Goal: Task Accomplishment & Management: Manage account settings

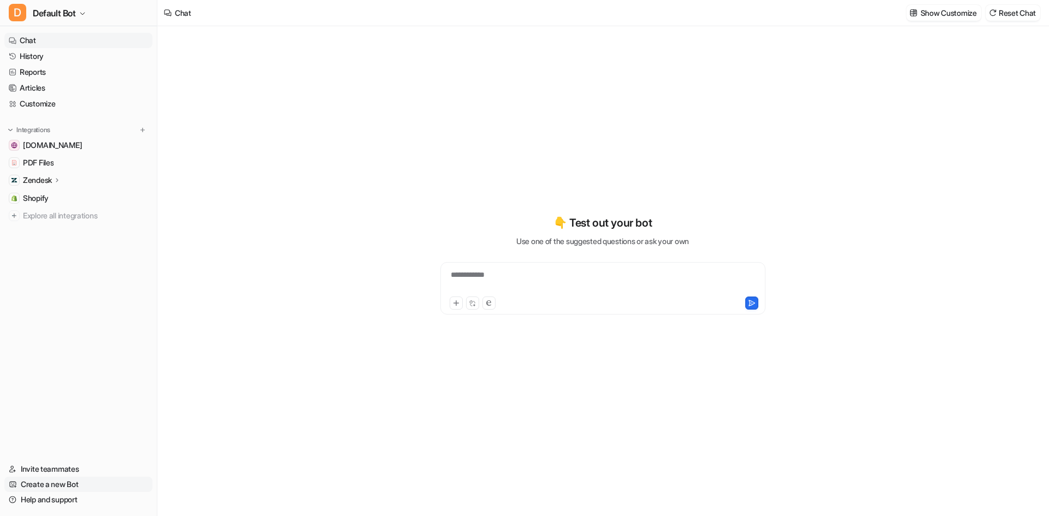
type textarea "**********"
click at [68, 171] on ul "wovenwood.co.uk PDF Files Zendesk Overview Sources AI Agent AI Copilot Shopify …" at bounding box center [78, 181] width 148 height 86
click at [37, 177] on p "Zendesk" at bounding box center [37, 180] width 29 height 11
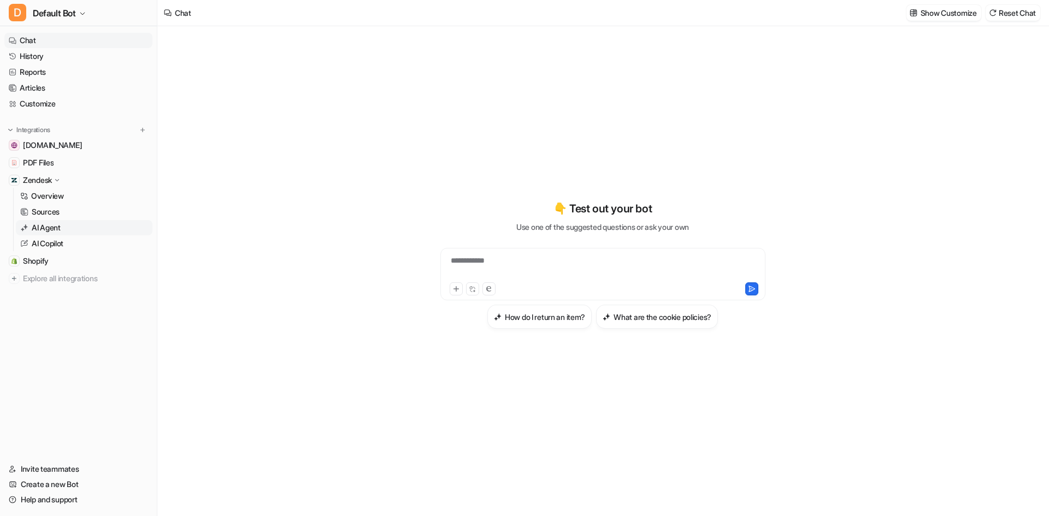
click at [60, 223] on p "AI Agent" at bounding box center [46, 227] width 29 height 11
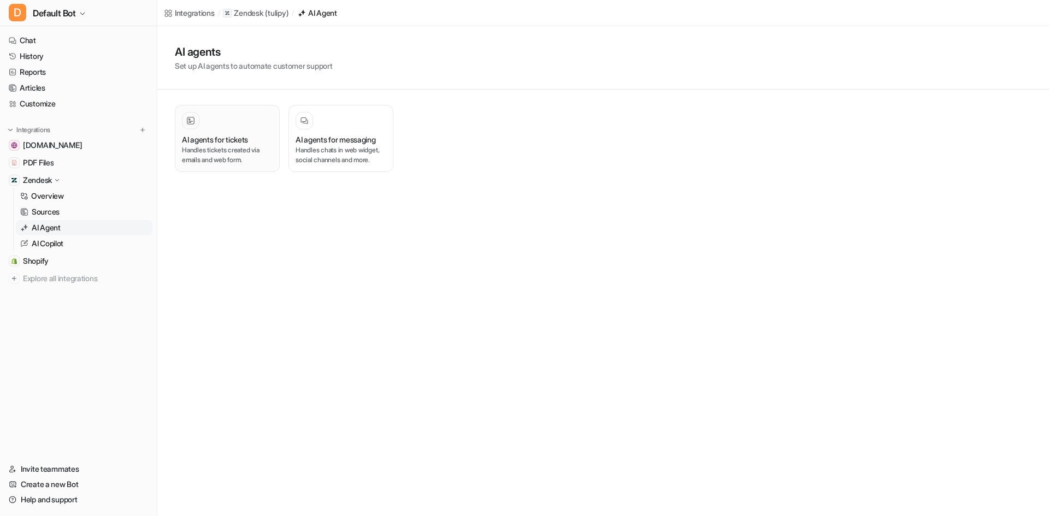
click at [237, 143] on h3 "AI agents for tickets" at bounding box center [215, 139] width 66 height 11
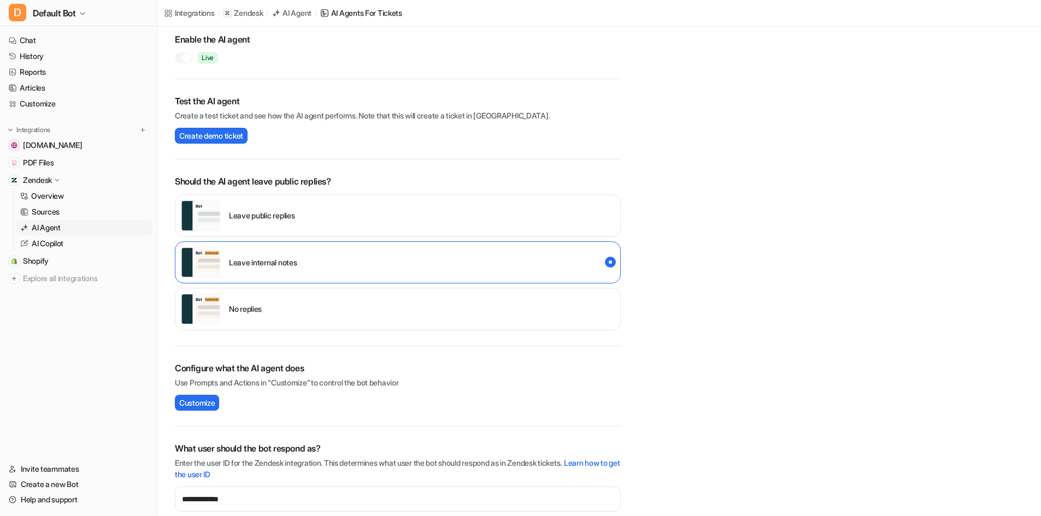
scroll to position [109, 0]
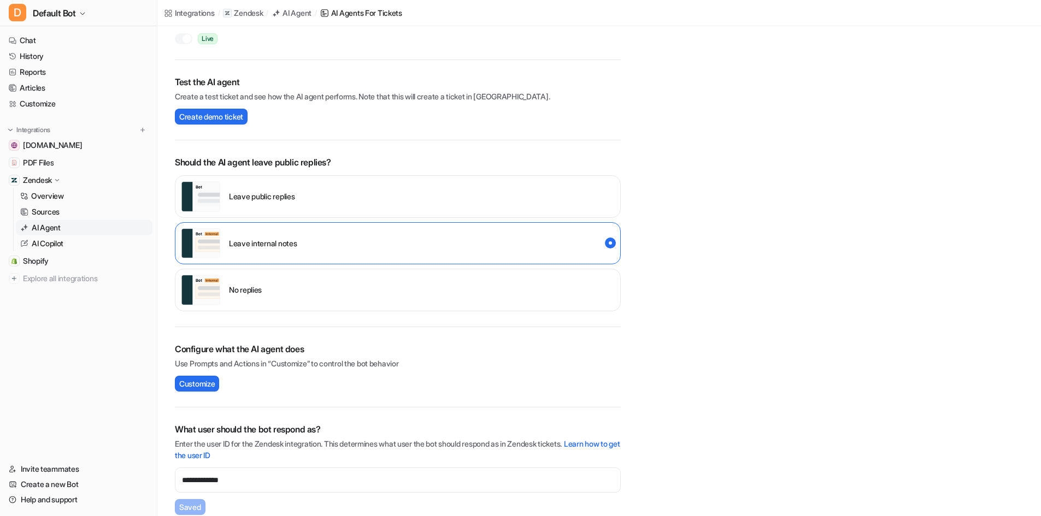
click at [350, 198] on div "Leave public replies" at bounding box center [398, 196] width 446 height 43
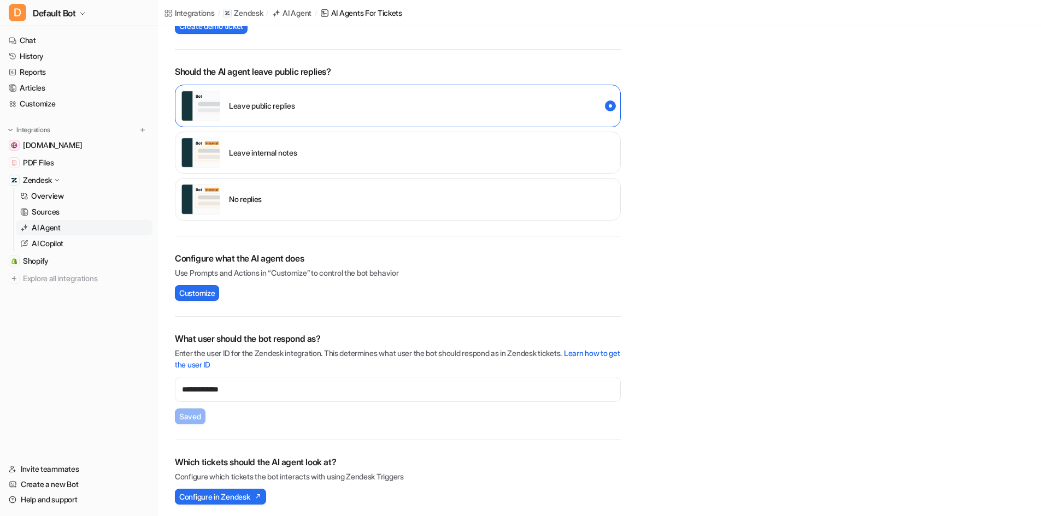
scroll to position [204, 0]
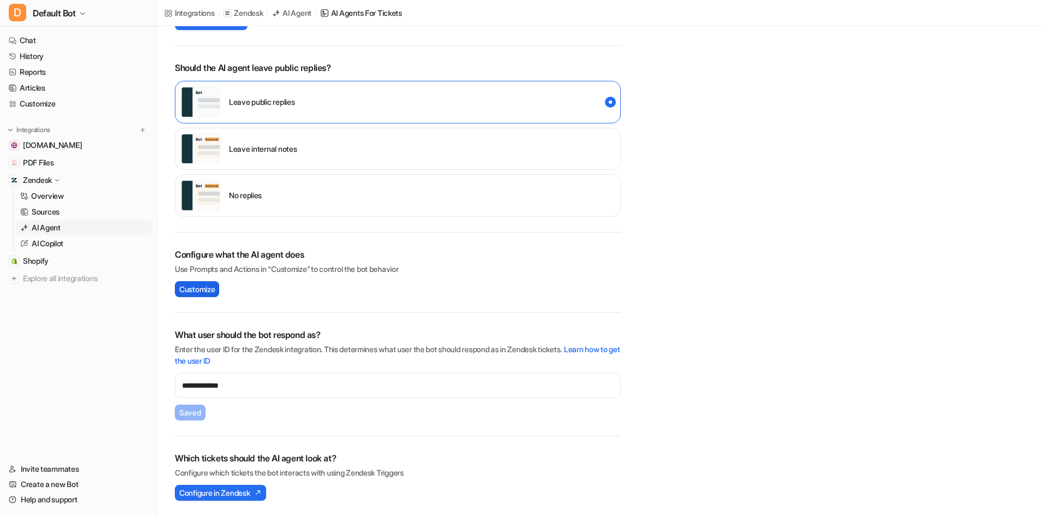
click at [204, 287] on span "Customize" at bounding box center [197, 289] width 36 height 11
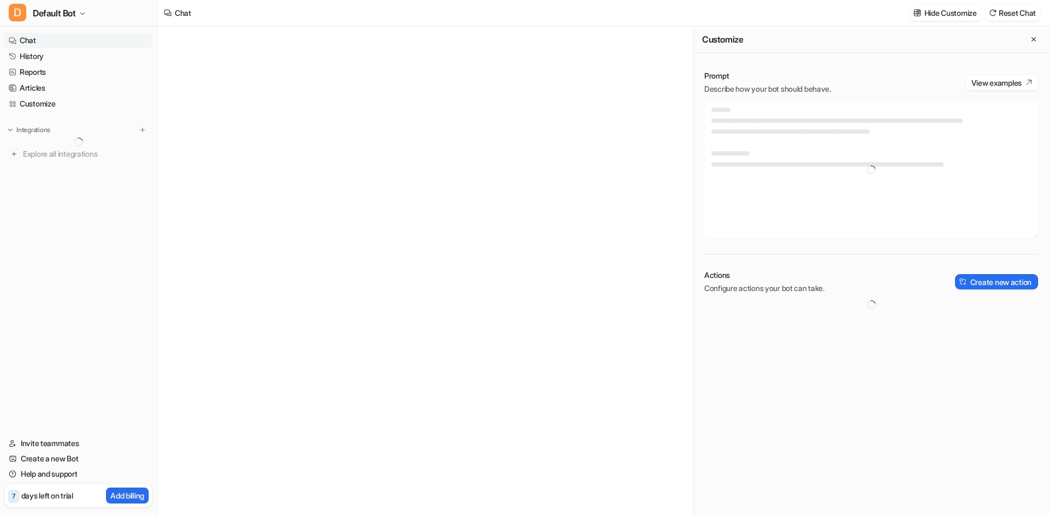
type textarea "**********"
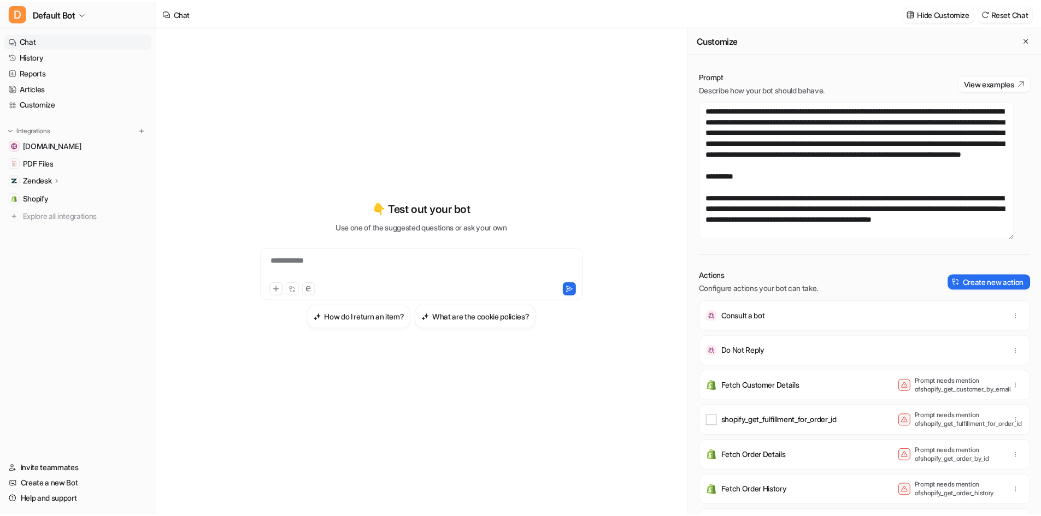
scroll to position [710, 0]
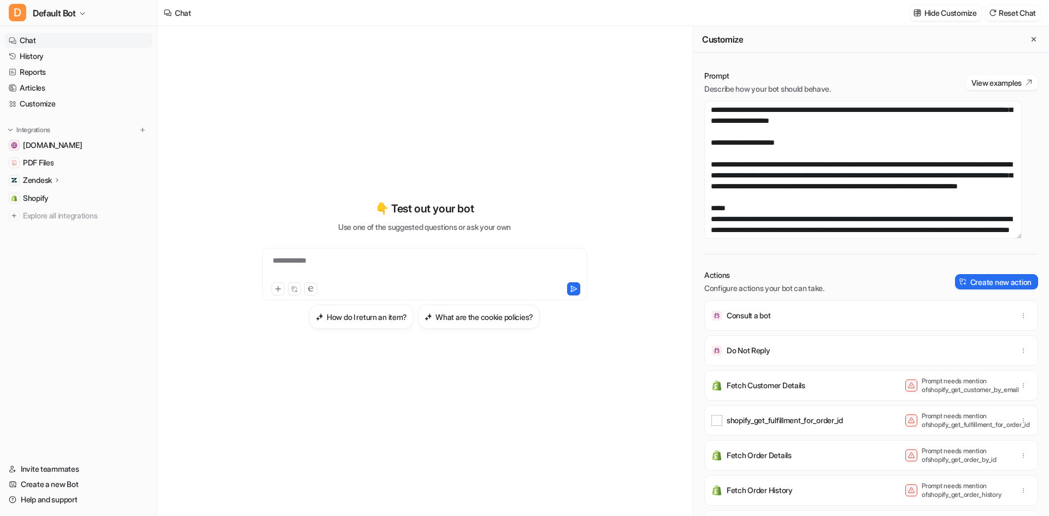
click at [66, 181] on div "Zendesk" at bounding box center [78, 180] width 148 height 15
click at [61, 227] on p "AI Agent" at bounding box center [46, 227] width 29 height 11
click at [61, 240] on p "AI Copilot" at bounding box center [48, 243] width 32 height 11
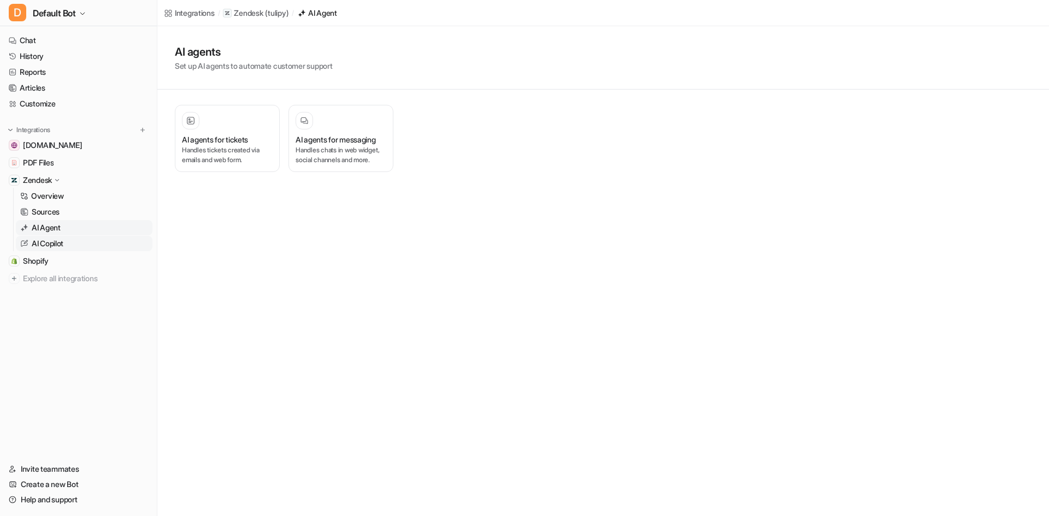
click at [59, 236] on link "AI Copilot" at bounding box center [84, 243] width 137 height 15
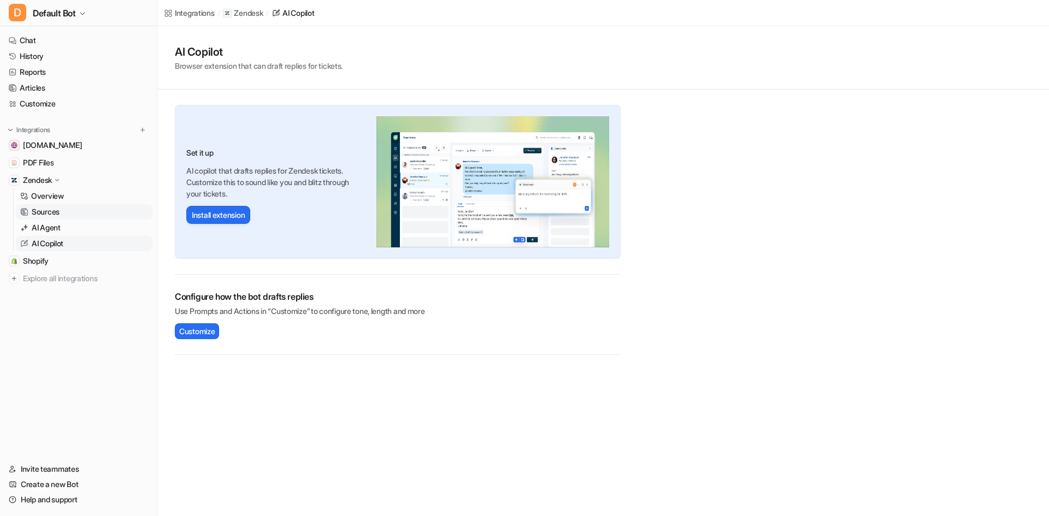
click at [58, 205] on link "Sources" at bounding box center [84, 211] width 137 height 15
click at [52, 225] on p "AI Agent" at bounding box center [46, 227] width 29 height 11
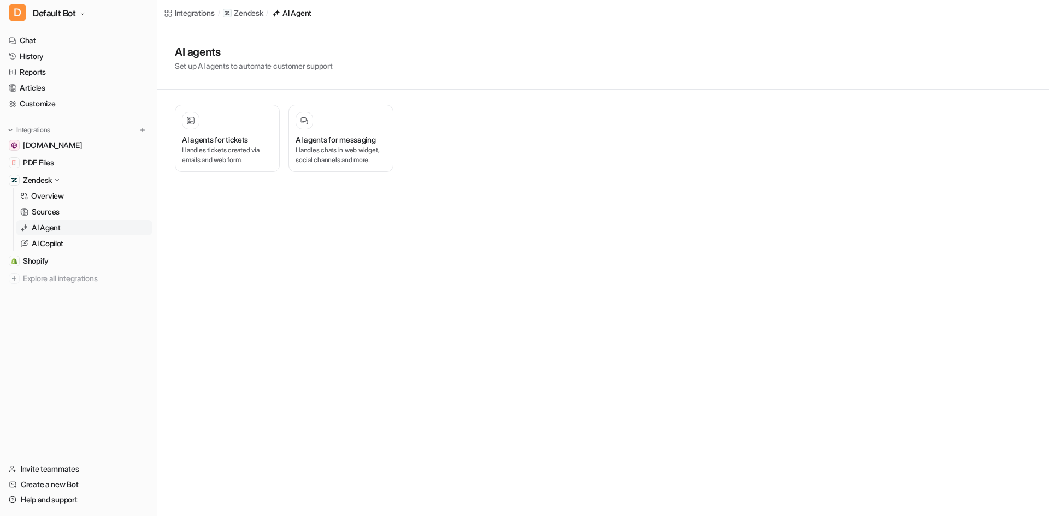
click at [163, 145] on div "AI agents for tickets Handles tickets created via emails and web form. AI agent…" at bounding box center [397, 139] width 481 height 98
click at [230, 142] on h3 "AI agents for tickets" at bounding box center [215, 139] width 66 height 11
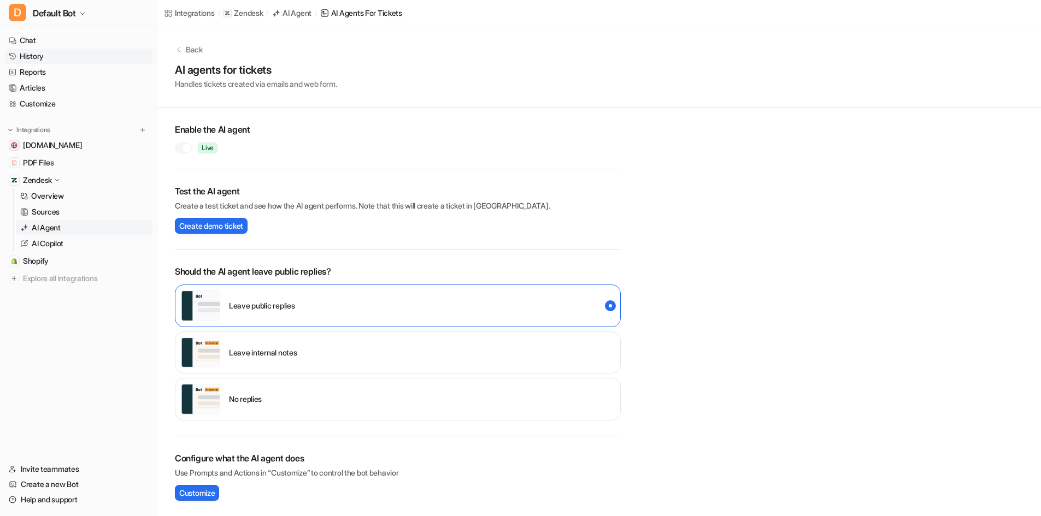
click at [46, 57] on link "History" at bounding box center [78, 56] width 148 height 15
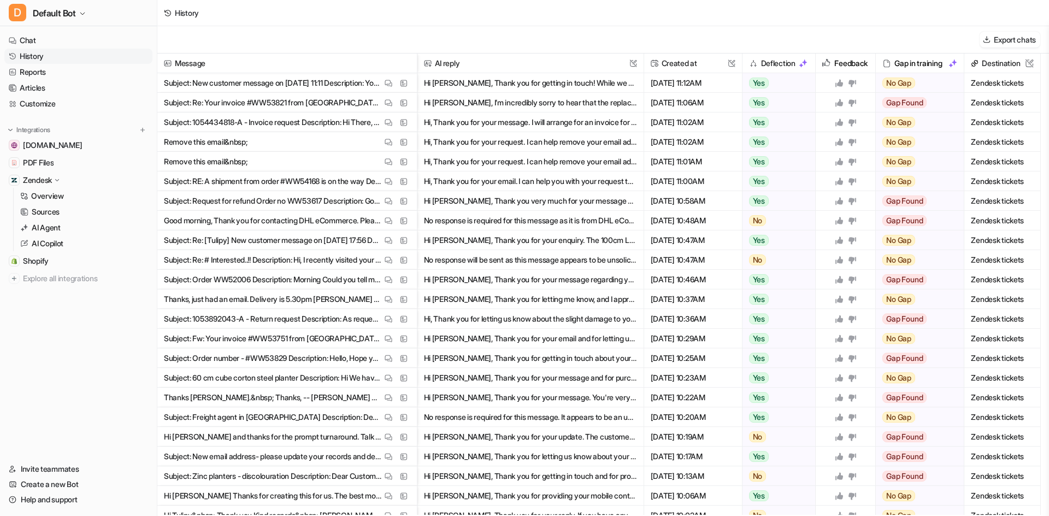
click at [435, 83] on button "Hi [PERSON_NAME], Thank you for getting in touch! While we don't have any activ…" at bounding box center [530, 83] width 213 height 20
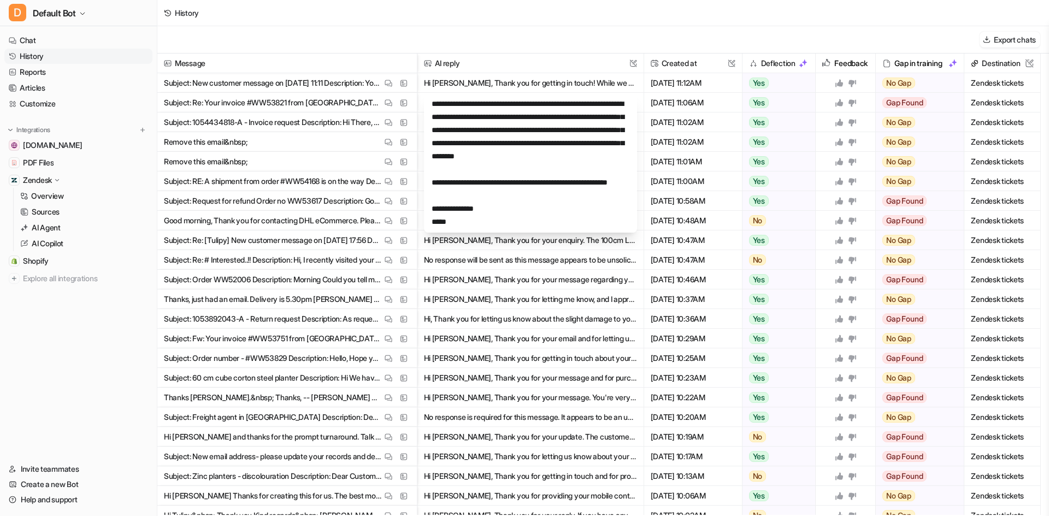
scroll to position [118, 0]
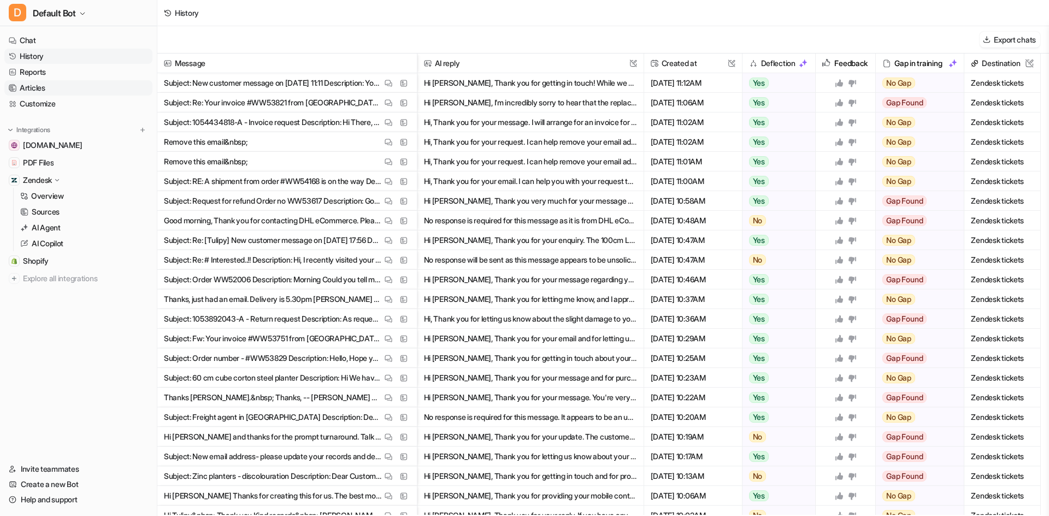
click at [44, 87] on link "Articles" at bounding box center [78, 87] width 148 height 15
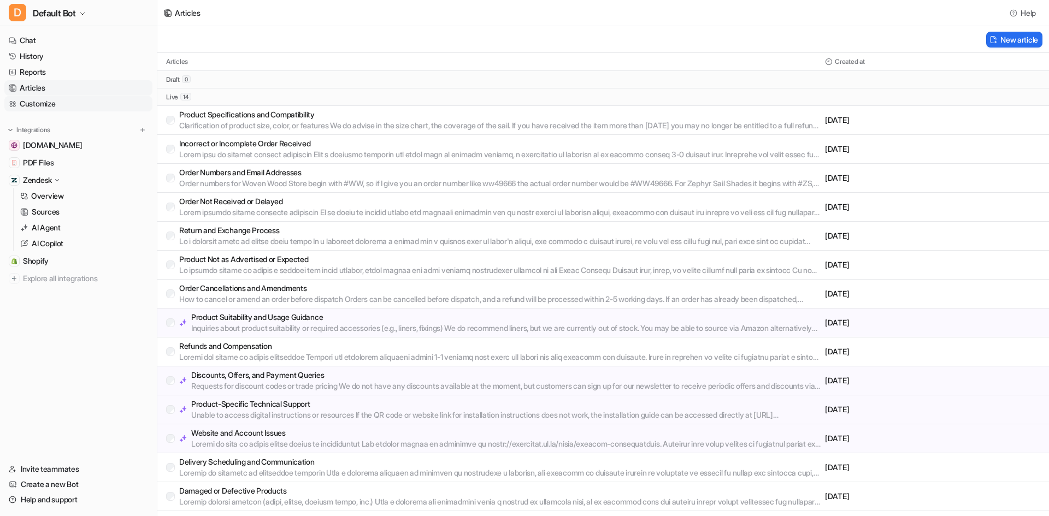
click at [58, 101] on link "Customize" at bounding box center [78, 103] width 148 height 15
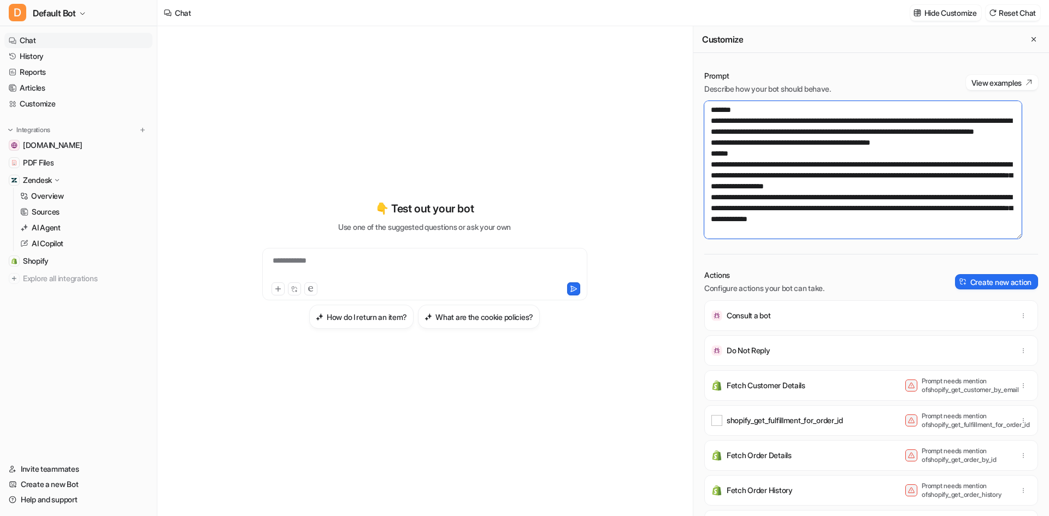
drag, startPoint x: 979, startPoint y: 189, endPoint x: 957, endPoint y: 188, distance: 21.9
click at [957, 188] on textarea at bounding box center [862, 170] width 317 height 138
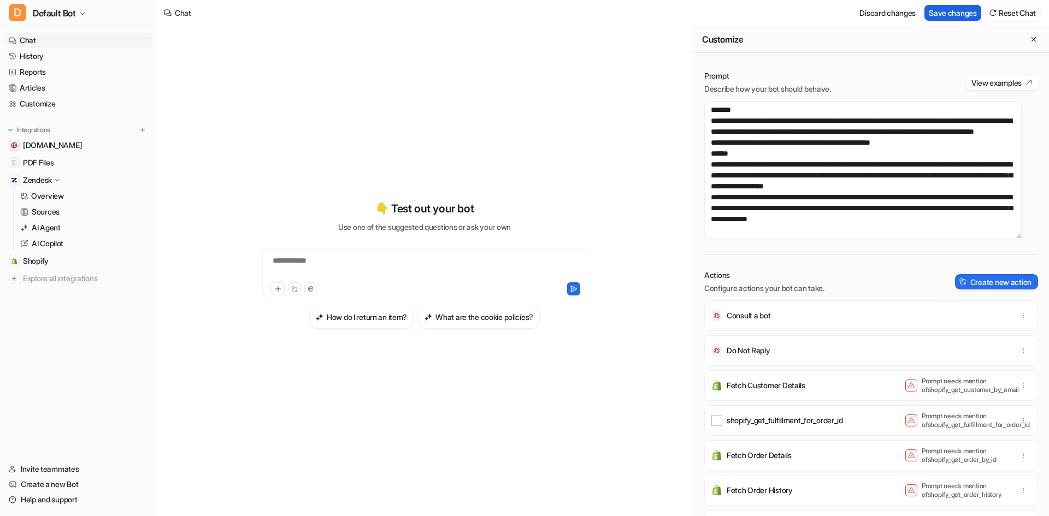
click at [943, 15] on button "Save changes" at bounding box center [953, 13] width 57 height 16
click at [960, 285] on button "Create new action" at bounding box center [996, 281] width 83 height 15
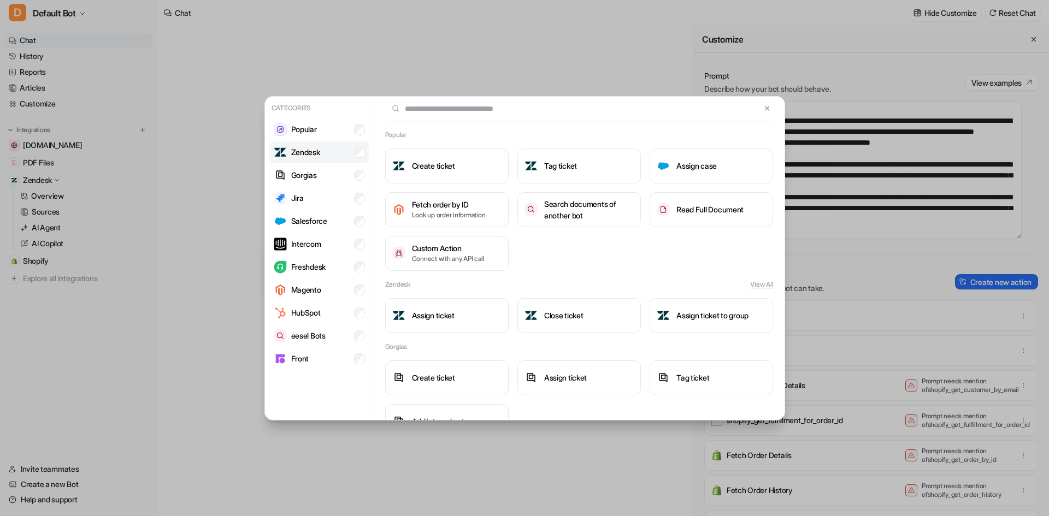
click at [316, 157] on p "Zendesk" at bounding box center [305, 151] width 29 height 11
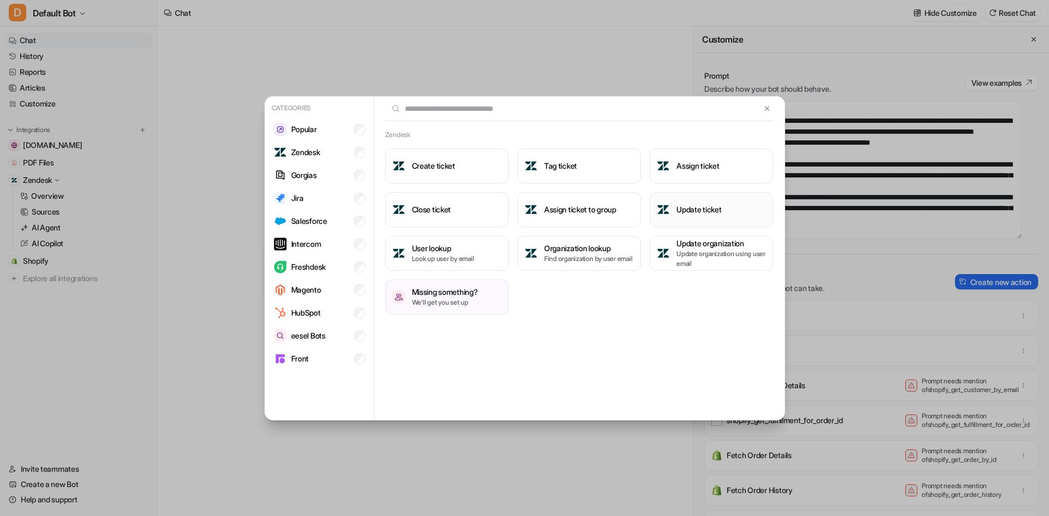
click at [699, 212] on h3 "Update ticket" at bounding box center [698, 209] width 45 height 11
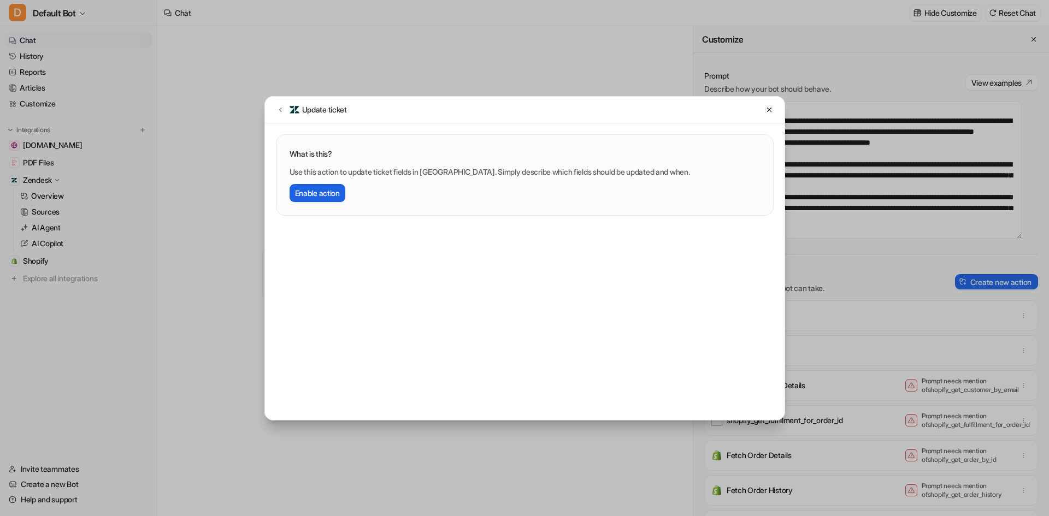
click at [330, 190] on button "Enable action" at bounding box center [318, 193] width 56 height 18
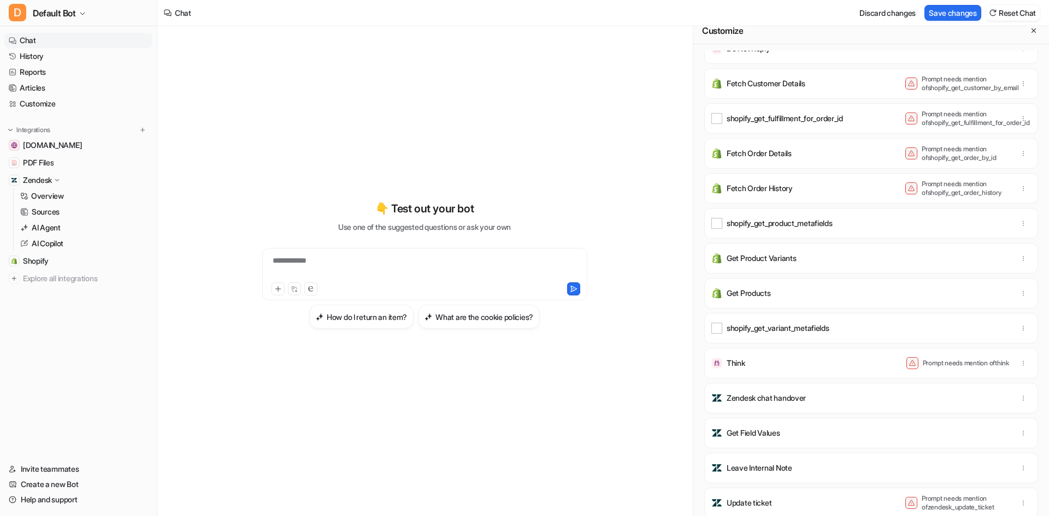
scroll to position [11, 0]
click at [1016, 499] on button "button" at bounding box center [1023, 500] width 15 height 15
click at [1020, 499] on icon "button" at bounding box center [1024, 501] width 8 height 8
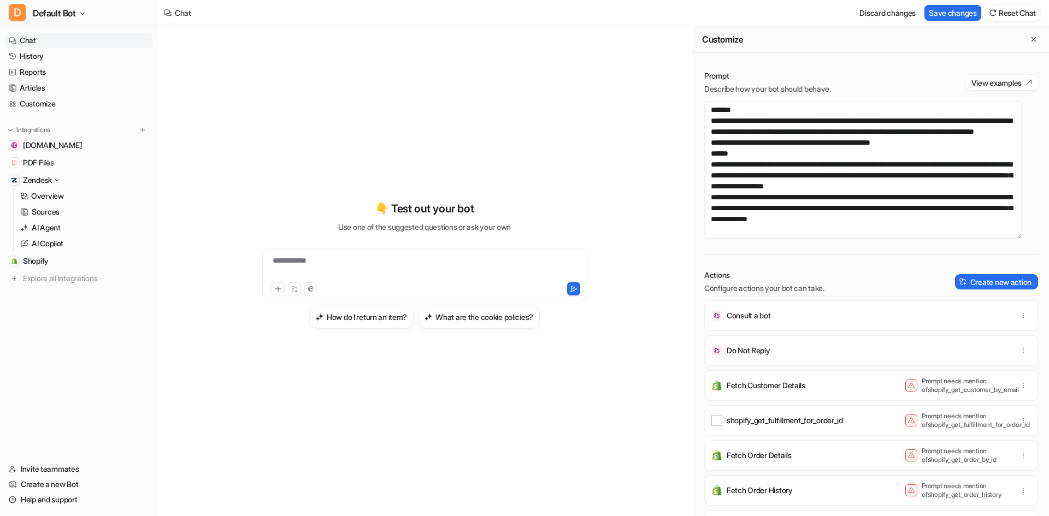
scroll to position [55, 0]
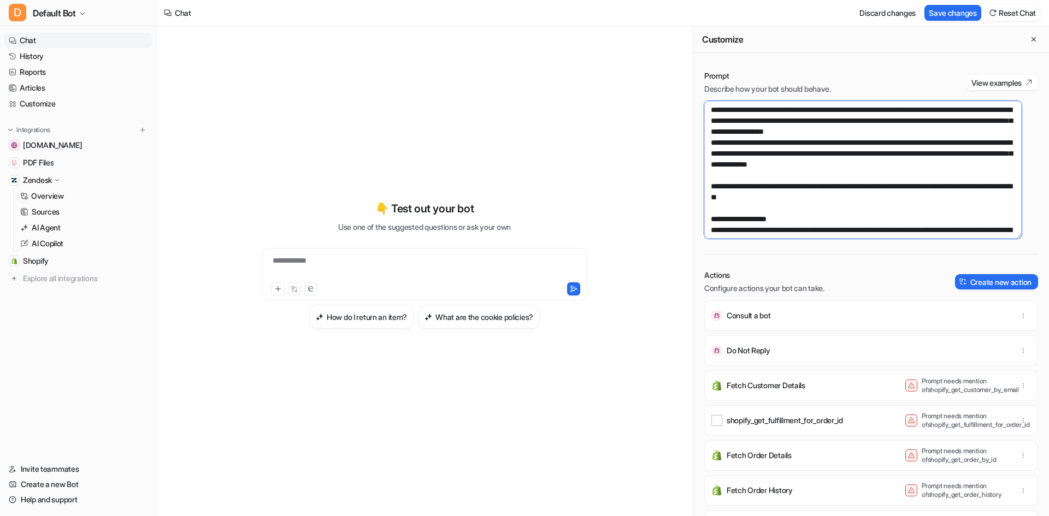
click at [984, 174] on textarea at bounding box center [862, 170] width 317 height 138
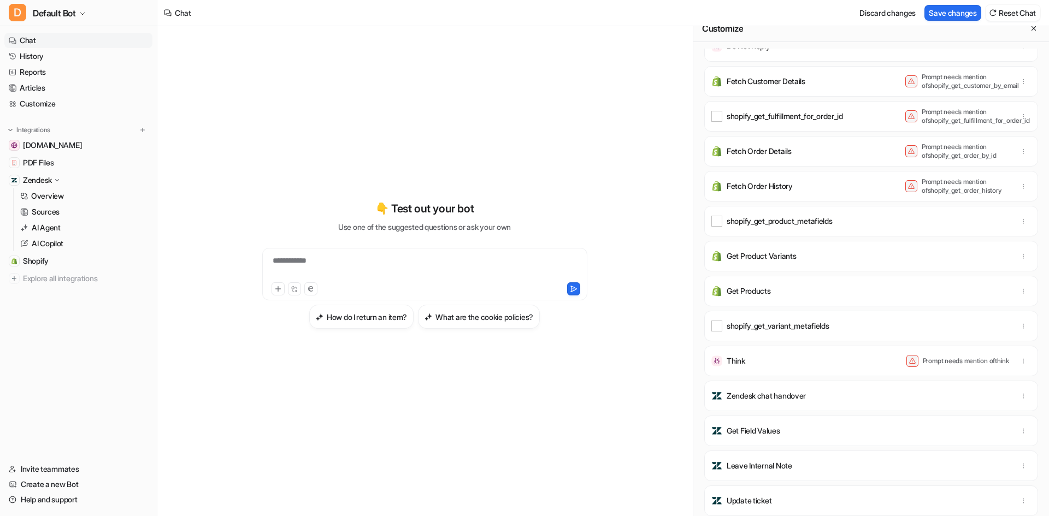
scroll to position [0, 0]
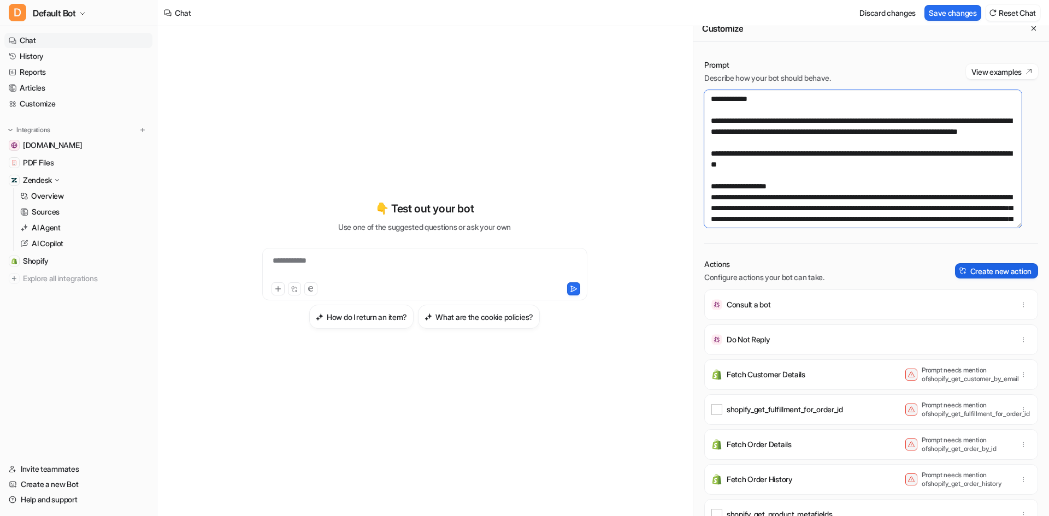
type textarea "**********"
click at [957, 266] on button "Create new action" at bounding box center [996, 270] width 83 height 15
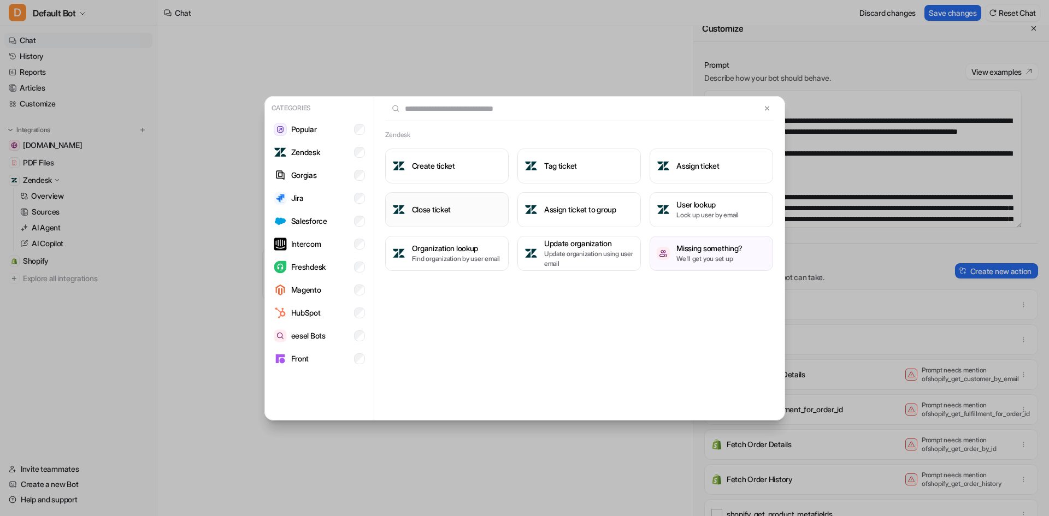
click at [425, 195] on button "Close ticket" at bounding box center [446, 209] width 123 height 35
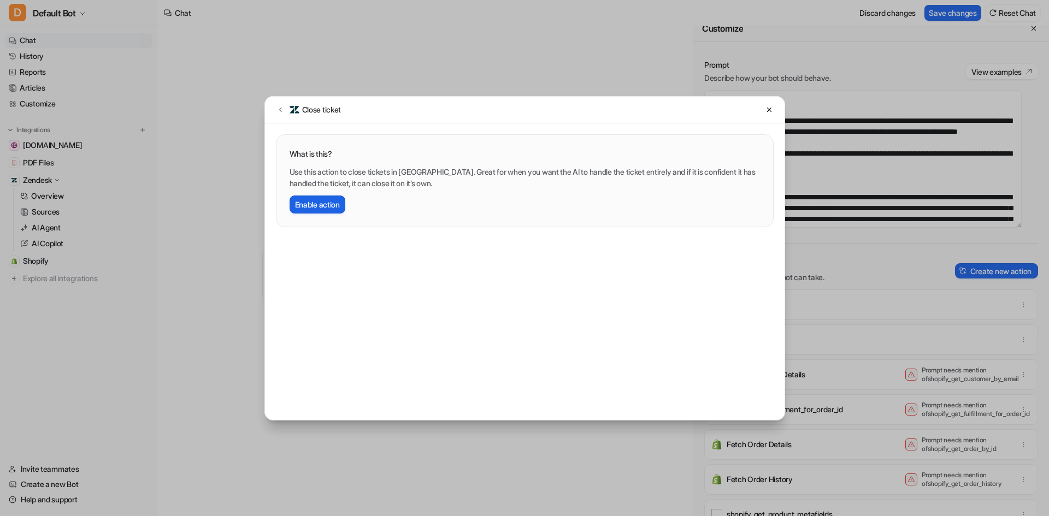
click at [331, 207] on button "Enable action" at bounding box center [318, 205] width 56 height 18
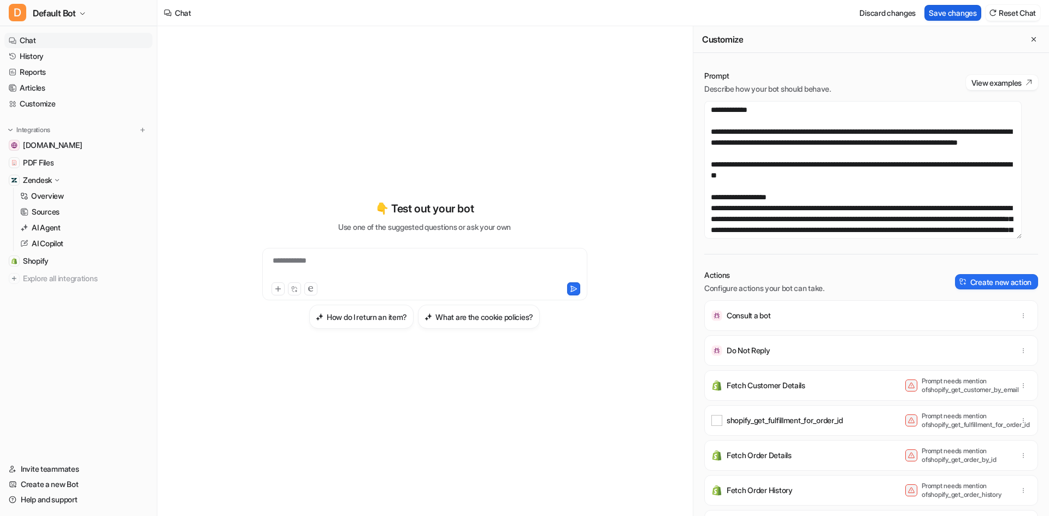
click at [960, 16] on button "Save changes" at bounding box center [953, 13] width 57 height 16
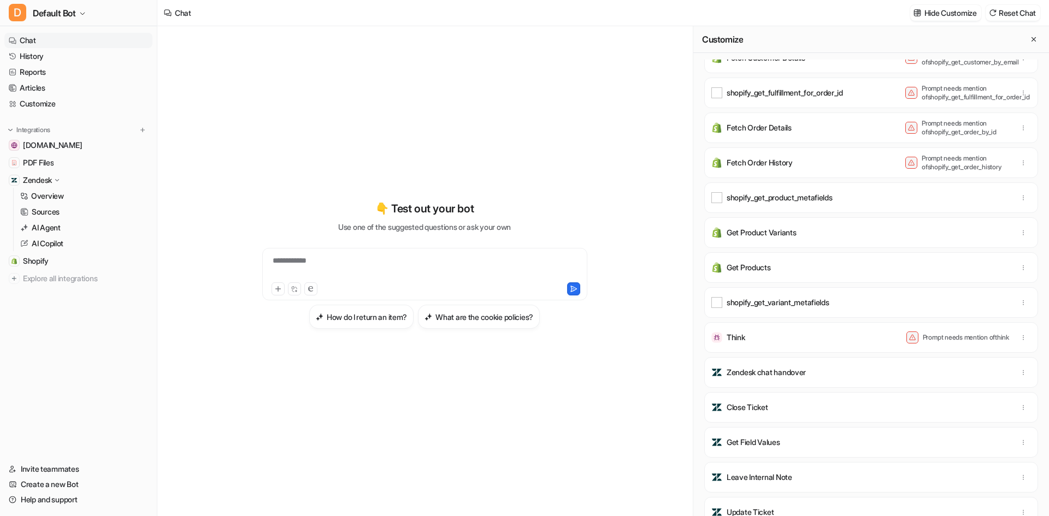
scroll to position [328, 0]
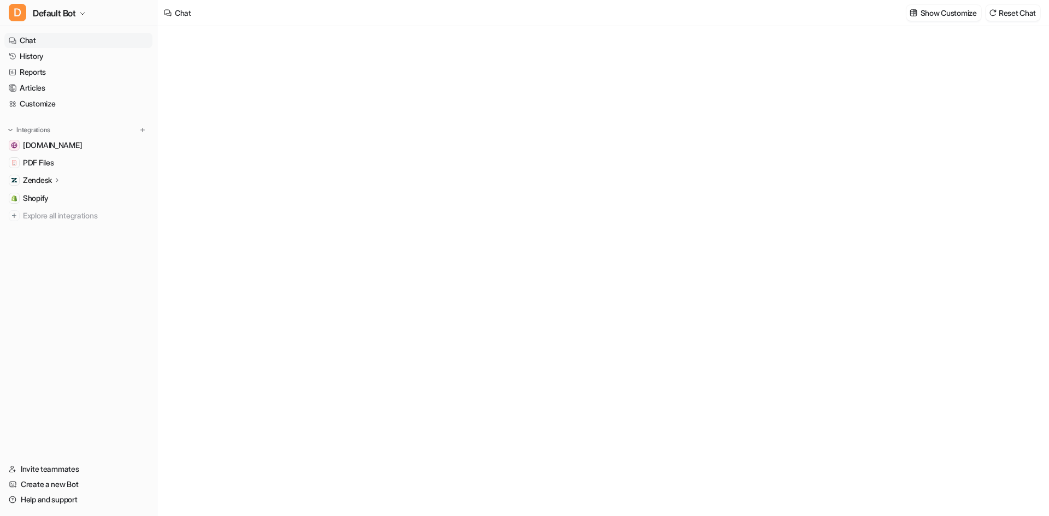
type textarea "**********"
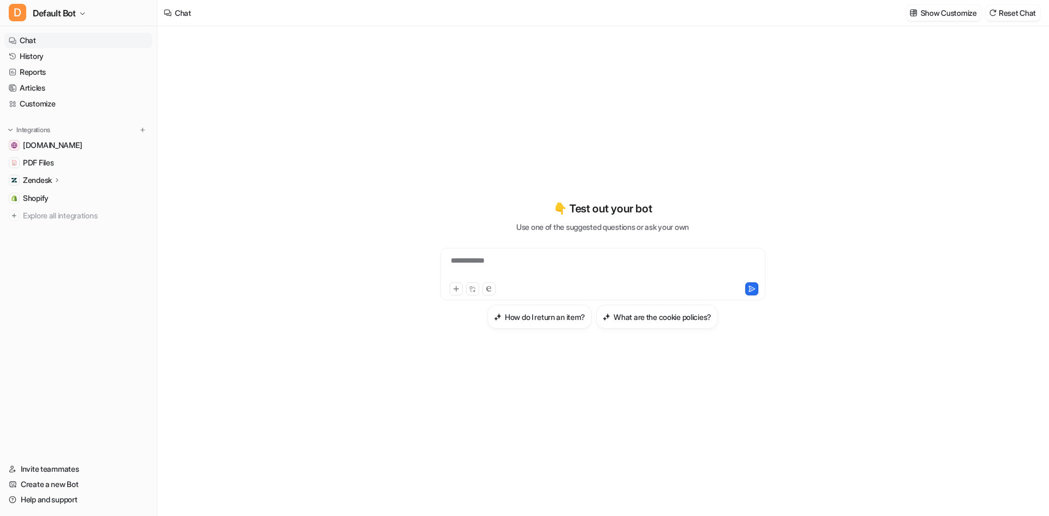
click at [70, 180] on div "Zendesk" at bounding box center [78, 180] width 148 height 15
click at [73, 201] on link "Overview" at bounding box center [84, 196] width 137 height 15
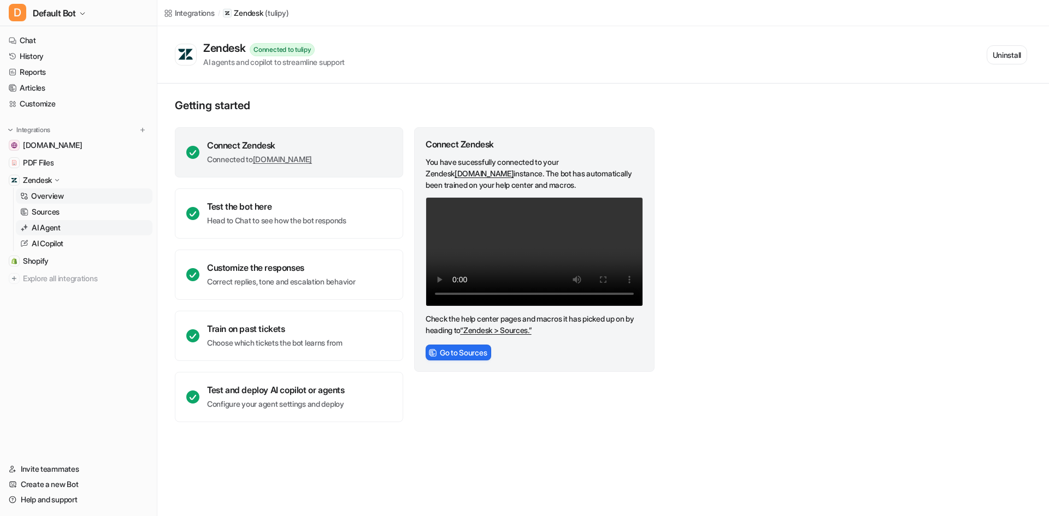
click at [73, 228] on link "AI Agent" at bounding box center [84, 227] width 137 height 15
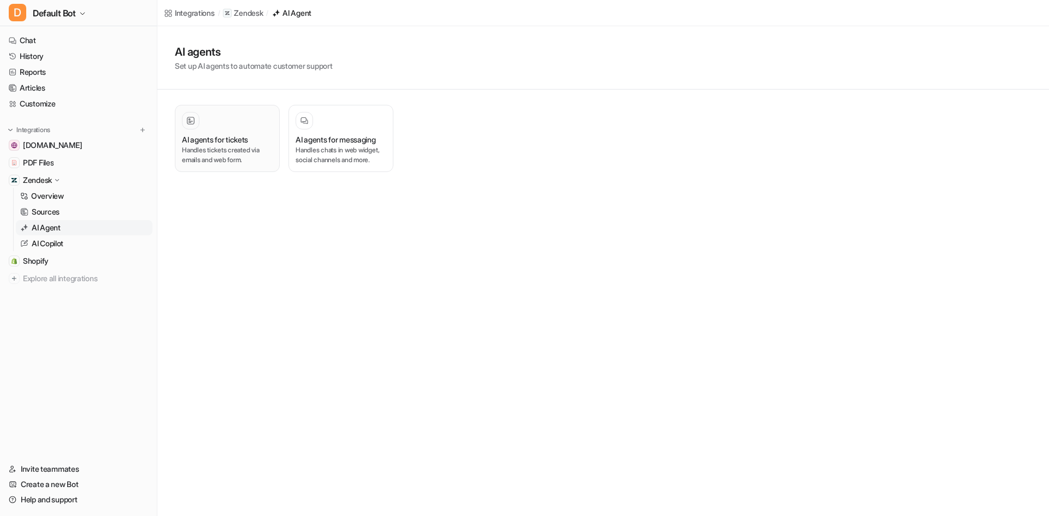
click at [225, 138] on h3 "AI agents for tickets" at bounding box center [215, 139] width 66 height 11
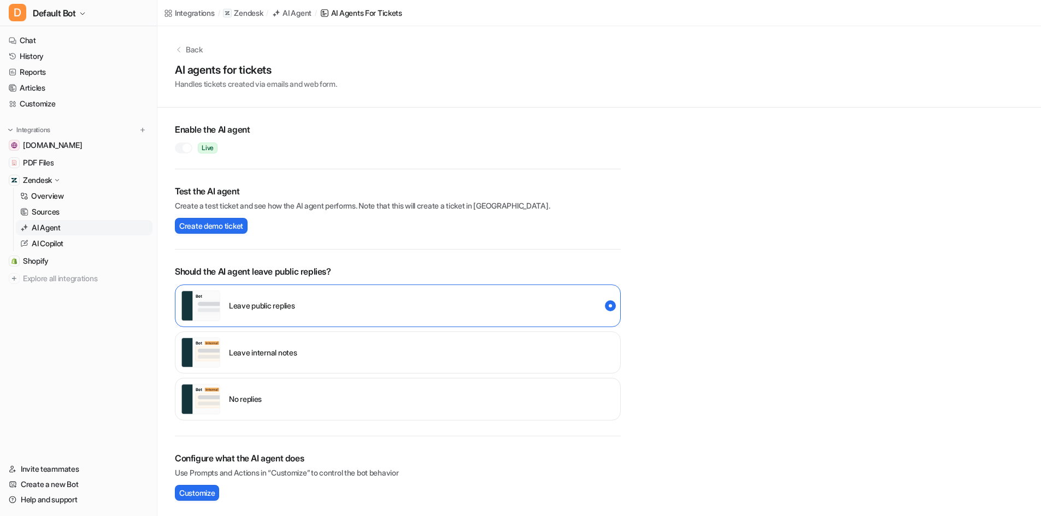
click at [284, 354] on p "Leave internal notes" at bounding box center [263, 352] width 68 height 11
click at [391, 311] on div "Leave public replies" at bounding box center [398, 306] width 446 height 43
drag, startPoint x: 660, startPoint y: 86, endPoint x: 683, endPoint y: 77, distance: 25.3
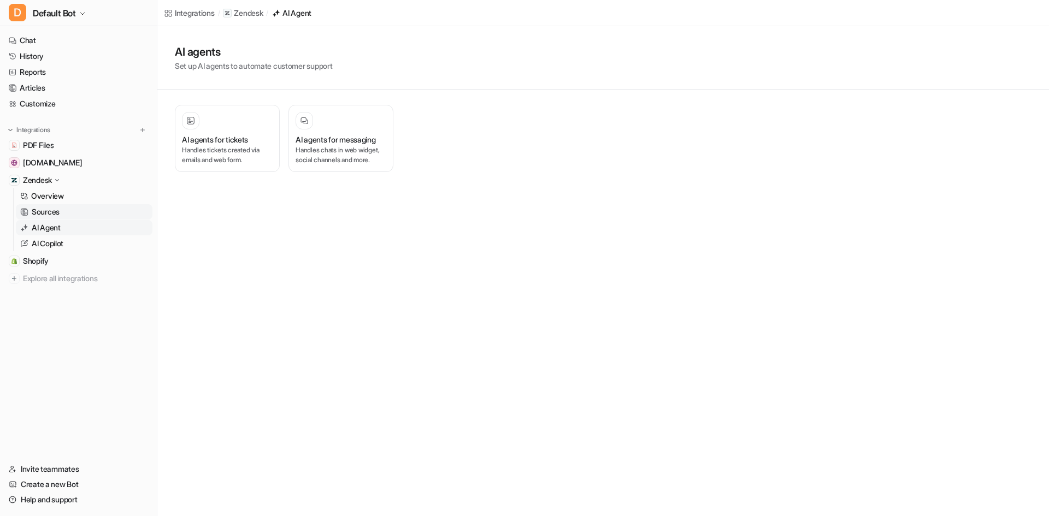
click at [69, 217] on link "Sources" at bounding box center [84, 211] width 137 height 15
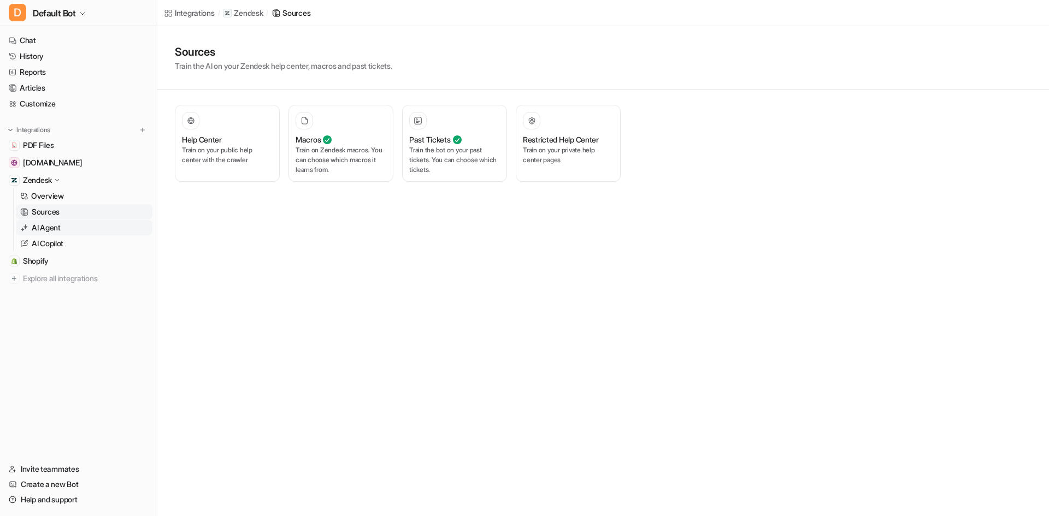
click at [82, 227] on link "AI Agent" at bounding box center [84, 227] width 137 height 15
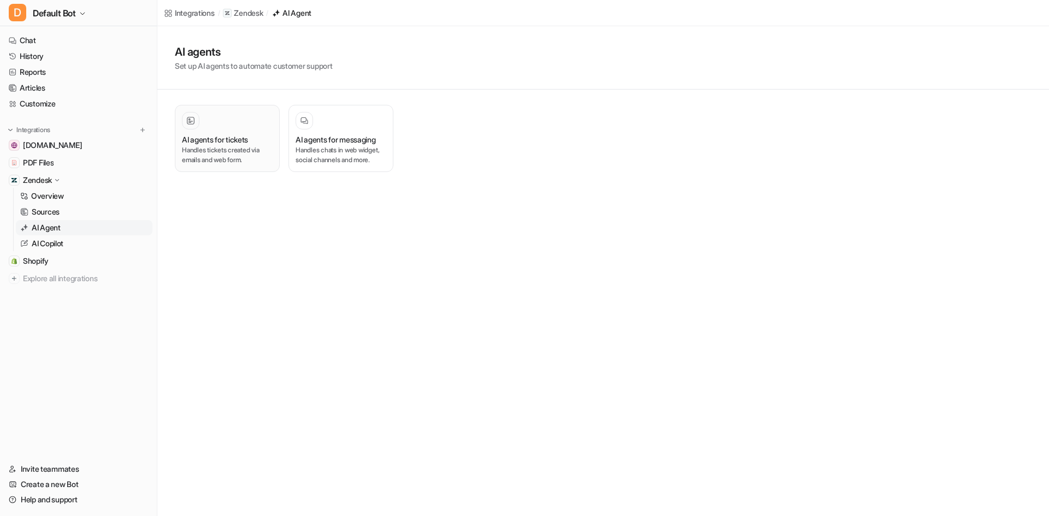
click at [202, 162] on p "Handles tickets created via emails and web form." at bounding box center [227, 155] width 91 height 20
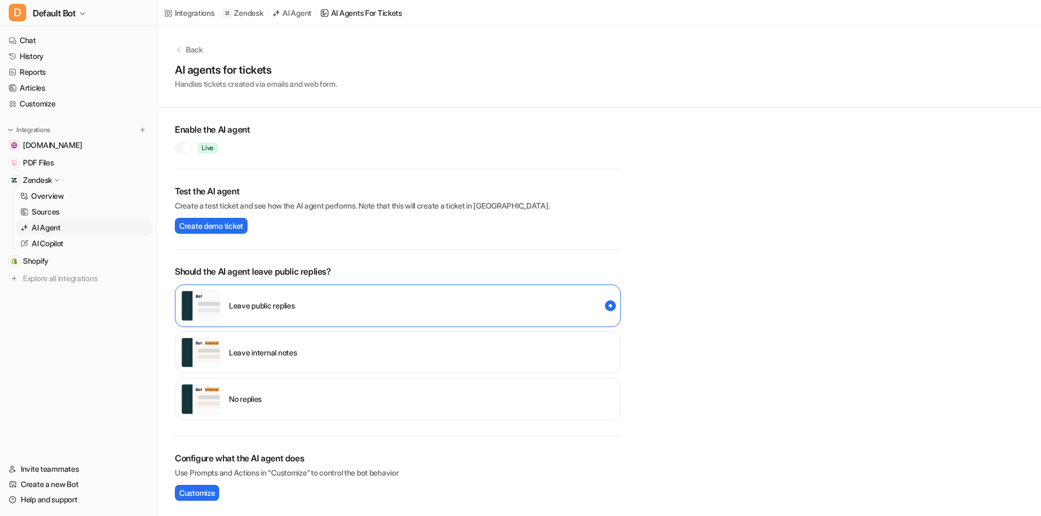
click at [296, 368] on div "Leave internal notes" at bounding box center [398, 353] width 446 height 43
click at [73, 197] on link "Overview" at bounding box center [84, 196] width 137 height 15
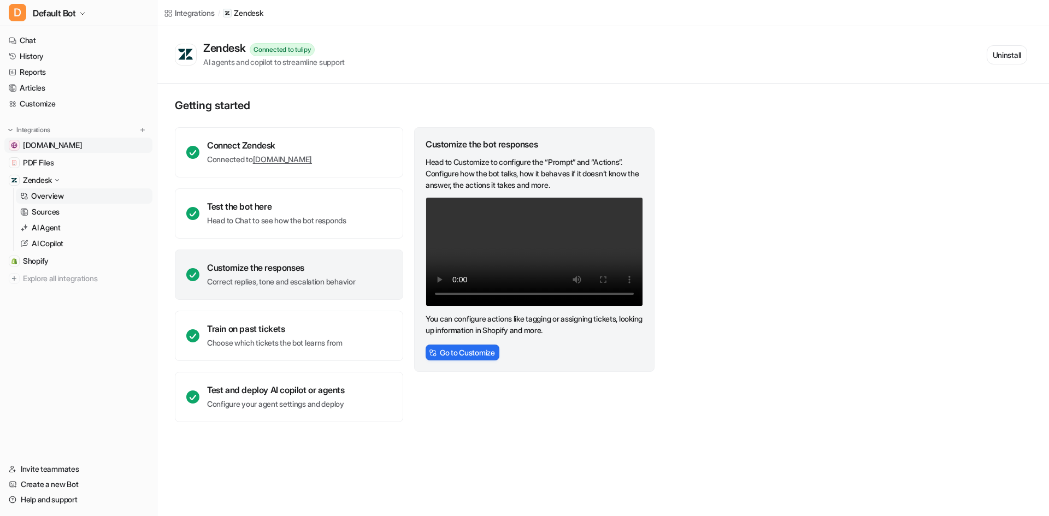
click at [70, 148] on span "[DOMAIN_NAME]" at bounding box center [52, 145] width 59 height 11
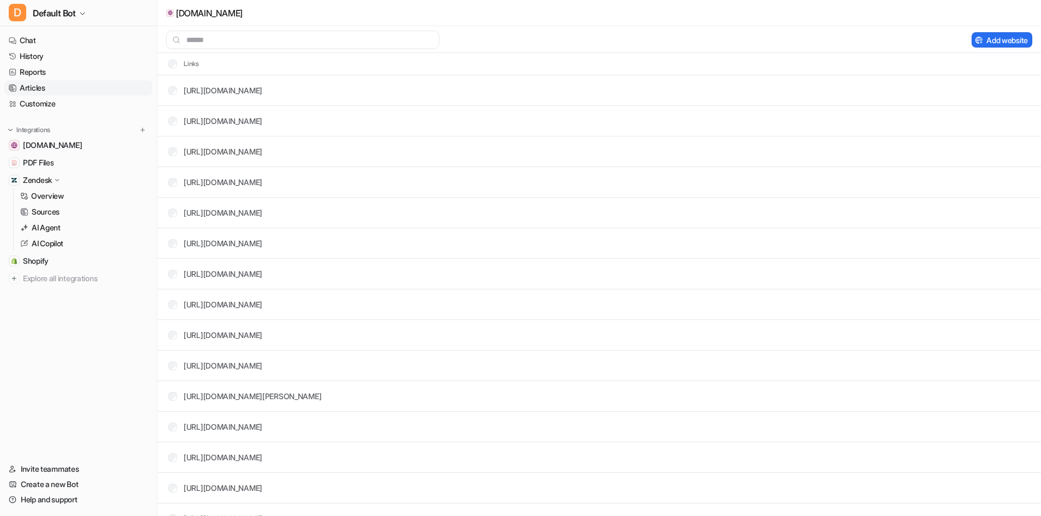
click at [48, 85] on link "Articles" at bounding box center [78, 87] width 148 height 15
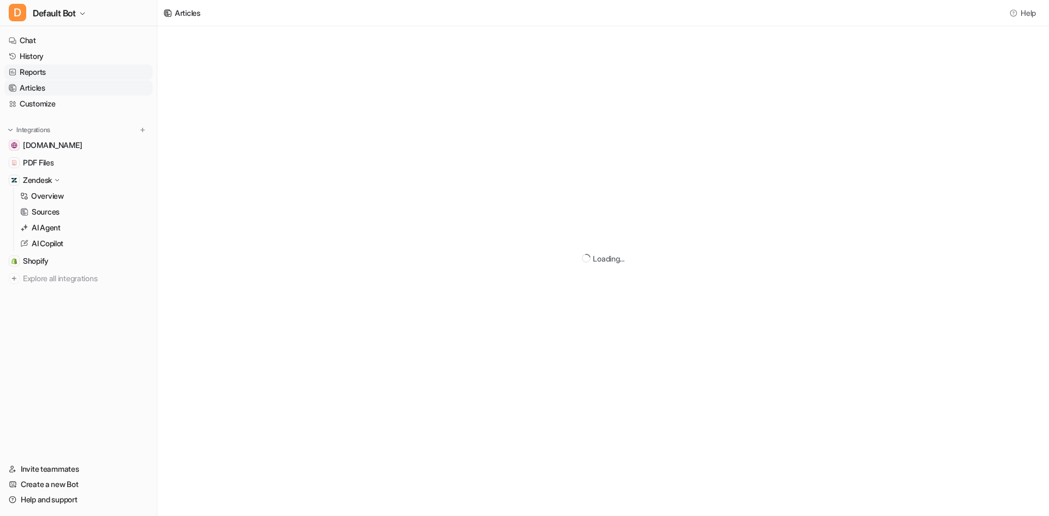
click at [51, 74] on link "Reports" at bounding box center [78, 71] width 148 height 15
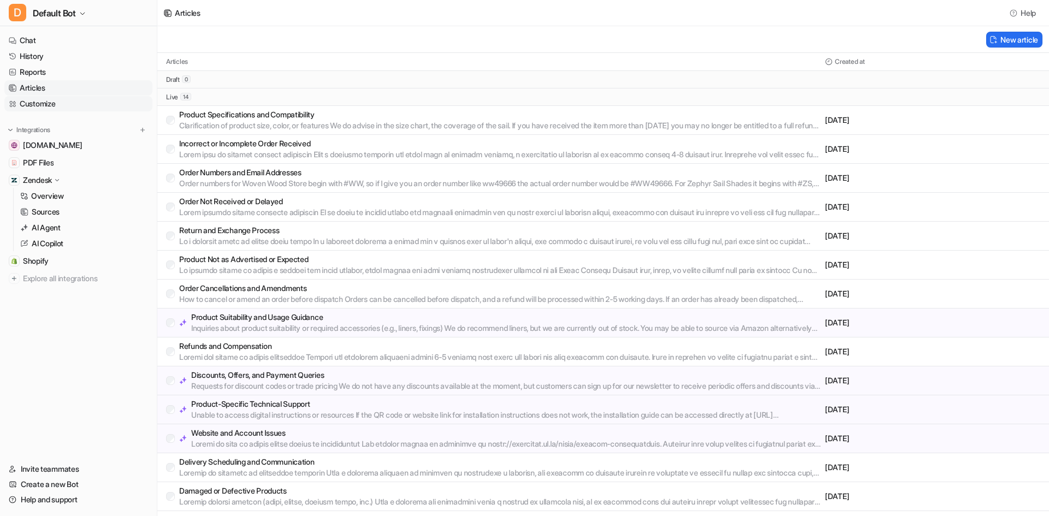
click at [57, 104] on link "Customize" at bounding box center [78, 103] width 148 height 15
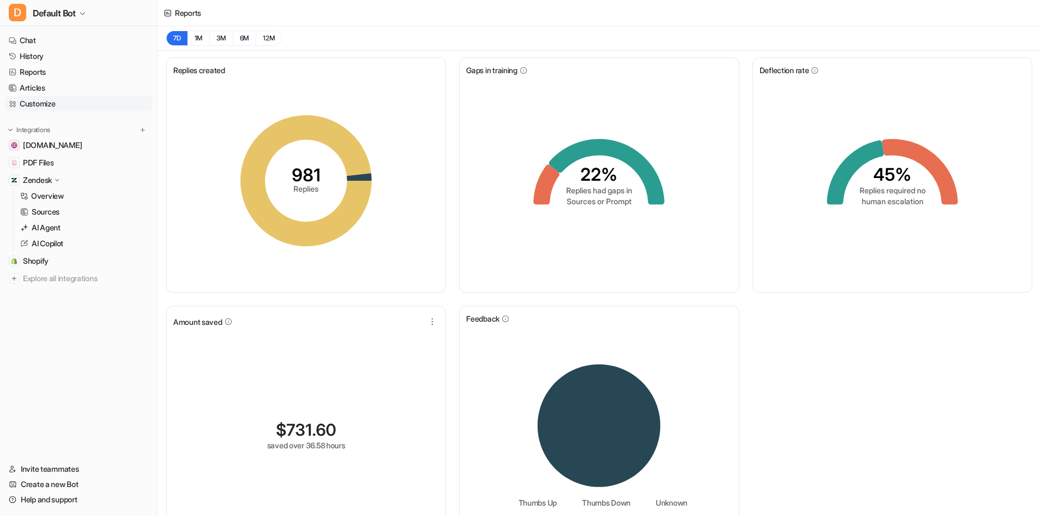
click at [51, 100] on link "Customize" at bounding box center [78, 103] width 148 height 15
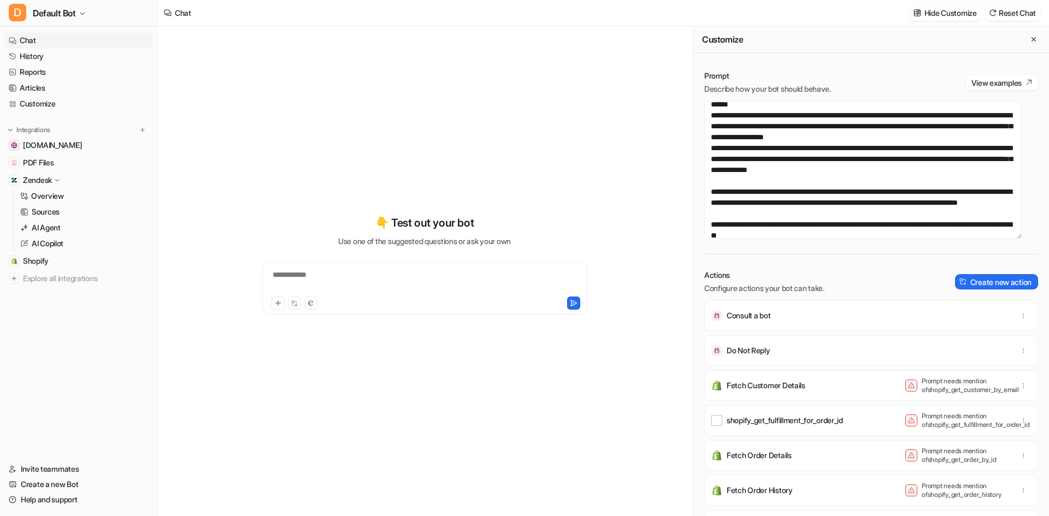
scroll to position [109, 0]
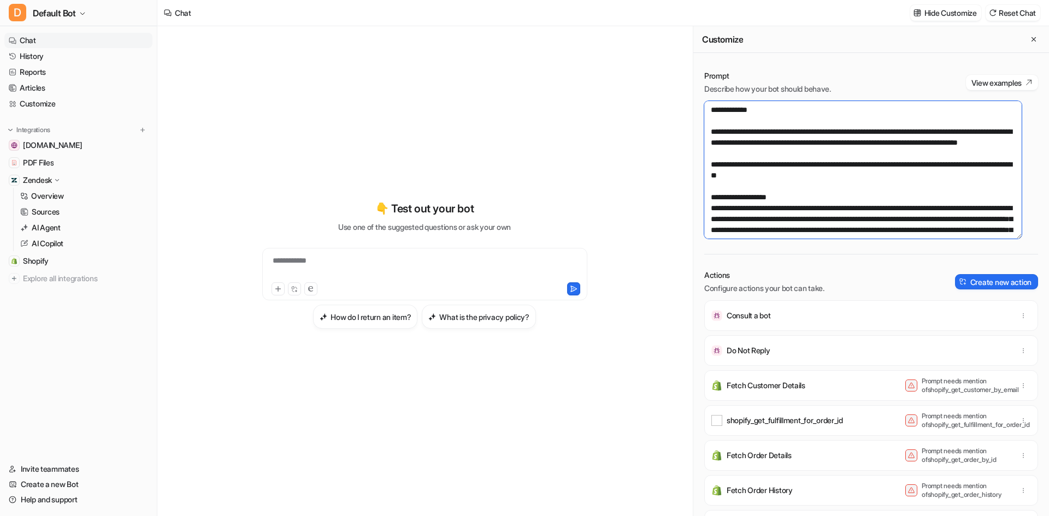
drag, startPoint x: 905, startPoint y: 165, endPoint x: 661, endPoint y: 146, distance: 245.5
click at [661, 146] on div "**********" at bounding box center [603, 271] width 892 height 490
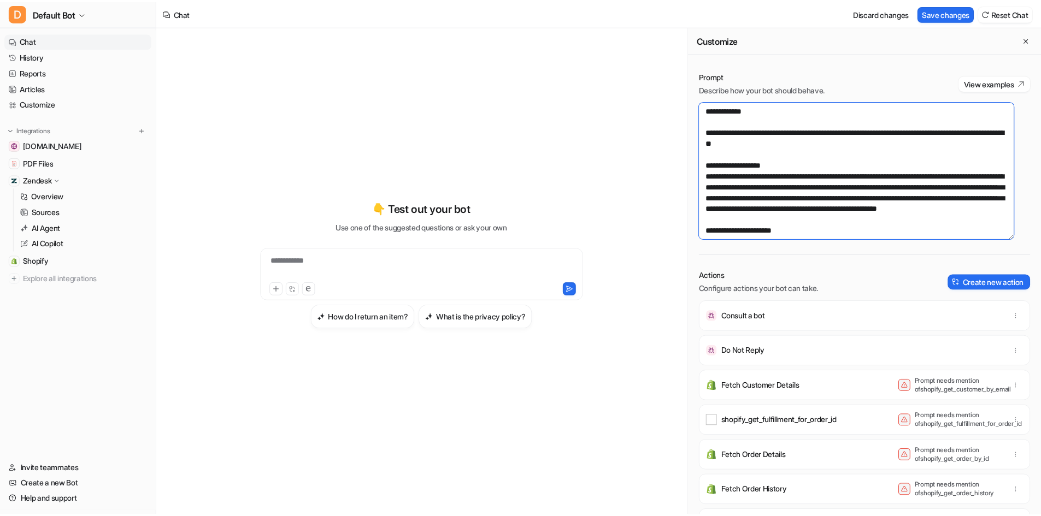
scroll to position [98, 0]
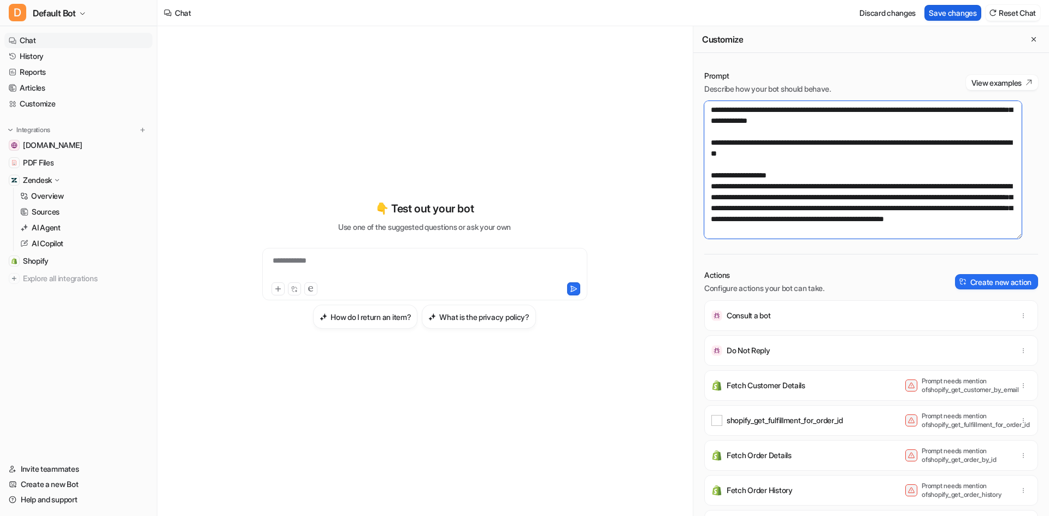
type textarea "**********"
click at [965, 14] on button "Save changes" at bounding box center [953, 13] width 57 height 16
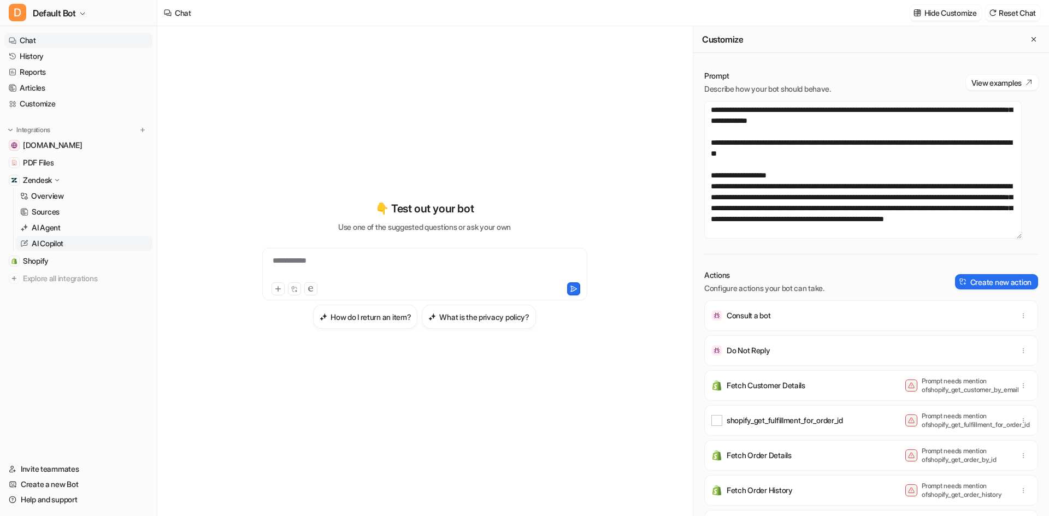
click at [55, 241] on p "AI Copilot" at bounding box center [48, 243] width 32 height 11
click at [57, 228] on p "AI Agent" at bounding box center [46, 227] width 29 height 11
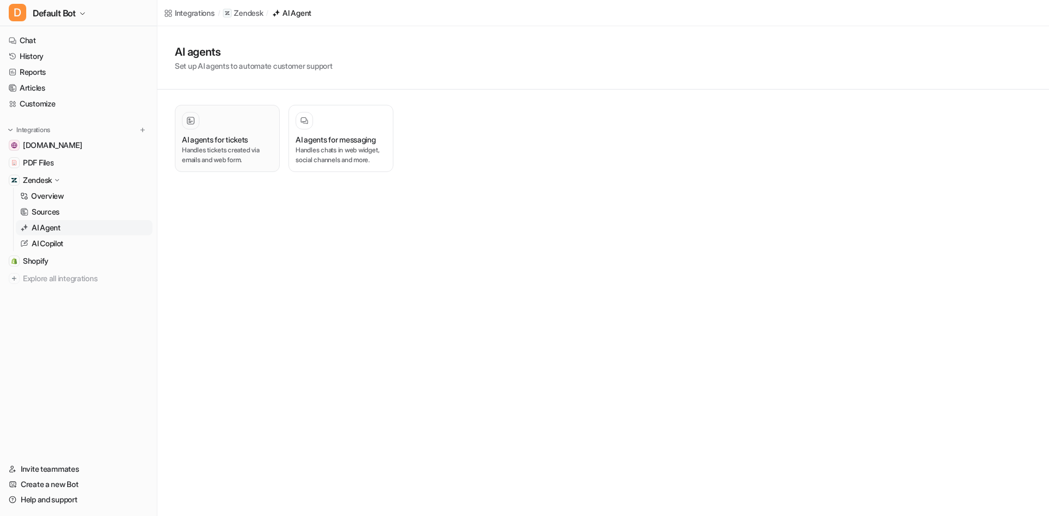
click at [207, 146] on p "Handles tickets created via emails and web form." at bounding box center [227, 155] width 91 height 20
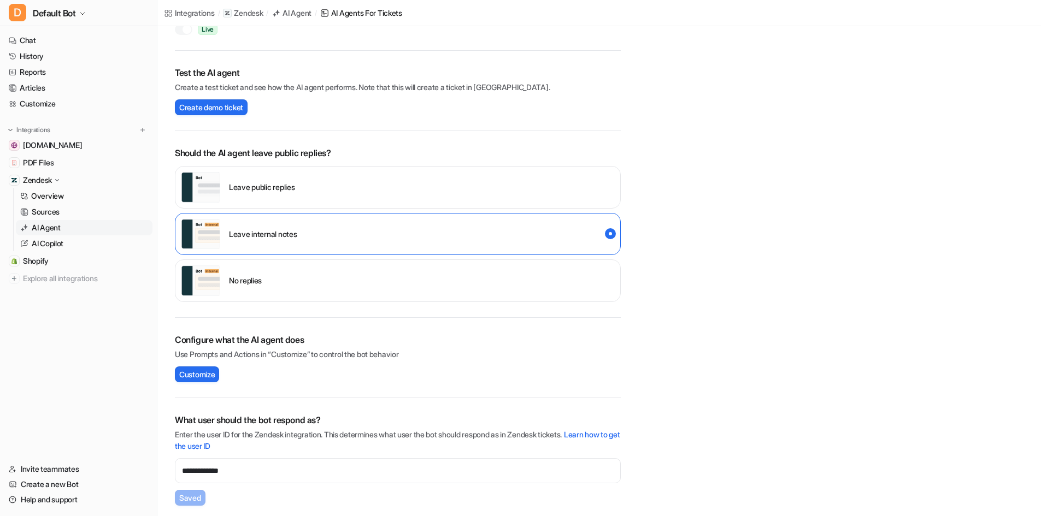
scroll to position [204, 0]
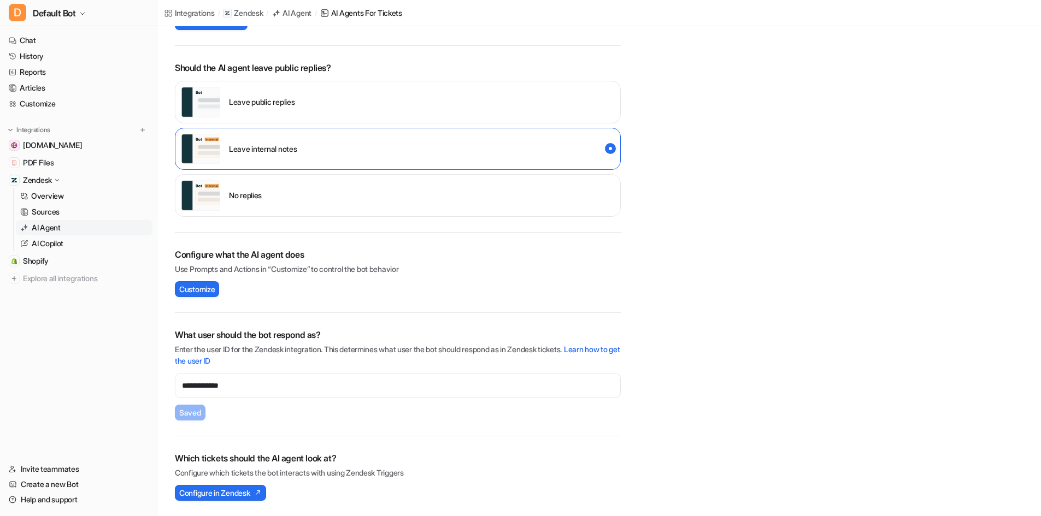
click at [279, 102] on p "Leave public replies" at bounding box center [262, 101] width 66 height 11
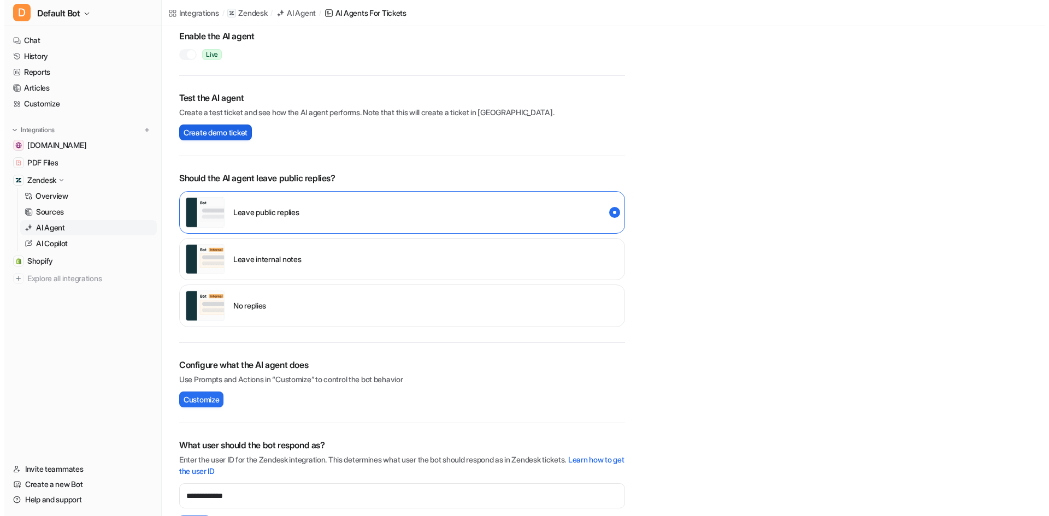
scroll to position [0, 0]
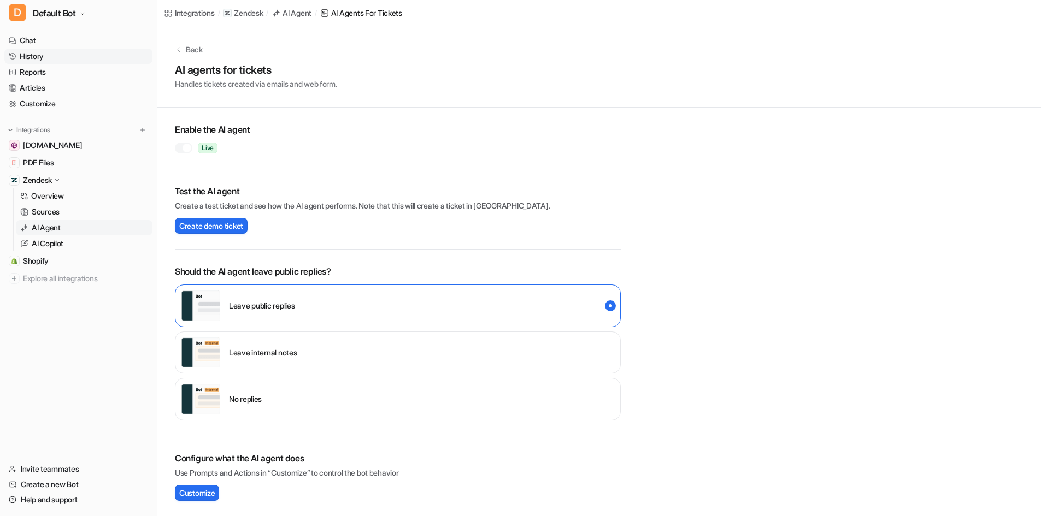
click at [54, 51] on link "History" at bounding box center [78, 56] width 148 height 15
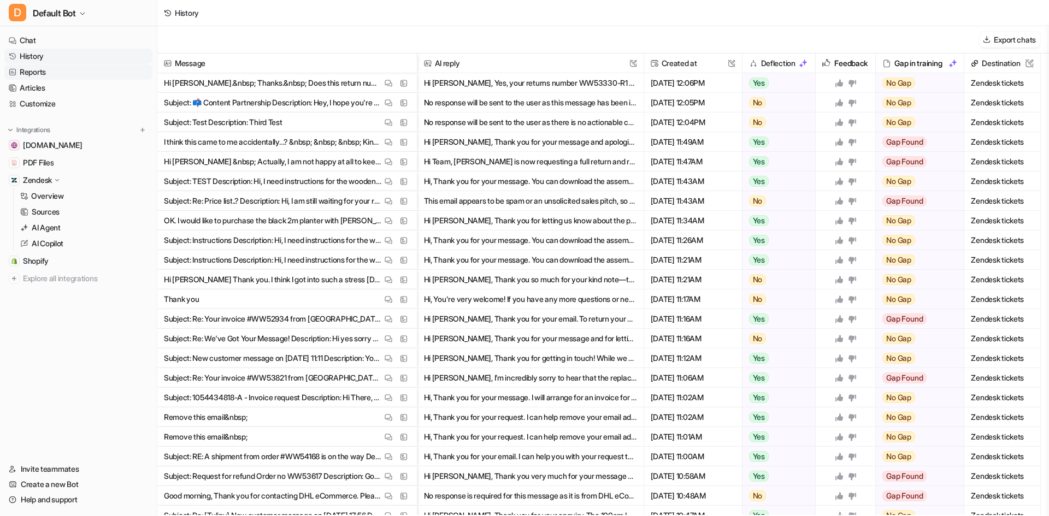
click at [42, 70] on link "Reports" at bounding box center [78, 71] width 148 height 15
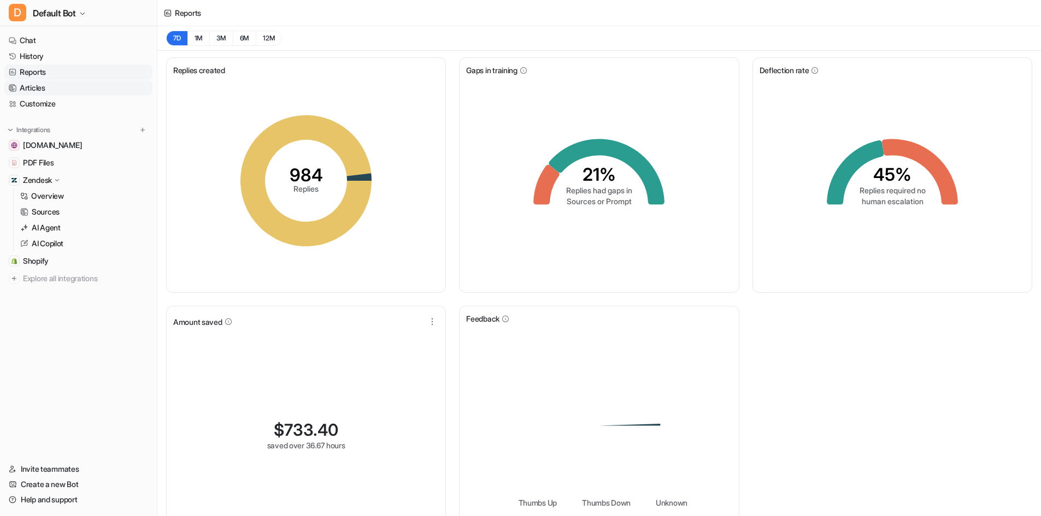
click at [56, 90] on link "Articles" at bounding box center [78, 87] width 148 height 15
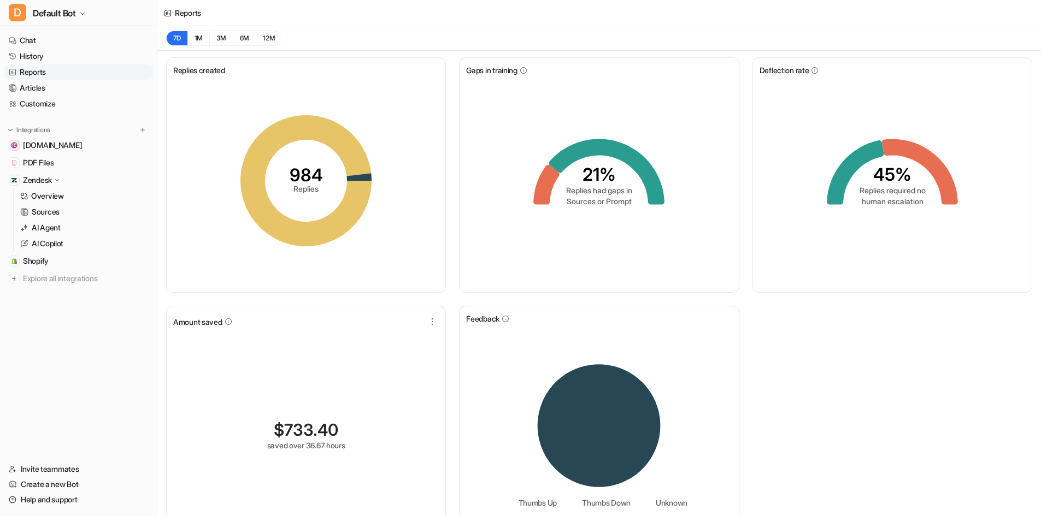
click at [78, 64] on ul "Chat History Reports Articles Customize" at bounding box center [78, 72] width 148 height 79
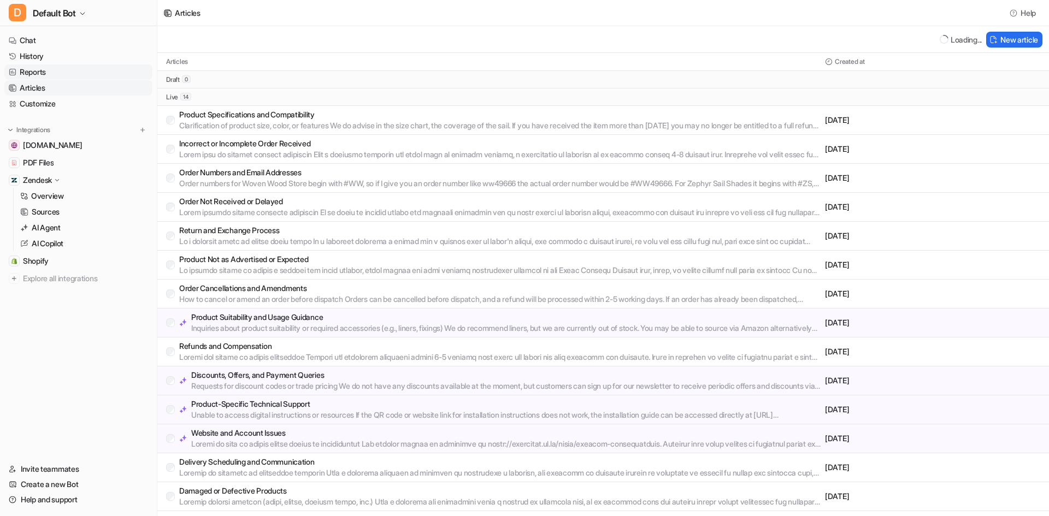
click at [92, 79] on link "Reports" at bounding box center [78, 71] width 148 height 15
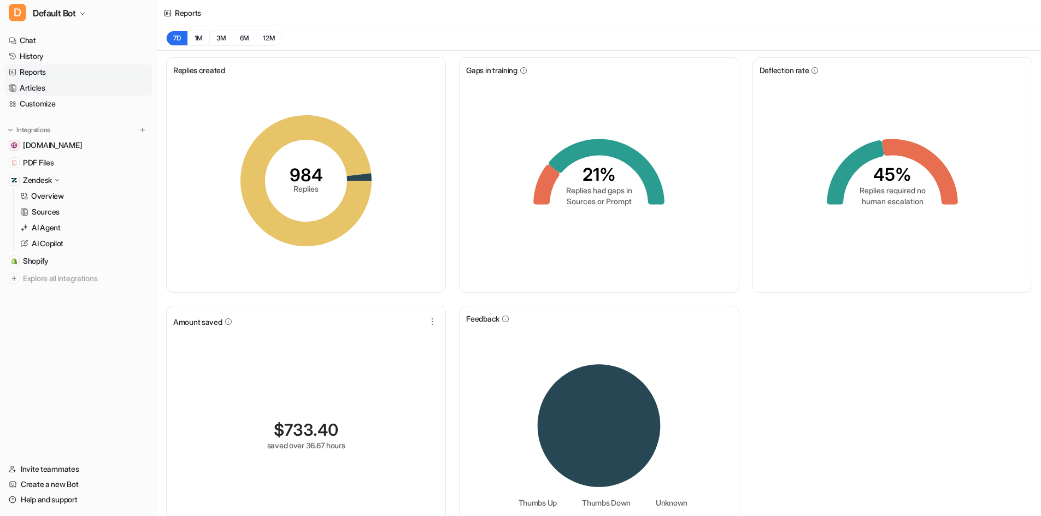
click at [56, 87] on link "Articles" at bounding box center [78, 87] width 148 height 15
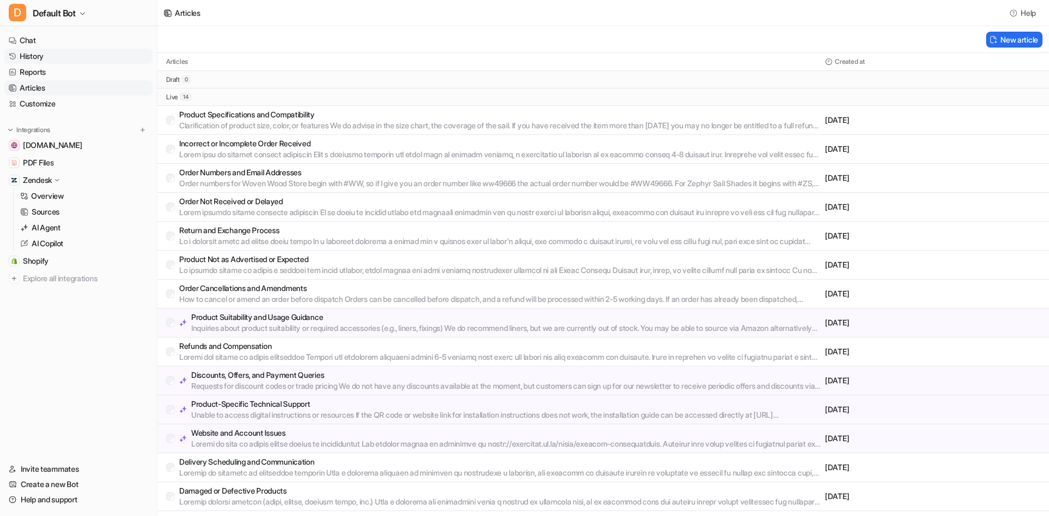
click at [87, 52] on link "History" at bounding box center [78, 56] width 148 height 15
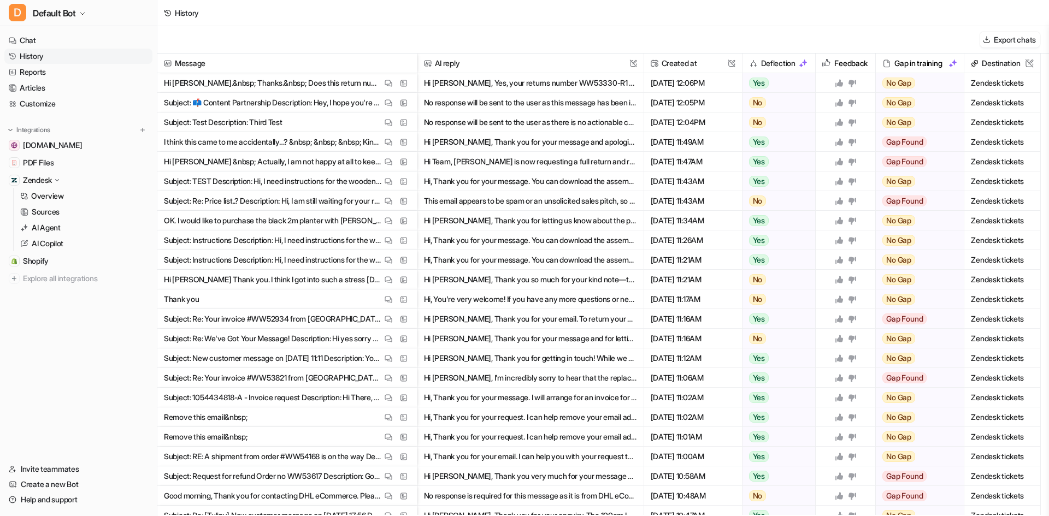
click at [568, 183] on button "Hi, Thank you for your message. You can download the assembly instructions for …" at bounding box center [530, 182] width 213 height 20
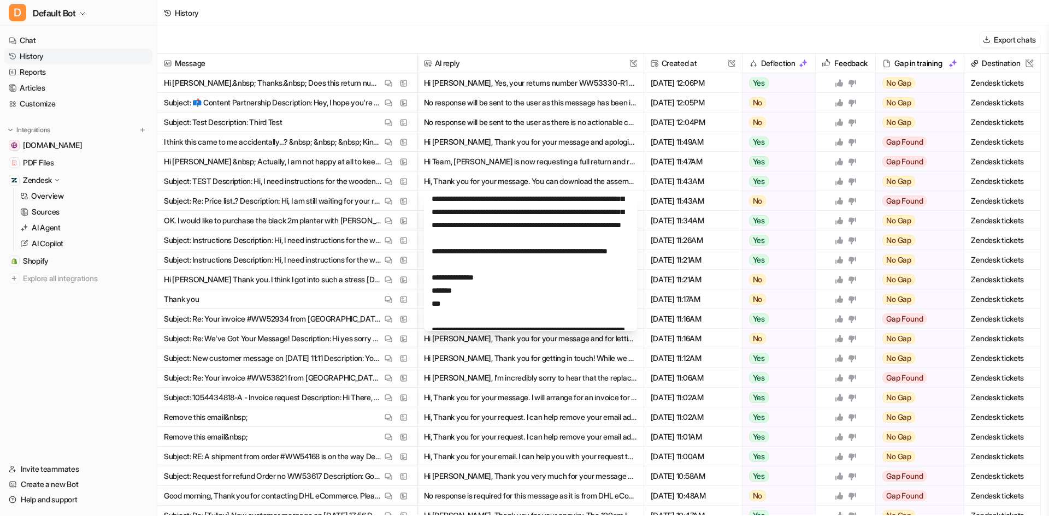
scroll to position [55, 0]
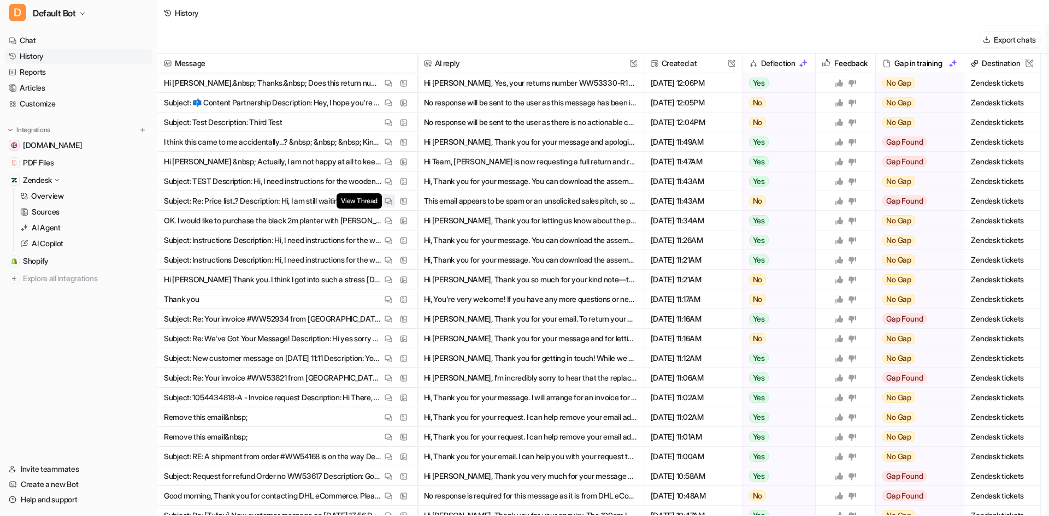
click at [389, 199] on img at bounding box center [389, 201] width 8 height 8
click at [382, 223] on button "View Thread" at bounding box center [388, 220] width 13 height 13
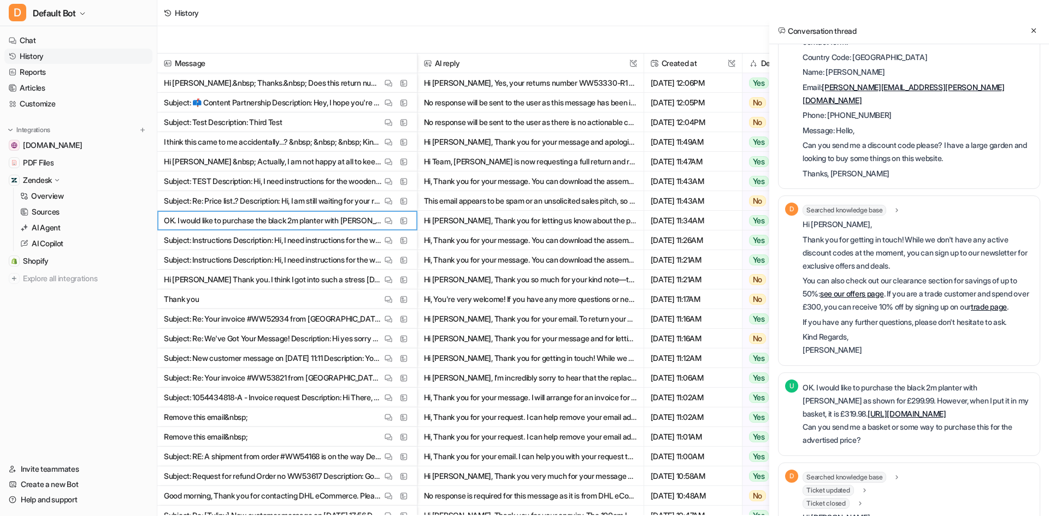
scroll to position [109, 0]
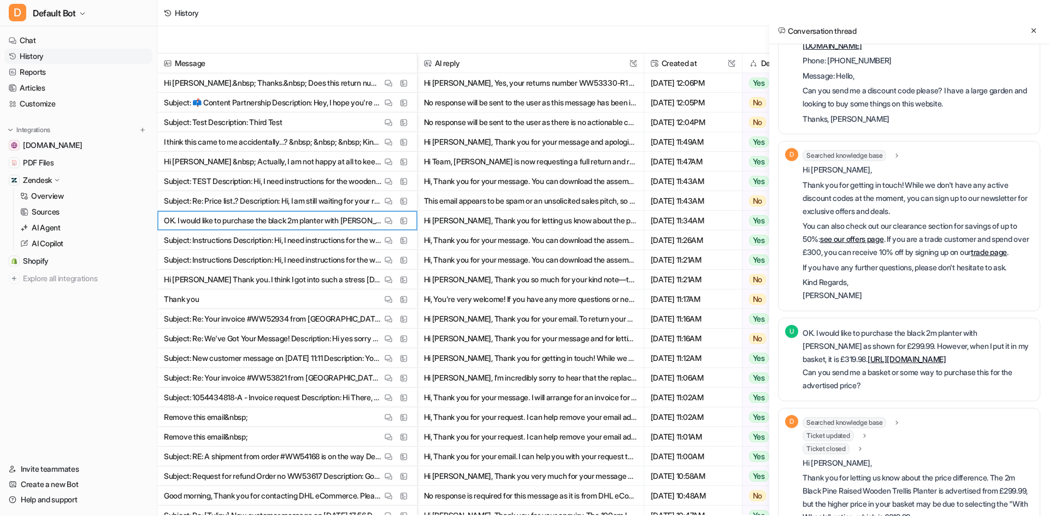
drag, startPoint x: 922, startPoint y: 403, endPoint x: 941, endPoint y: 440, distance: 41.3
click at [941, 428] on div "Searched knowledge base search_queries : "2m black pine raised wooden trellis p…" at bounding box center [918, 422] width 231 height 11
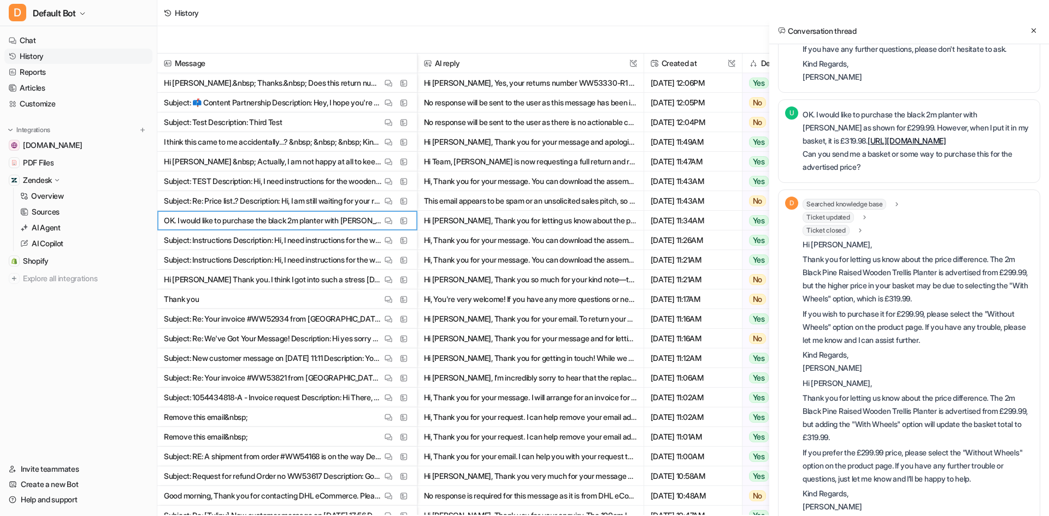
scroll to position [356, 0]
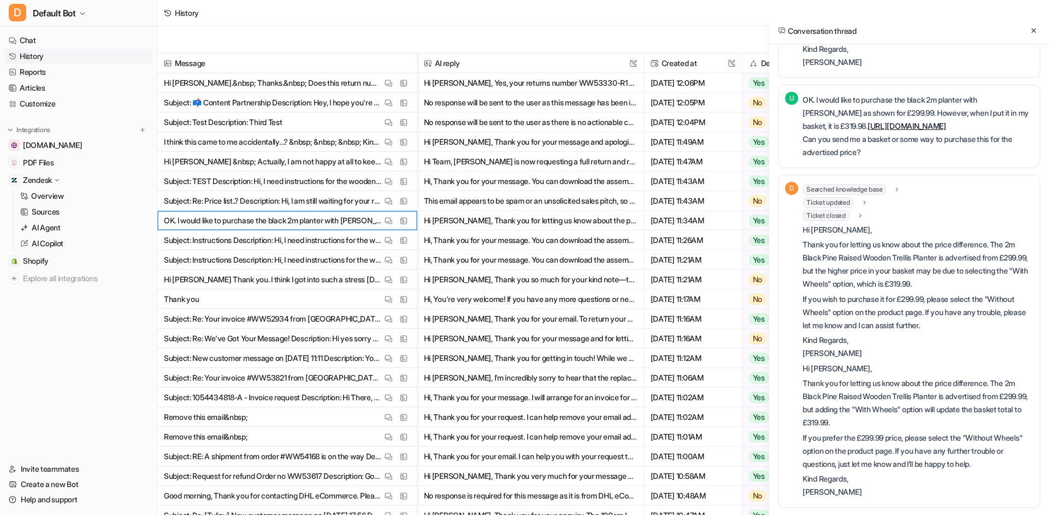
click at [885, 119] on p "OK. I would like to purchase the black 2m planter with trellis as shown for £29…" at bounding box center [918, 126] width 231 height 66
click at [888, 121] on link "https://wovenwood.co.uk/collections/large-wooden-planters/products/2m-black-pin…" at bounding box center [907, 125] width 79 height 9
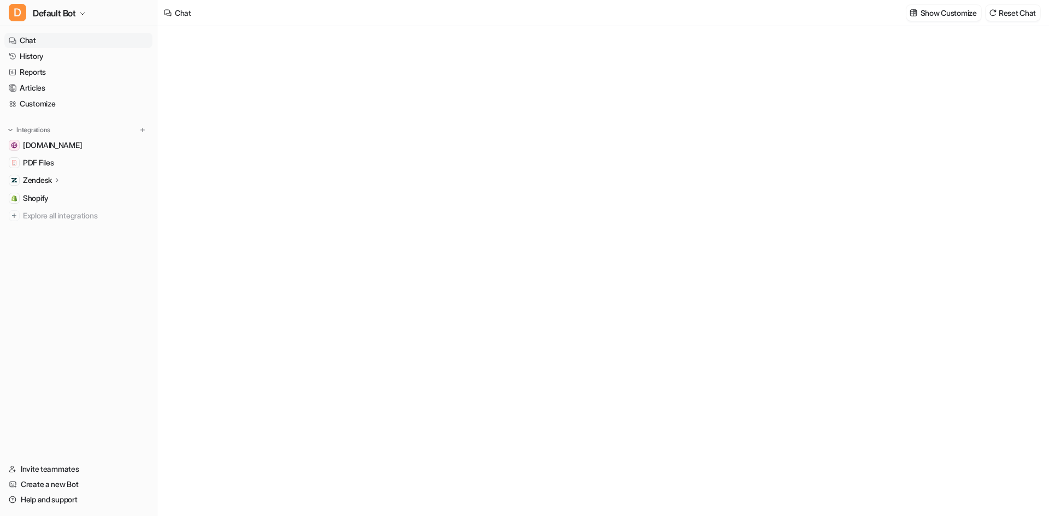
type textarea "**********"
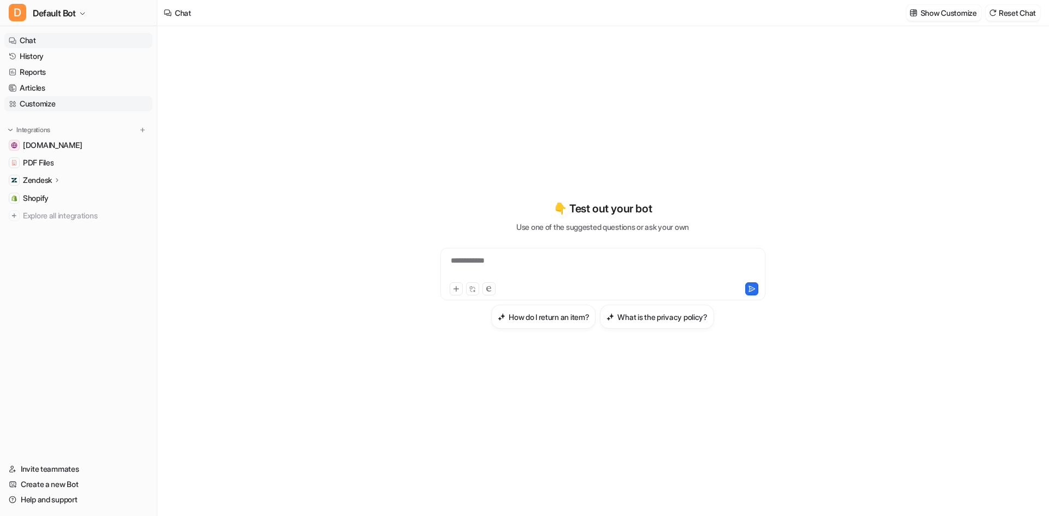
click at [65, 101] on link "Customize" at bounding box center [78, 103] width 148 height 15
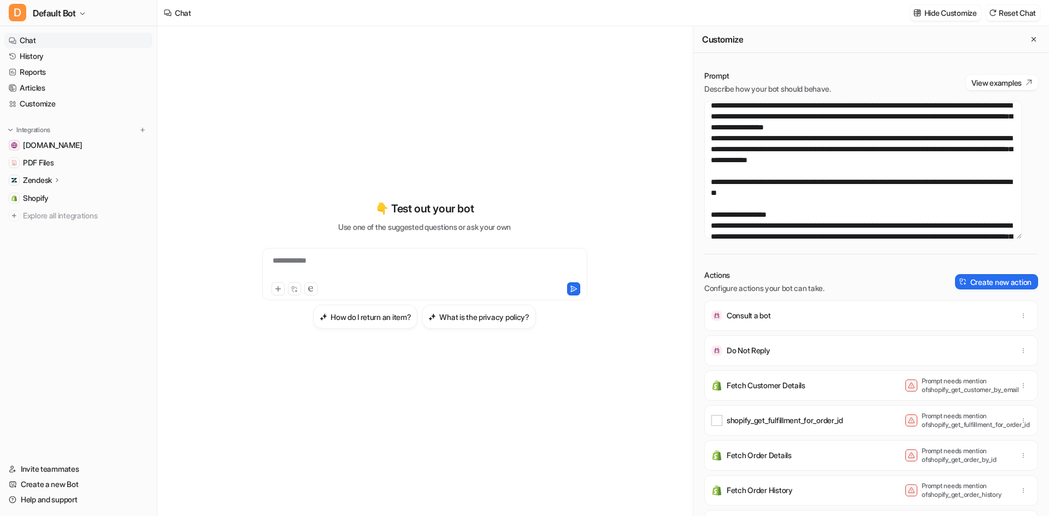
scroll to position [109, 0]
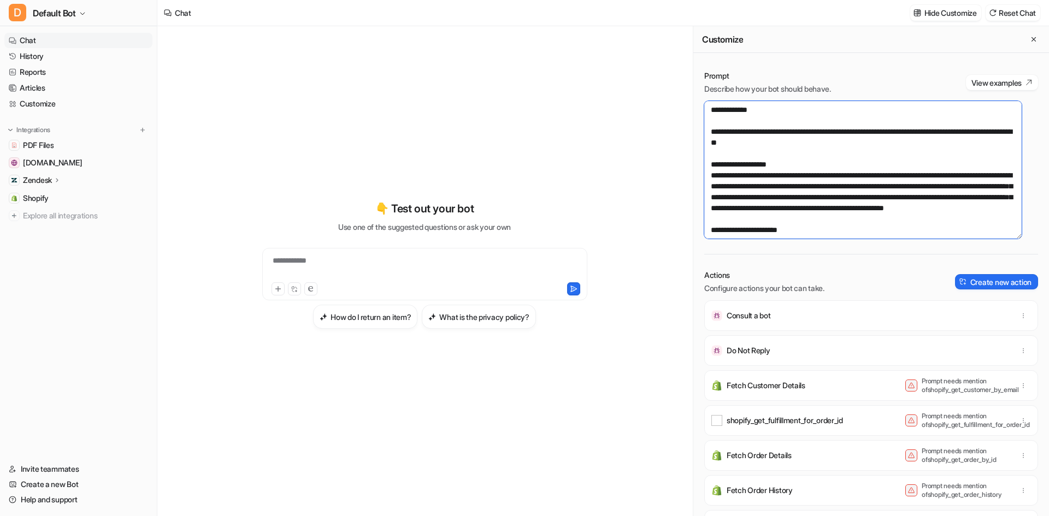
click at [832, 152] on textarea at bounding box center [862, 170] width 317 height 138
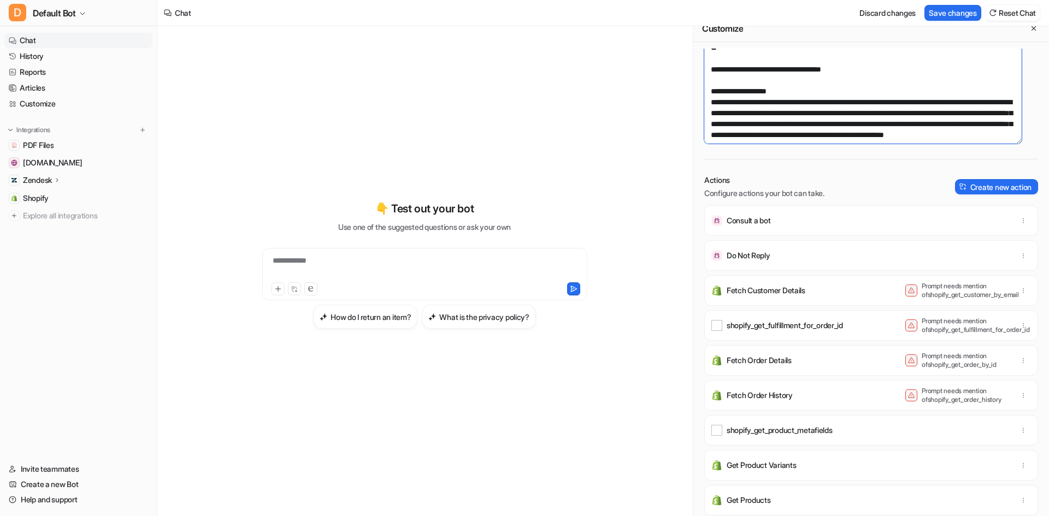
scroll to position [0, 0]
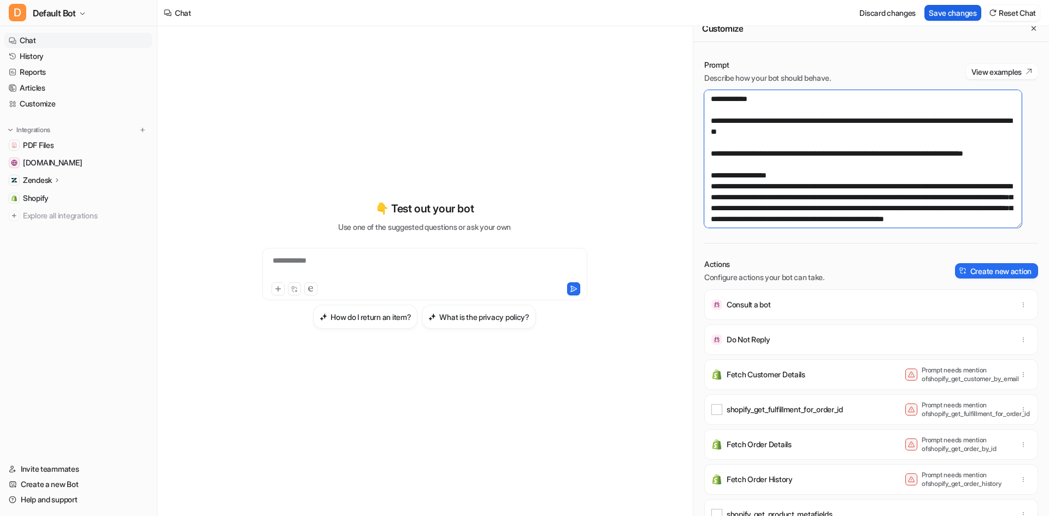
type textarea "**********"
click at [929, 9] on button "Save changes" at bounding box center [953, 13] width 57 height 16
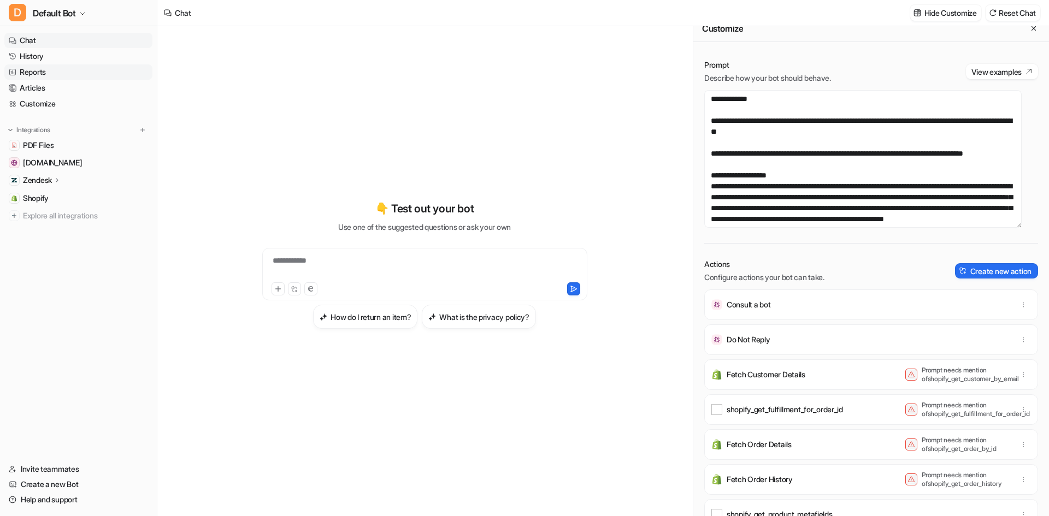
click at [61, 71] on link "Reports" at bounding box center [78, 71] width 148 height 15
click at [57, 55] on link "History" at bounding box center [78, 56] width 148 height 15
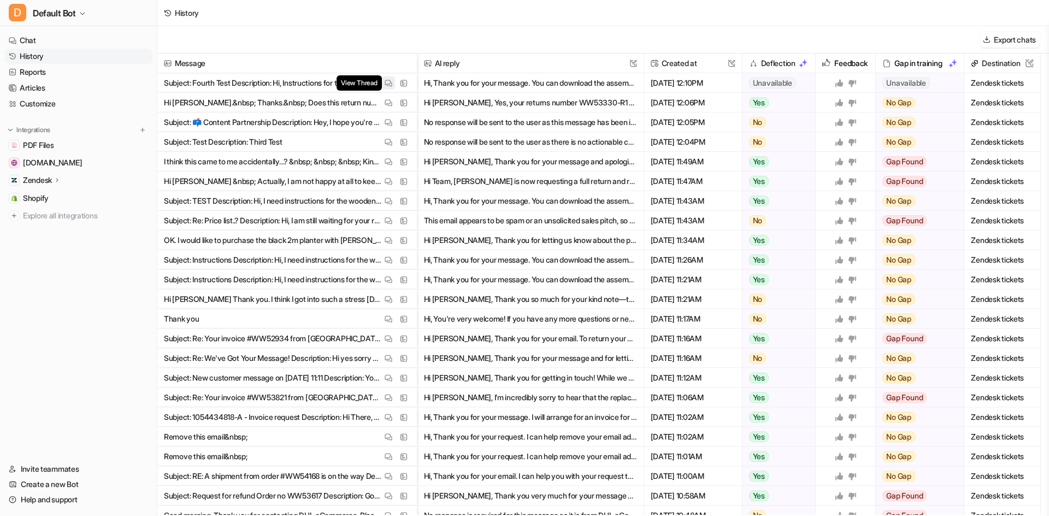
click at [382, 85] on button "View Thread" at bounding box center [388, 82] width 13 height 13
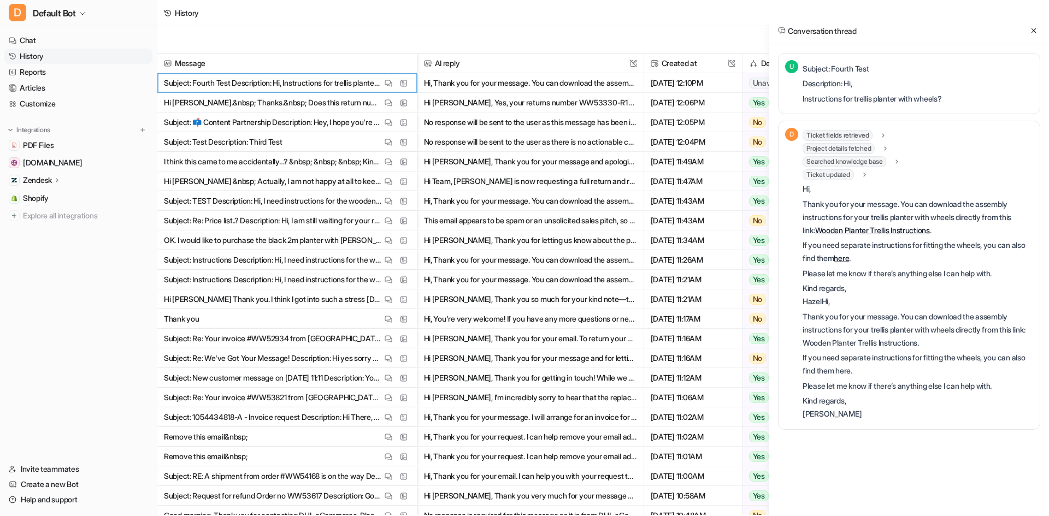
click at [862, 263] on p "If you need separate instructions for fitting the wheels, you can also find the…" at bounding box center [918, 252] width 231 height 26
click at [58, 18] on span "Default Bot" at bounding box center [54, 12] width 43 height 15
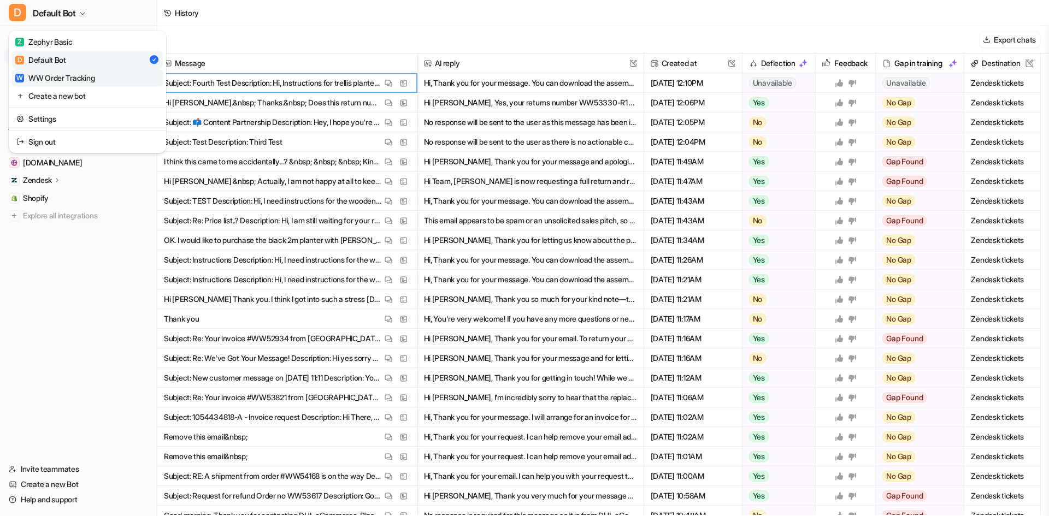
click at [78, 76] on div "W WW Order Tracking" at bounding box center [54, 77] width 79 height 11
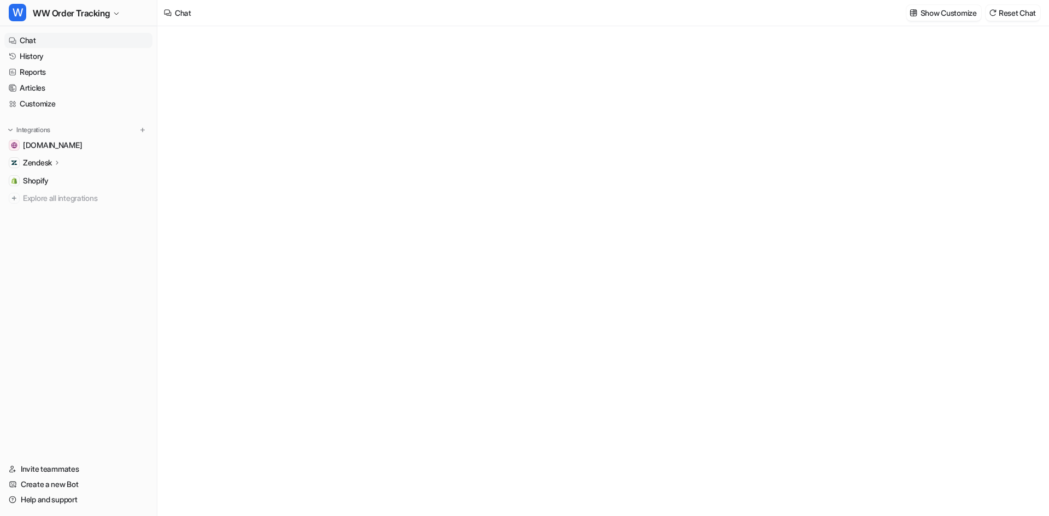
type textarea "**********"
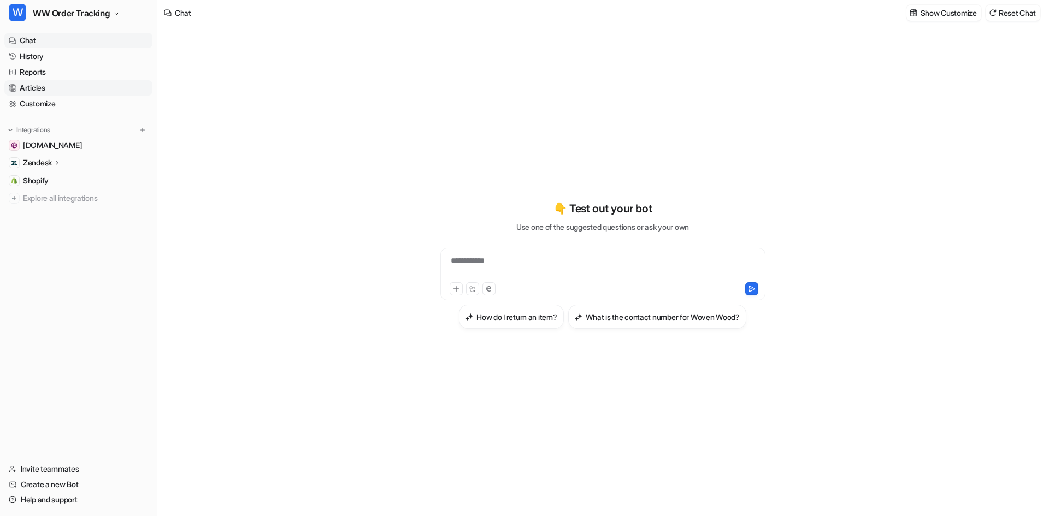
click at [74, 87] on link "Articles" at bounding box center [78, 87] width 148 height 15
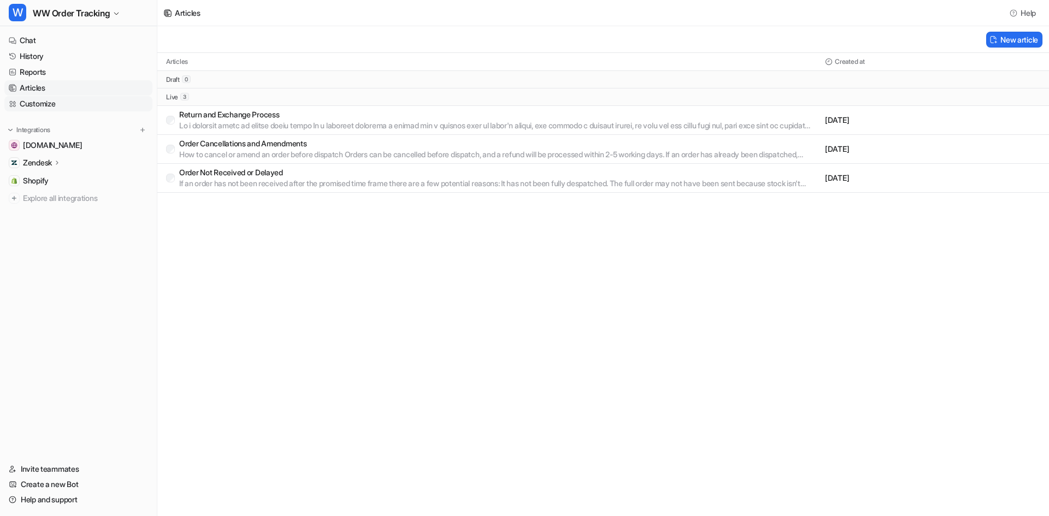
click at [52, 101] on link "Customize" at bounding box center [78, 103] width 148 height 15
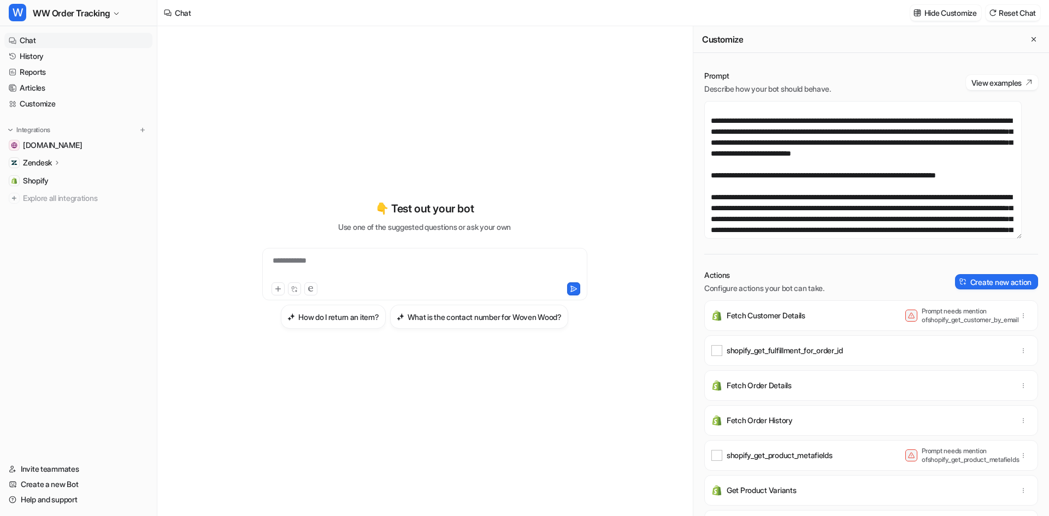
scroll to position [874, 0]
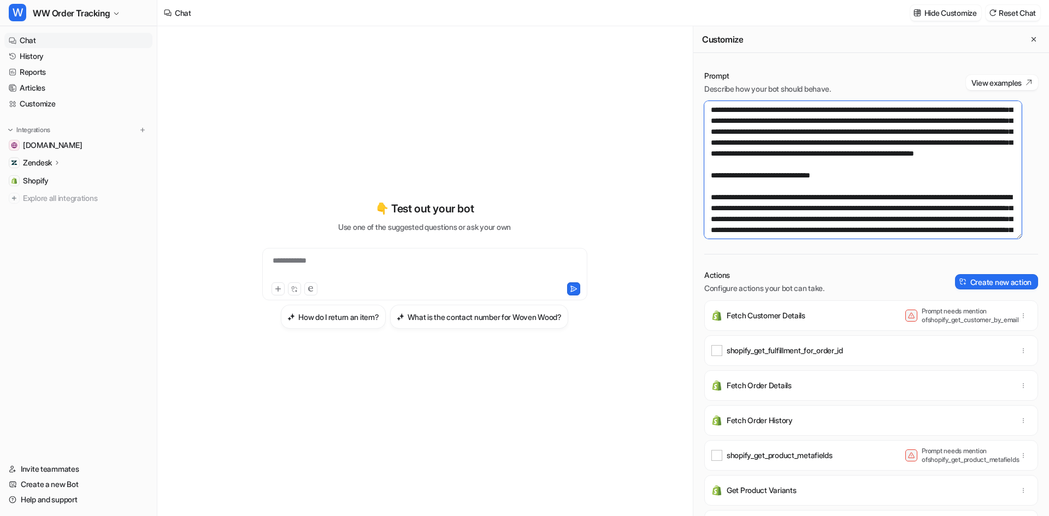
click at [774, 131] on textarea at bounding box center [862, 170] width 317 height 138
click at [778, 132] on textarea at bounding box center [862, 170] width 317 height 138
click at [871, 131] on textarea at bounding box center [862, 170] width 317 height 138
click at [921, 143] on textarea at bounding box center [862, 170] width 317 height 138
drag, startPoint x: 924, startPoint y: 132, endPoint x: 775, endPoint y: 133, distance: 148.6
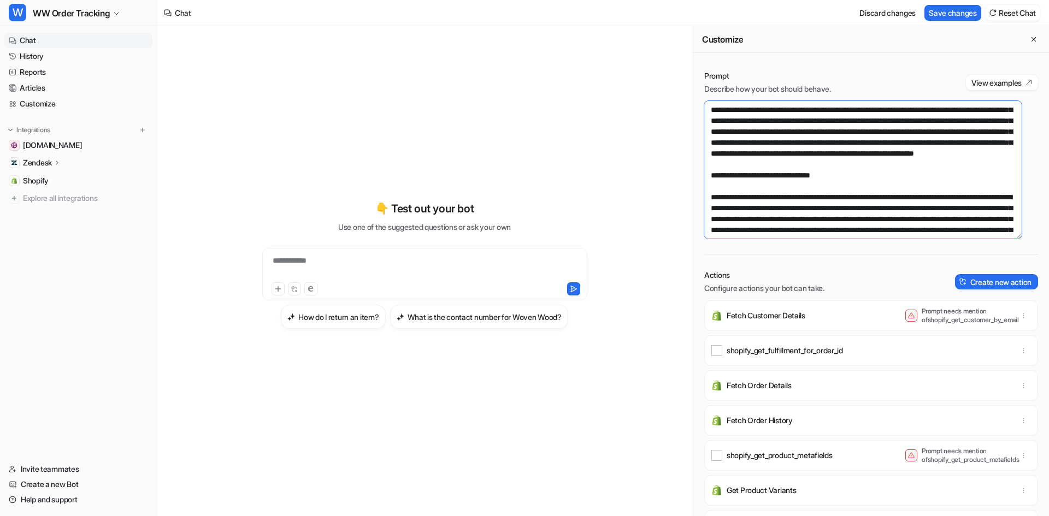
click at [775, 133] on textarea at bounding box center [862, 170] width 317 height 138
type textarea "**********"
click at [937, 13] on button "Save changes" at bounding box center [953, 13] width 57 height 16
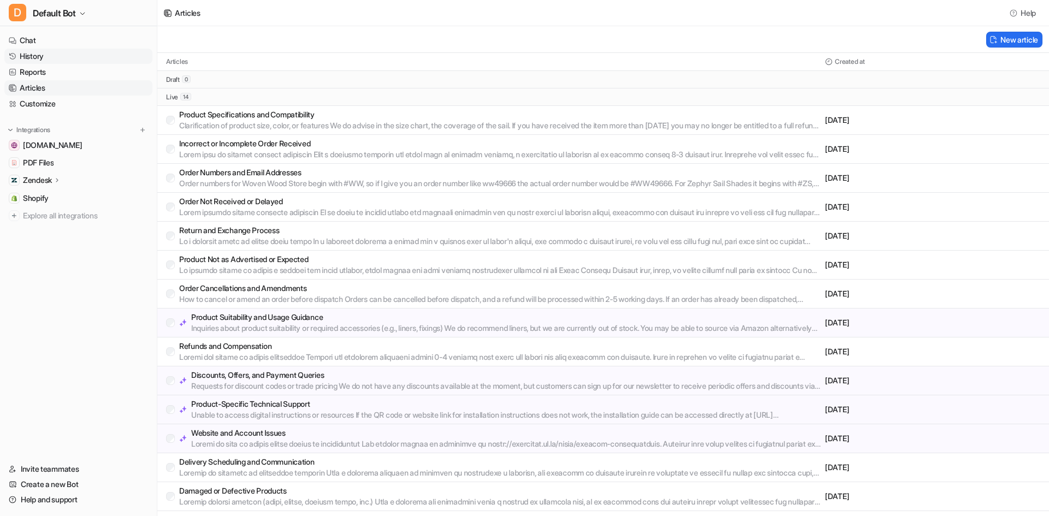
click at [52, 58] on link "History" at bounding box center [78, 56] width 148 height 15
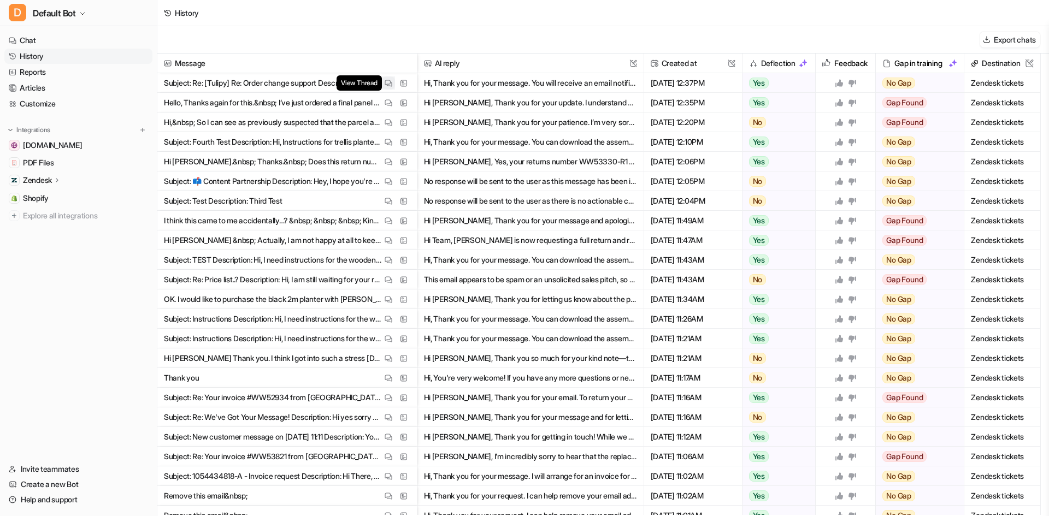
click at [387, 87] on img at bounding box center [389, 83] width 8 height 8
click at [390, 102] on img at bounding box center [389, 103] width 8 height 8
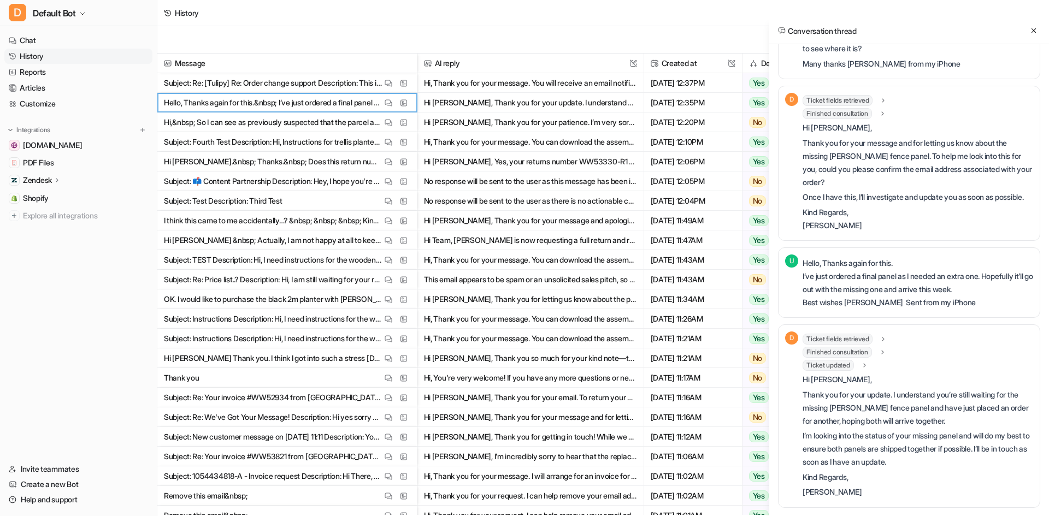
scroll to position [131, 0]
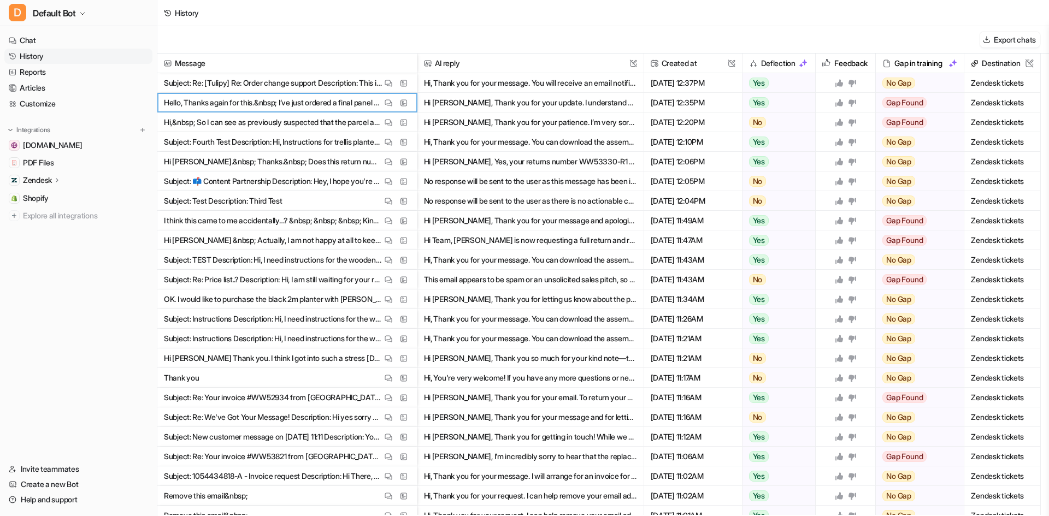
click at [395, 127] on div "View Thread View Sources" at bounding box center [396, 122] width 28 height 13
click at [389, 124] on img at bounding box center [389, 123] width 8 height 8
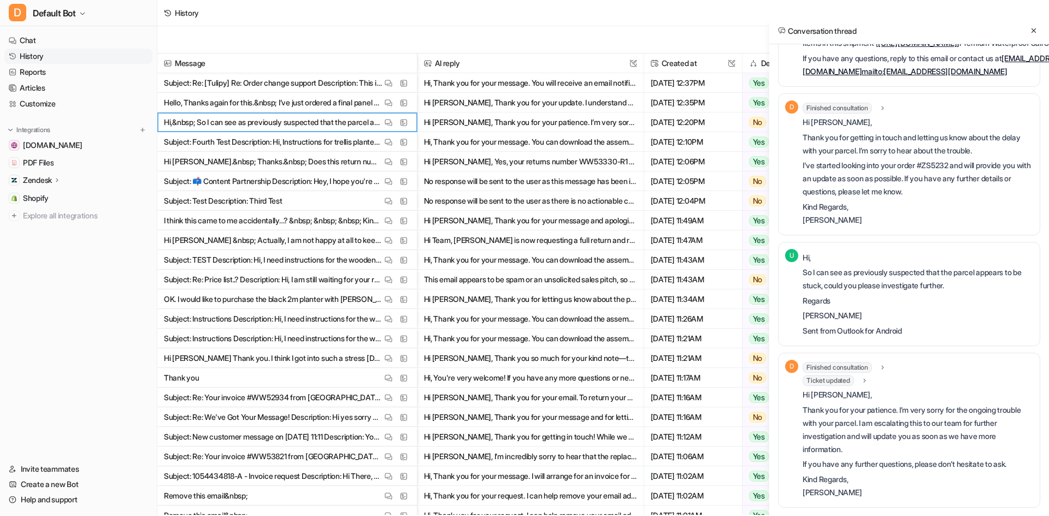
scroll to position [743, 0]
click at [393, 105] on button "View Thread" at bounding box center [388, 102] width 13 height 13
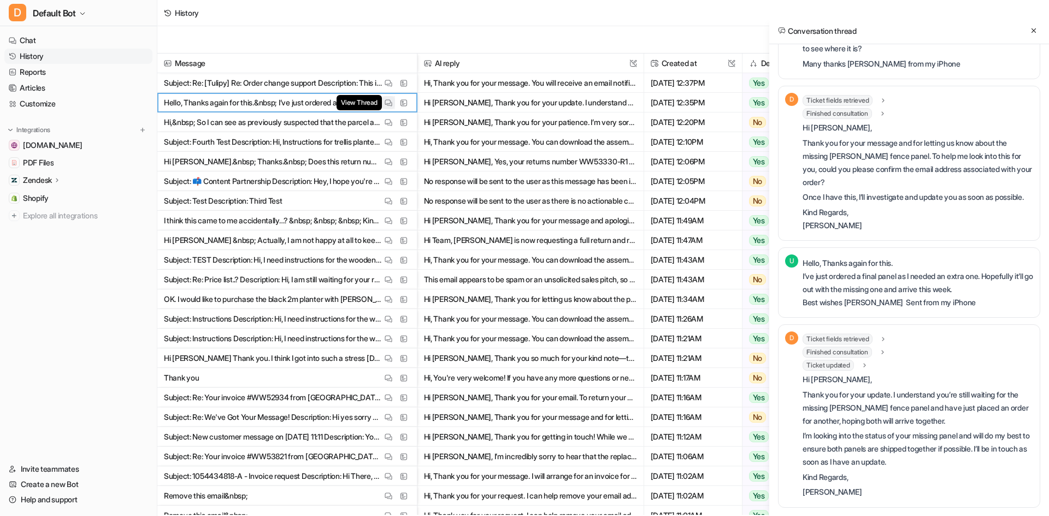
scroll to position [131, 0]
click at [390, 79] on img at bounding box center [389, 83] width 8 height 8
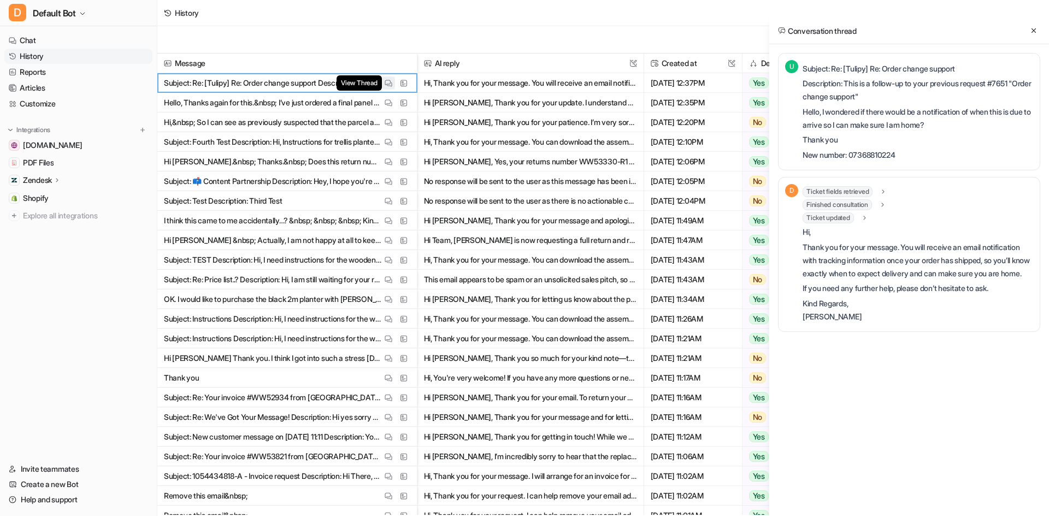
scroll to position [0, 0]
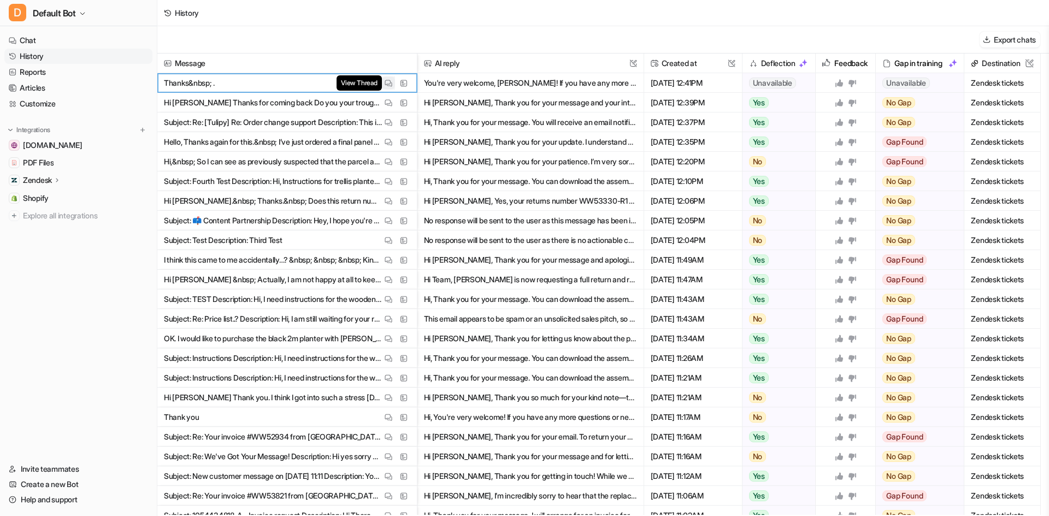
click at [390, 84] on img at bounding box center [389, 83] width 8 height 8
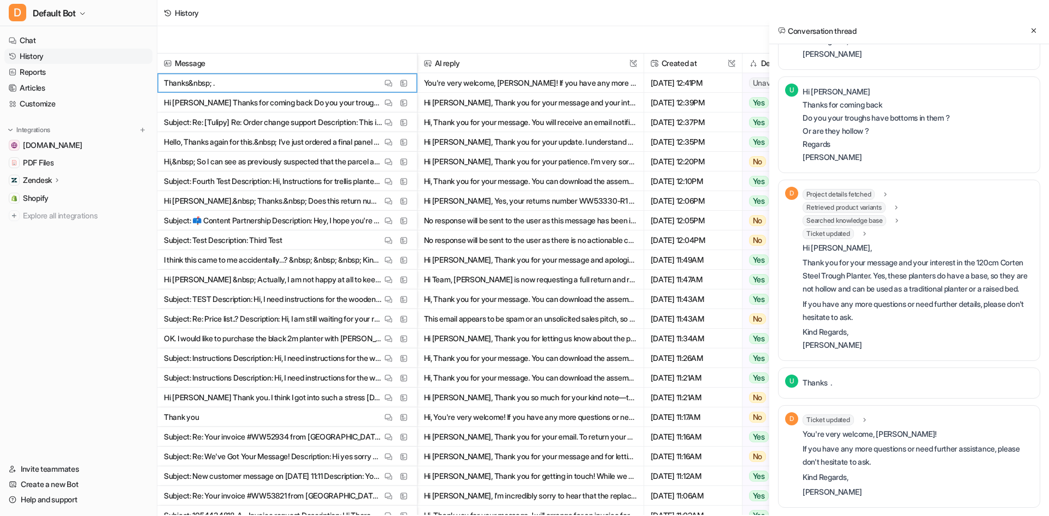
scroll to position [407, 0]
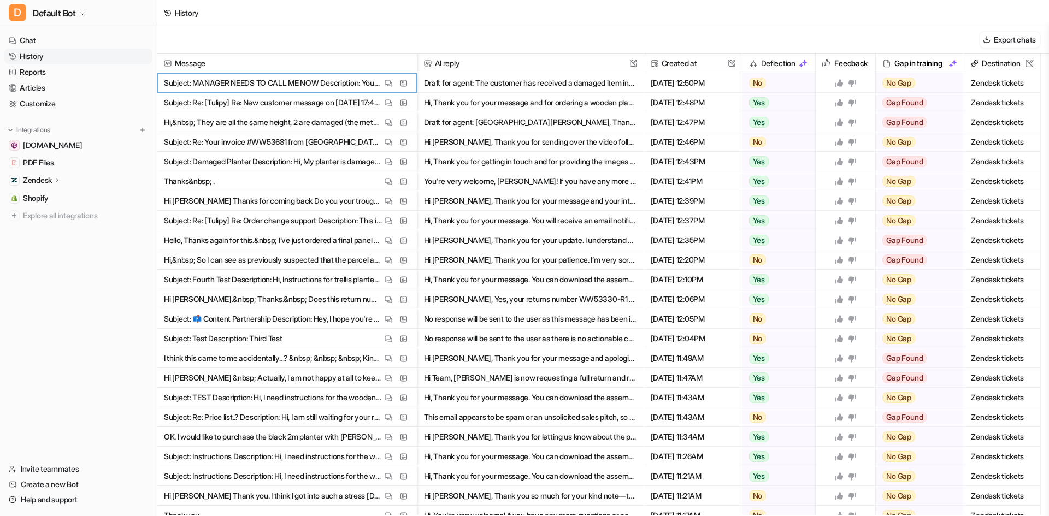
click at [532, 85] on button "Draft for agent: The customer has received a damaged item instead of their pane…" at bounding box center [530, 83] width 213 height 20
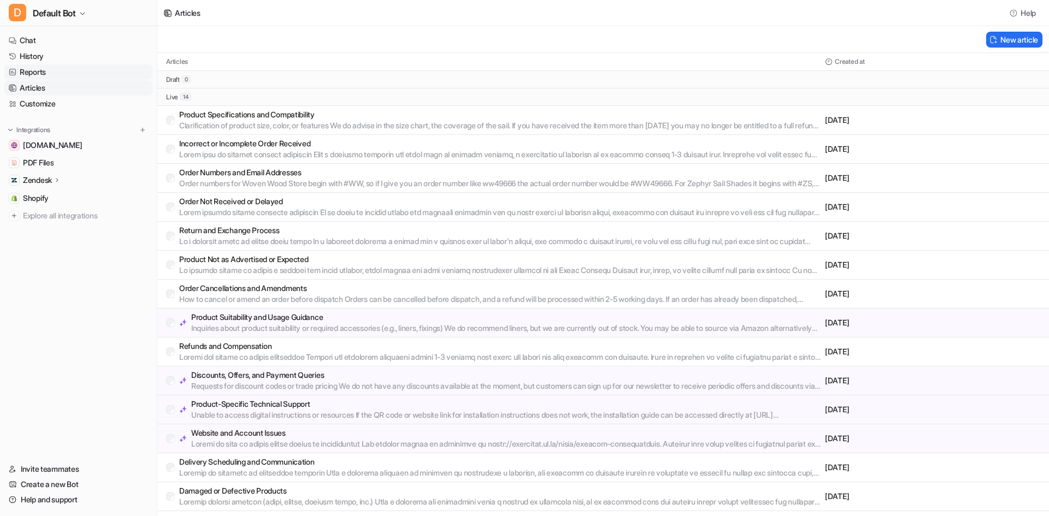
click at [68, 79] on link "Reports" at bounding box center [78, 71] width 148 height 15
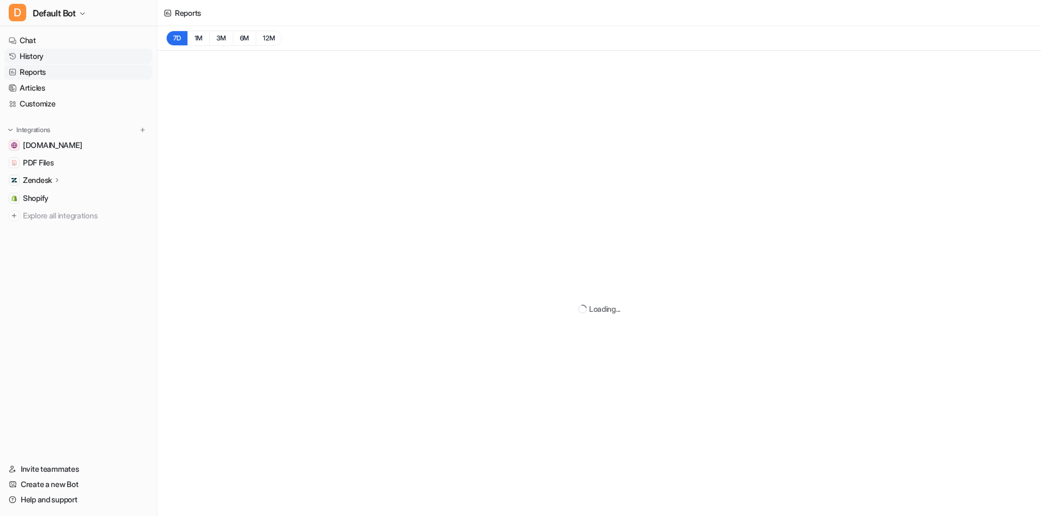
click at [55, 51] on link "History" at bounding box center [78, 56] width 148 height 15
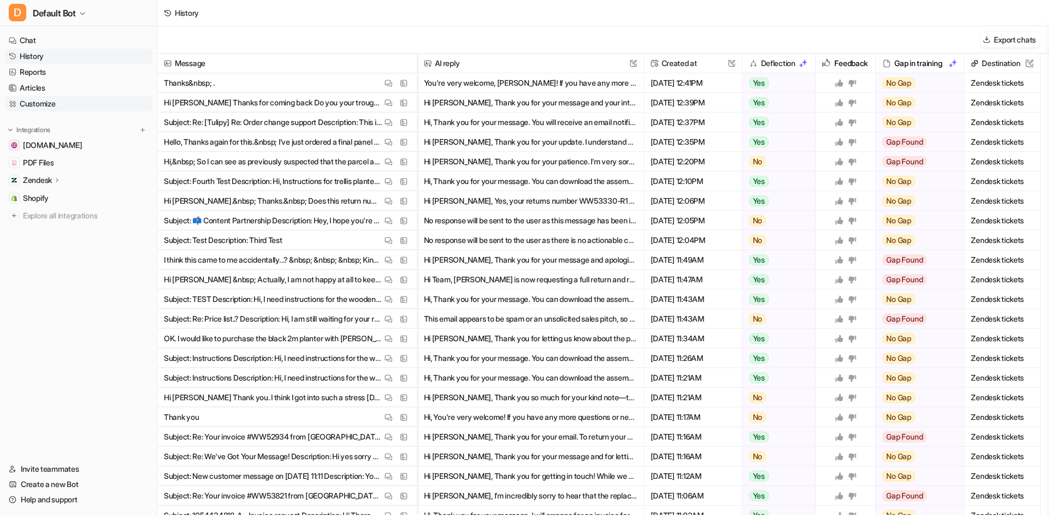
click at [67, 108] on link "Customize" at bounding box center [78, 103] width 148 height 15
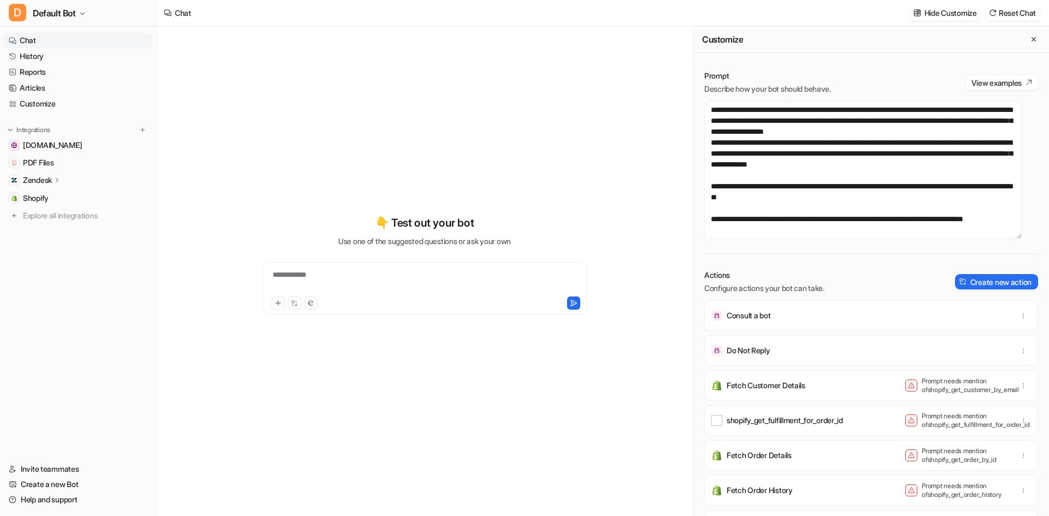
scroll to position [109, 0]
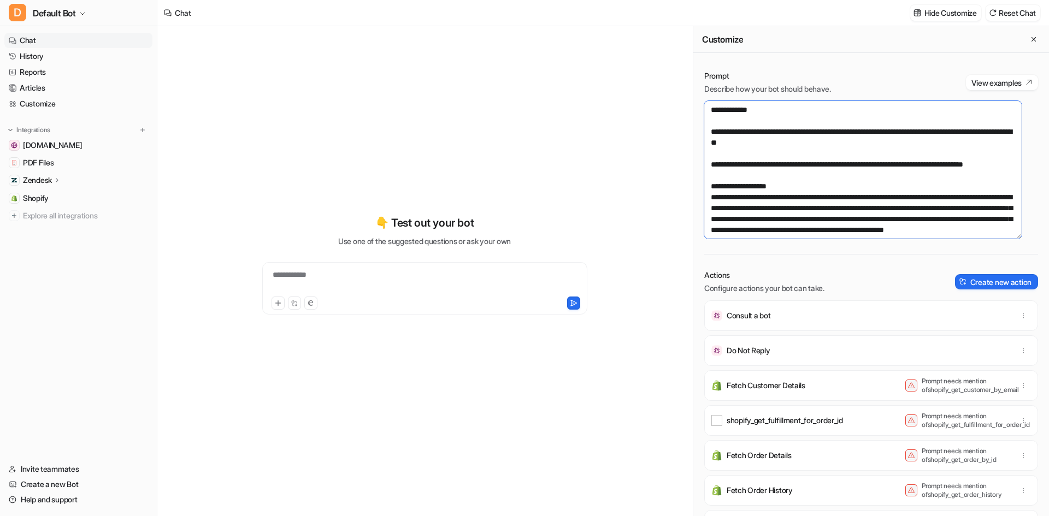
click at [787, 181] on textarea at bounding box center [862, 170] width 317 height 138
click at [809, 188] on textarea at bounding box center [862, 170] width 317 height 138
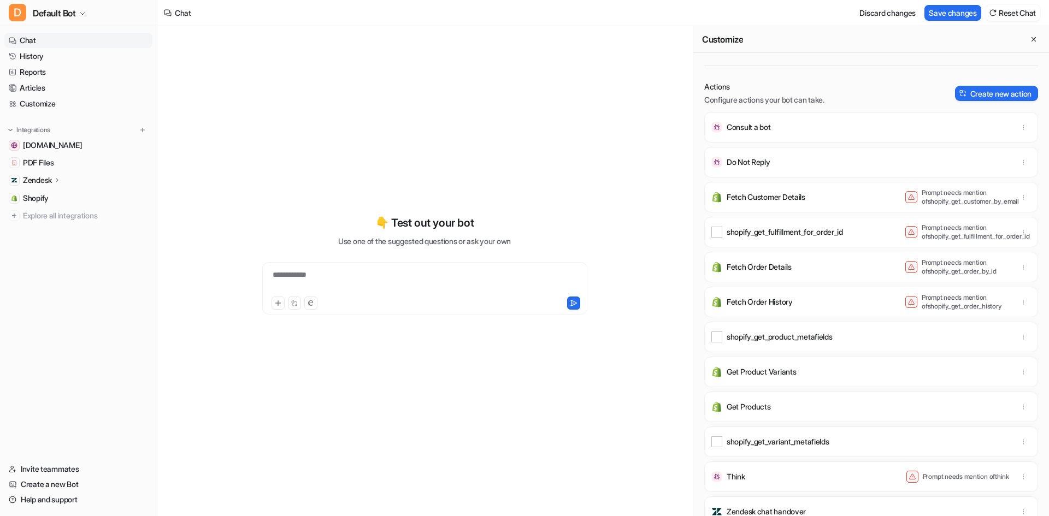
scroll to position [0, 0]
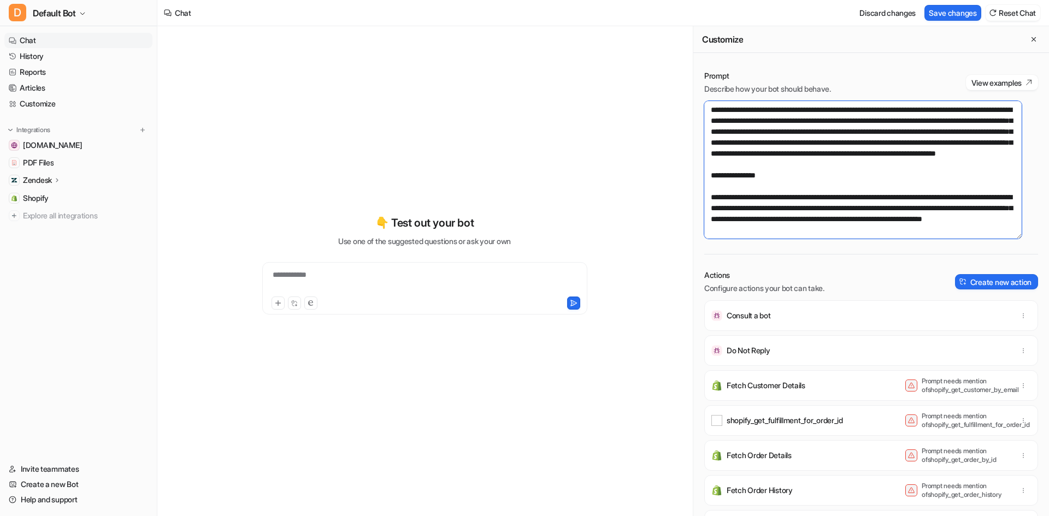
click at [979, 227] on textarea at bounding box center [862, 170] width 317 height 138
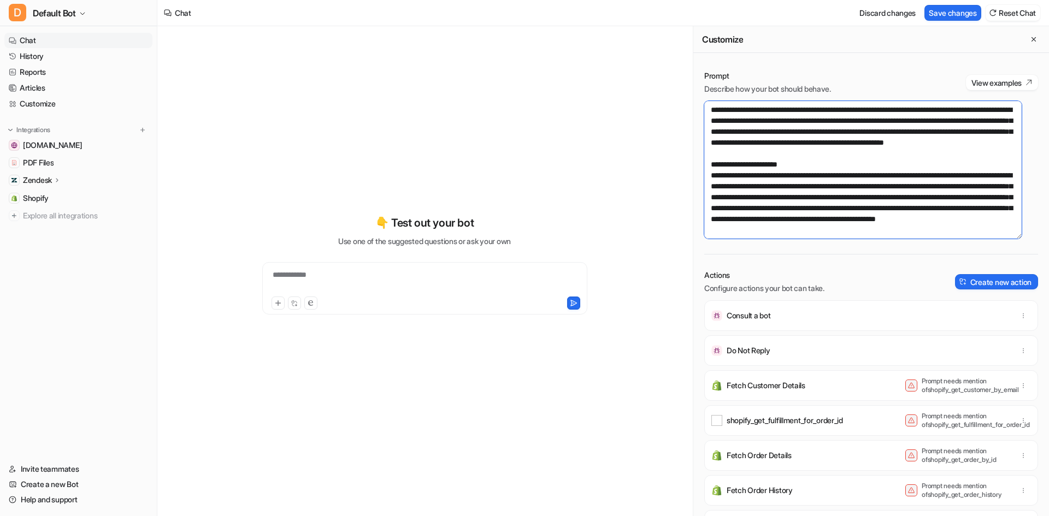
scroll to position [164, 0]
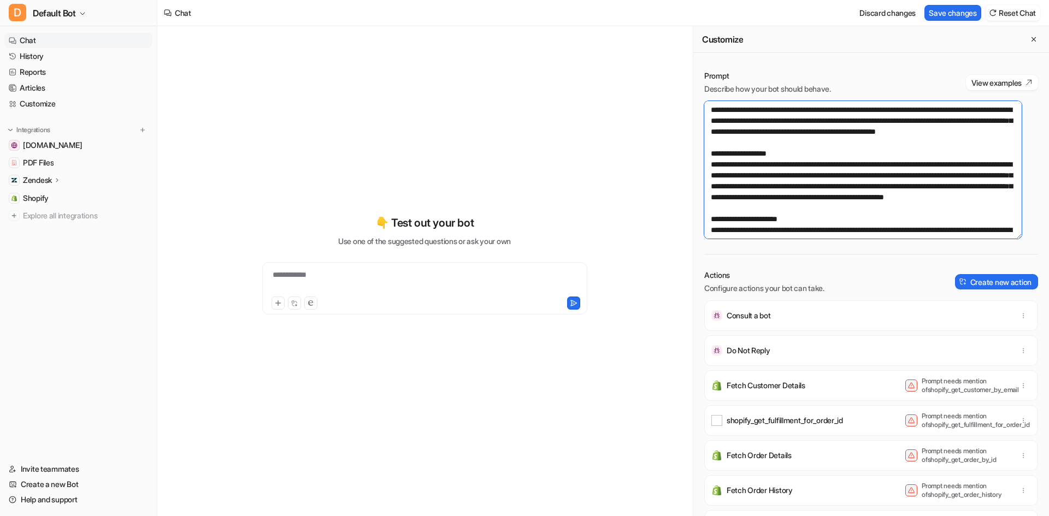
click at [935, 148] on textarea at bounding box center [862, 170] width 317 height 138
click at [932, 154] on textarea at bounding box center [862, 170] width 317 height 138
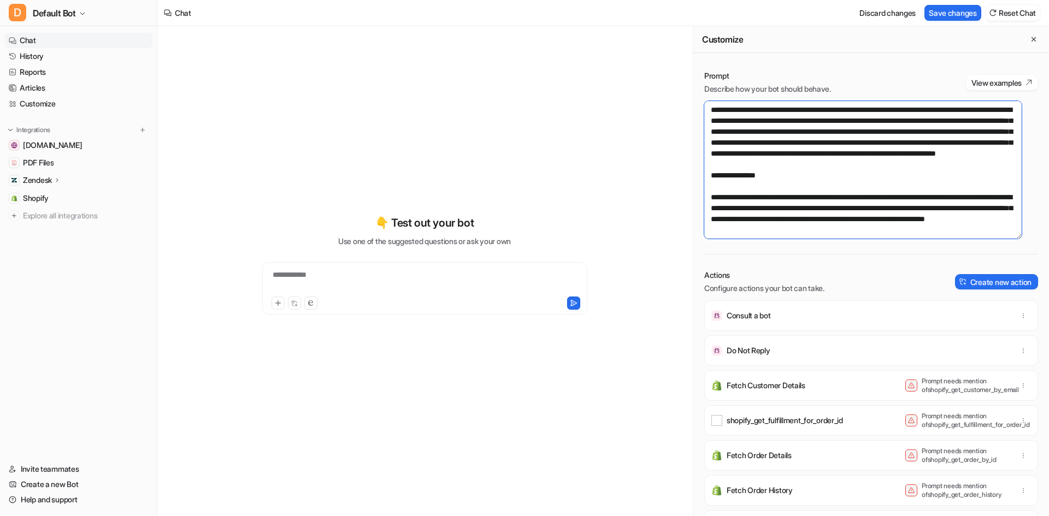
scroll to position [984, 0]
drag, startPoint x: 862, startPoint y: 189, endPoint x: 816, endPoint y: 183, distance: 46.3
click at [816, 183] on textarea at bounding box center [862, 170] width 317 height 138
click at [973, 144] on textarea at bounding box center [862, 170] width 317 height 138
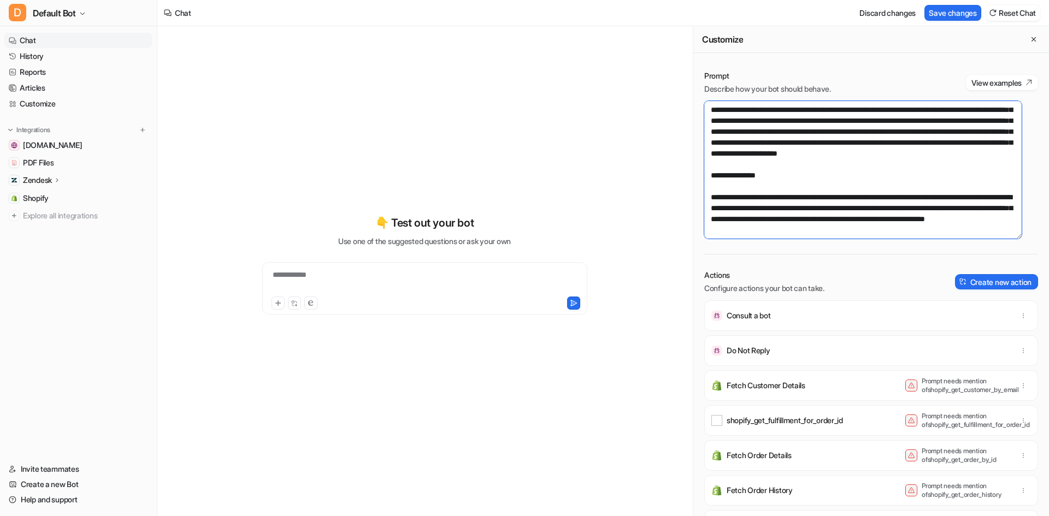
drag, startPoint x: 928, startPoint y: 155, endPoint x: 952, endPoint y: 139, distance: 28.5
click at [952, 139] on textarea at bounding box center [862, 170] width 317 height 138
click at [960, 218] on textarea at bounding box center [862, 170] width 317 height 138
paste textarea "**********"
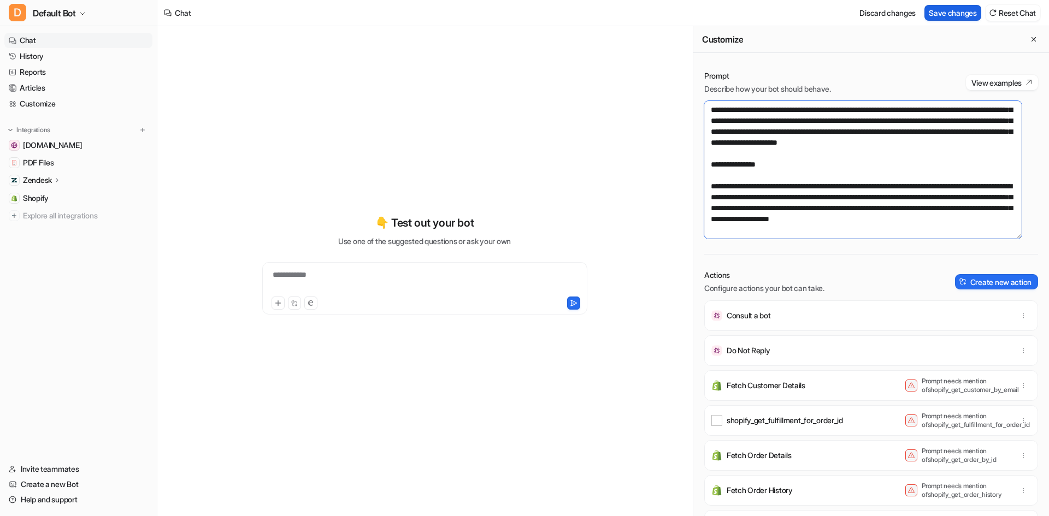
type textarea "**********"
click at [950, 17] on button "Save changes" at bounding box center [953, 13] width 57 height 16
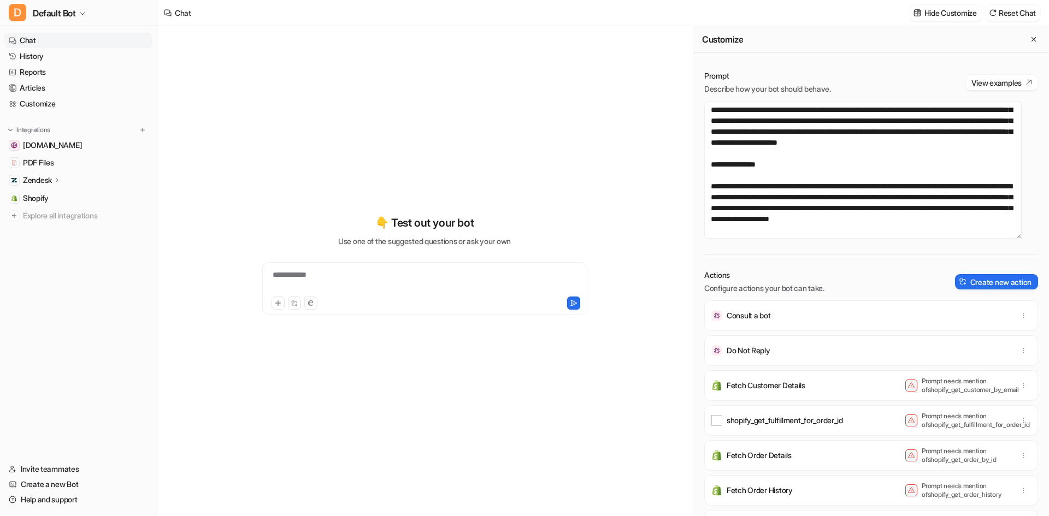
scroll to position [831, 0]
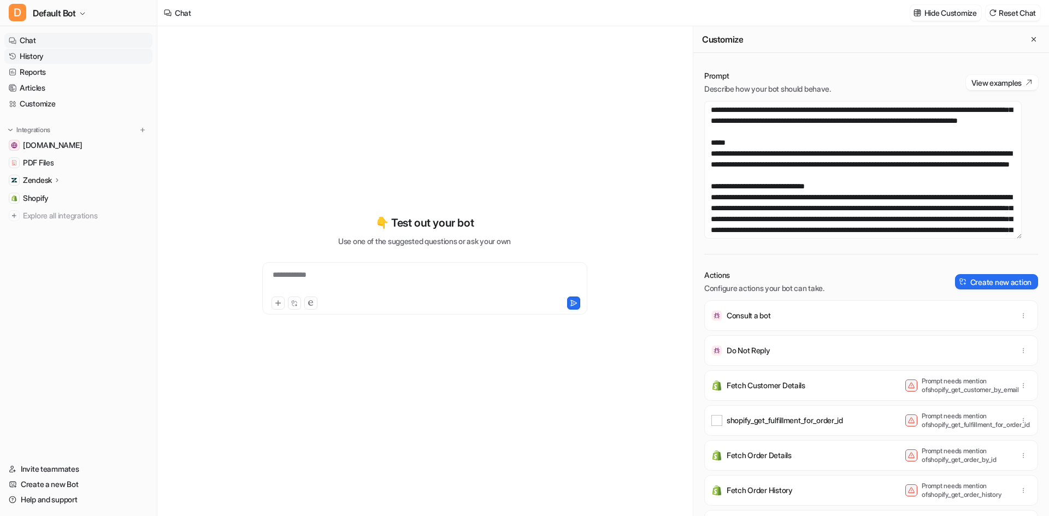
click at [36, 57] on link "History" at bounding box center [78, 56] width 148 height 15
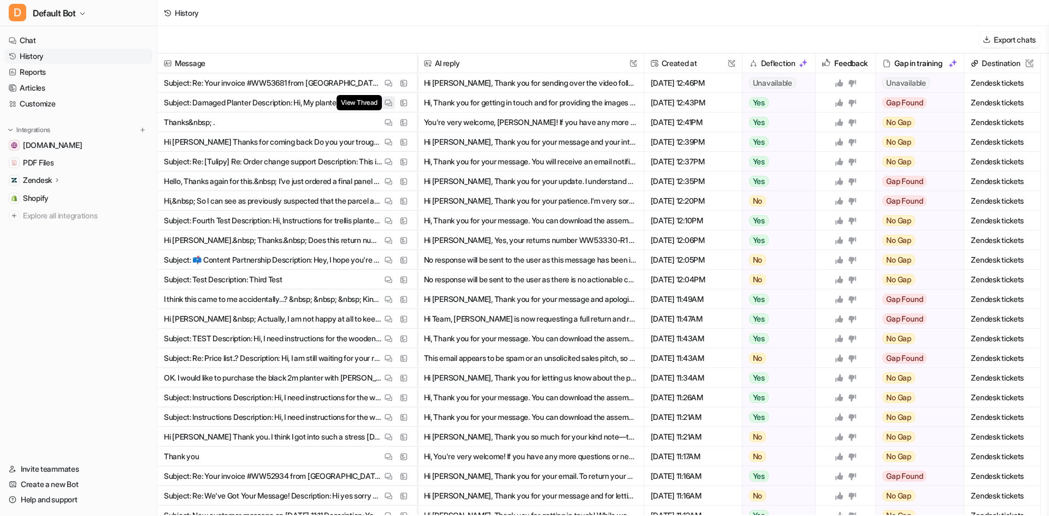
click at [384, 97] on button "View Thread" at bounding box center [388, 102] width 13 height 13
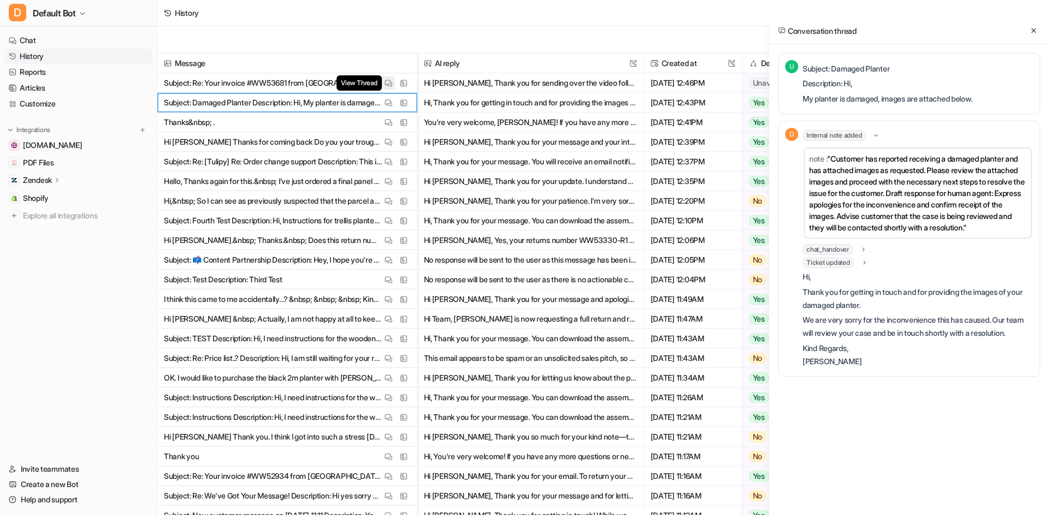
click at [384, 88] on button "View Thread" at bounding box center [388, 82] width 13 height 13
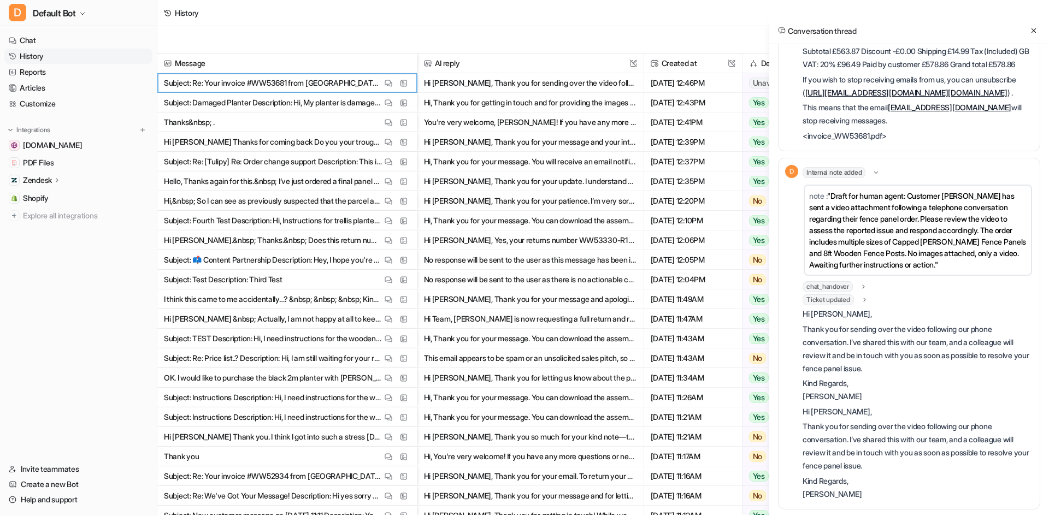
scroll to position [452, 0]
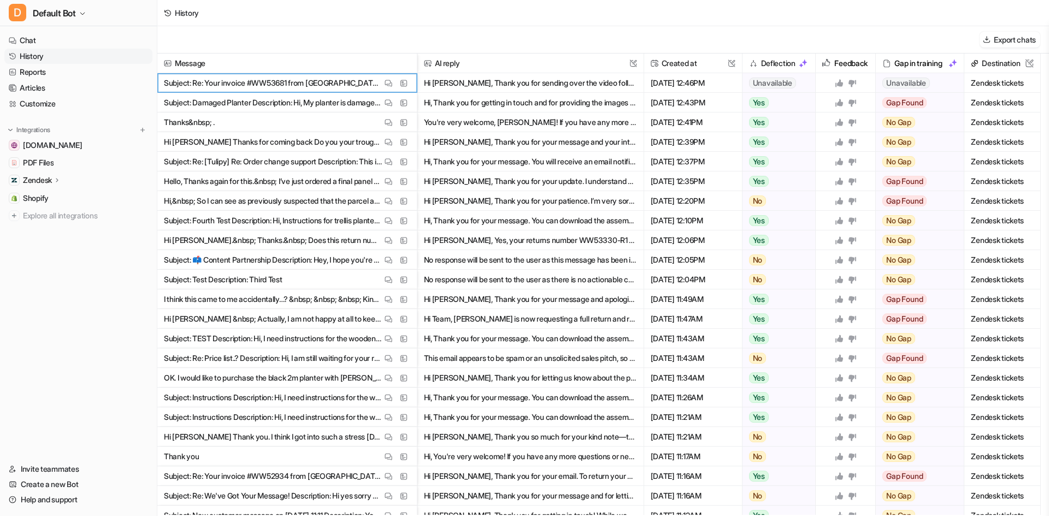
click at [413, 40] on div "Export chats" at bounding box center [603, 39] width 892 height 27
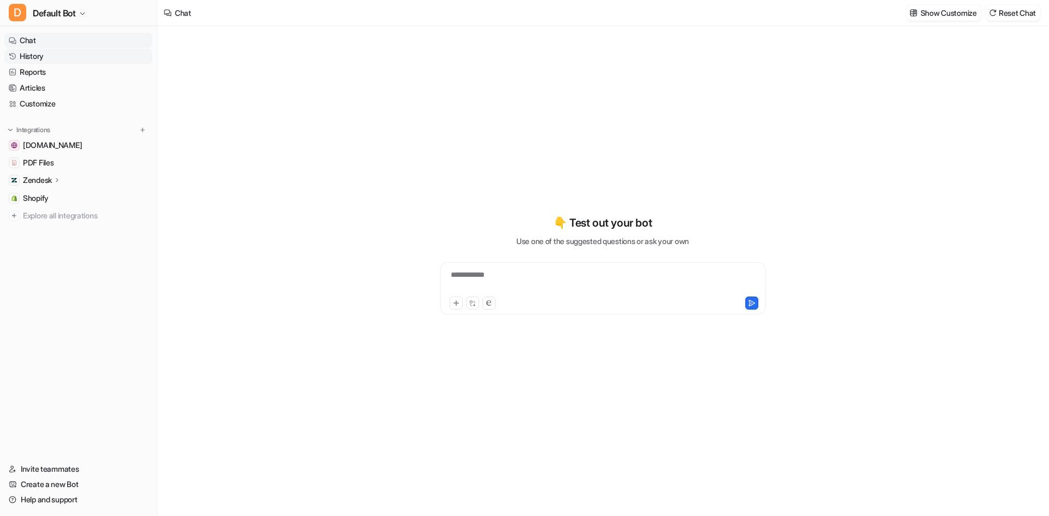
click at [78, 57] on link "History" at bounding box center [78, 56] width 148 height 15
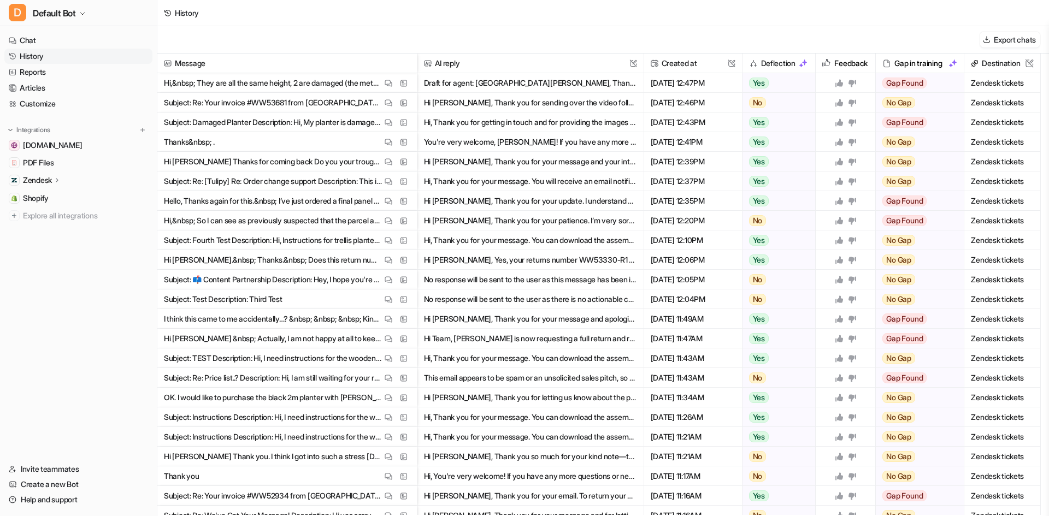
click at [527, 83] on button "Draft for agent: [GEOGRAPHIC_DATA][PERSON_NAME], Thank you for confirming the d…" at bounding box center [530, 83] width 213 height 20
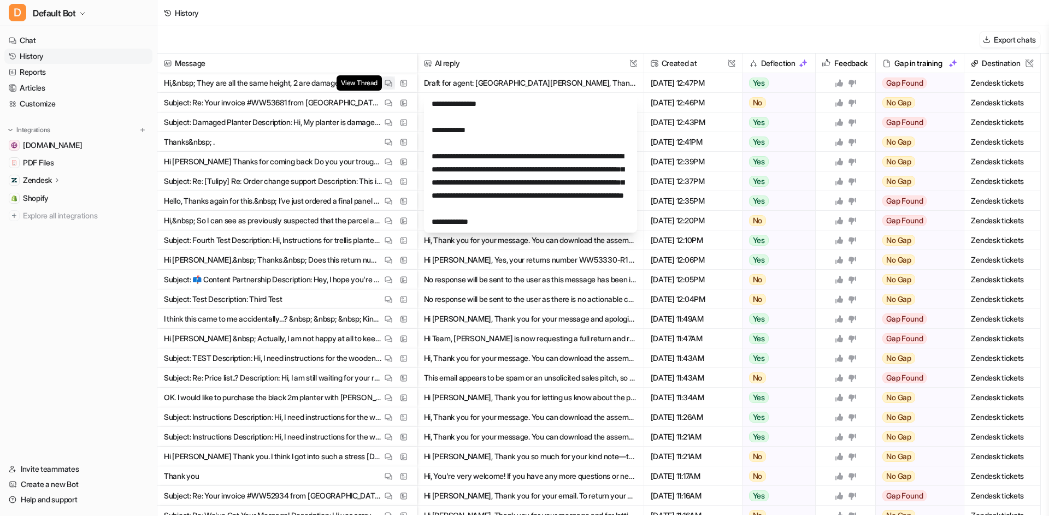
click at [386, 84] on img at bounding box center [389, 83] width 8 height 8
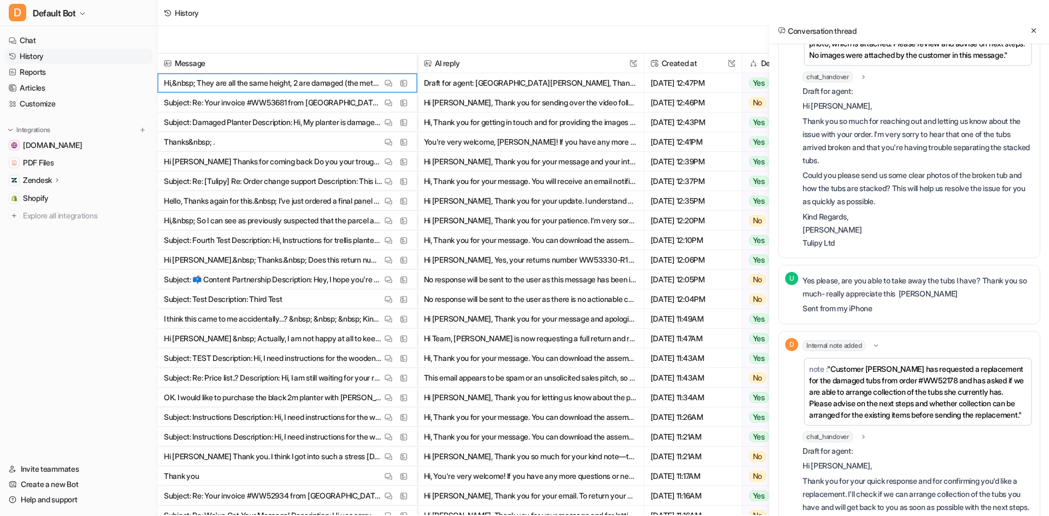
scroll to position [546, 0]
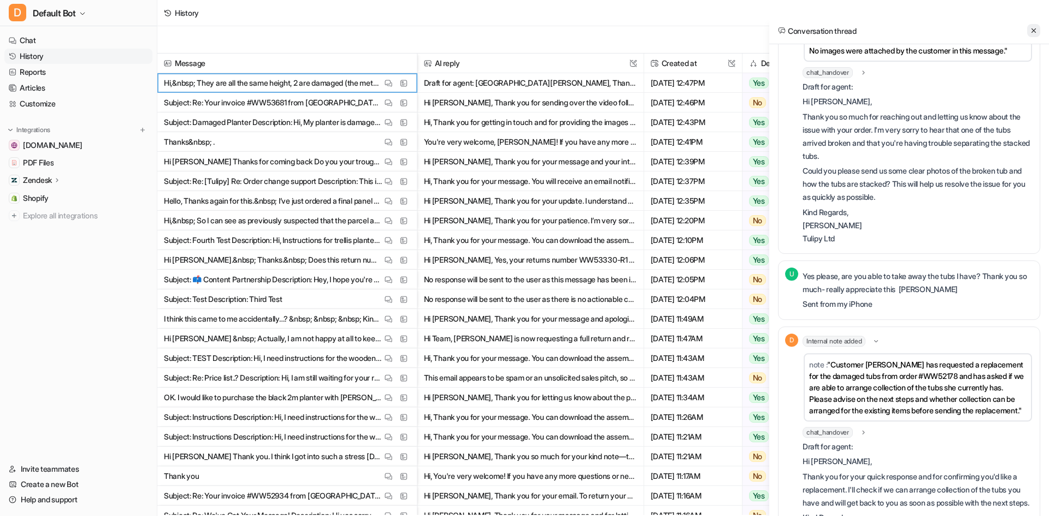
click at [1030, 32] on icon at bounding box center [1034, 31] width 8 height 8
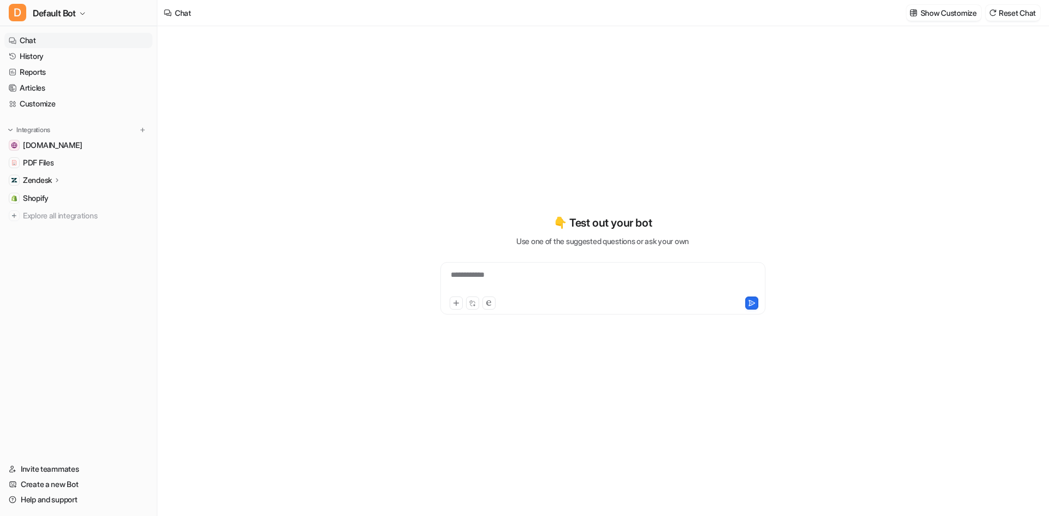
drag, startPoint x: 272, startPoint y: 101, endPoint x: 278, endPoint y: 102, distance: 6.2
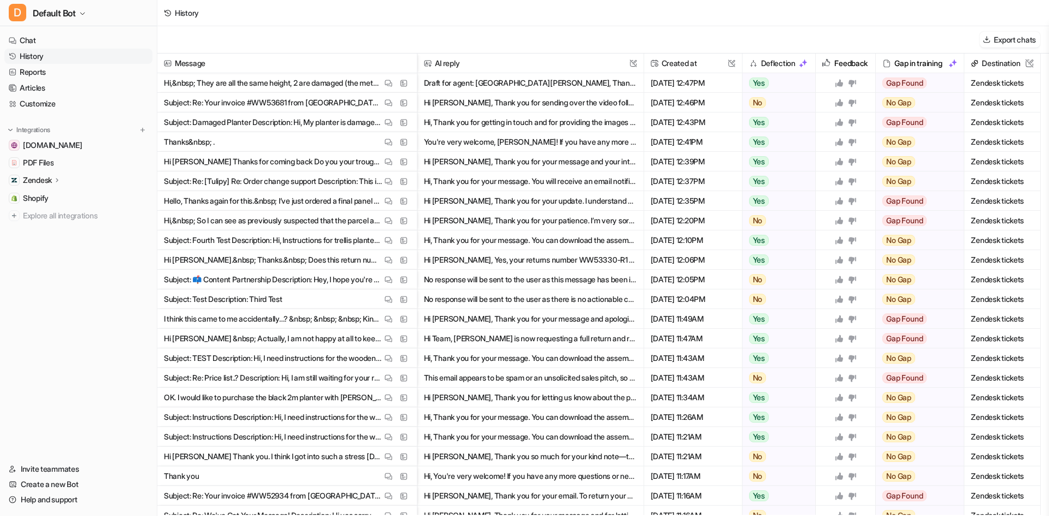
click at [531, 83] on button "Draft for agent: [GEOGRAPHIC_DATA][PERSON_NAME], Thank you for confirming the d…" at bounding box center [530, 83] width 213 height 20
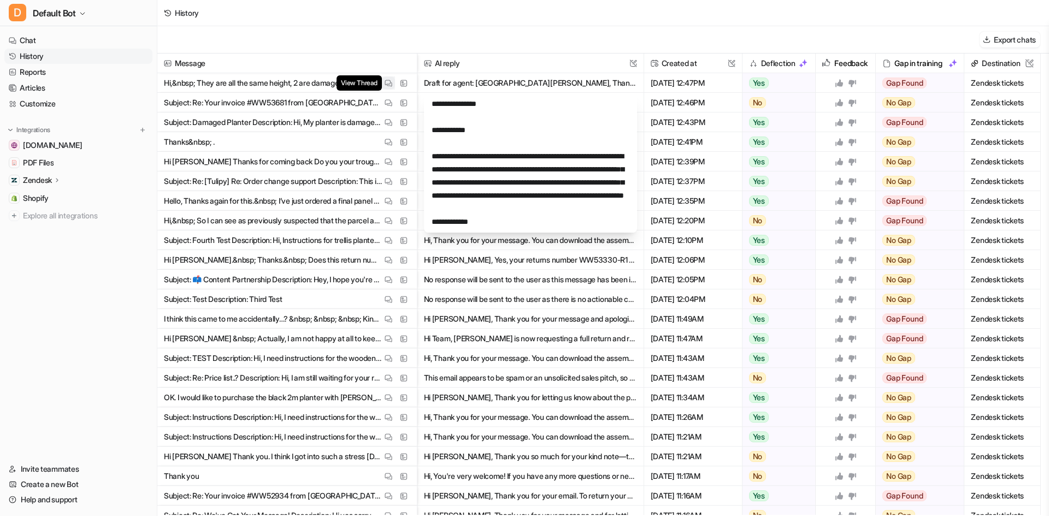
click at [393, 84] on button "View Thread" at bounding box center [388, 82] width 13 height 13
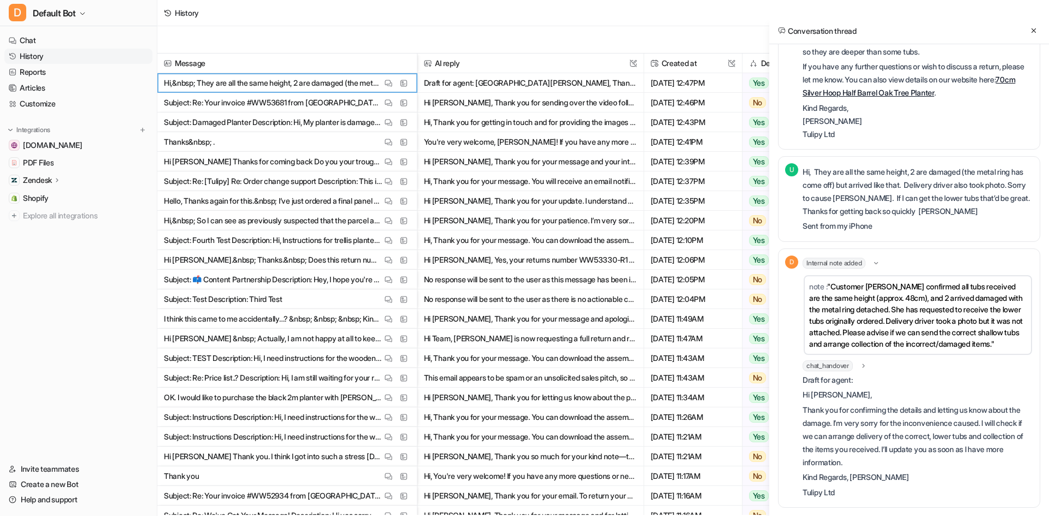
scroll to position [1486, 0]
click at [1034, 29] on icon at bounding box center [1034, 31] width 8 height 8
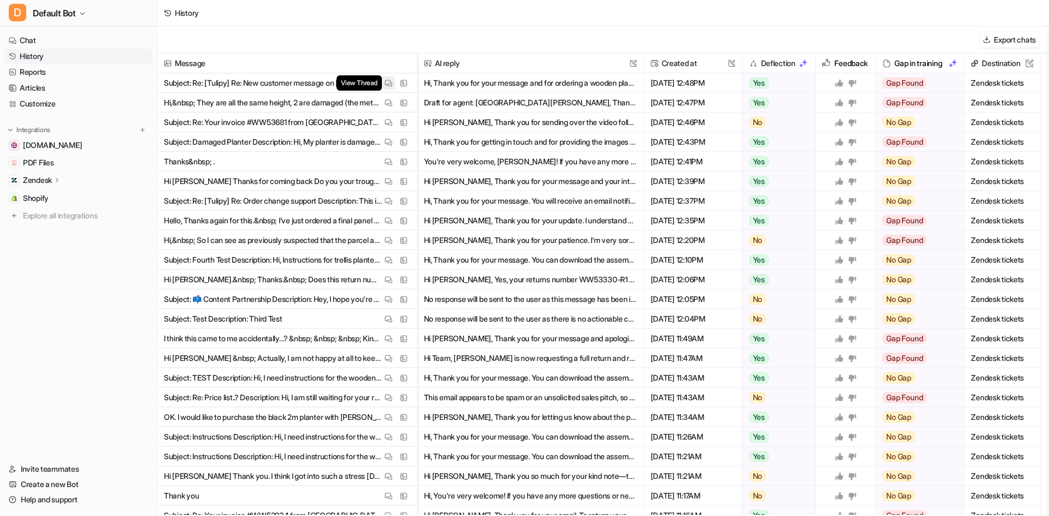
click at [385, 85] on img at bounding box center [389, 83] width 8 height 8
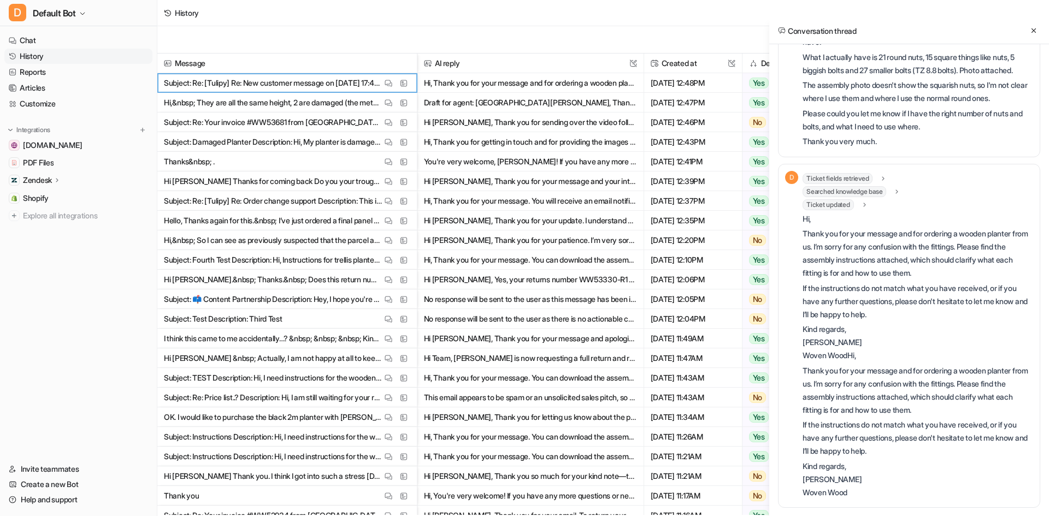
scroll to position [150, 0]
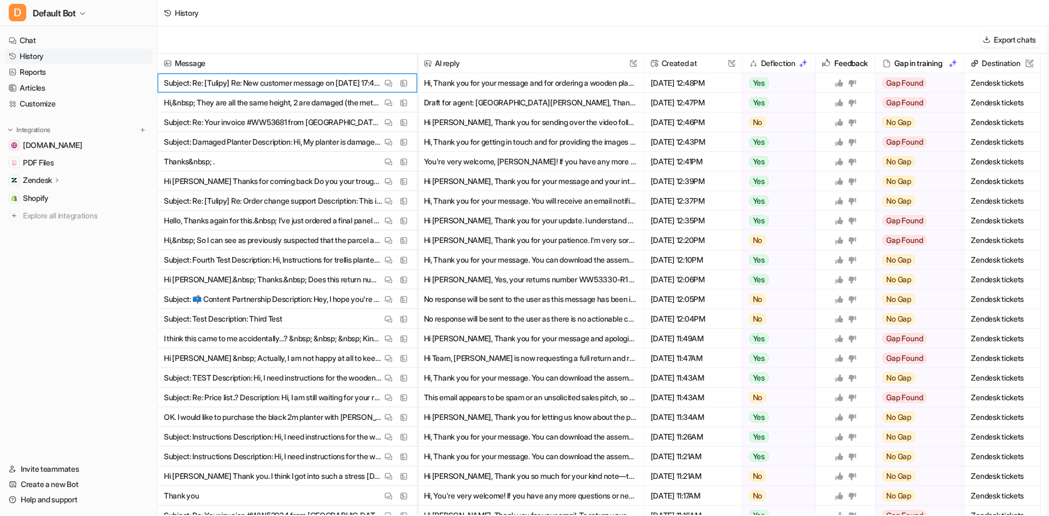
drag, startPoint x: 405, startPoint y: 162, endPoint x: 408, endPoint y: 170, distance: 8.1
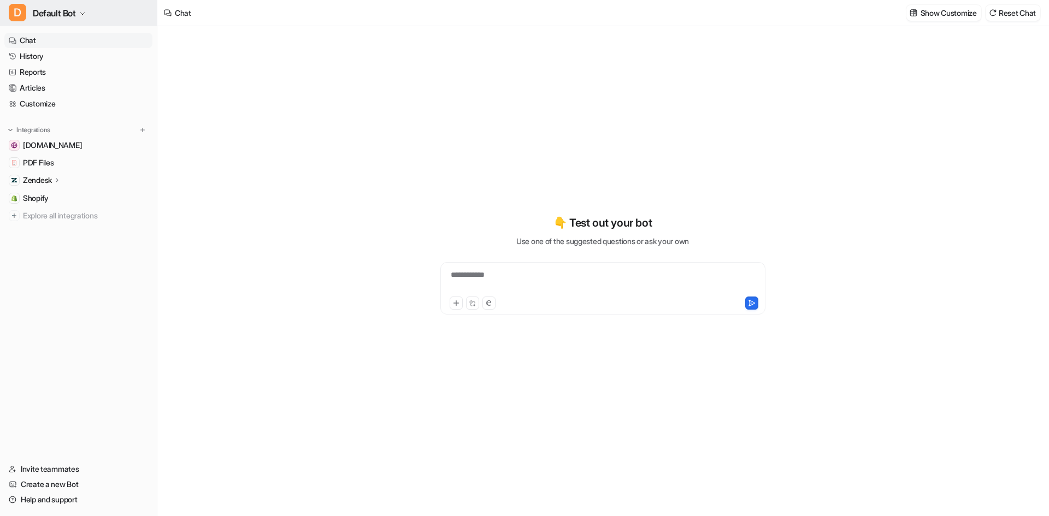
drag, startPoint x: 438, startPoint y: 168, endPoint x: 52, endPoint y: 5, distance: 418.7
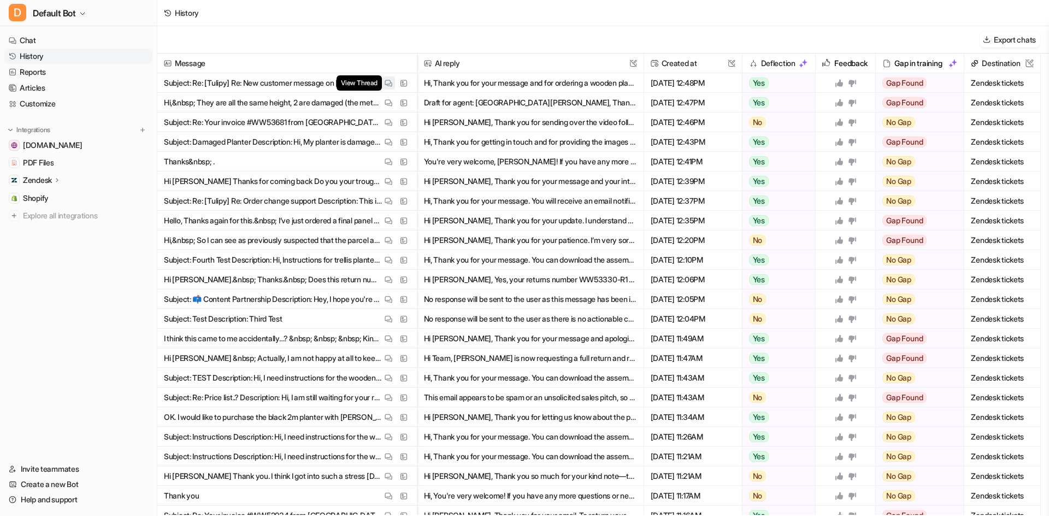
click at [385, 85] on img at bounding box center [389, 83] width 8 height 8
click at [496, 86] on button "Hi, Thank you for your message and for ordering a wooden planter from us. I’m s…" at bounding box center [530, 83] width 213 height 20
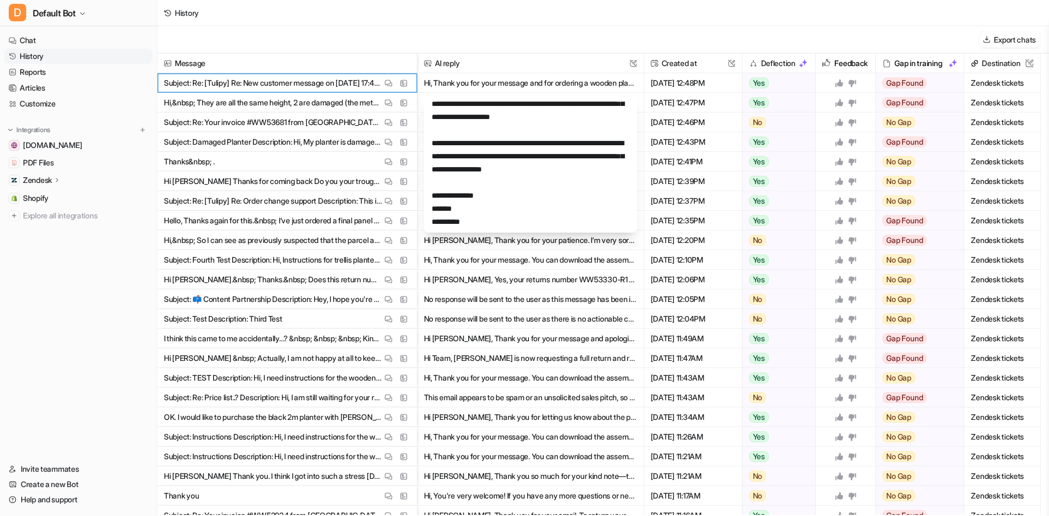
scroll to position [249, 0]
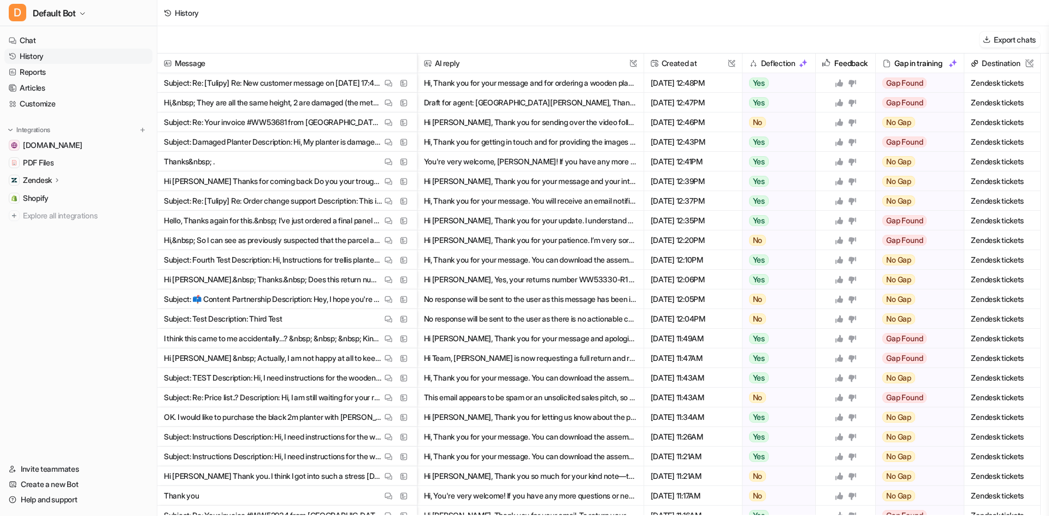
drag, startPoint x: 209, startPoint y: 127, endPoint x: 221, endPoint y: 132, distance: 13.5
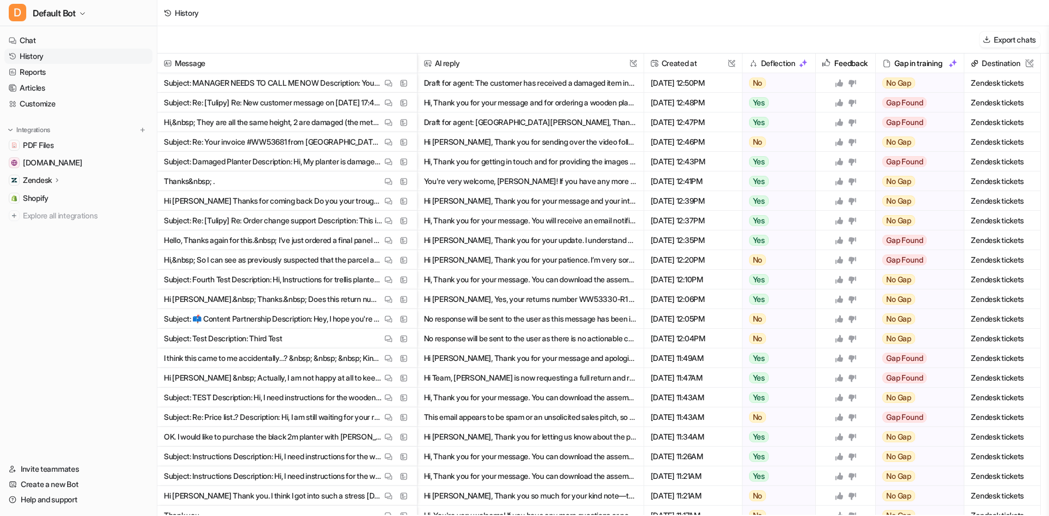
click at [473, 85] on button "Draft for agent: The customer has received a damaged item instead of their pane…" at bounding box center [530, 83] width 213 height 20
click at [392, 85] on img at bounding box center [389, 83] width 8 height 8
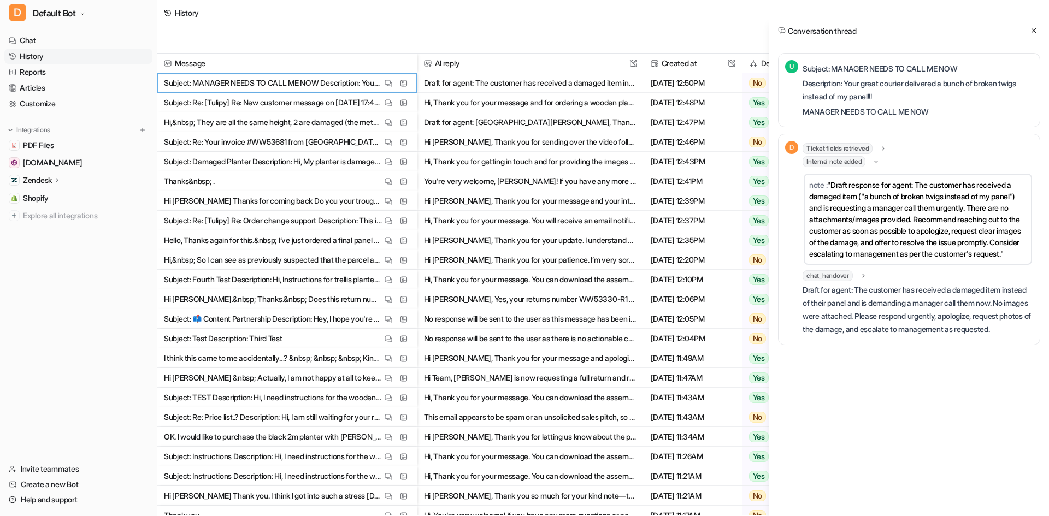
click at [864, 278] on icon at bounding box center [863, 276] width 2 height 4
click at [886, 151] on icon at bounding box center [884, 149] width 8 height 8
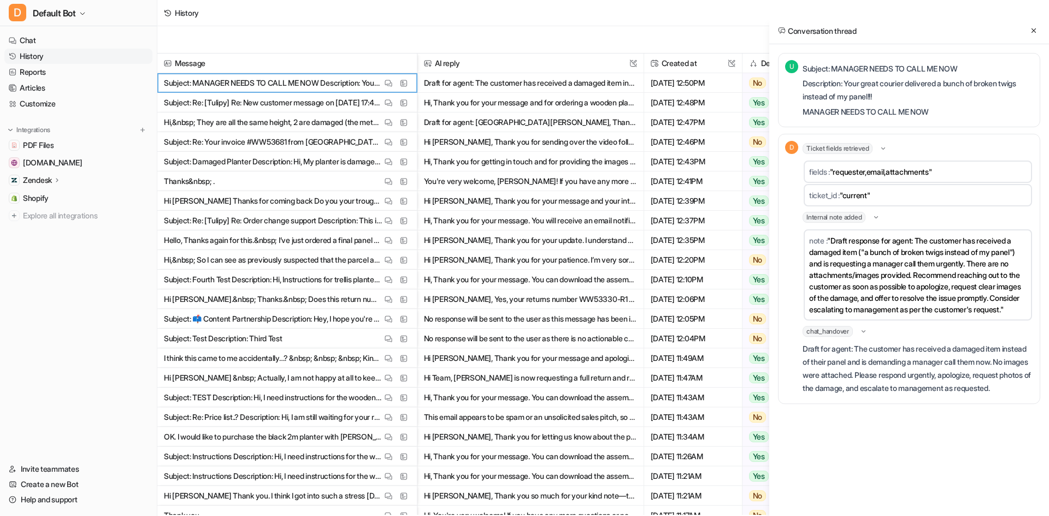
click at [880, 219] on icon at bounding box center [876, 218] width 8 height 8
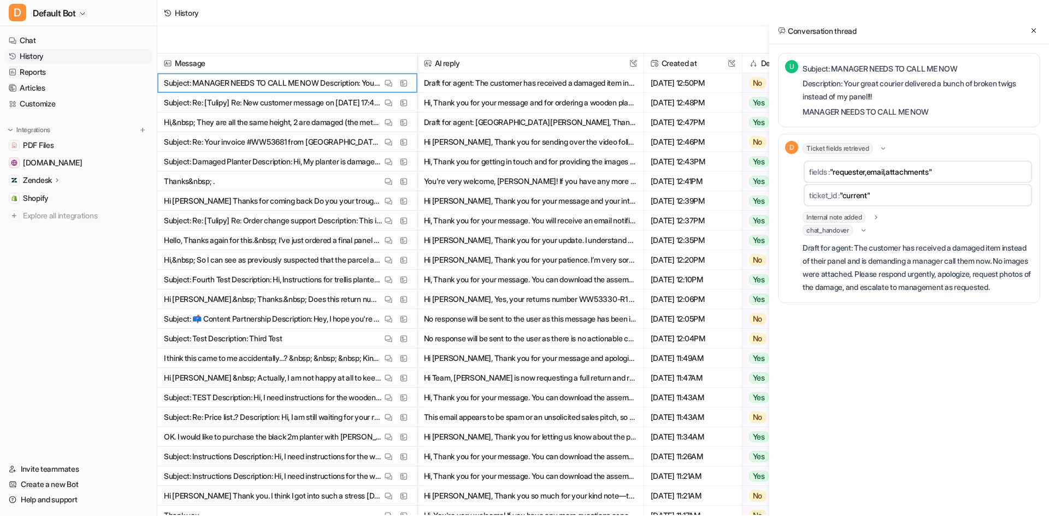
click at [880, 219] on icon at bounding box center [877, 218] width 8 height 8
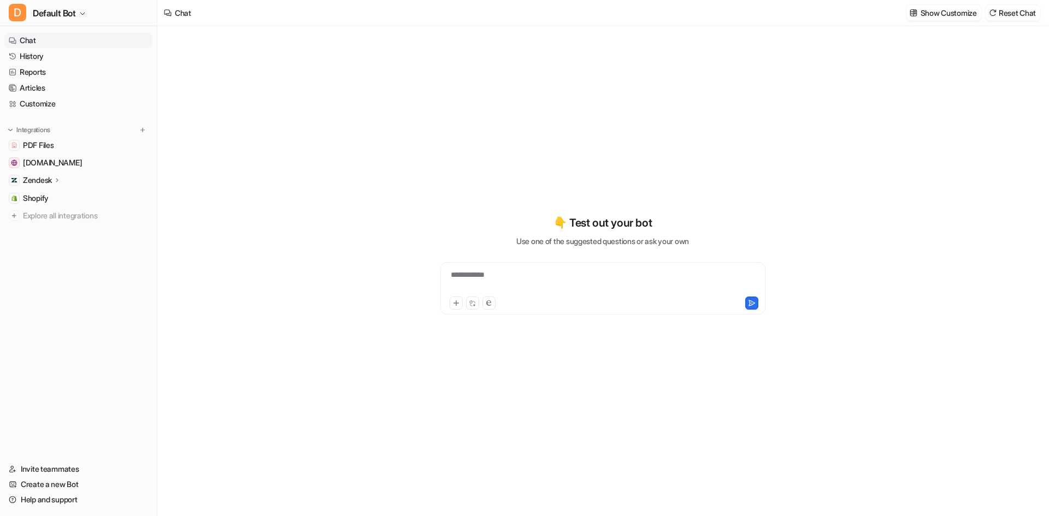
drag, startPoint x: 666, startPoint y: 172, endPoint x: 664, endPoint y: 166, distance: 5.7
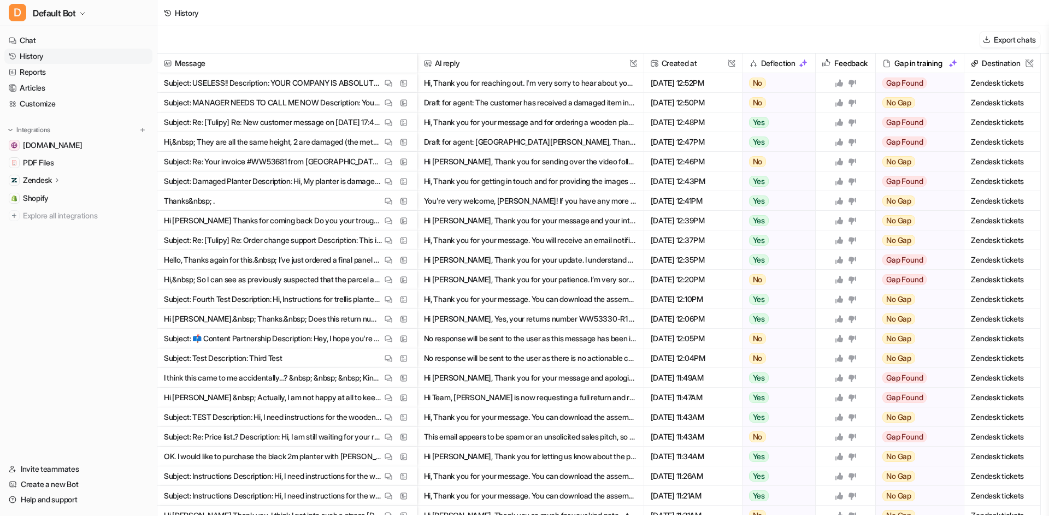
click at [478, 85] on button "Hi, Thank you for reaching out. I'm very sorry to hear about your experience an…" at bounding box center [530, 83] width 213 height 20
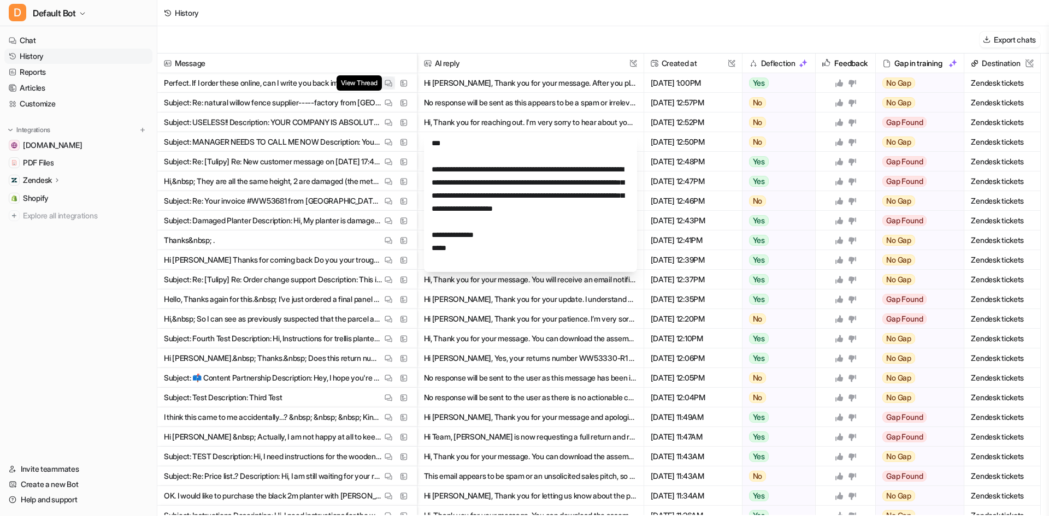
click at [390, 82] on img at bounding box center [389, 83] width 8 height 8
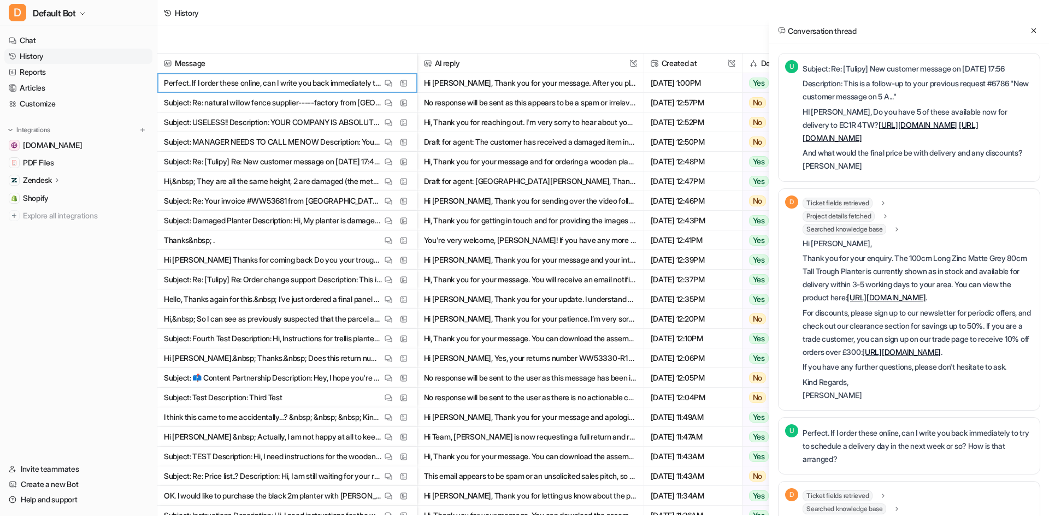
click at [879, 130] on link "https://wovenwood.co.uk/collections/trough-planters/products/damaged-read-descr…" at bounding box center [918, 124] width 79 height 9
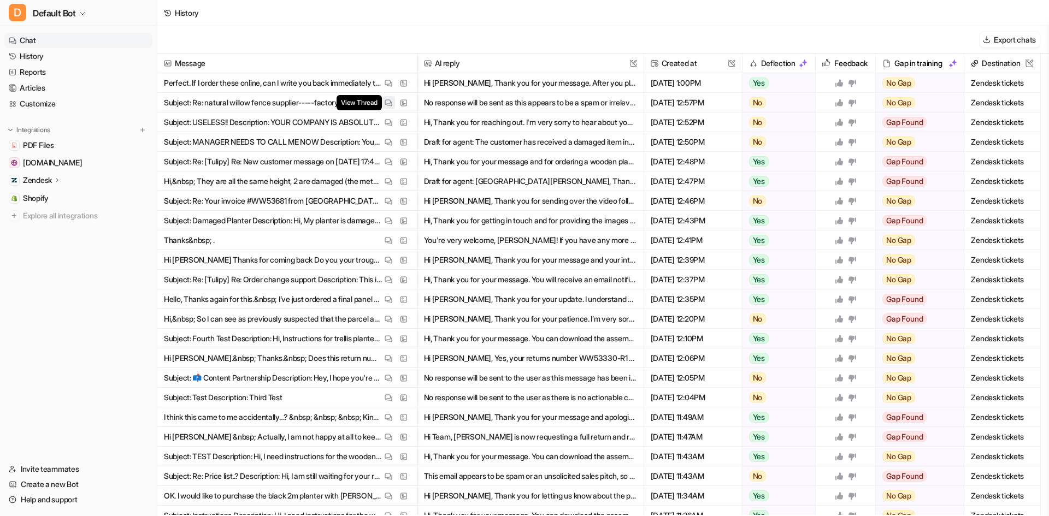
click at [393, 100] on button "View Thread" at bounding box center [388, 102] width 13 height 13
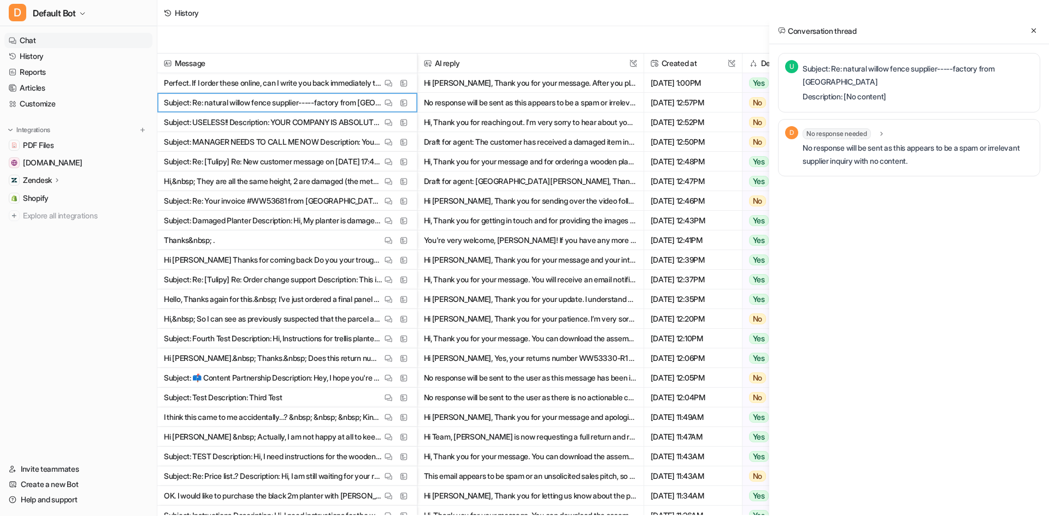
click at [885, 74] on p "Subject: Re: natural willow fence supplier-----factory from [GEOGRAPHIC_DATA]" at bounding box center [918, 75] width 231 height 26
drag, startPoint x: 790, startPoint y: 64, endPoint x: 866, endPoint y: 75, distance: 76.7
click at [861, 76] on div "U Subject: Re: natural willow fence supplier-----factory from [GEOGRAPHIC_DATA]…" at bounding box center [909, 82] width 248 height 45
click at [867, 75] on div "Subject: Re: natural willow fence supplier-----factory from [GEOGRAPHIC_DATA] D…" at bounding box center [918, 83] width 231 height 42
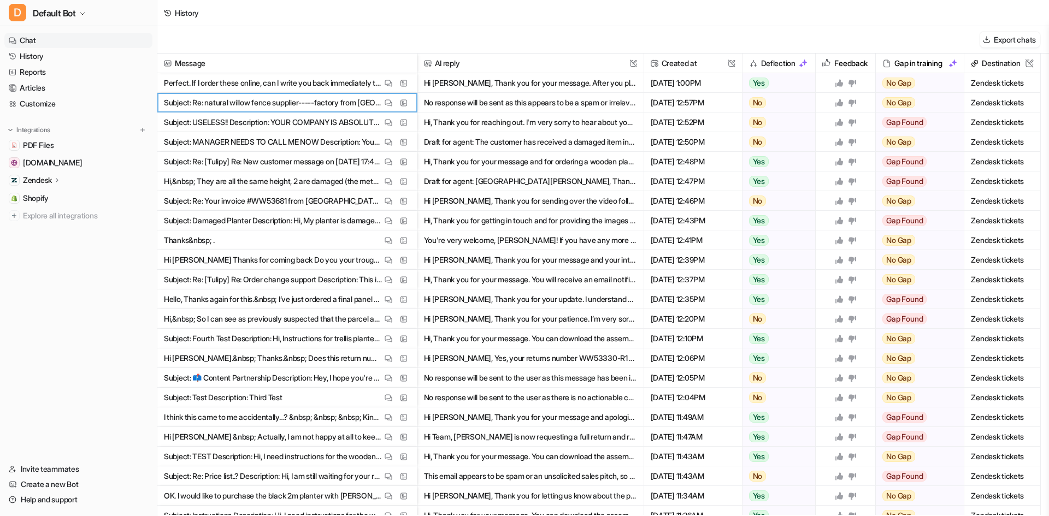
click at [531, 101] on button "No response will be sent as this appears to be a spam or irrelevant supplier in…" at bounding box center [530, 103] width 213 height 20
click at [402, 100] on img at bounding box center [404, 103] width 8 height 8
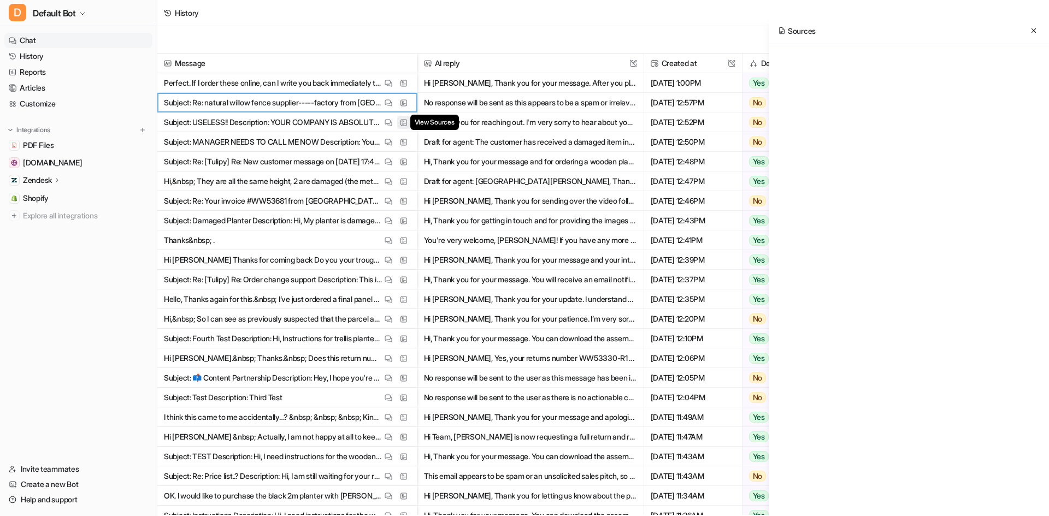
click at [401, 119] on img at bounding box center [404, 123] width 8 height 8
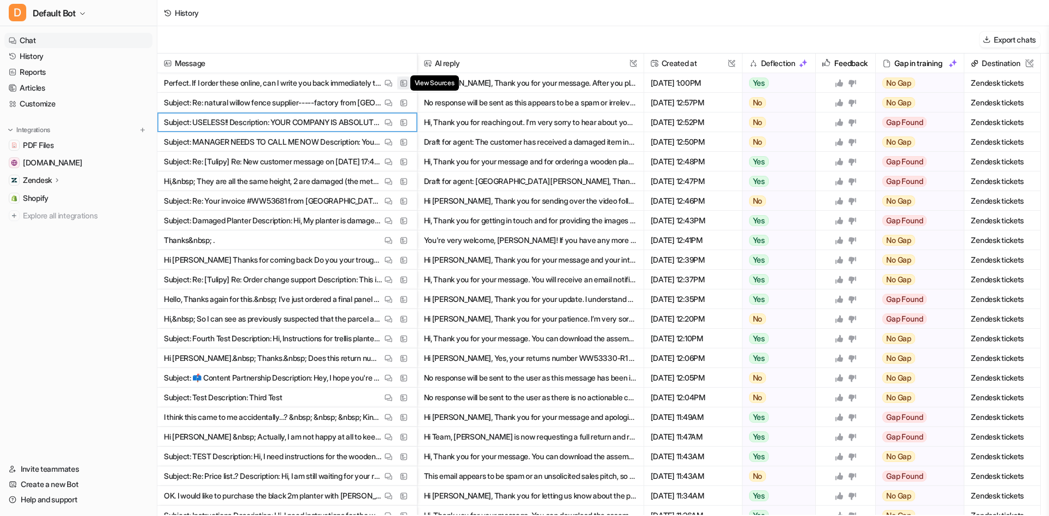
click at [402, 83] on img at bounding box center [404, 83] width 8 height 8
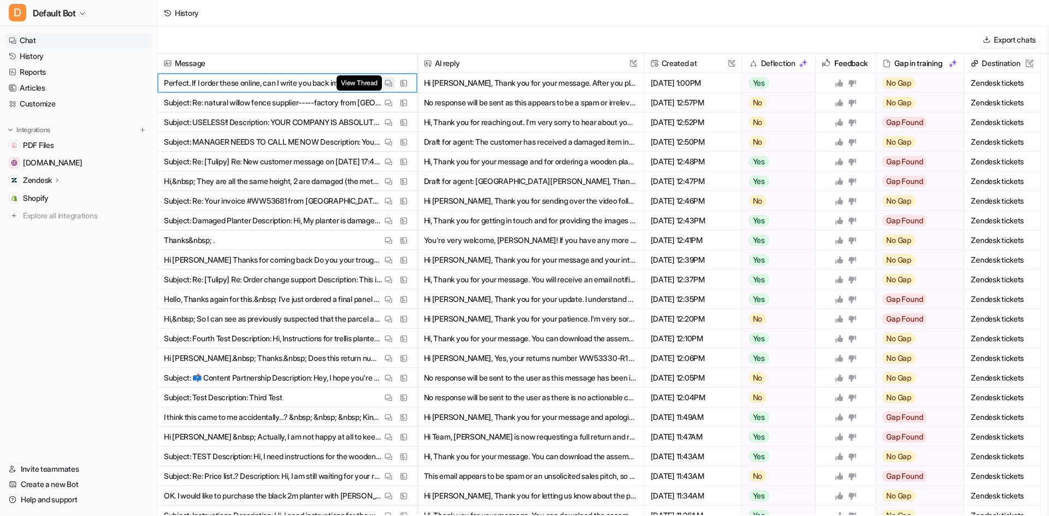
click at [389, 81] on img at bounding box center [389, 83] width 8 height 8
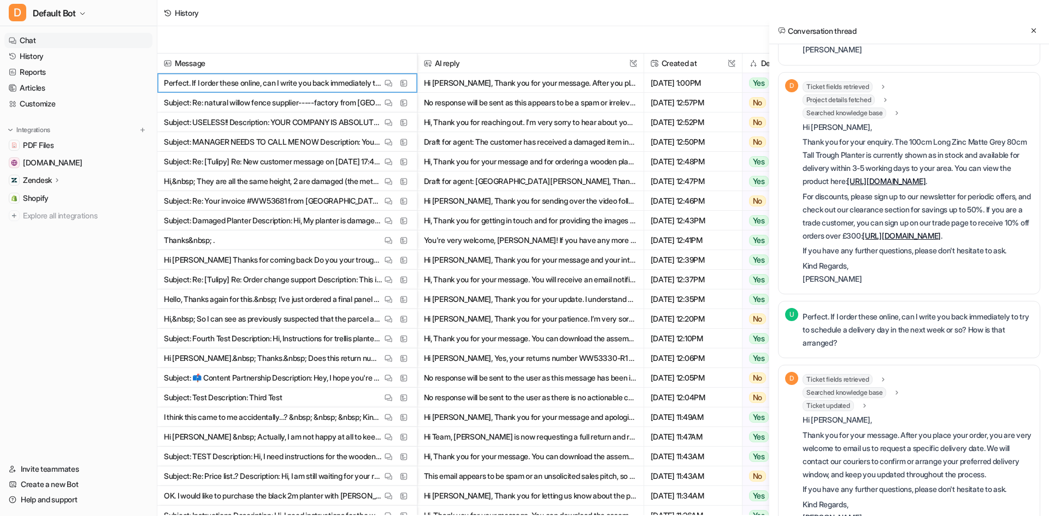
scroll to position [16, 0]
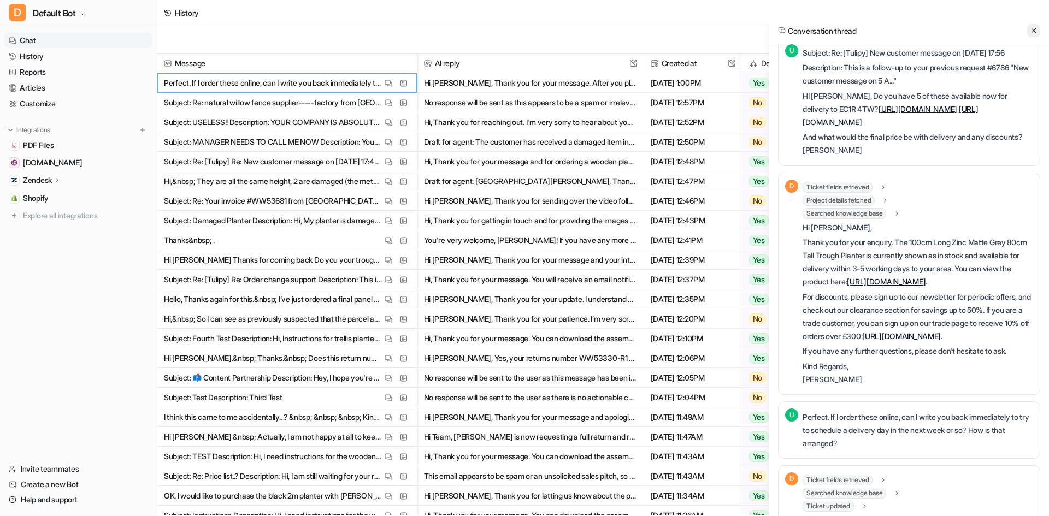
click at [1037, 28] on button at bounding box center [1033, 30] width 13 height 13
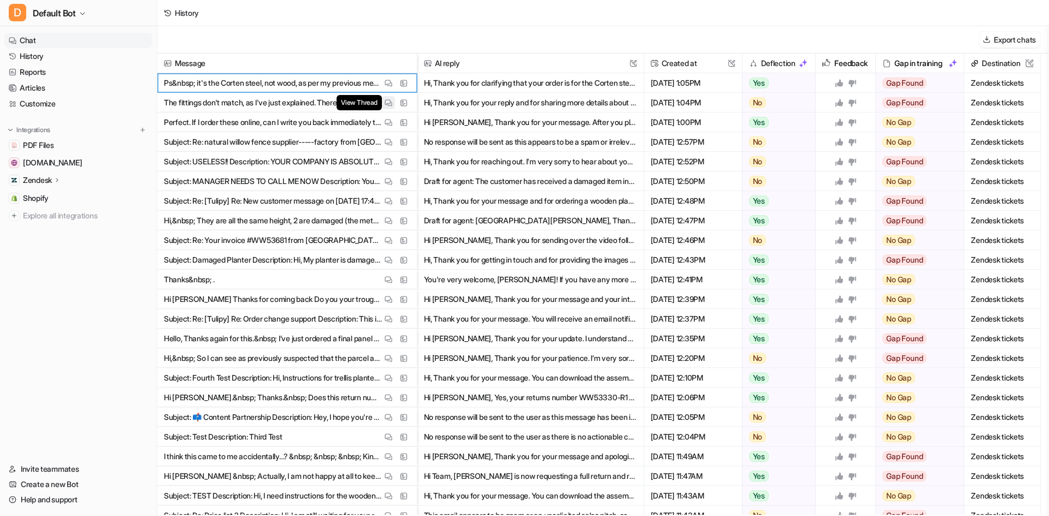
click at [387, 101] on img at bounding box center [389, 103] width 8 height 8
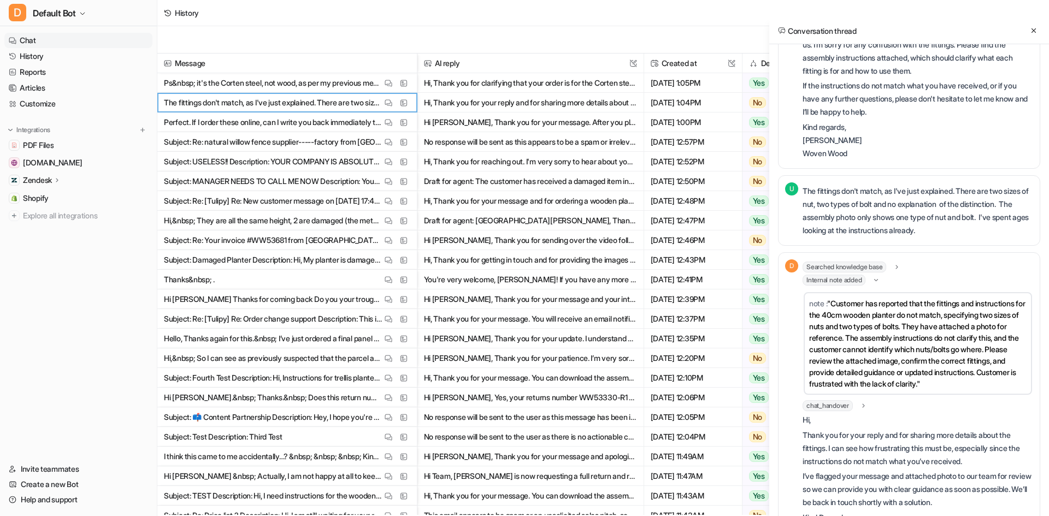
scroll to position [492, 0]
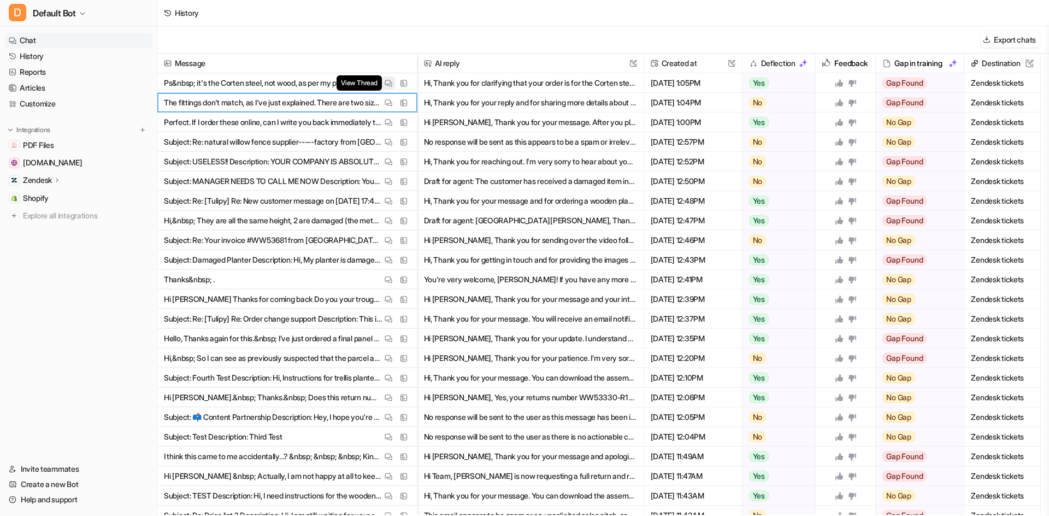
click at [387, 81] on img at bounding box center [389, 83] width 8 height 8
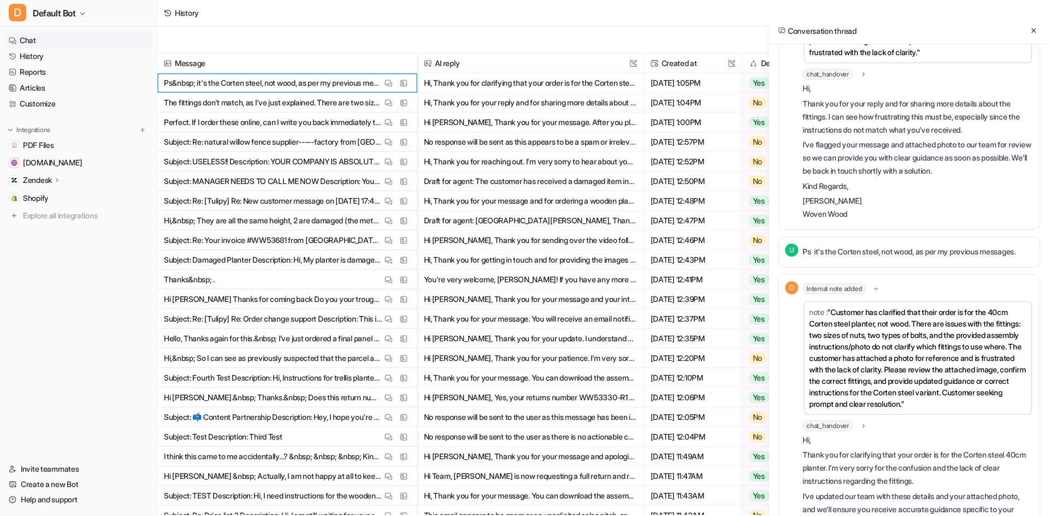
scroll to position [820, 0]
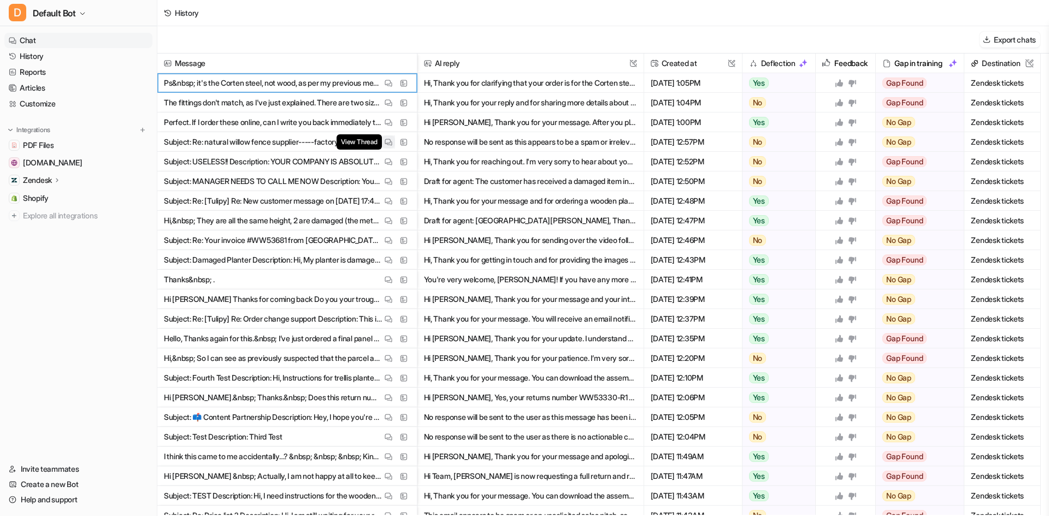
click at [390, 136] on span "Subject: Re: natural willow fence supplier-----factory from China Description: …" at bounding box center [287, 142] width 251 height 20
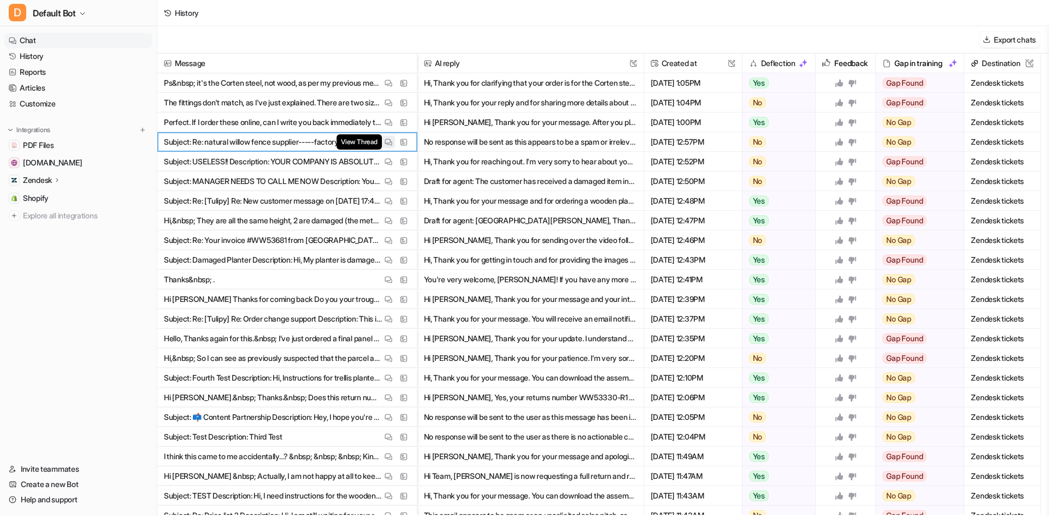
click at [391, 139] on img at bounding box center [389, 142] width 8 height 8
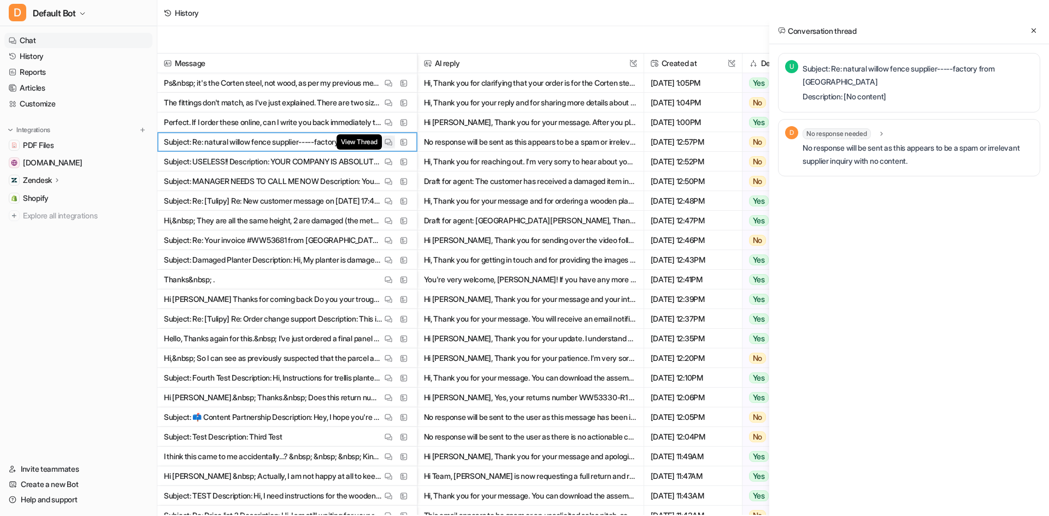
scroll to position [0, 0]
click at [857, 90] on p "Description: [No content]" at bounding box center [918, 96] width 231 height 13
click at [885, 130] on icon at bounding box center [882, 134] width 8 height 8
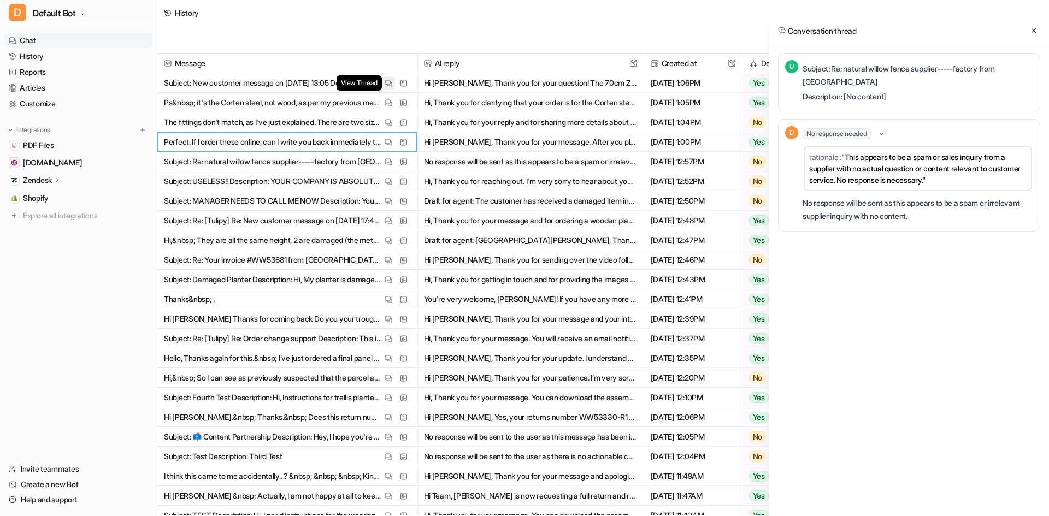
click at [391, 81] on img at bounding box center [389, 83] width 8 height 8
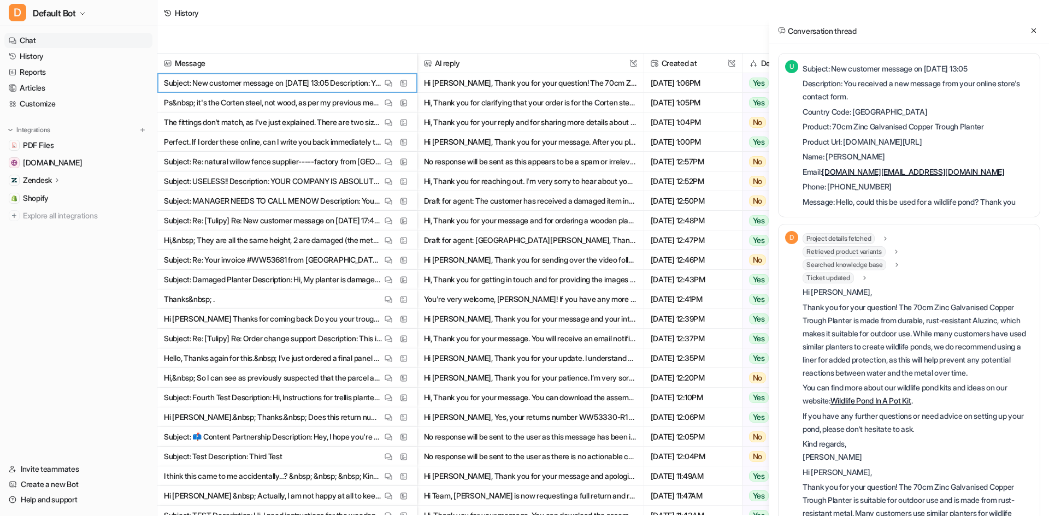
click at [890, 405] on link "Wildlife Pond In A Pot Kit" at bounding box center [871, 400] width 81 height 9
click at [878, 405] on link "Wildlife Pond In A Pot Kit" at bounding box center [871, 400] width 81 height 9
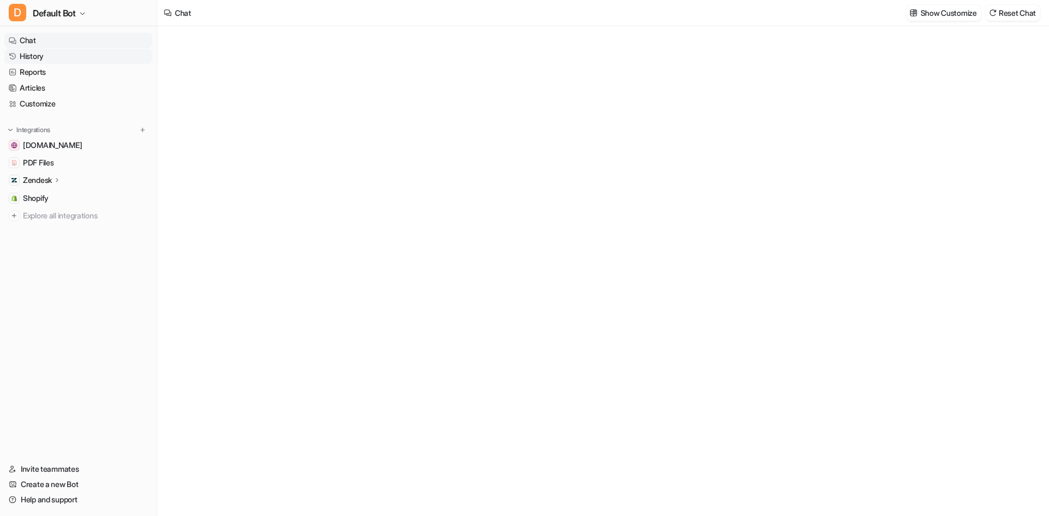
type textarea "**********"
click at [79, 57] on link "History" at bounding box center [78, 56] width 148 height 15
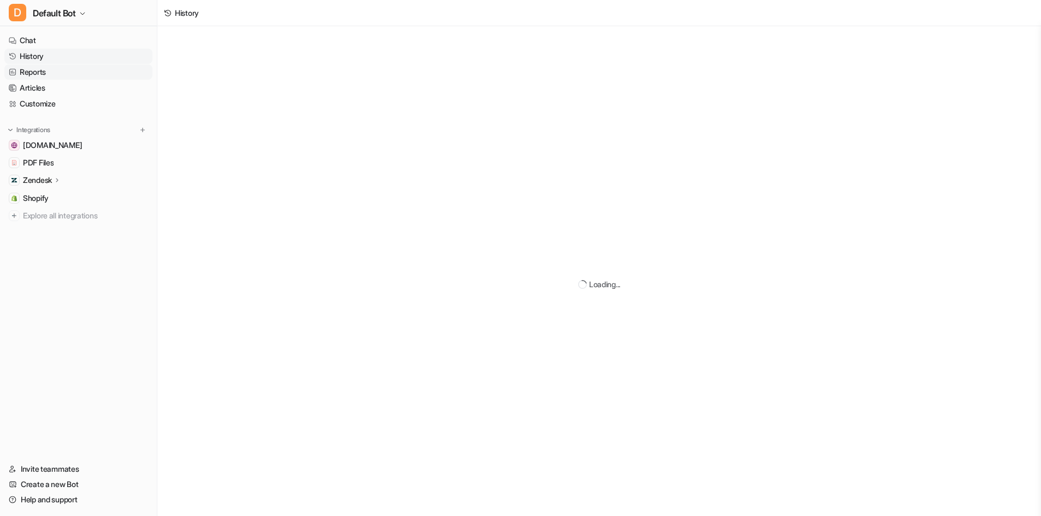
click at [79, 72] on link "Reports" at bounding box center [78, 71] width 148 height 15
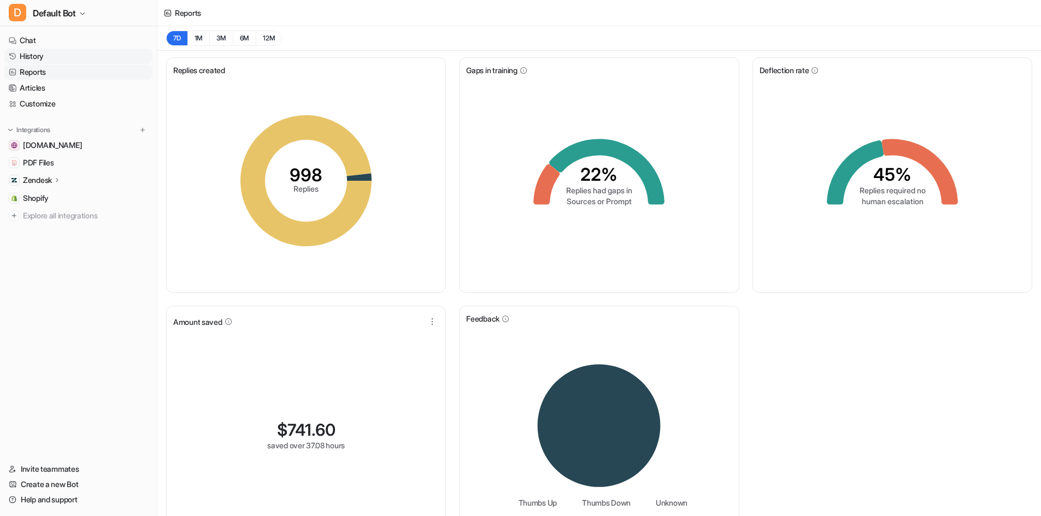
click at [43, 57] on link "History" at bounding box center [78, 56] width 148 height 15
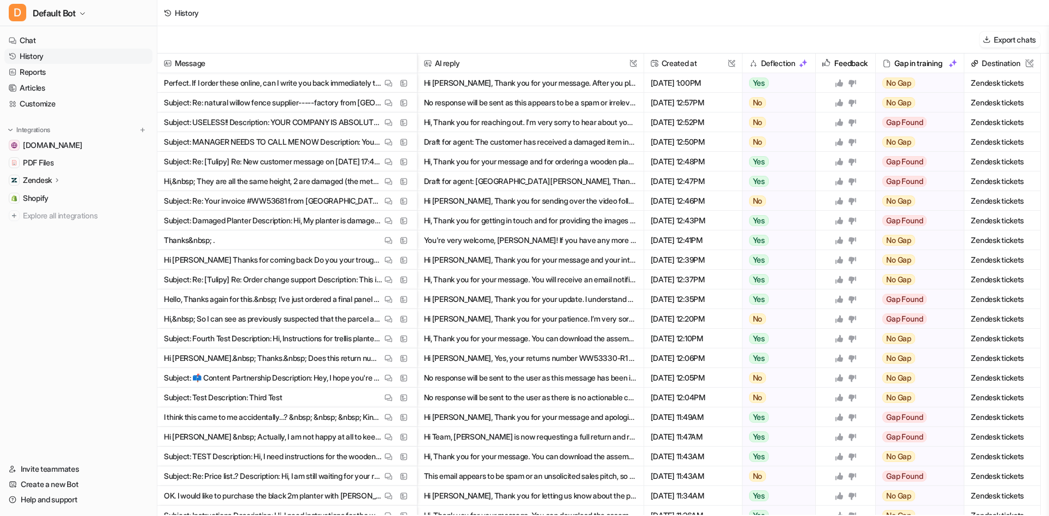
click at [594, 83] on button "Hi [PERSON_NAME], Thank you for your message. After you place your order, you a…" at bounding box center [530, 83] width 213 height 20
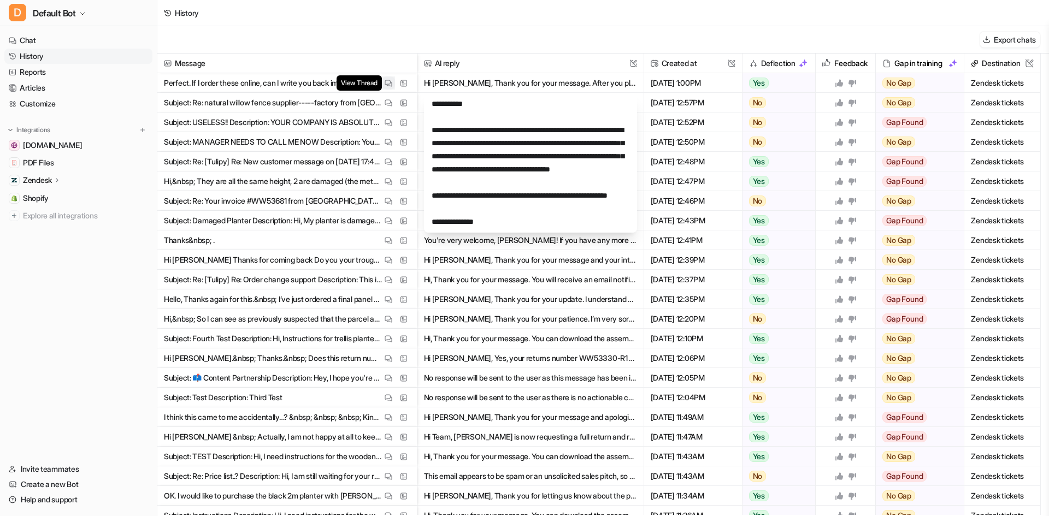
click at [390, 84] on img at bounding box center [389, 83] width 8 height 8
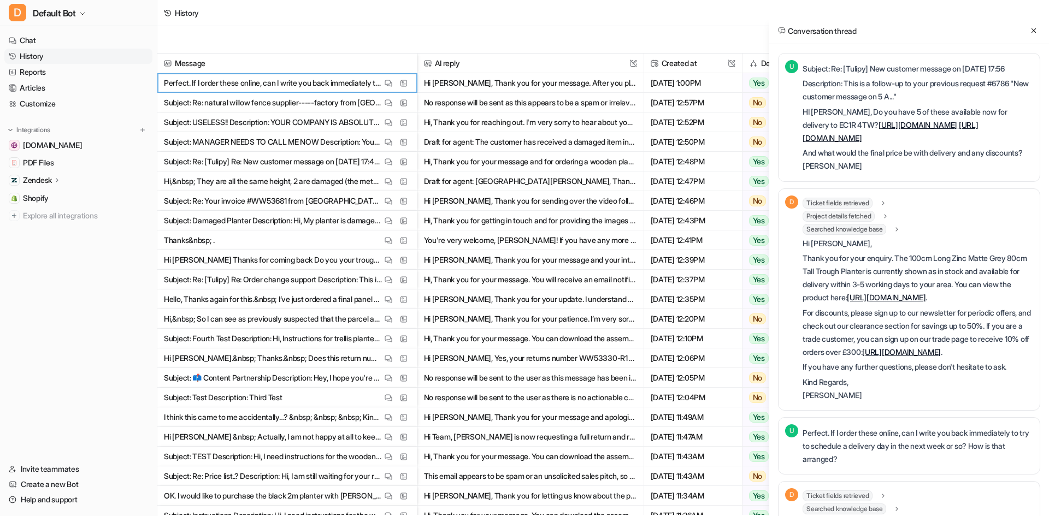
click at [908, 143] on link "[URL][DOMAIN_NAME]" at bounding box center [890, 131] width 175 height 22
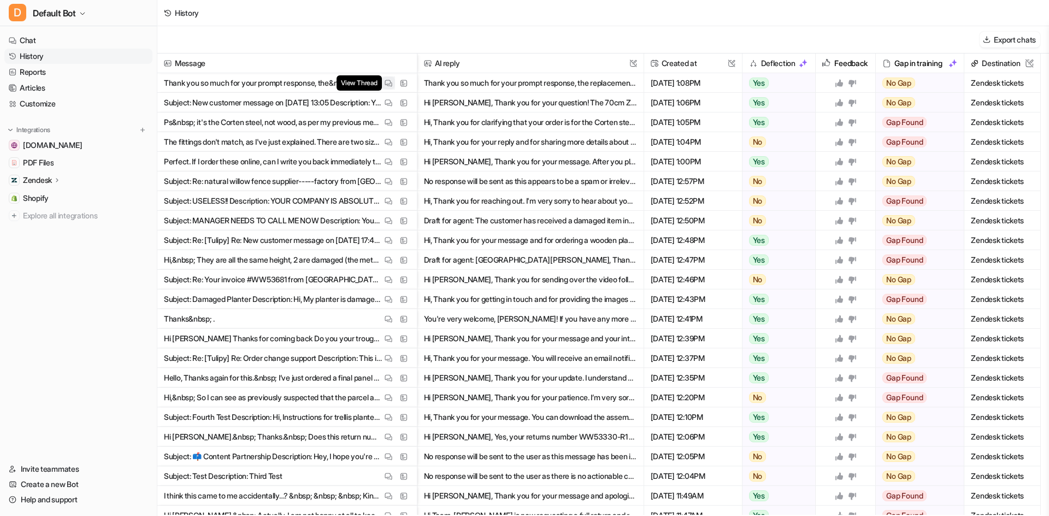
click at [386, 85] on img at bounding box center [389, 83] width 8 height 8
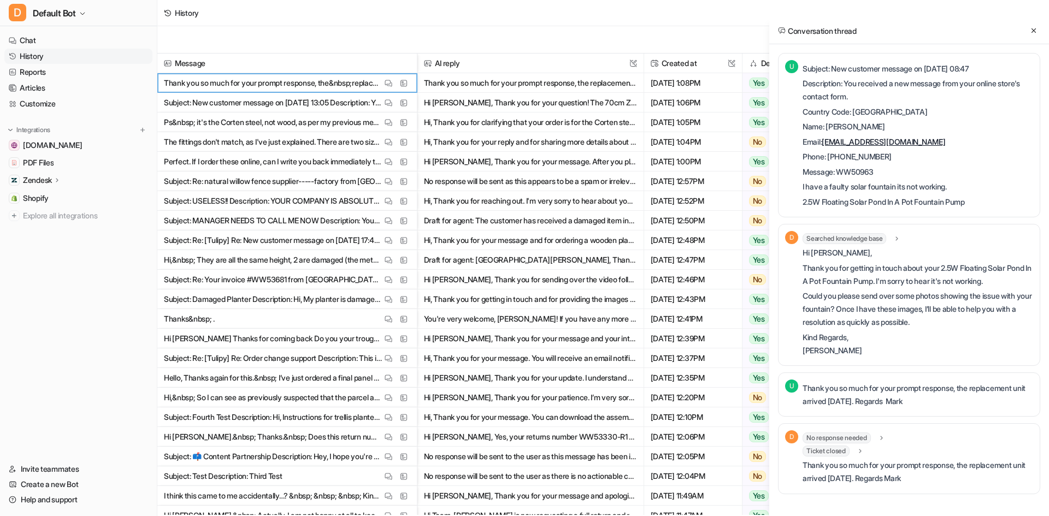
click at [885, 472] on p "Thank you so much for your prompt response, the replacement unit arrived [DATE]…" at bounding box center [918, 472] width 231 height 26
click at [863, 454] on icon at bounding box center [860, 452] width 8 height 8
click at [875, 438] on div "No response needed" at bounding box center [844, 438] width 83 height 11
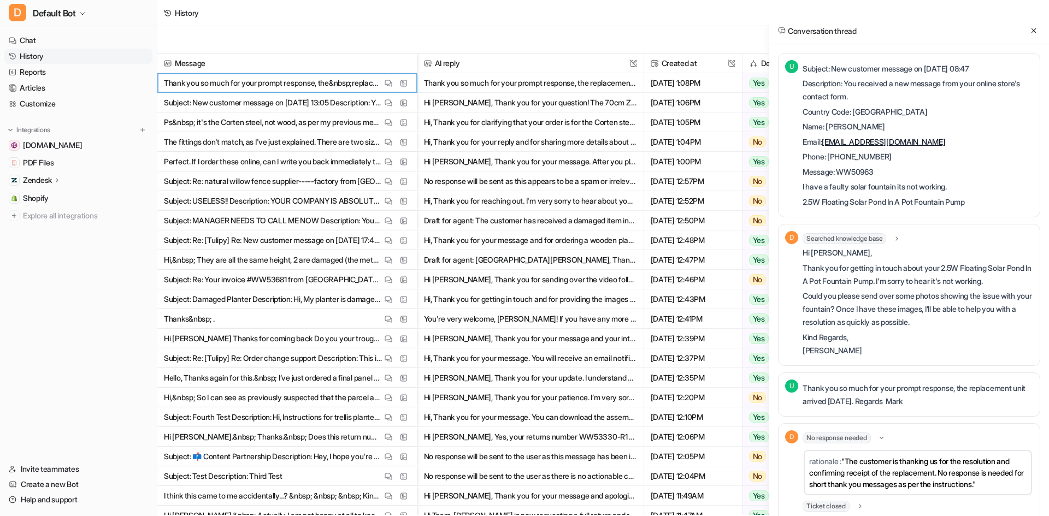
click at [876, 438] on div "No response needed" at bounding box center [844, 438] width 83 height 11
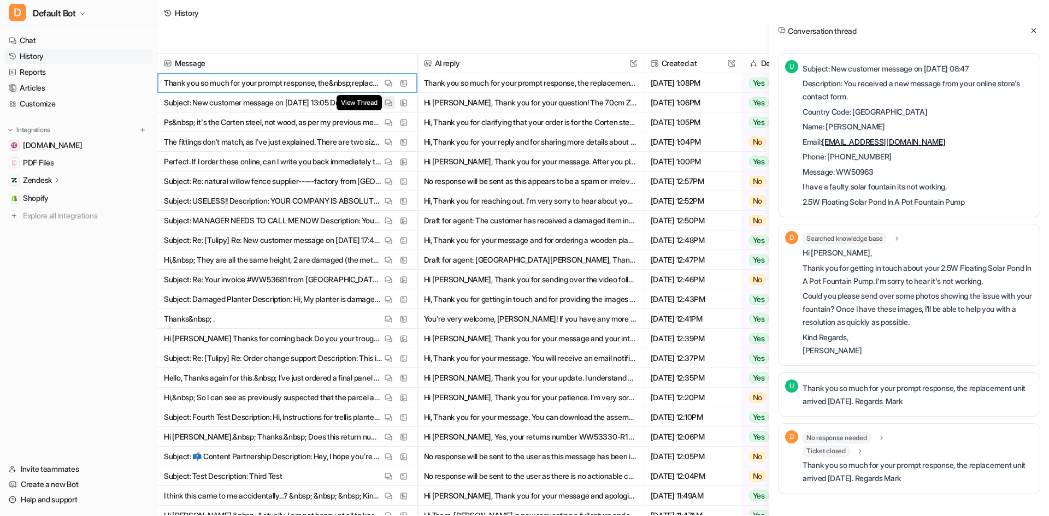
click at [391, 101] on img at bounding box center [389, 103] width 8 height 8
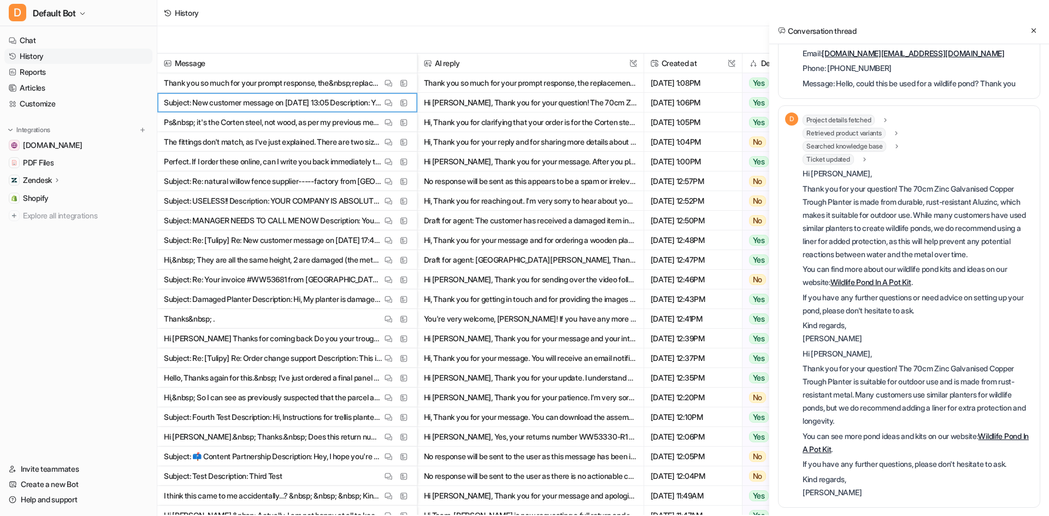
scroll to position [145, 0]
click at [1037, 25] on button at bounding box center [1033, 30] width 13 height 13
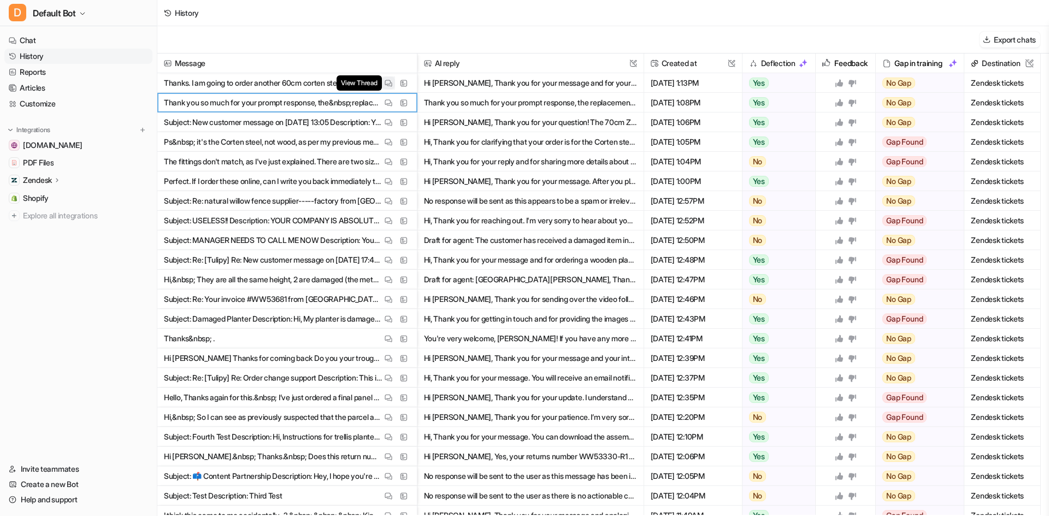
click at [380, 84] on span "View Thread" at bounding box center [359, 82] width 45 height 15
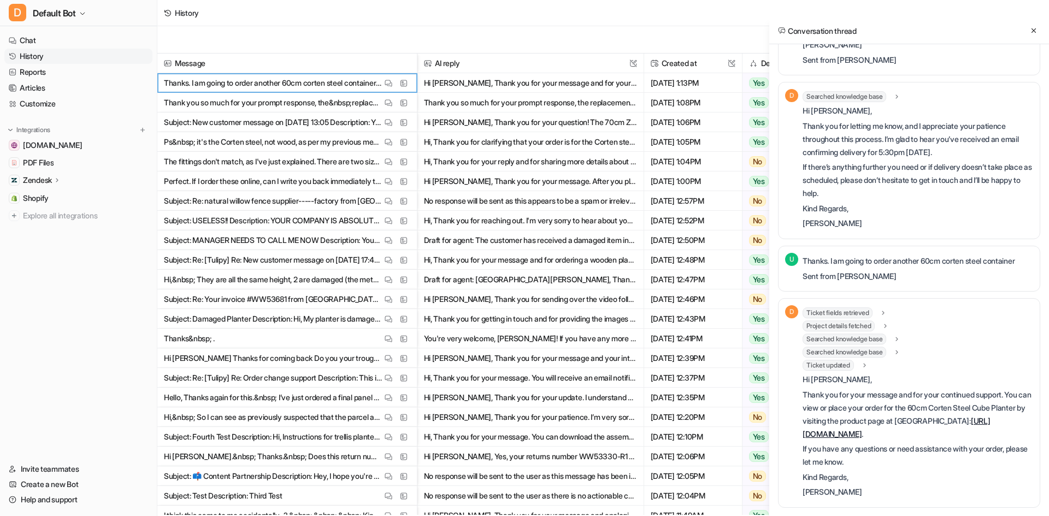
scroll to position [2061, 0]
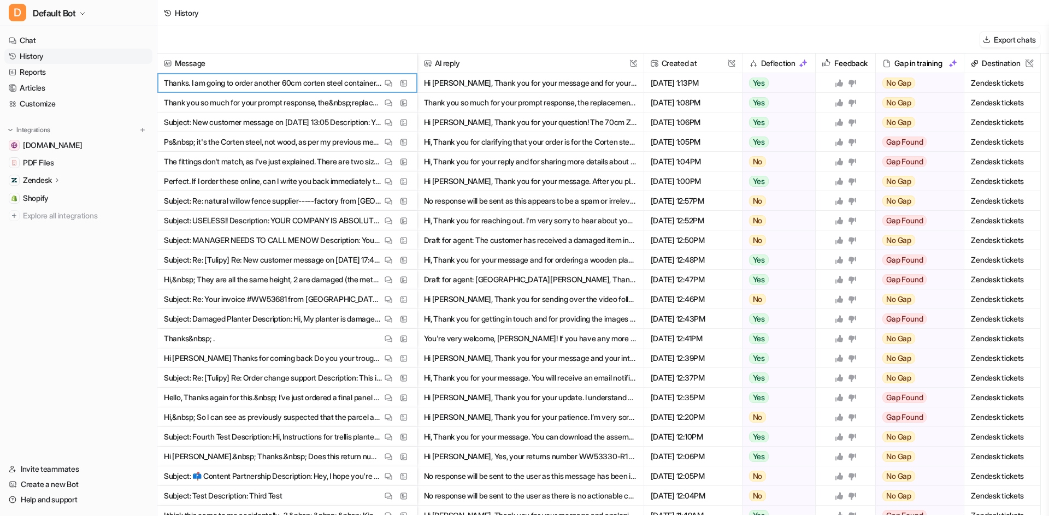
click at [450, 27] on div "Export chats" at bounding box center [603, 39] width 892 height 27
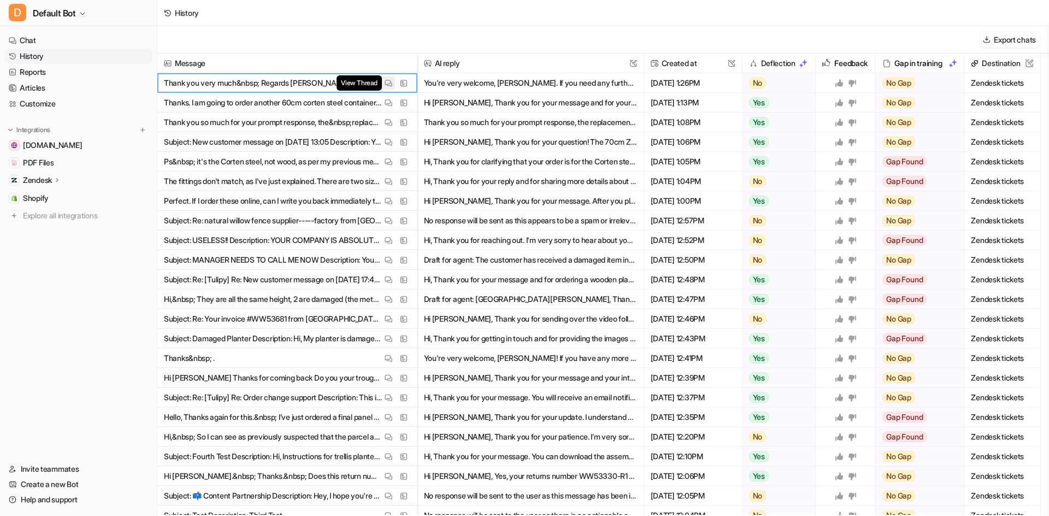
click at [391, 84] on img at bounding box center [389, 83] width 8 height 8
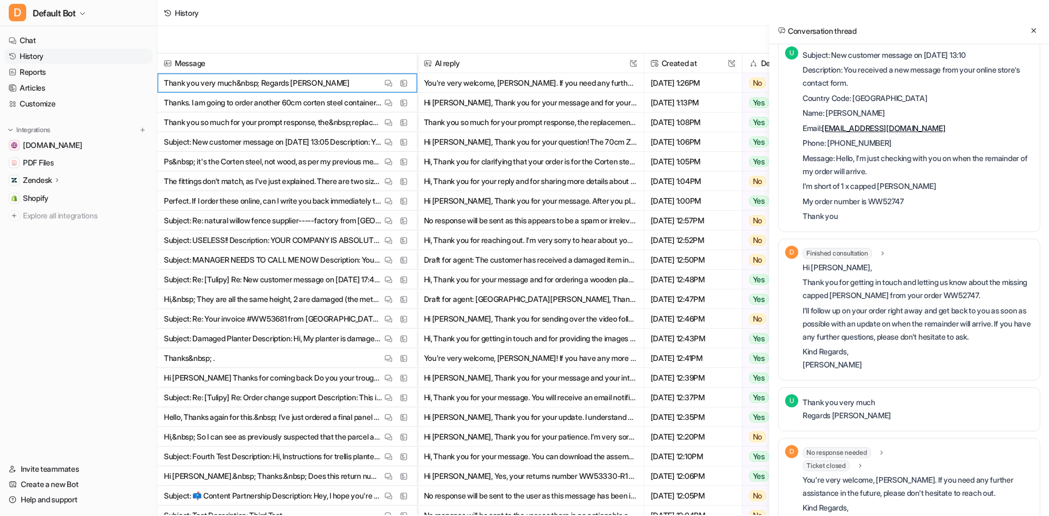
scroll to position [0, 0]
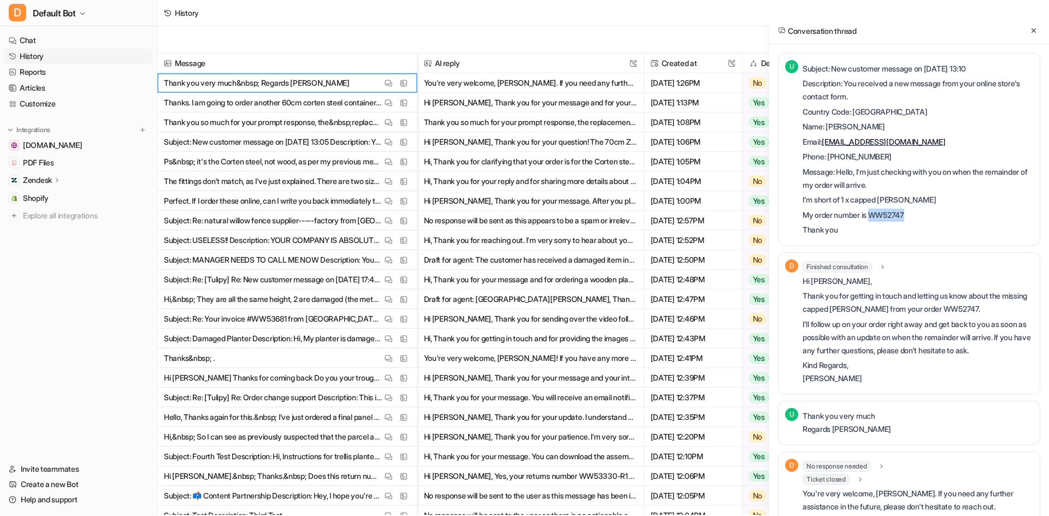
drag, startPoint x: 912, startPoint y: 217, endPoint x: 875, endPoint y: 212, distance: 36.9
click at [875, 212] on p "My order number is WW52747" at bounding box center [918, 215] width 231 height 13
copy p "WW52747"
click at [881, 268] on icon at bounding box center [883, 267] width 8 height 8
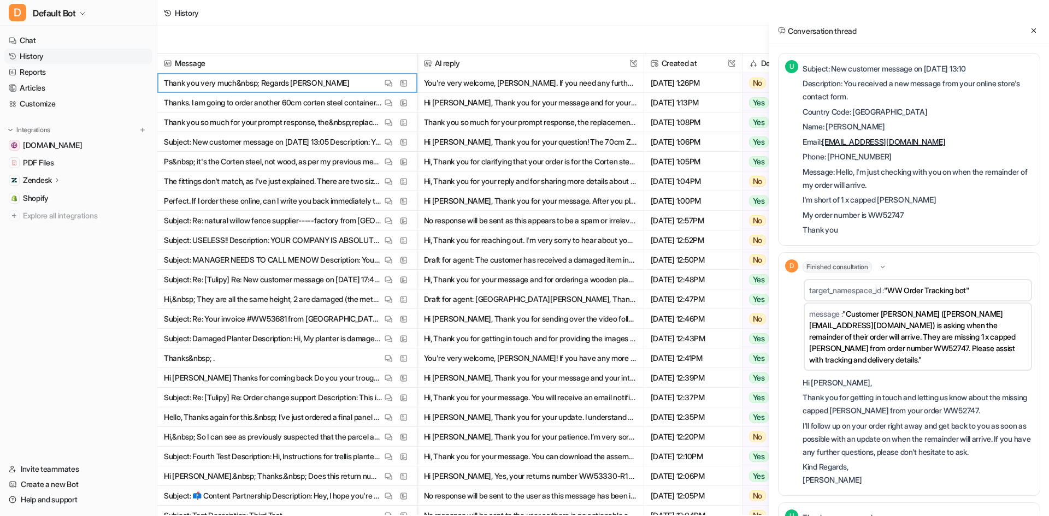
click at [911, 432] on p "I'll follow up on your order right away and get back to you as soon as possible…" at bounding box center [918, 439] width 231 height 39
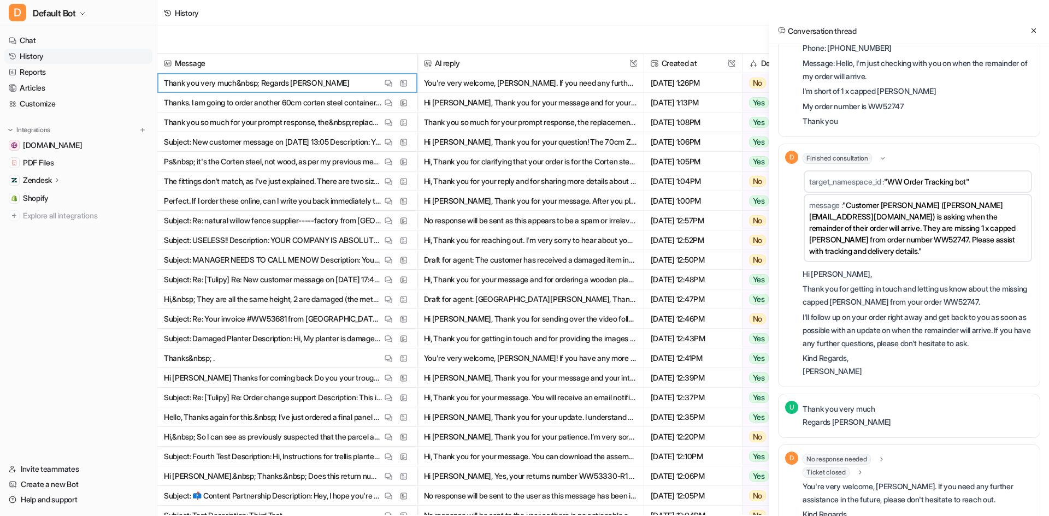
scroll to position [109, 0]
click at [873, 378] on div "Finished consultation target_namespace_id : "WW Order Tracking bot" message : "…" at bounding box center [918, 264] width 231 height 229
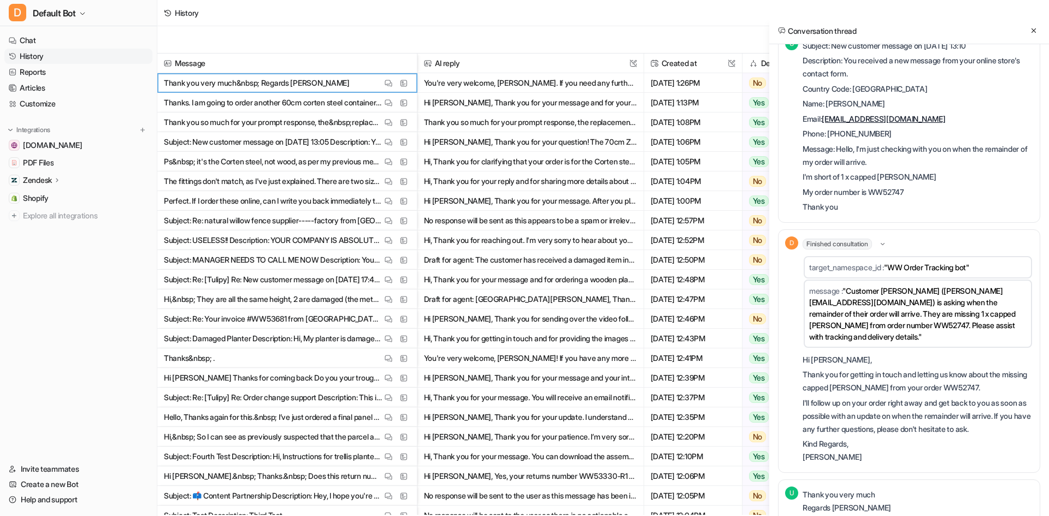
scroll to position [0, 0]
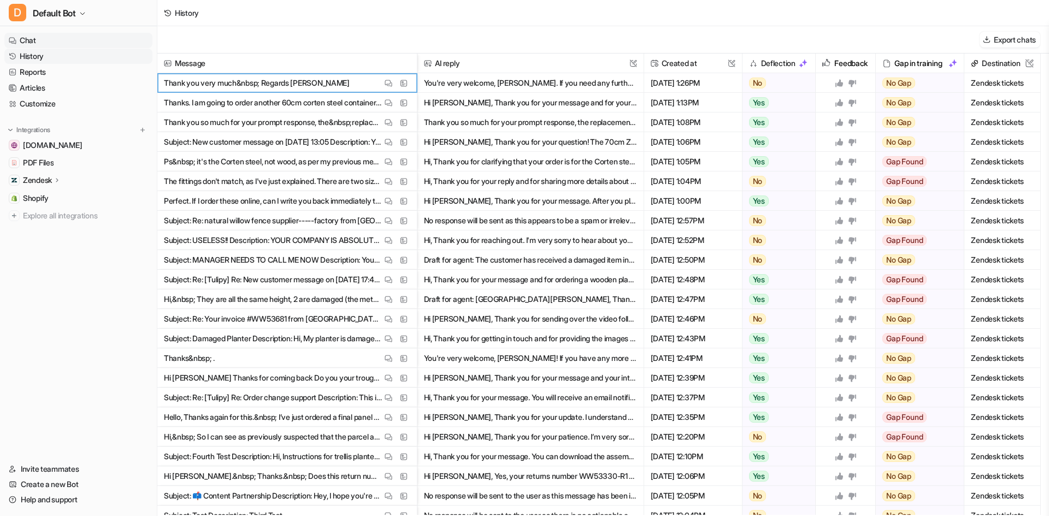
click at [68, 42] on link "Chat" at bounding box center [78, 40] width 148 height 15
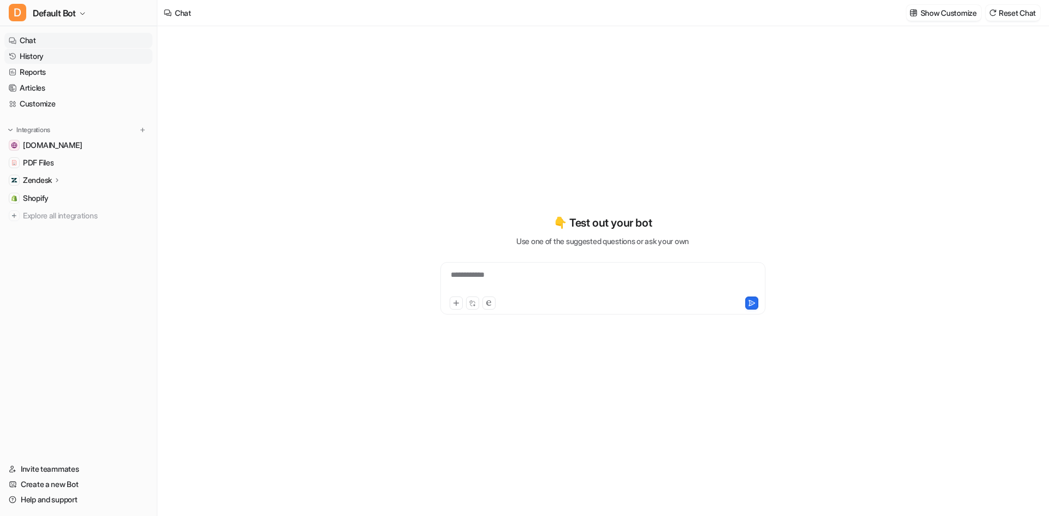
type textarea "**********"
click at [80, 9] on button "D Default Bot" at bounding box center [78, 13] width 157 height 26
click at [73, 73] on div "W WW Order Tracking" at bounding box center [54, 77] width 79 height 11
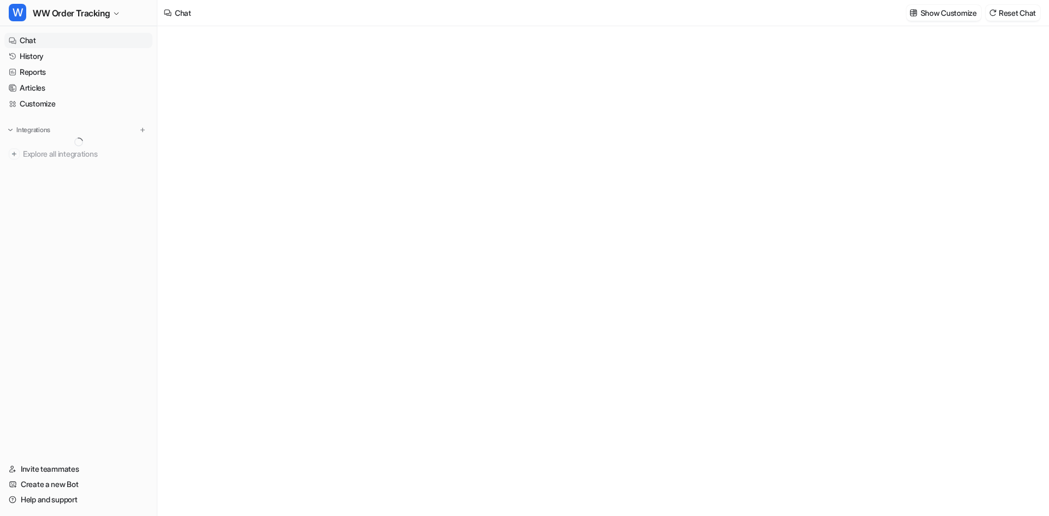
type textarea "**********"
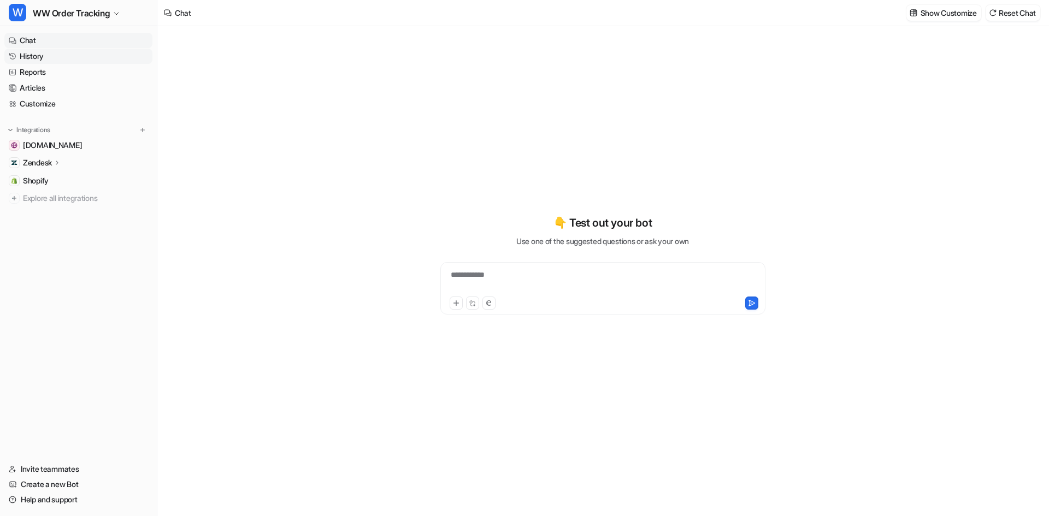
click at [56, 58] on link "History" at bounding box center [78, 56] width 148 height 15
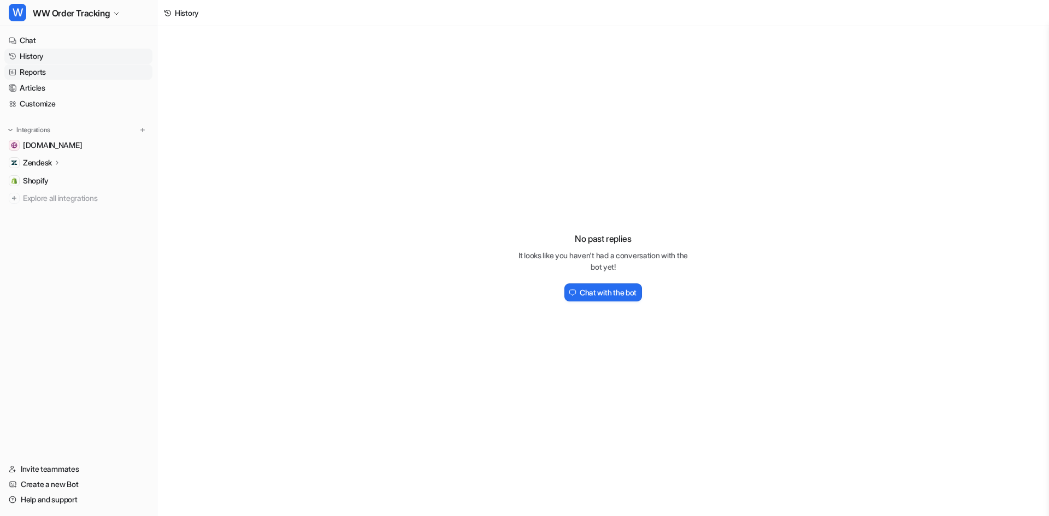
click at [58, 75] on link "Reports" at bounding box center [78, 71] width 148 height 15
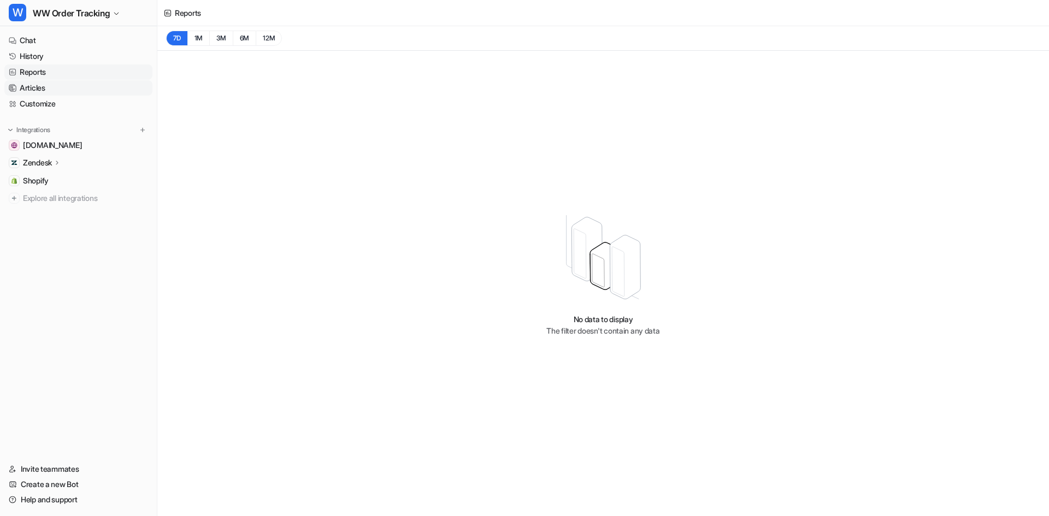
click at [58, 89] on link "Articles" at bounding box center [78, 87] width 148 height 15
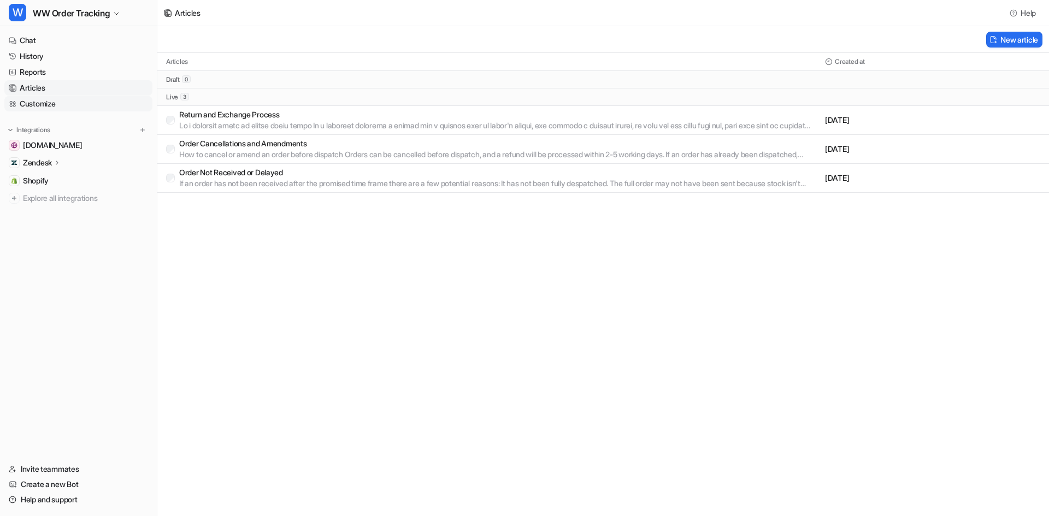
click at [54, 105] on link "Customize" at bounding box center [78, 103] width 148 height 15
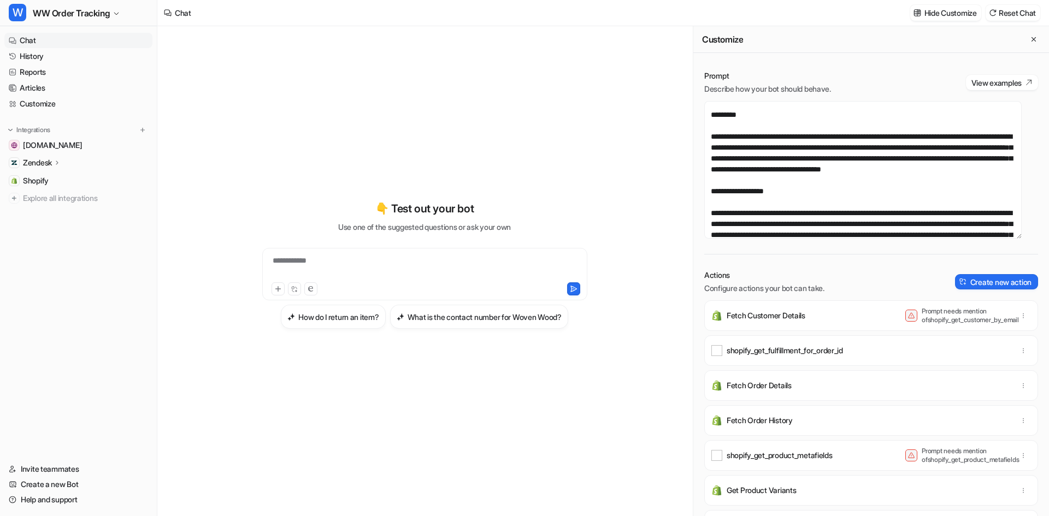
scroll to position [219, 0]
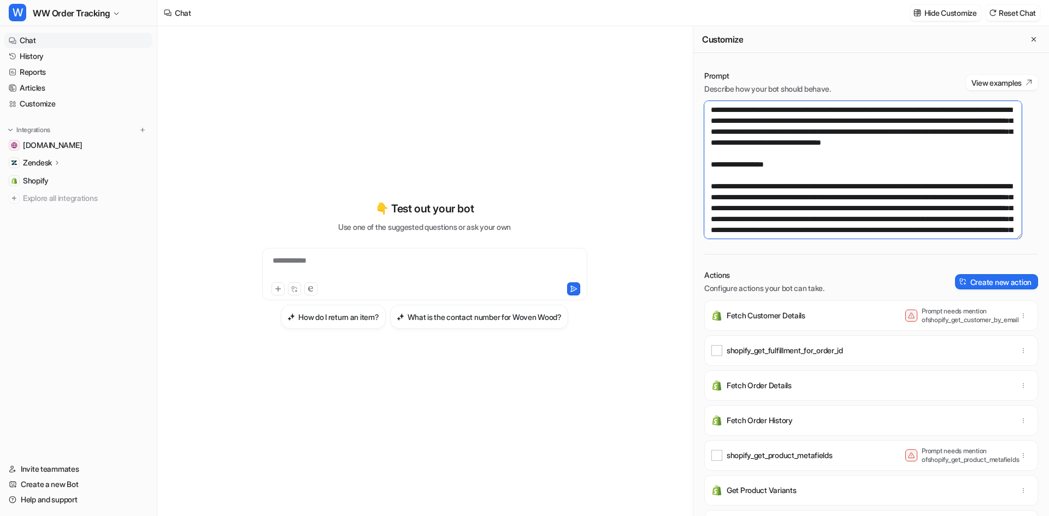
click at [871, 168] on textarea at bounding box center [862, 170] width 317 height 138
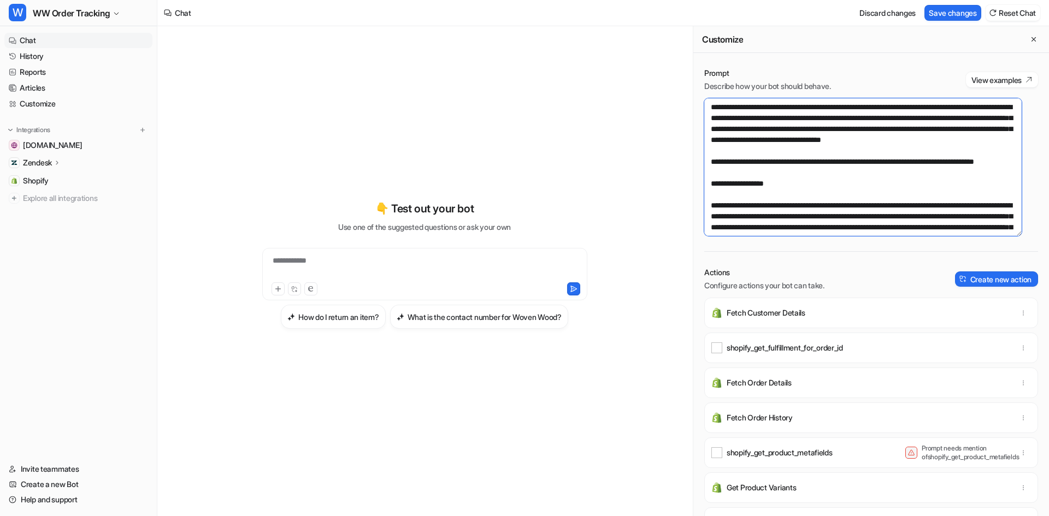
scroll to position [0, 0]
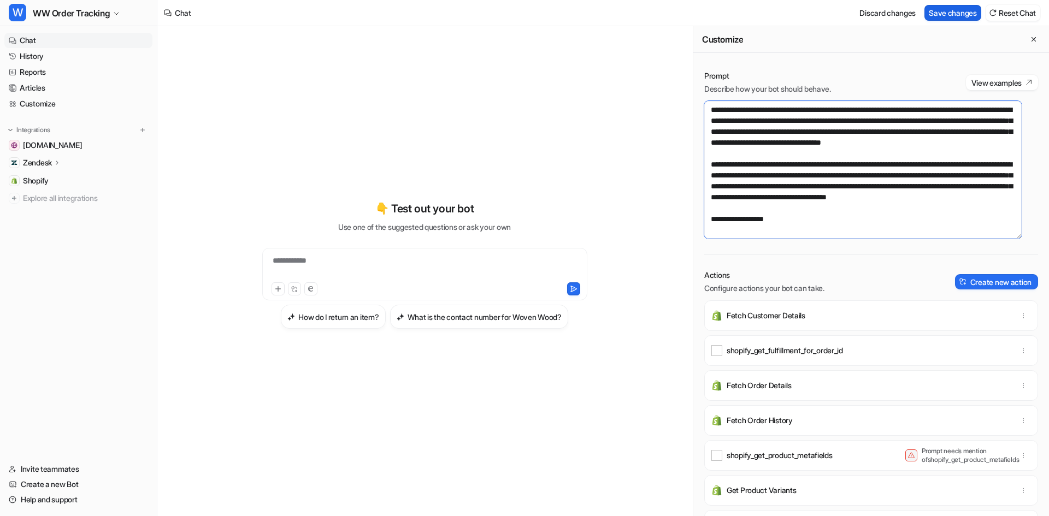
type textarea "**********"
click at [948, 11] on button "Save changes" at bounding box center [953, 13] width 57 height 16
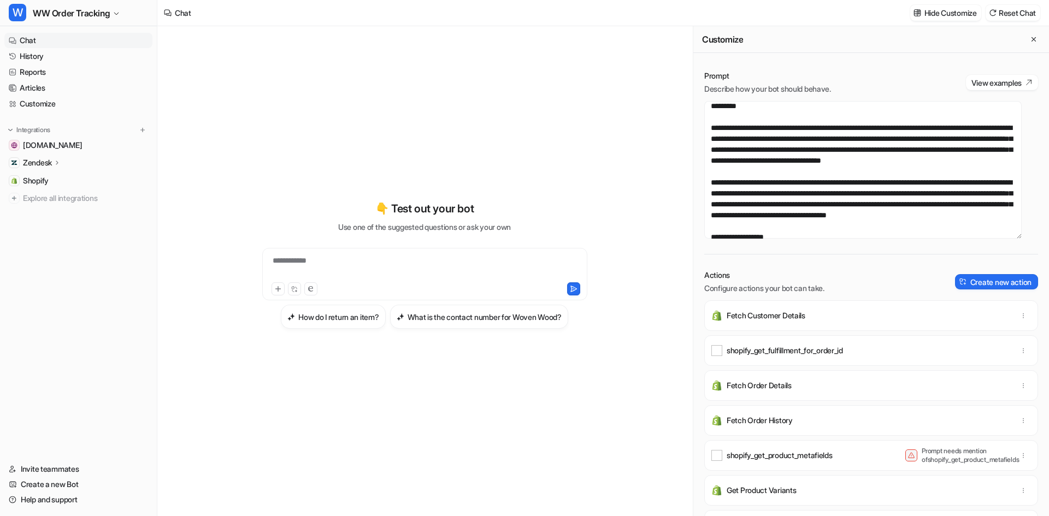
scroll to position [219, 0]
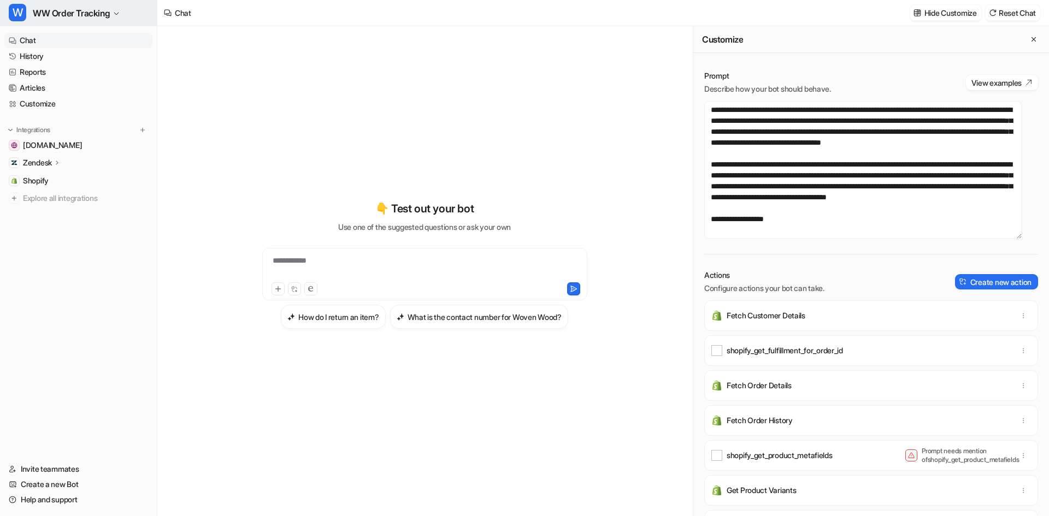
click at [85, 16] on span "WW Order Tracking" at bounding box center [71, 12] width 77 height 15
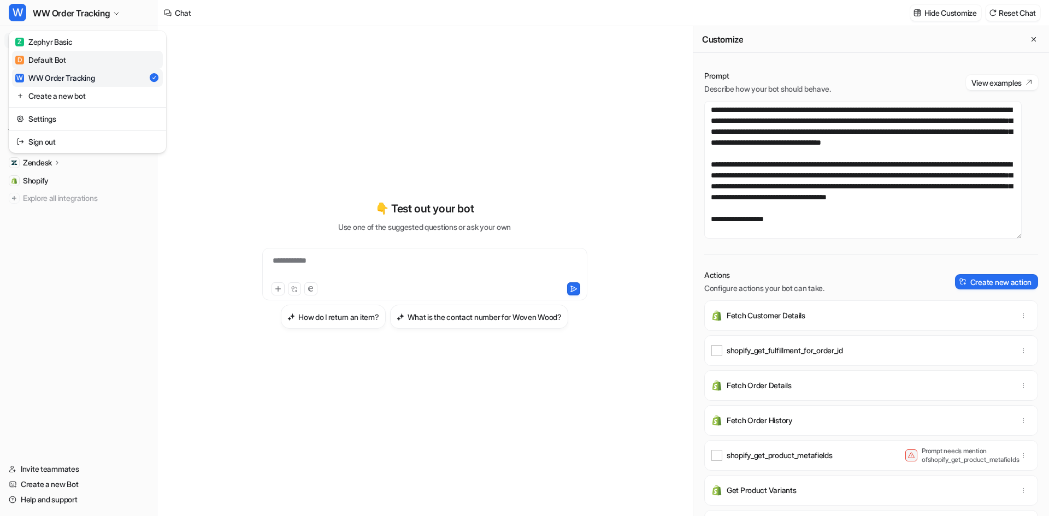
click at [84, 56] on link "D Default Bot" at bounding box center [87, 60] width 151 height 18
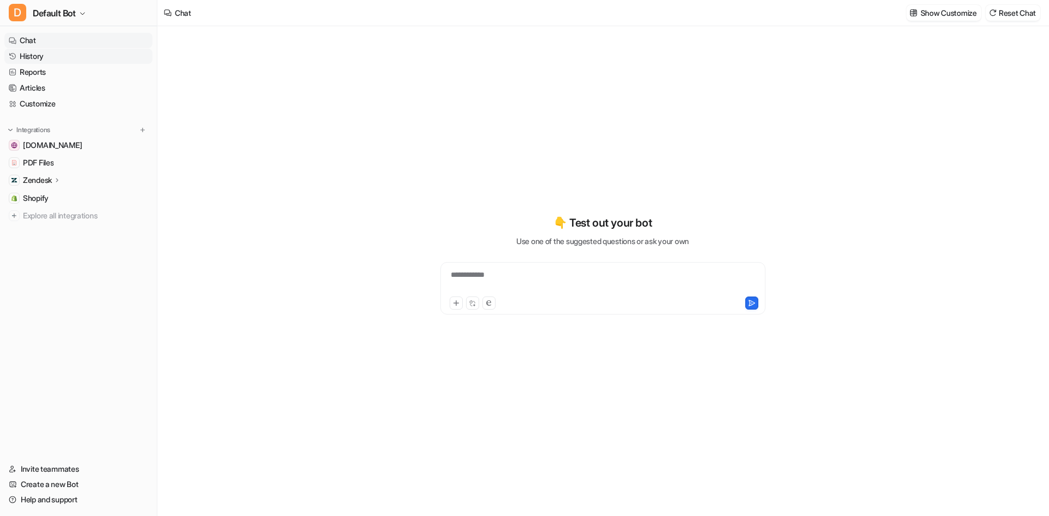
click at [42, 61] on link "History" at bounding box center [78, 56] width 148 height 15
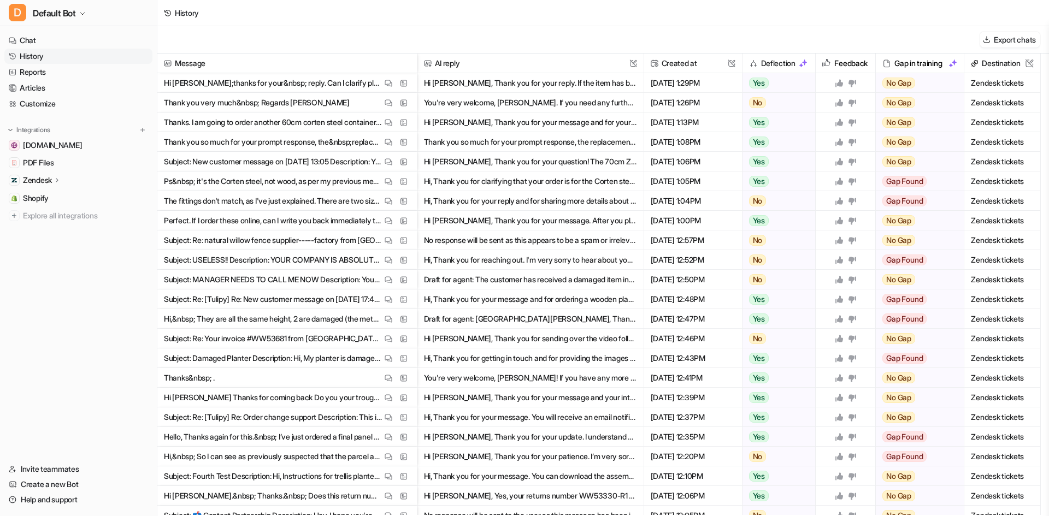
click at [332, 110] on span "Thank you very much&nbsp; Regards [PERSON_NAME] View Thread View Sources" at bounding box center [287, 103] width 251 height 20
click at [385, 103] on img at bounding box center [389, 103] width 8 height 8
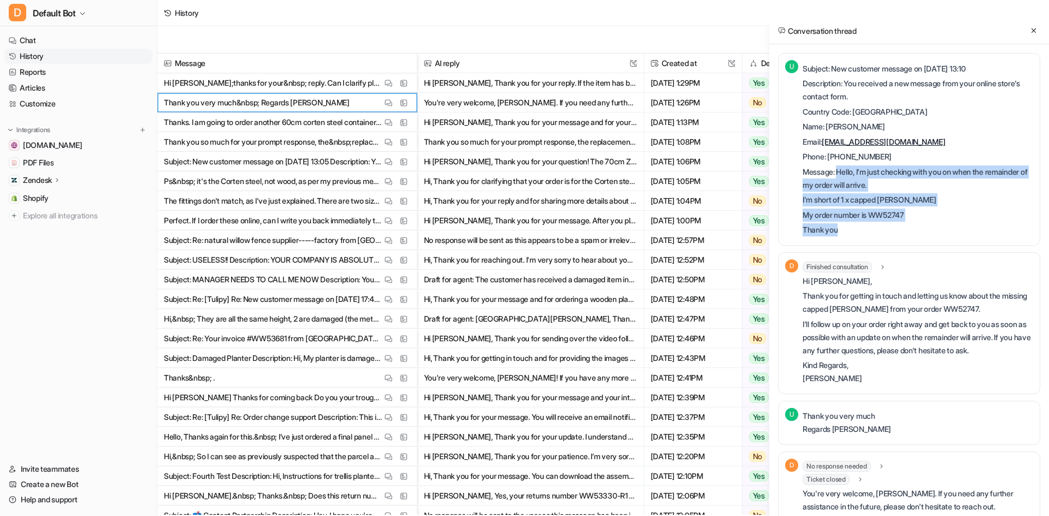
drag, startPoint x: 841, startPoint y: 231, endPoint x: 839, endPoint y: 176, distance: 54.7
click at [839, 176] on div "Subject: New customer message on [DATE] 13:10 Description: You received a new m…" at bounding box center [918, 149] width 231 height 175
copy div "Hello, I'm just checking with you on when the remainder of my order will arrive…"
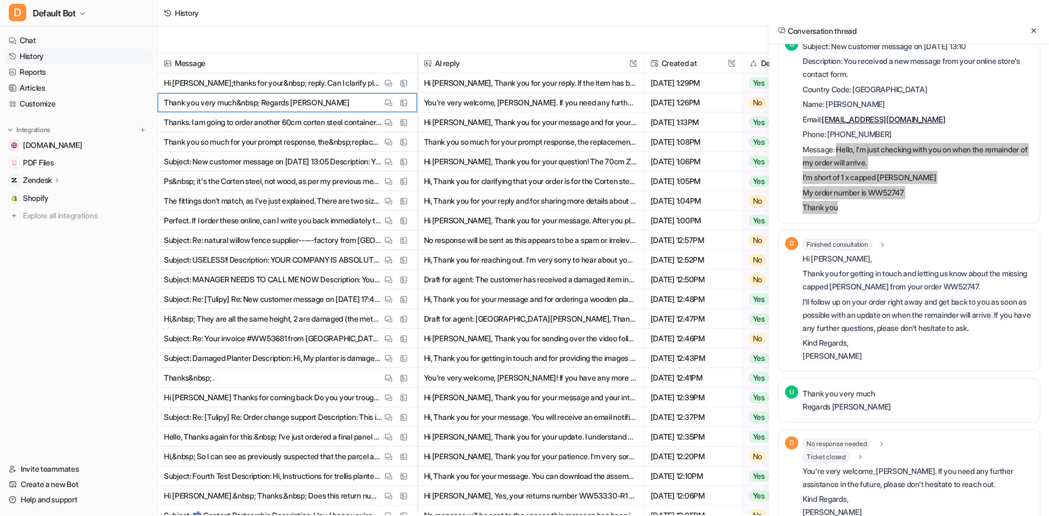
scroll to position [43, 0]
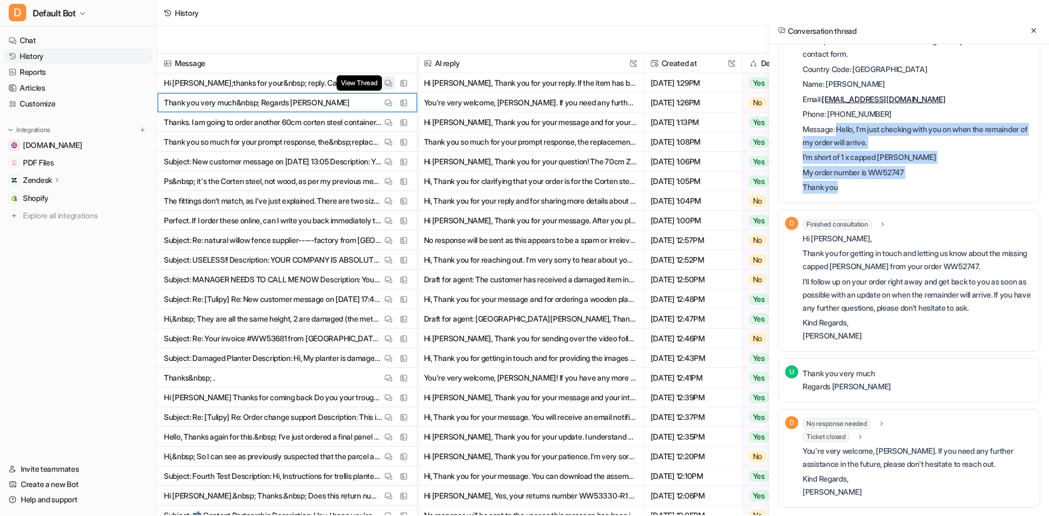
click at [385, 87] on button "View Thread" at bounding box center [388, 82] width 13 height 13
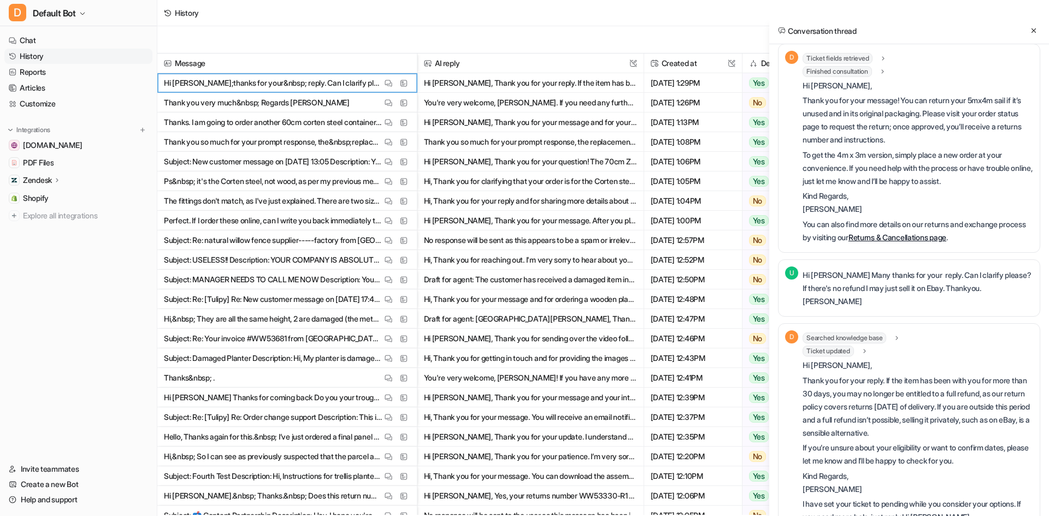
scroll to position [97, 0]
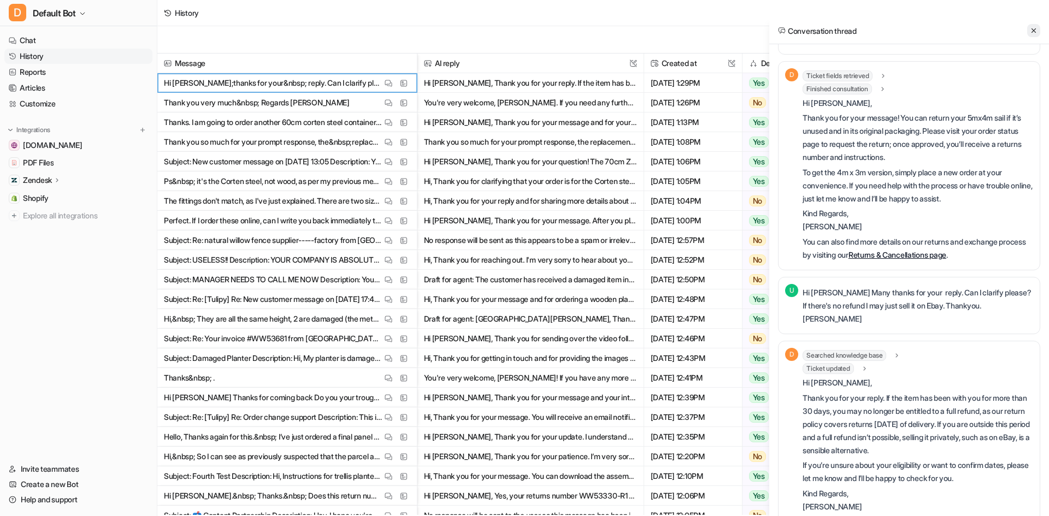
click at [1039, 25] on div "Conversation thread" at bounding box center [909, 30] width 280 height 27
click at [1037, 28] on icon at bounding box center [1034, 31] width 8 height 8
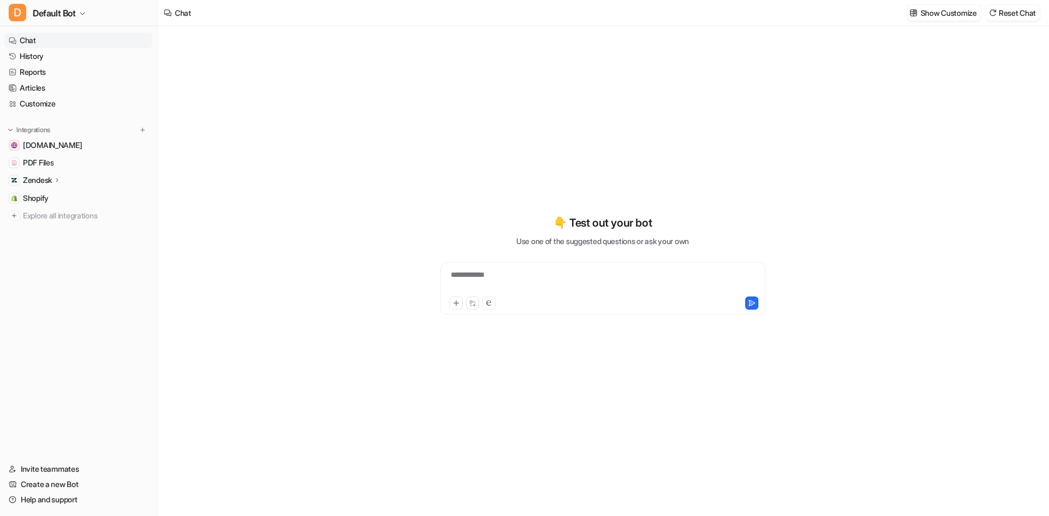
drag, startPoint x: 902, startPoint y: 169, endPoint x: 909, endPoint y: 173, distance: 8.6
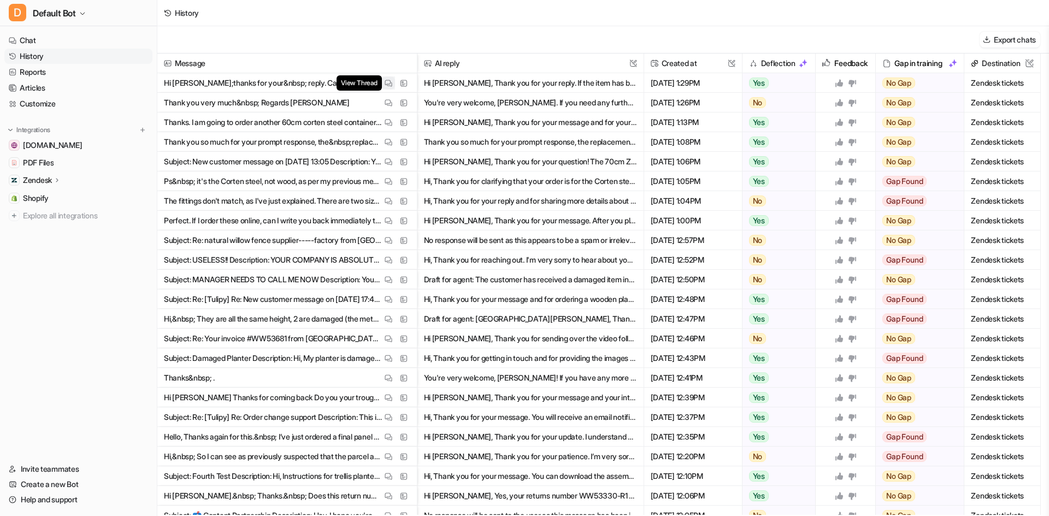
click at [383, 77] on button "View Thread" at bounding box center [388, 82] width 13 height 13
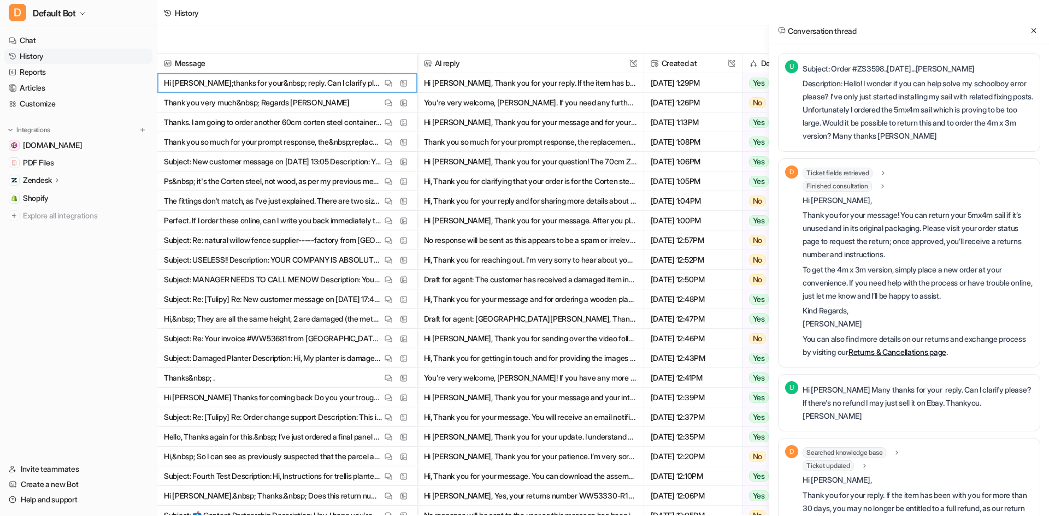
drag, startPoint x: 495, startPoint y: 94, endPoint x: 533, endPoint y: 89, distance: 38.6
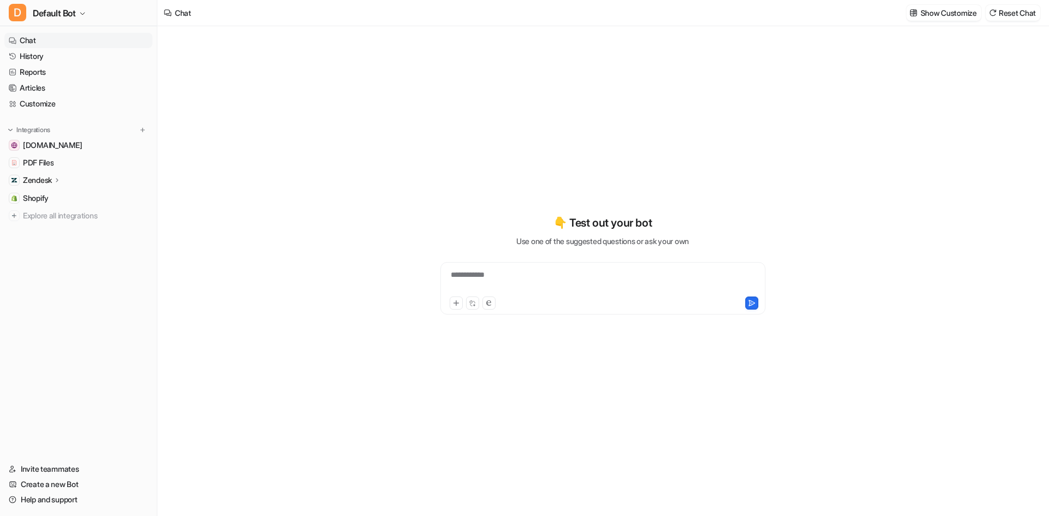
drag, startPoint x: 343, startPoint y: 99, endPoint x: 296, endPoint y: 89, distance: 47.5
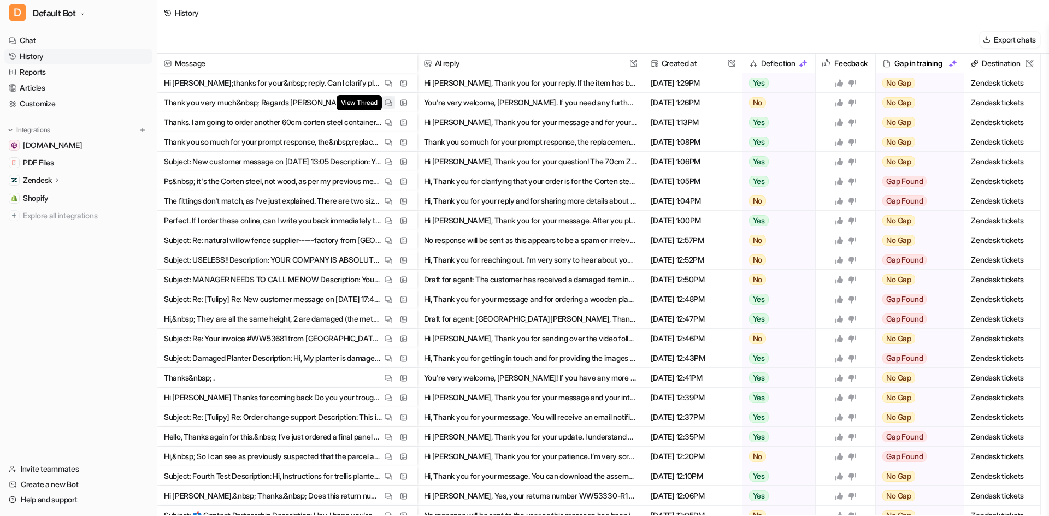
click at [386, 101] on img at bounding box center [389, 103] width 8 height 8
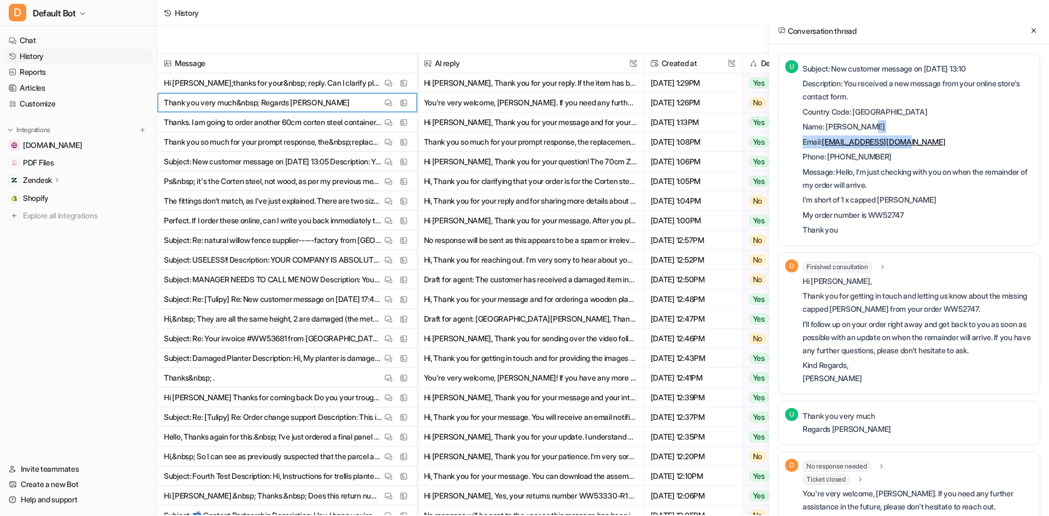
drag, startPoint x: 952, startPoint y: 132, endPoint x: 914, endPoint y: 140, distance: 39.0
click at [914, 140] on div "Subject: New customer message on [DATE] 13:10 Description: You received a new m…" at bounding box center [918, 149] width 231 height 175
click at [944, 144] on p "Email: [EMAIL_ADDRESS][DOMAIN_NAME]" at bounding box center [918, 142] width 231 height 13
drag, startPoint x: 941, startPoint y: 144, endPoint x: 825, endPoint y: 136, distance: 116.7
click at [825, 136] on p "Email: [EMAIL_ADDRESS][DOMAIN_NAME]" at bounding box center [918, 142] width 231 height 13
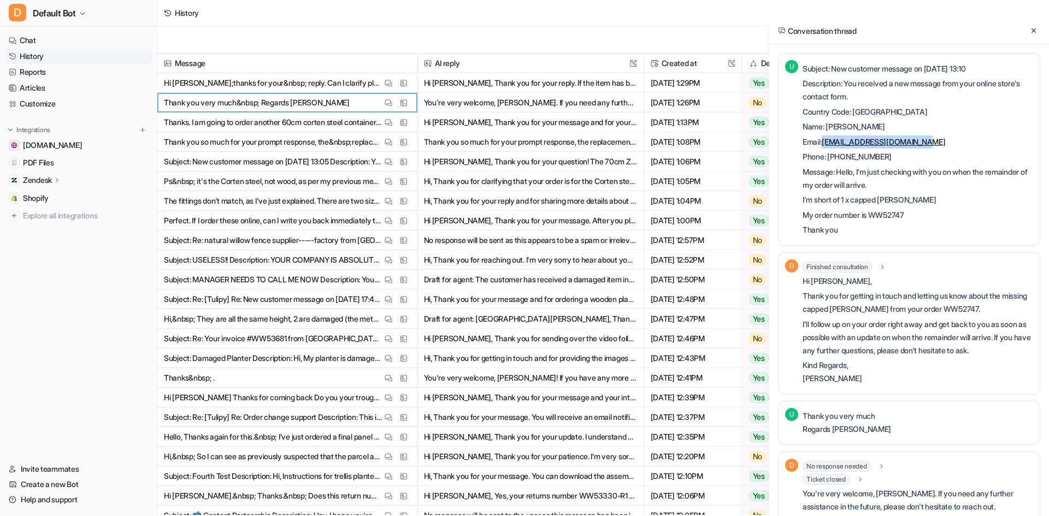
copy link "[EMAIL_ADDRESS][DOMAIN_NAME]"
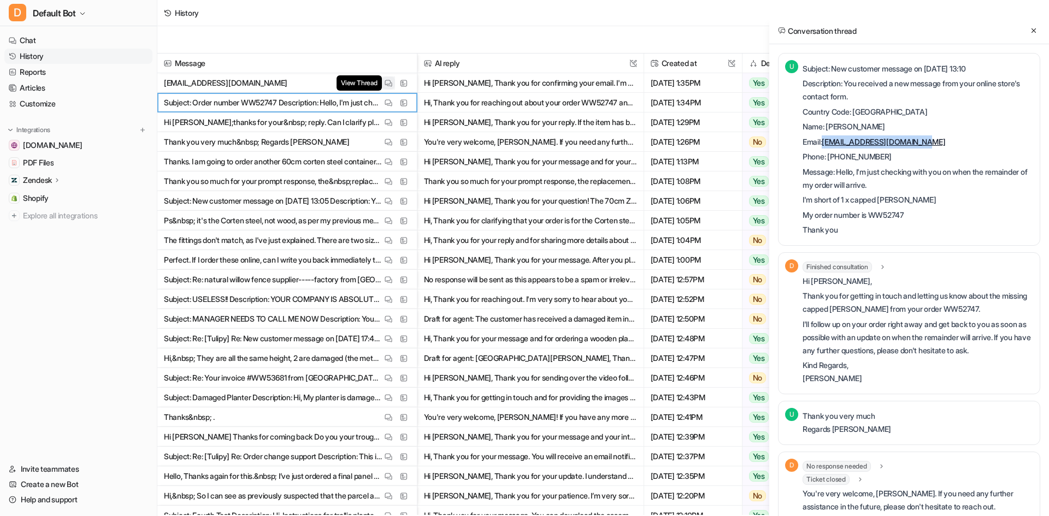
click at [382, 83] on button "View Thread" at bounding box center [388, 82] width 13 height 13
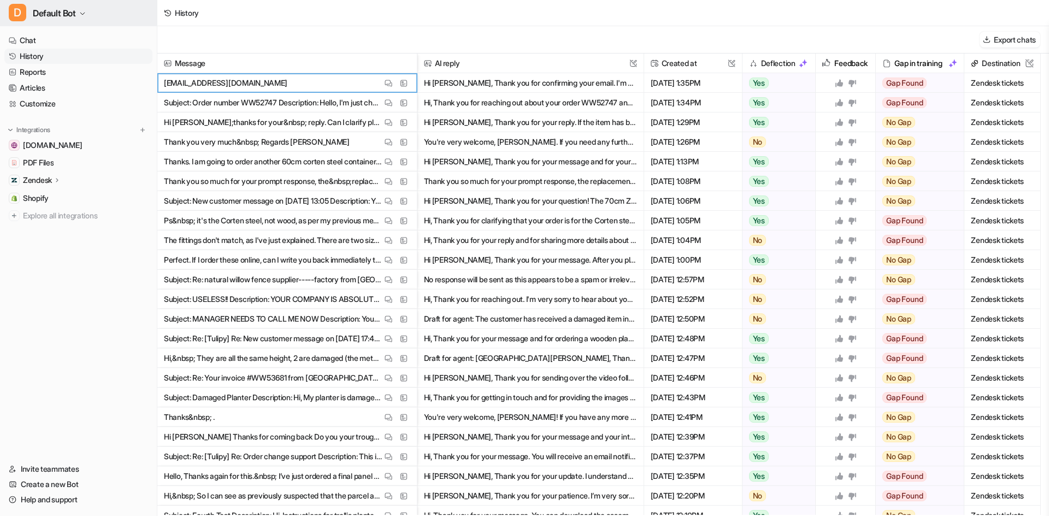
click at [73, 4] on button "D Default Bot" at bounding box center [78, 13] width 157 height 26
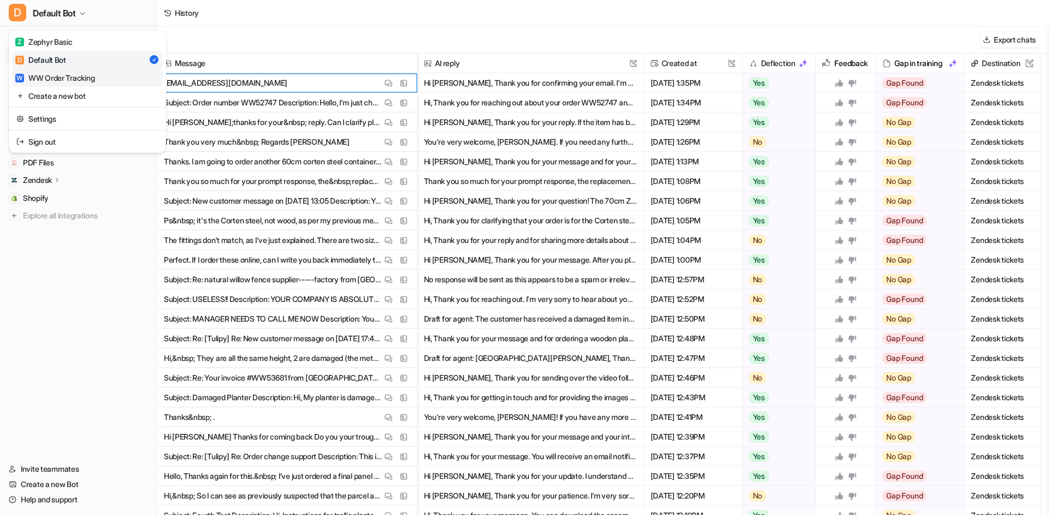
click at [72, 81] on div "W WW Order Tracking" at bounding box center [54, 77] width 79 height 11
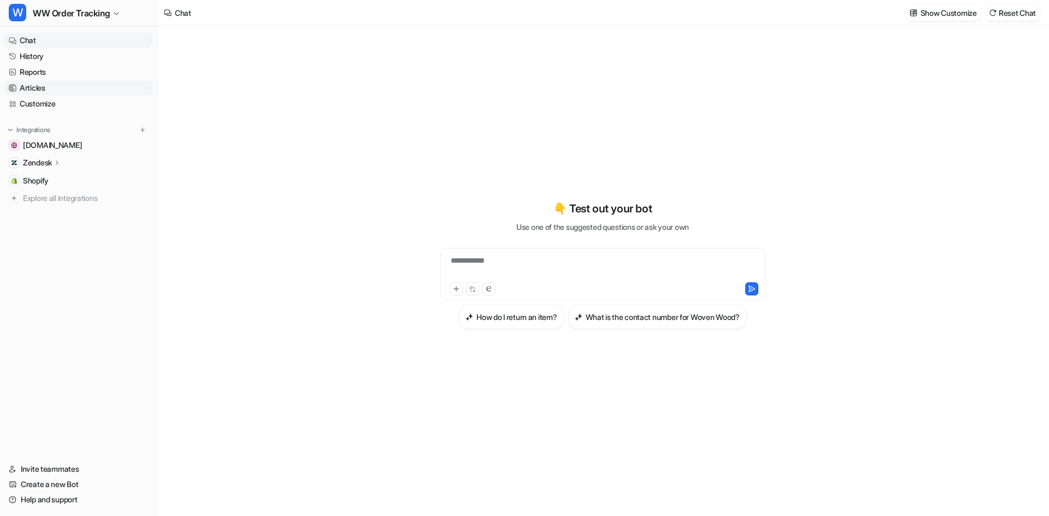
click at [57, 93] on link "Articles" at bounding box center [78, 87] width 148 height 15
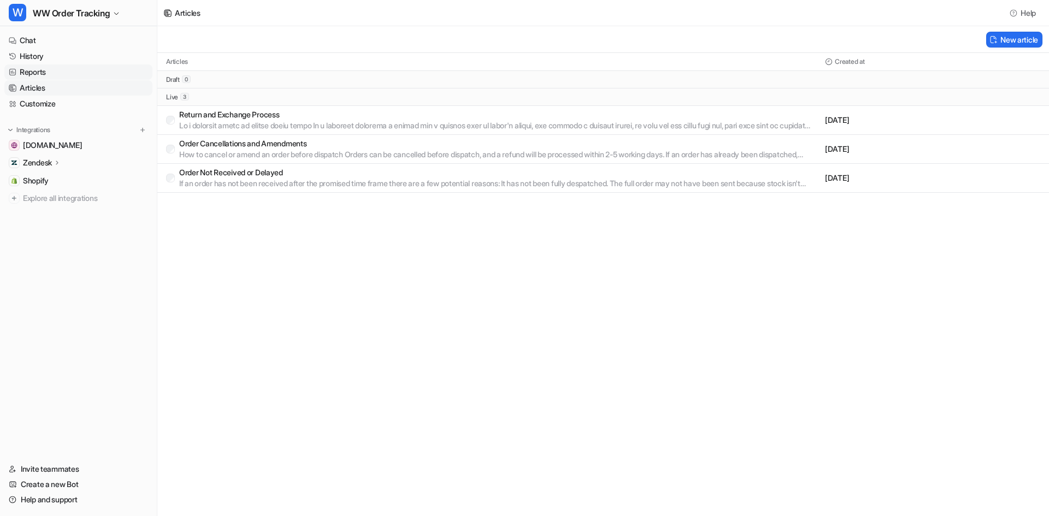
click at [74, 69] on link "Reports" at bounding box center [78, 71] width 148 height 15
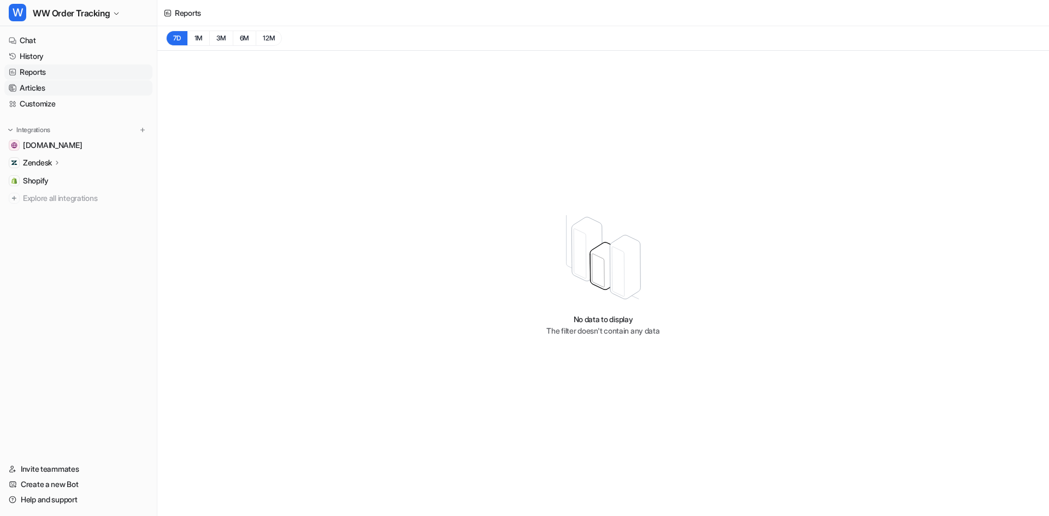
click at [67, 87] on link "Articles" at bounding box center [78, 87] width 148 height 15
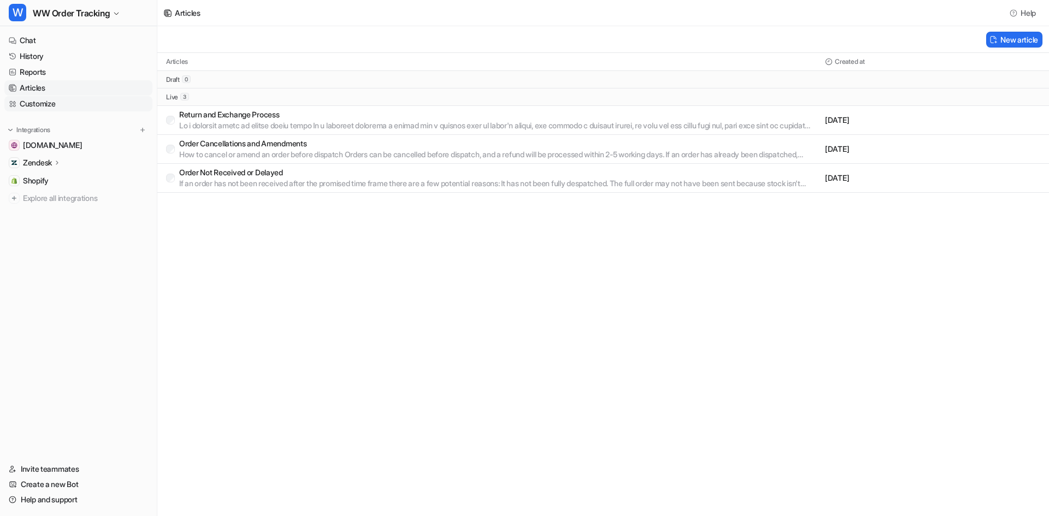
click at [50, 98] on link "Customize" at bounding box center [78, 103] width 148 height 15
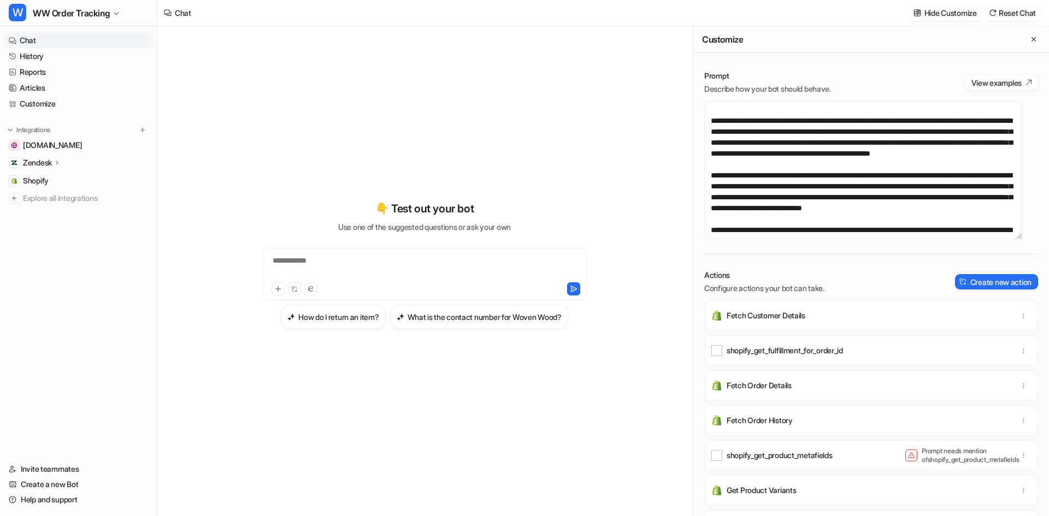
scroll to position [913, 0]
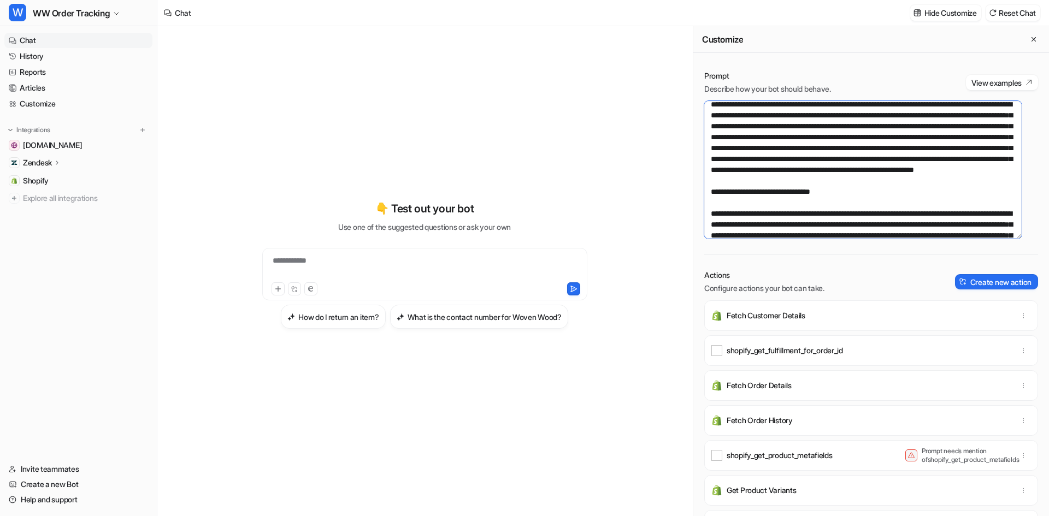
drag, startPoint x: 810, startPoint y: 169, endPoint x: 711, endPoint y: 171, distance: 99.5
click at [711, 171] on textarea at bounding box center [862, 170] width 317 height 138
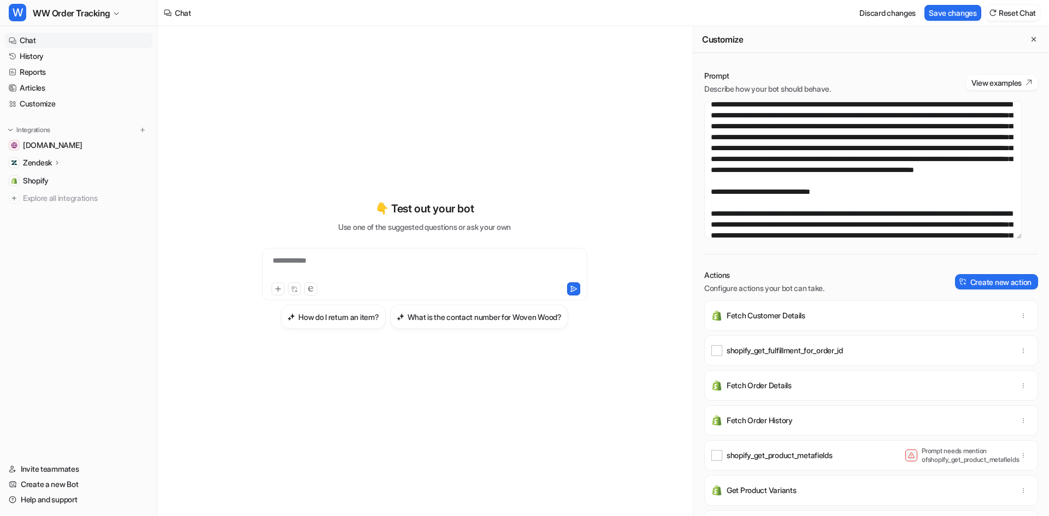
scroll to position [1350, 0]
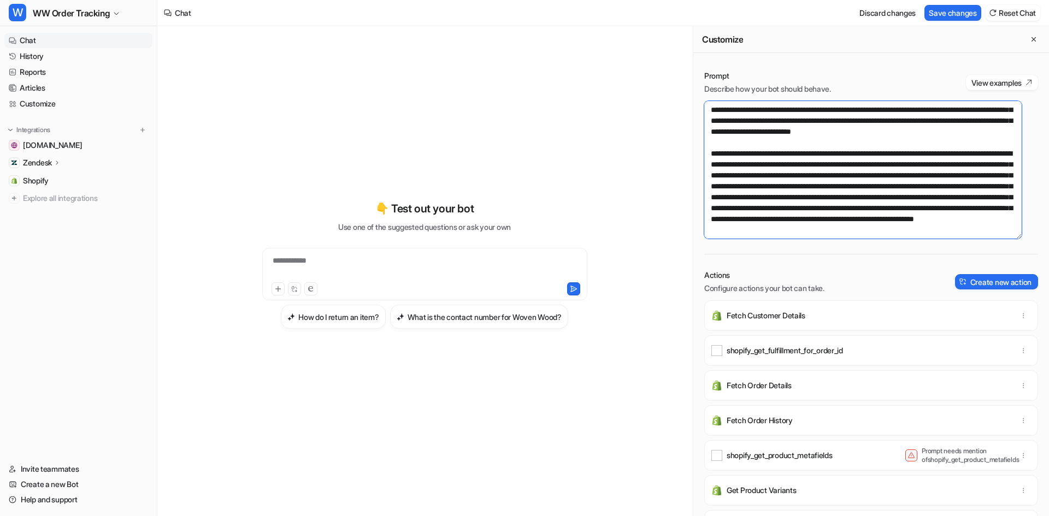
drag, startPoint x: 811, startPoint y: 170, endPoint x: 711, endPoint y: 167, distance: 100.0
click at [711, 167] on textarea at bounding box center [862, 170] width 317 height 138
type textarea "**********"
click at [926, 12] on button "Save changes" at bounding box center [953, 13] width 57 height 16
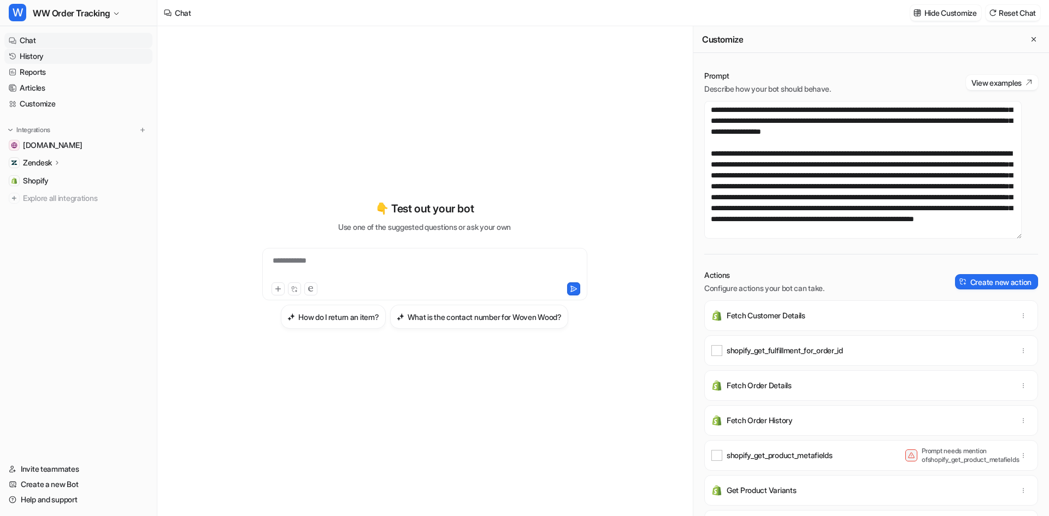
click at [49, 54] on link "History" at bounding box center [78, 56] width 148 height 15
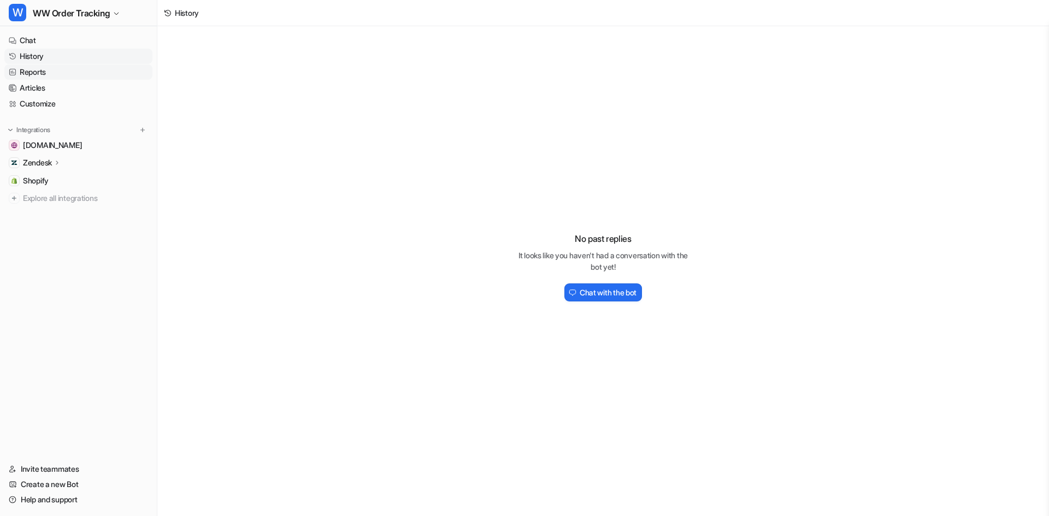
click at [30, 76] on link "Reports" at bounding box center [78, 71] width 148 height 15
click at [39, 72] on link "Reports" at bounding box center [78, 71] width 148 height 15
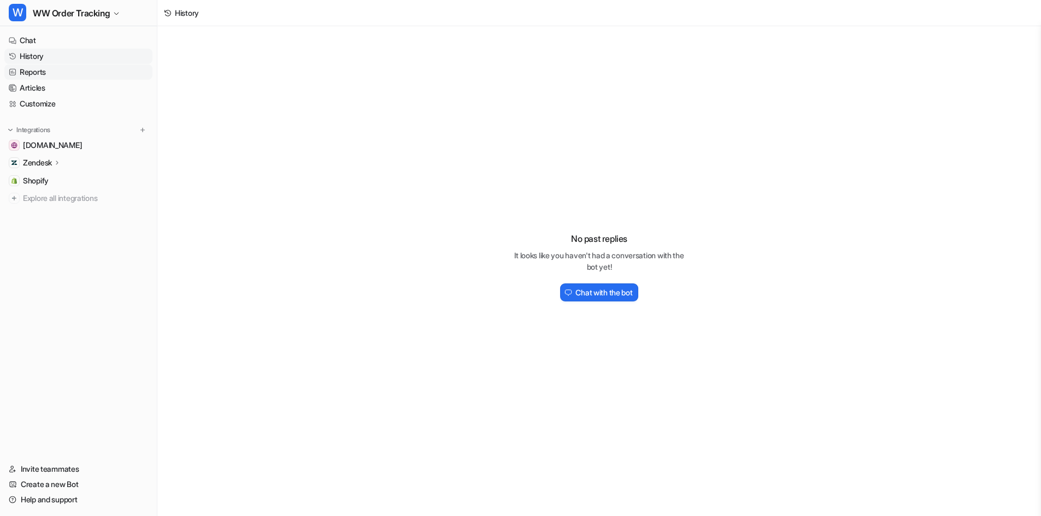
click at [43, 69] on link "Reports" at bounding box center [78, 71] width 148 height 15
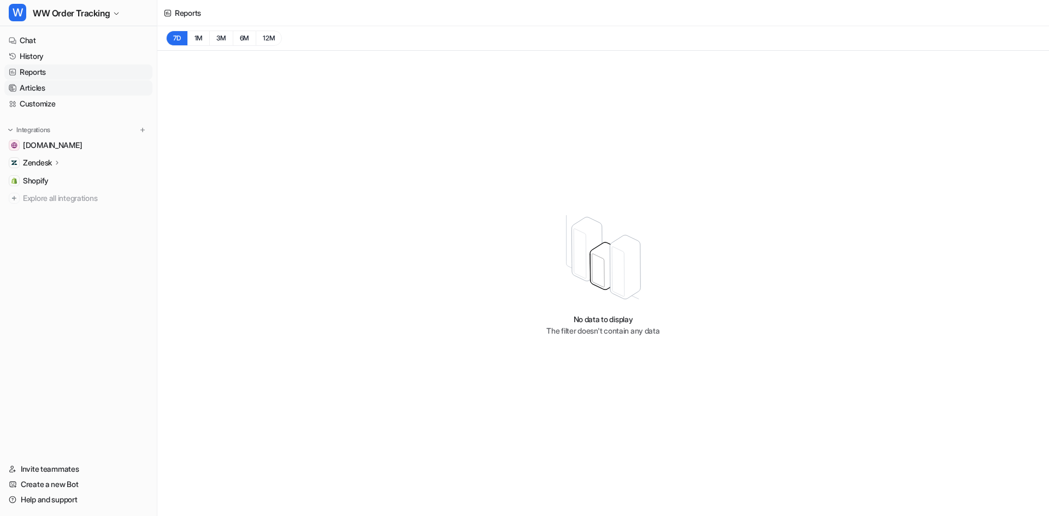
click at [47, 84] on link "Articles" at bounding box center [78, 87] width 148 height 15
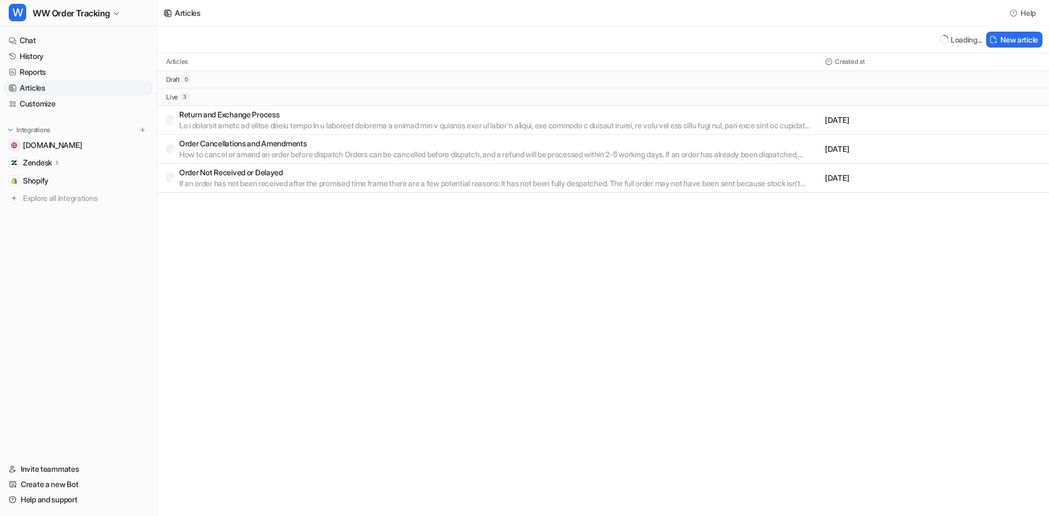
click at [49, 84] on link "Articles" at bounding box center [78, 87] width 148 height 15
click at [56, 11] on span "WW Order Tracking" at bounding box center [71, 12] width 77 height 15
click at [64, 42] on div "Z Zephyr Basic" at bounding box center [43, 41] width 57 height 11
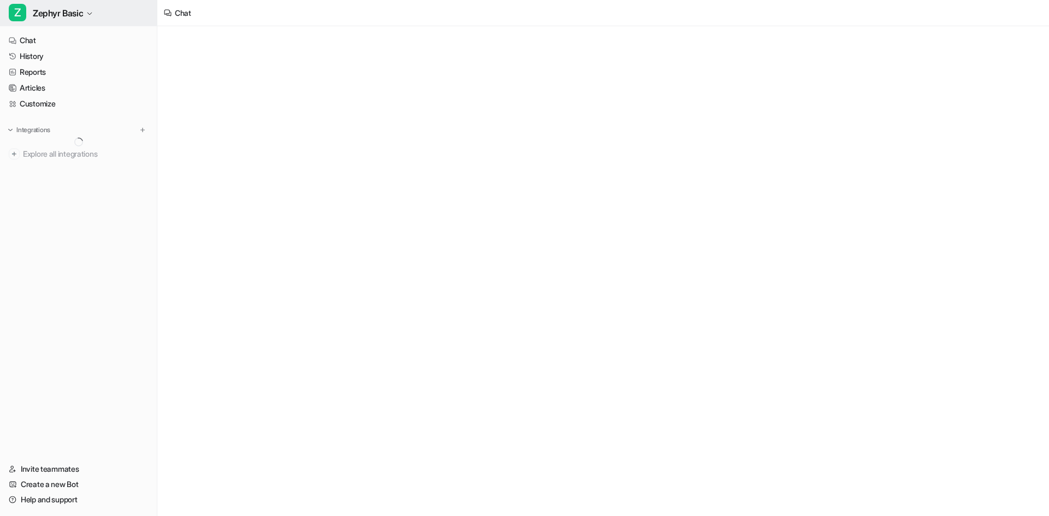
click at [72, 3] on button "Z Zephyr Basic" at bounding box center [78, 13] width 157 height 26
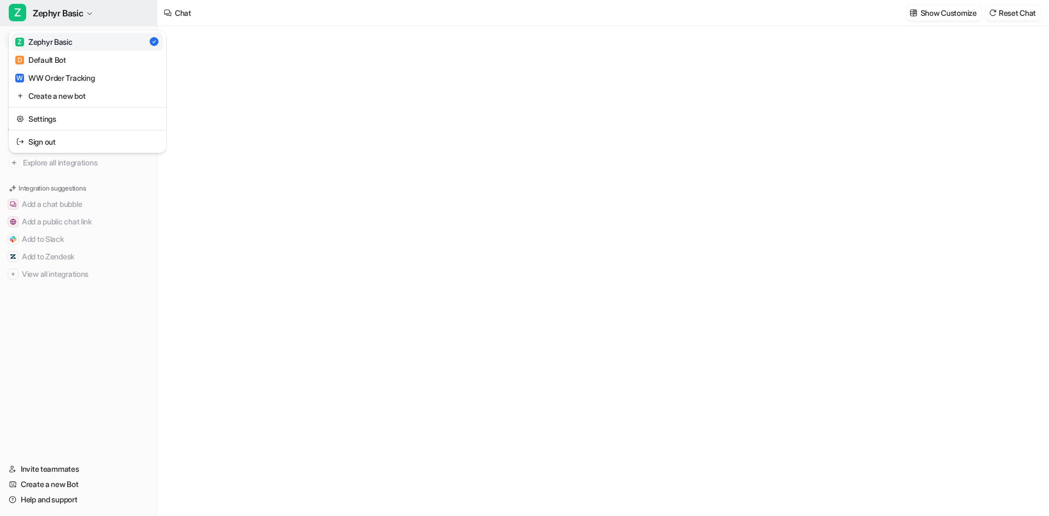
type textarea "**********"
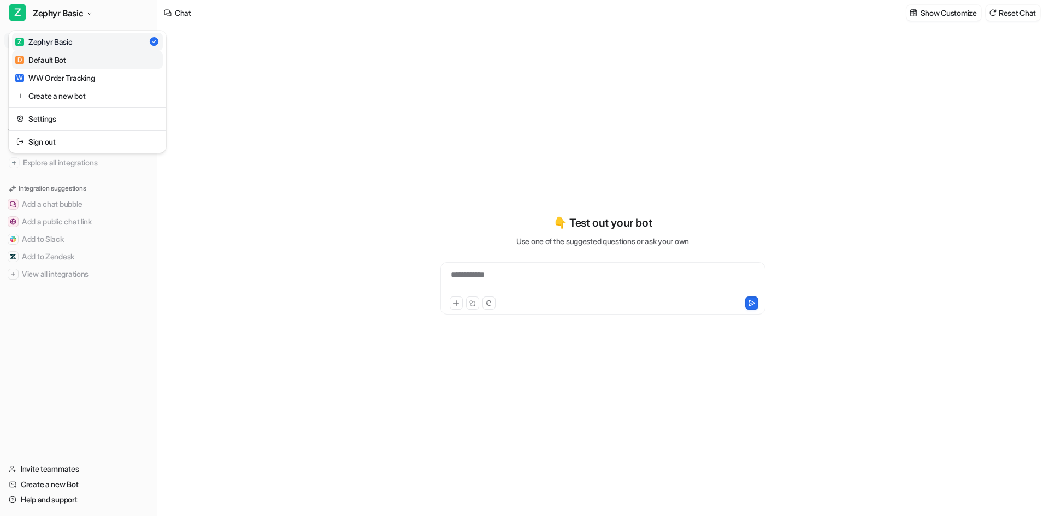
click at [50, 66] on link "D Default Bot" at bounding box center [87, 60] width 151 height 18
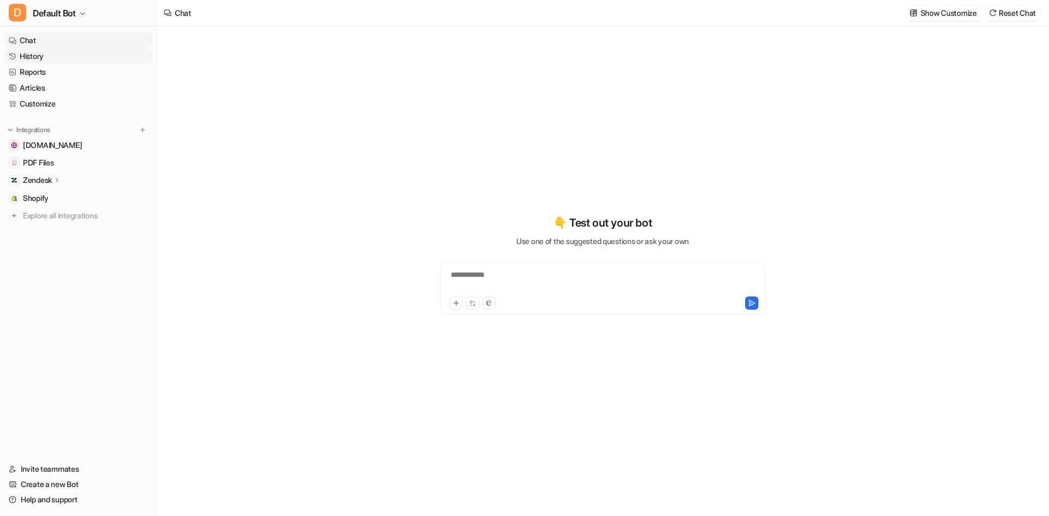
type textarea "**********"
click at [51, 61] on link "History" at bounding box center [78, 56] width 148 height 15
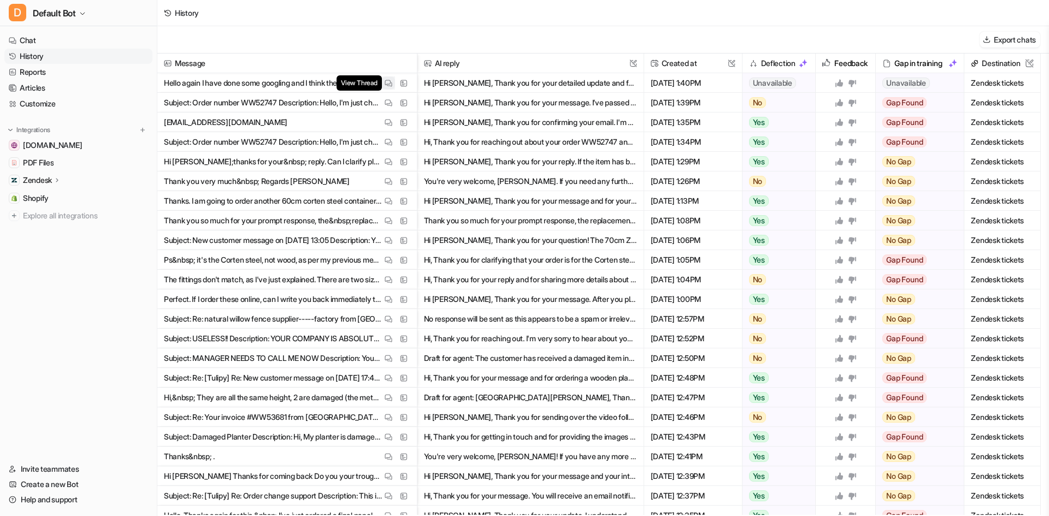
click at [389, 84] on img at bounding box center [389, 83] width 8 height 8
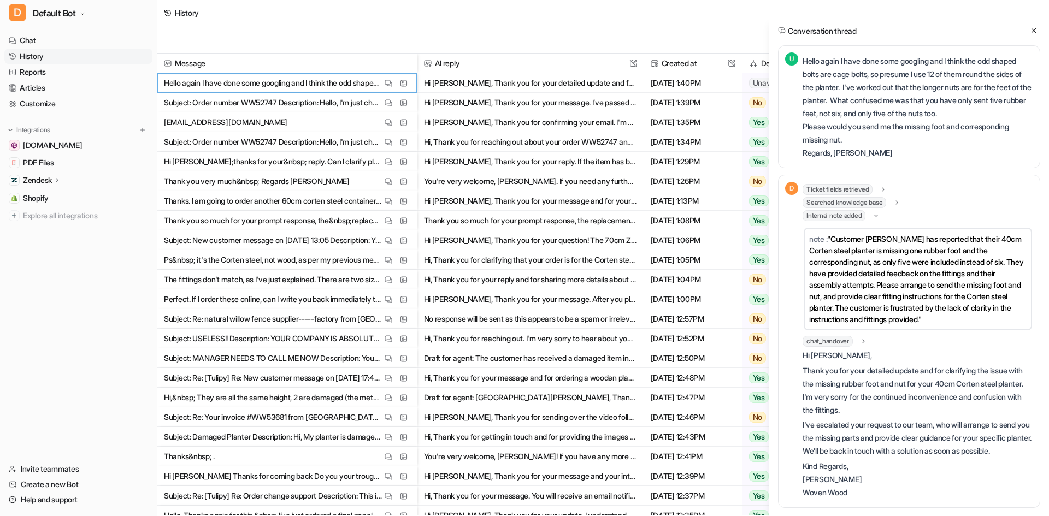
scroll to position [1358, 0]
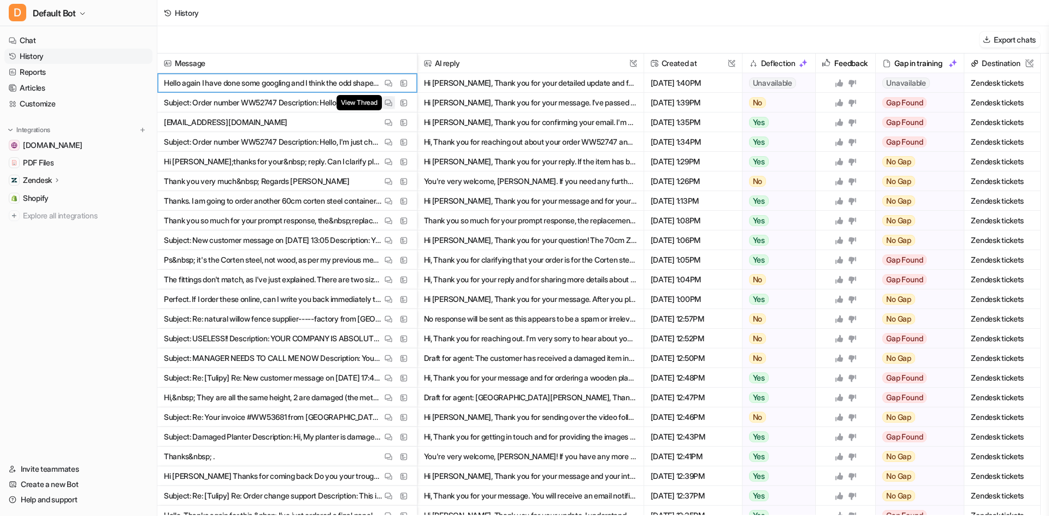
click at [393, 103] on button "View Thread" at bounding box center [388, 102] width 13 height 13
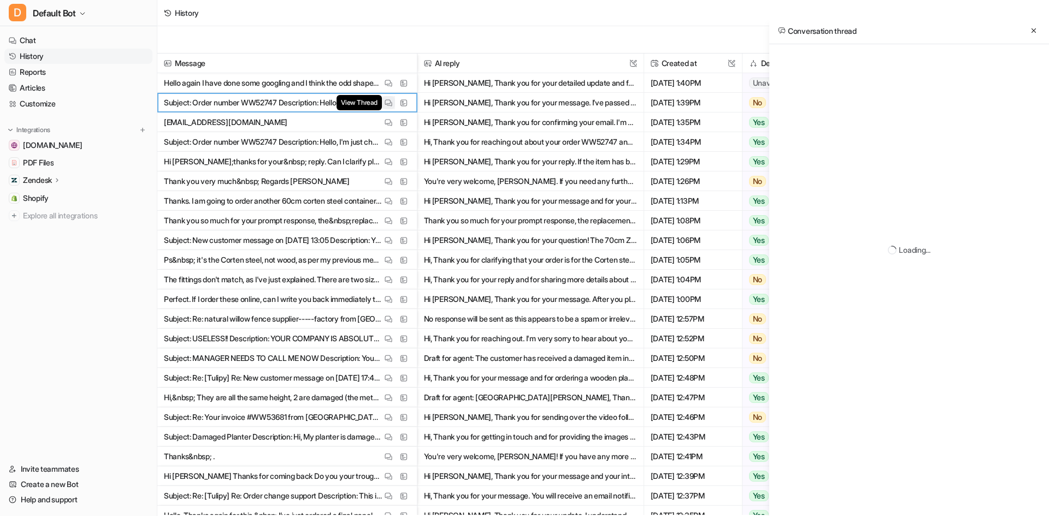
scroll to position [0, 0]
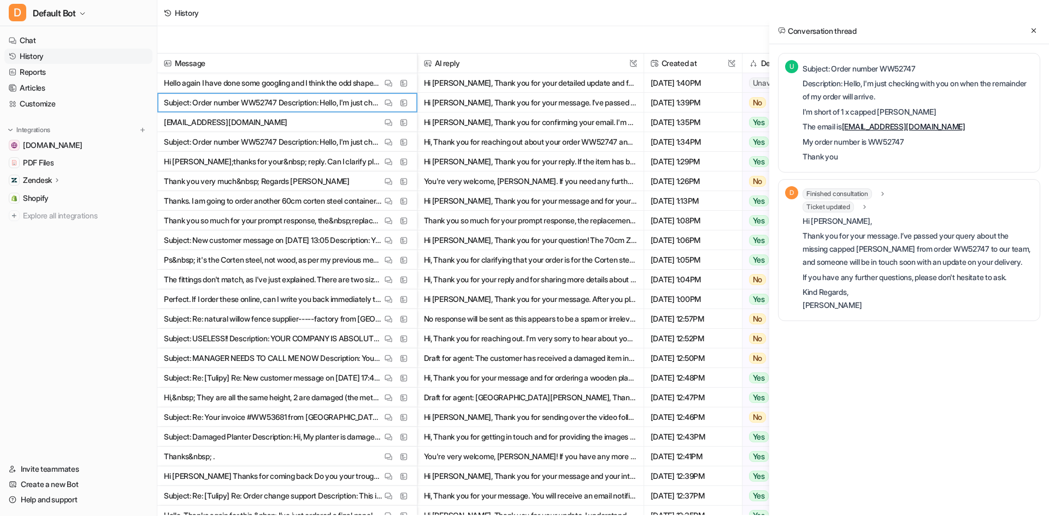
click at [883, 192] on icon at bounding box center [883, 194] width 8 height 8
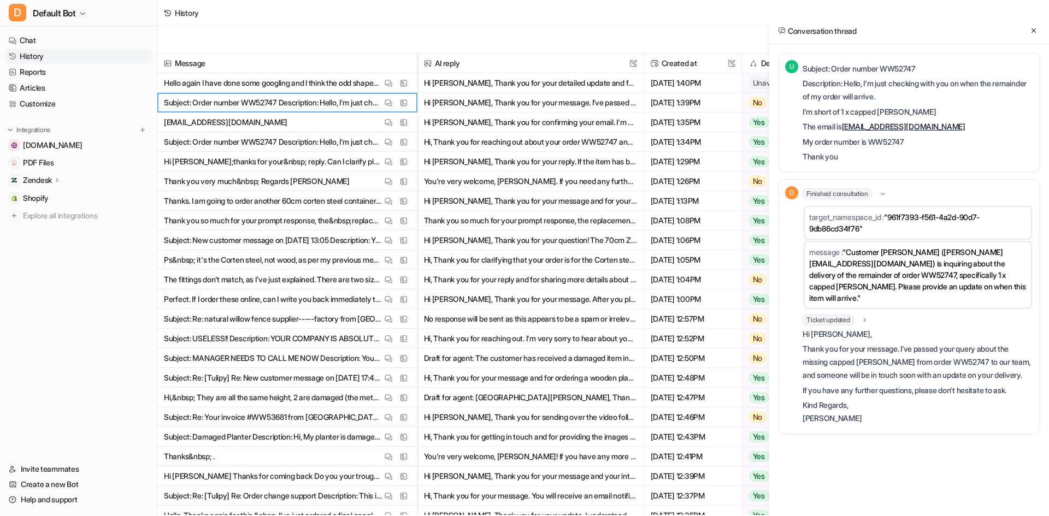
click at [868, 320] on icon at bounding box center [865, 320] width 8 height 8
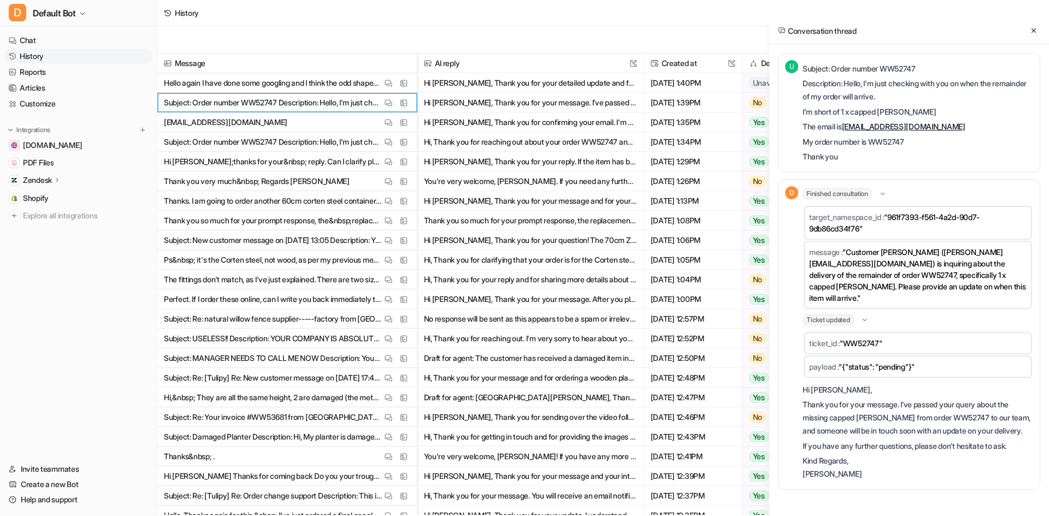
click at [868, 317] on icon at bounding box center [865, 320] width 8 height 8
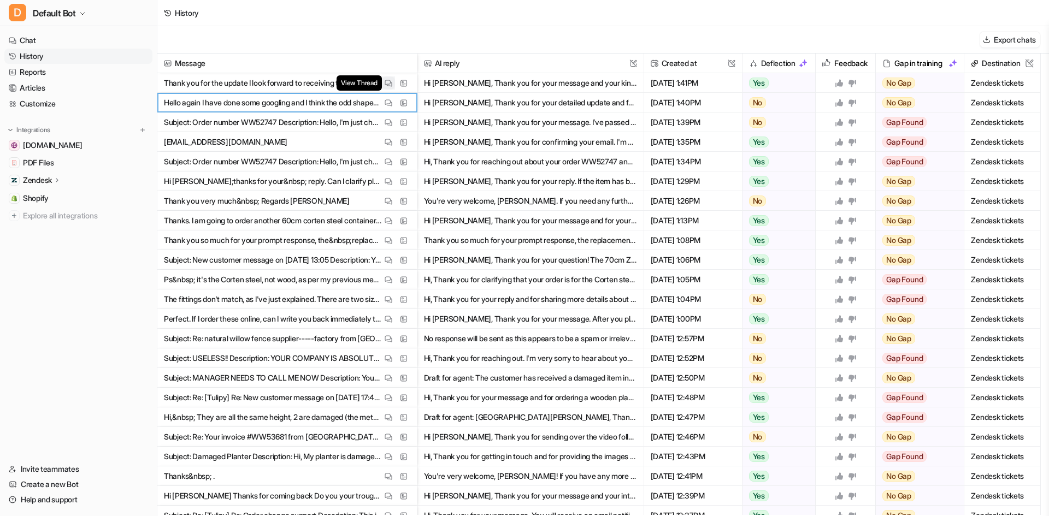
click at [390, 83] on img at bounding box center [389, 83] width 8 height 8
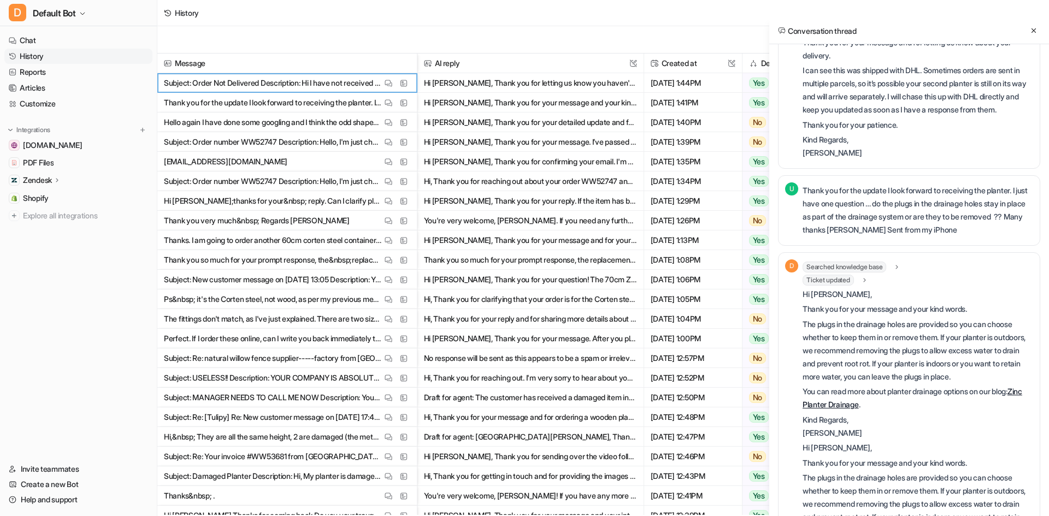
scroll to position [594, 0]
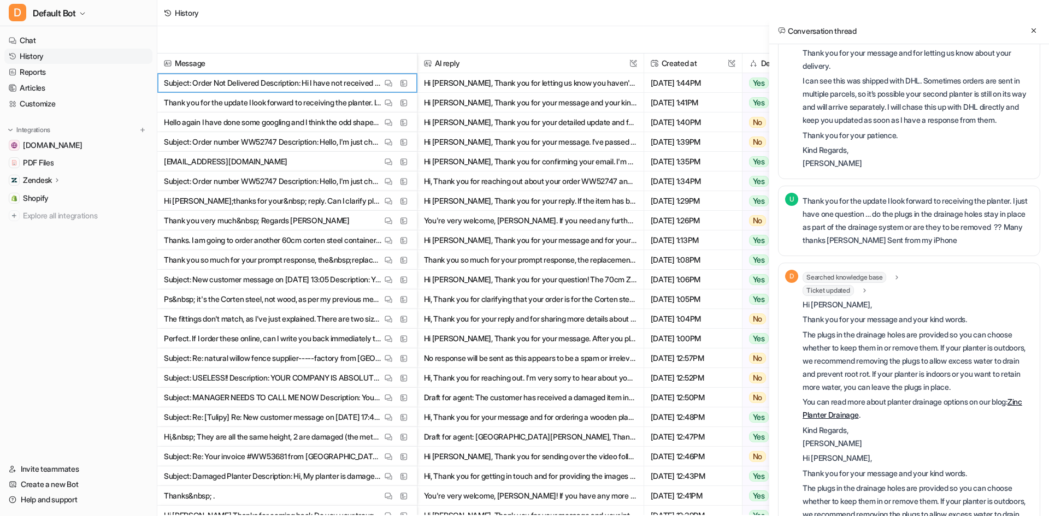
click at [882, 15] on icon at bounding box center [882, 11] width 8 height 8
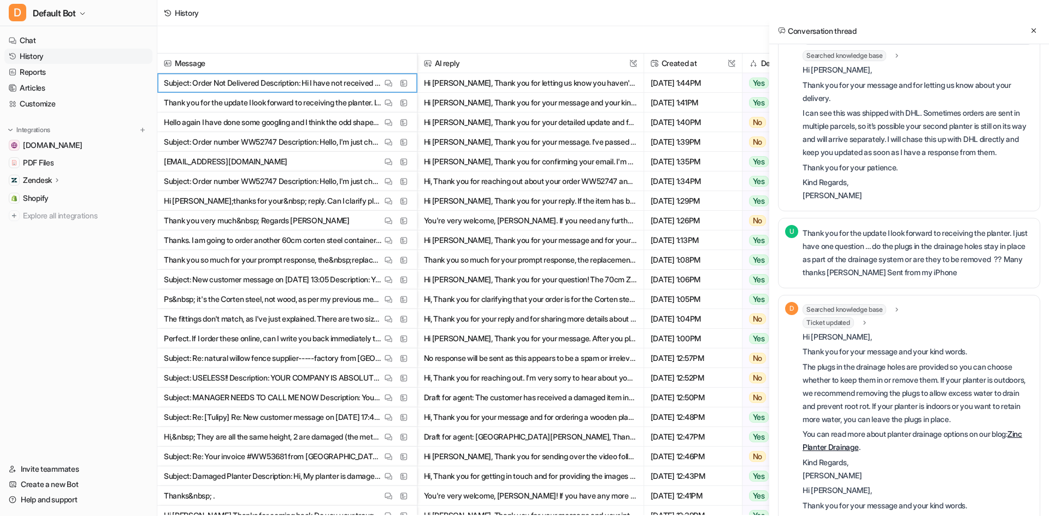
click at [882, 14] on icon at bounding box center [882, 11] width 8 height 8
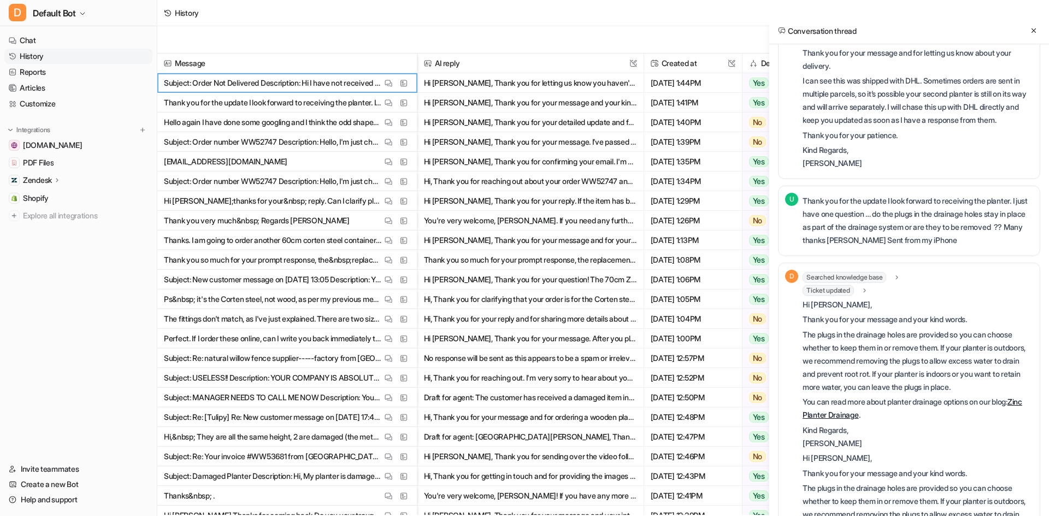
click at [901, 28] on icon at bounding box center [897, 24] width 8 height 8
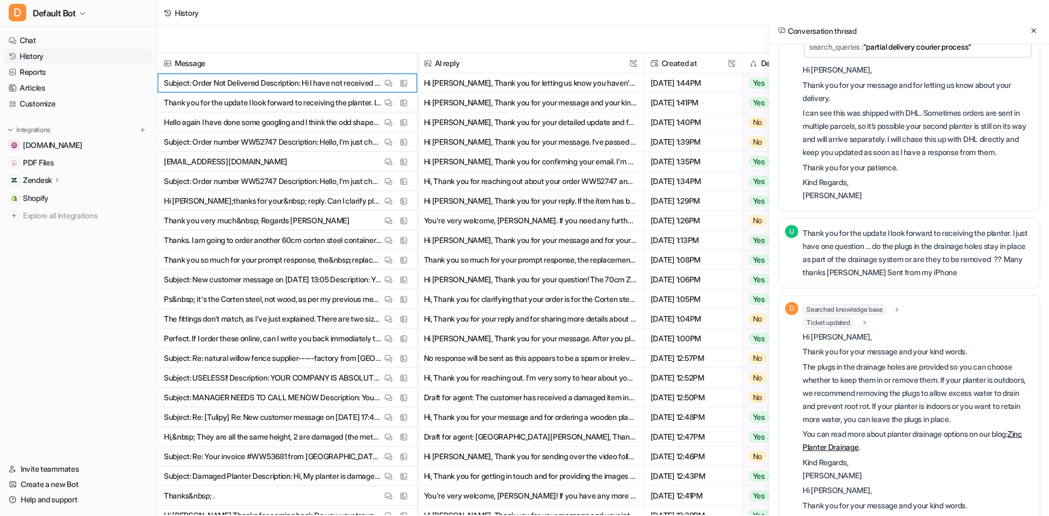
click at [897, 27] on icon at bounding box center [897, 24] width 8 height 8
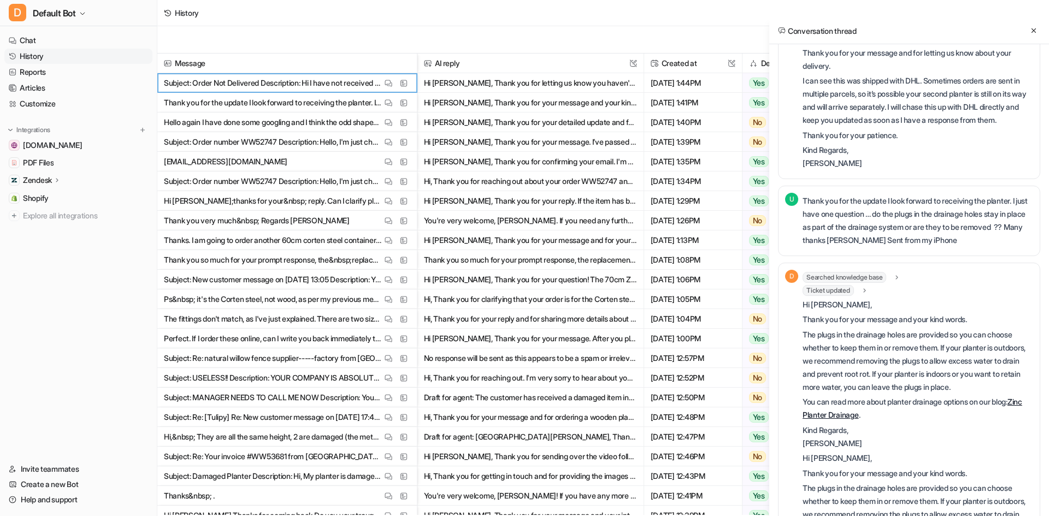
click at [886, 15] on icon at bounding box center [882, 11] width 8 height 8
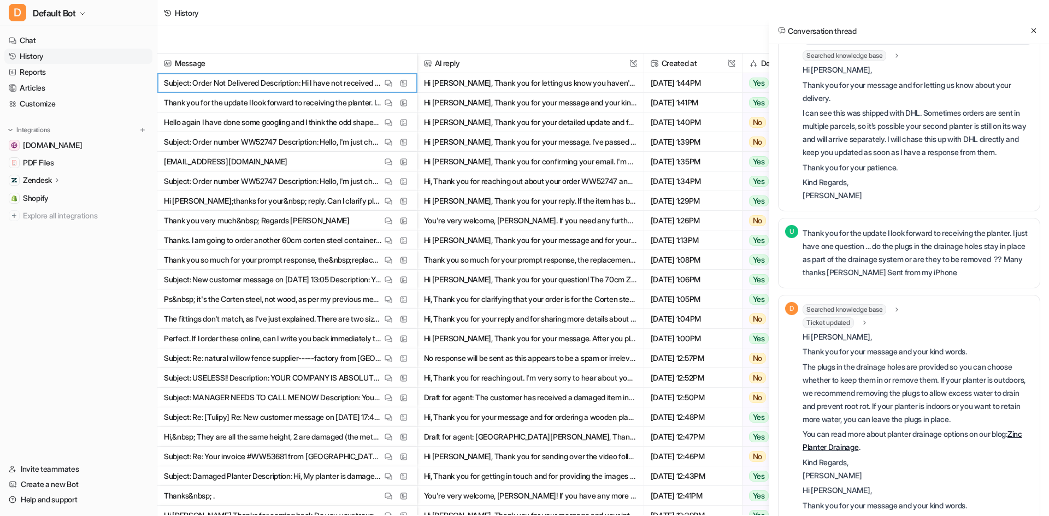
click at [886, 14] on icon at bounding box center [882, 11] width 8 height 8
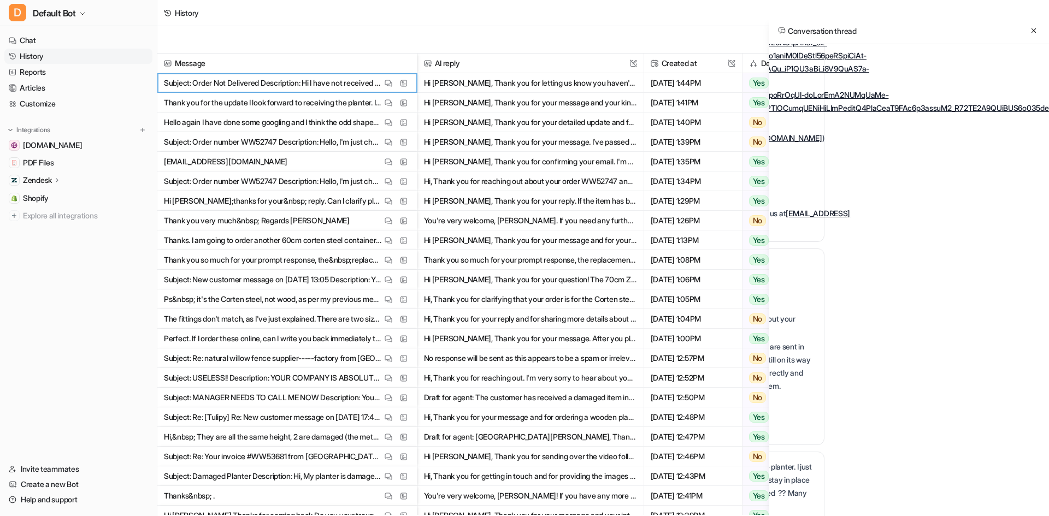
scroll to position [328, 232]
drag, startPoint x: 983, startPoint y: 269, endPoint x: 909, endPoint y: 267, distance: 74.3
click at [909, 267] on div "U Subject: Re: A shipment from order #WW53045 is on the way Description: Hi I h…" at bounding box center [909, 302] width 280 height 516
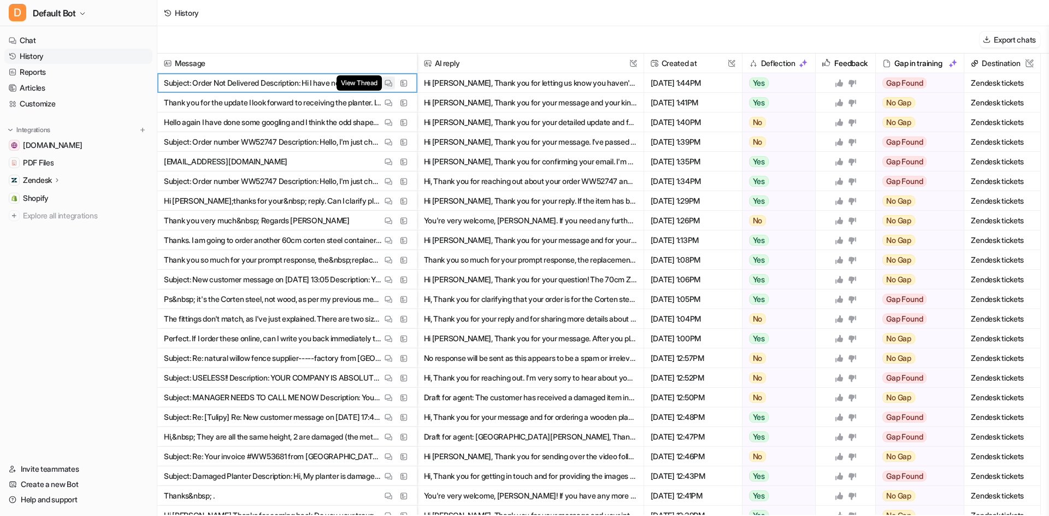
click at [384, 81] on button "View Thread" at bounding box center [388, 82] width 13 height 13
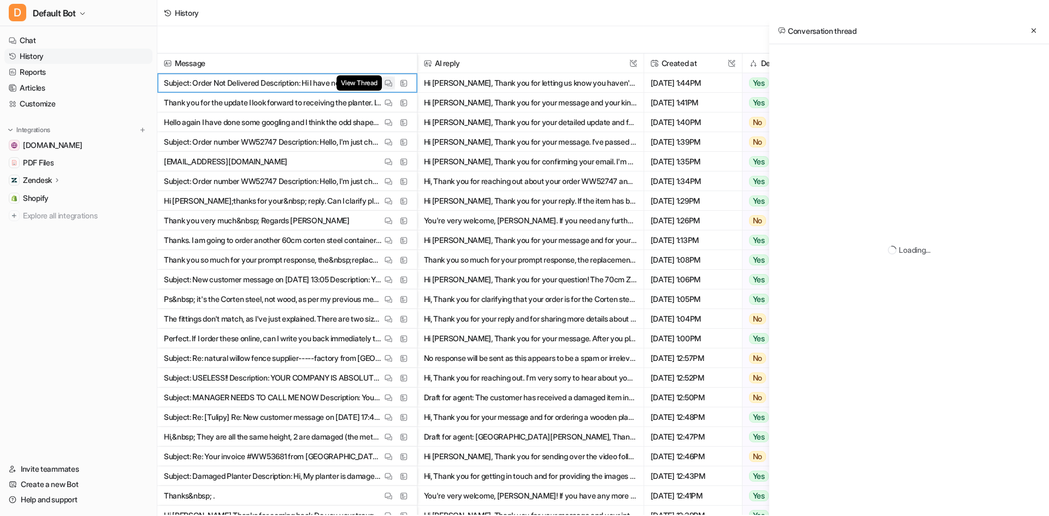
scroll to position [0, 0]
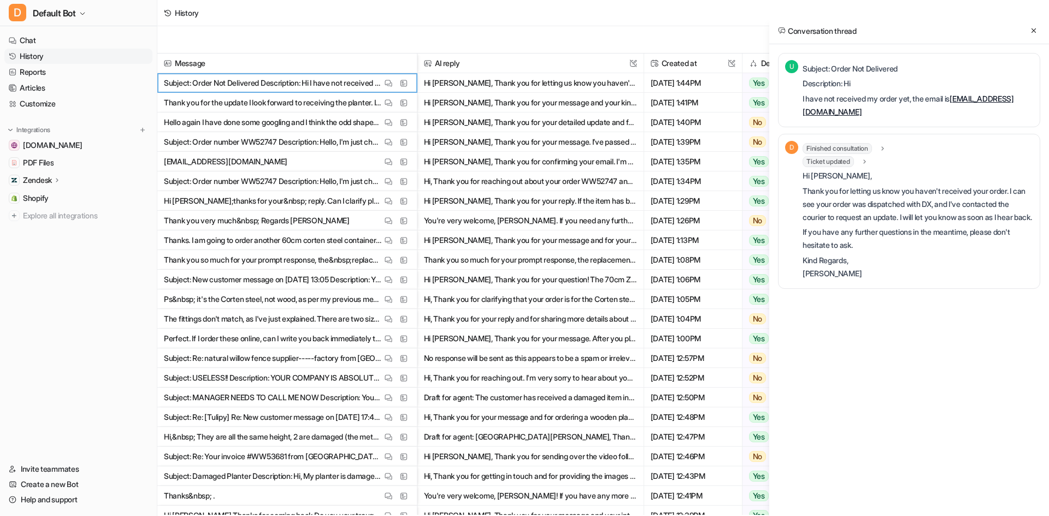
click at [882, 145] on icon at bounding box center [883, 149] width 8 height 8
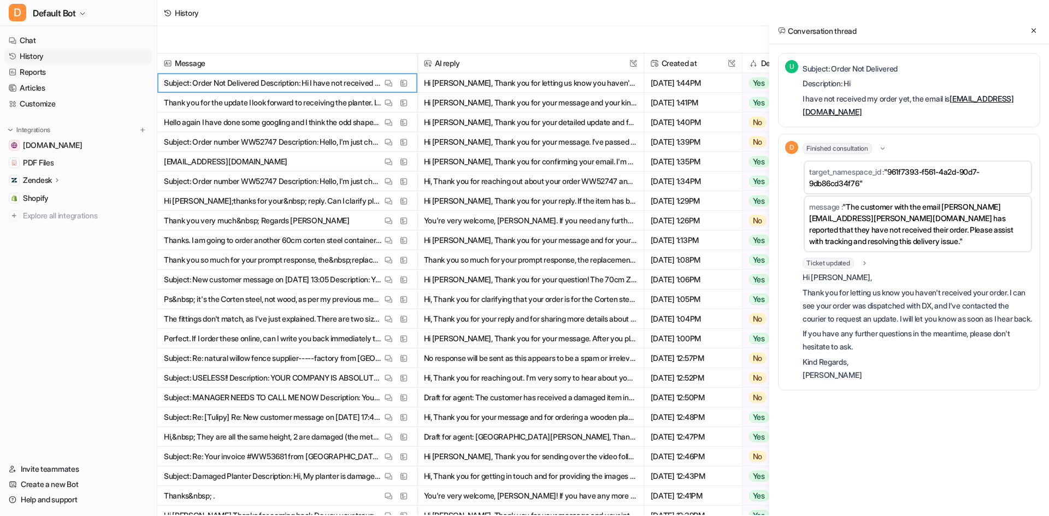
click at [868, 262] on icon at bounding box center [865, 264] width 8 height 8
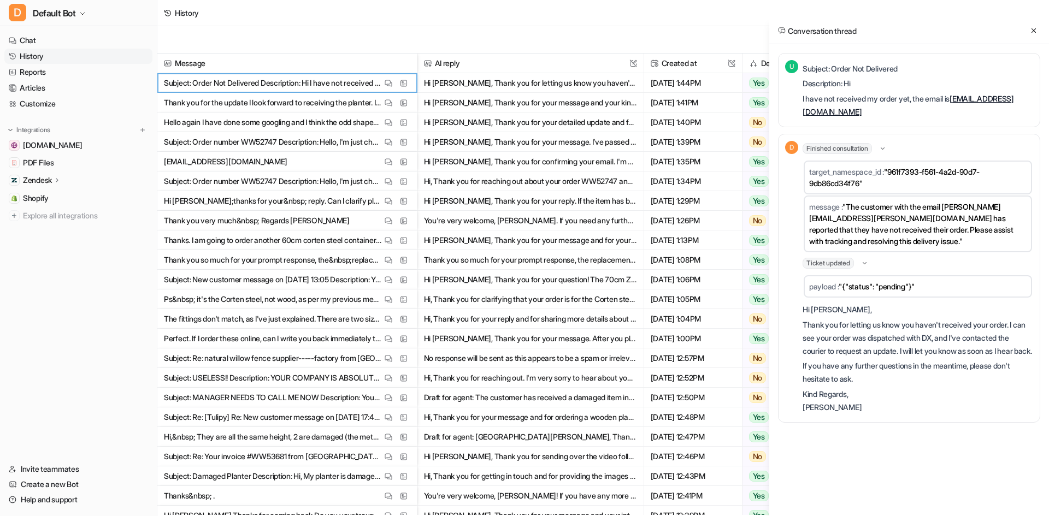
click at [868, 262] on icon at bounding box center [865, 264] width 8 height 8
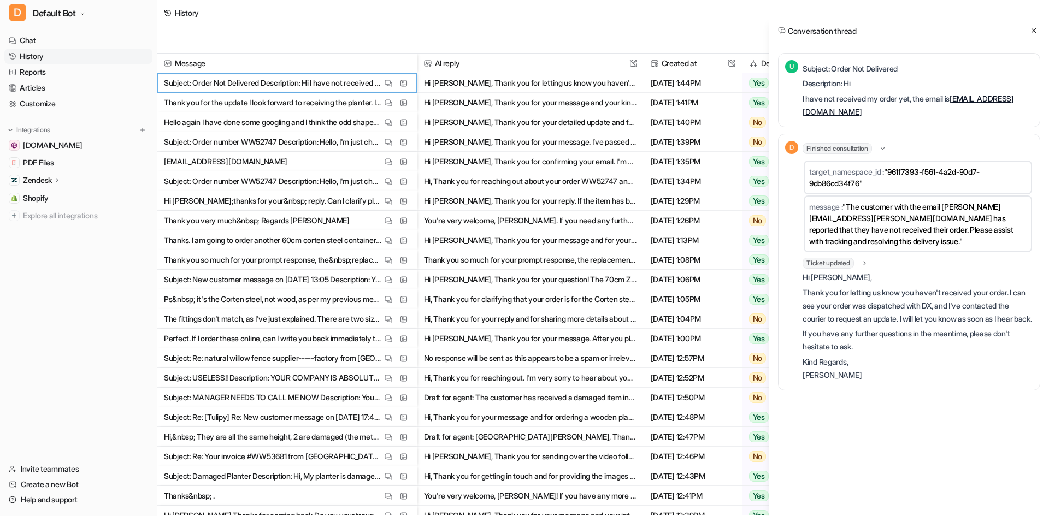
click at [886, 148] on icon at bounding box center [883, 149] width 8 height 8
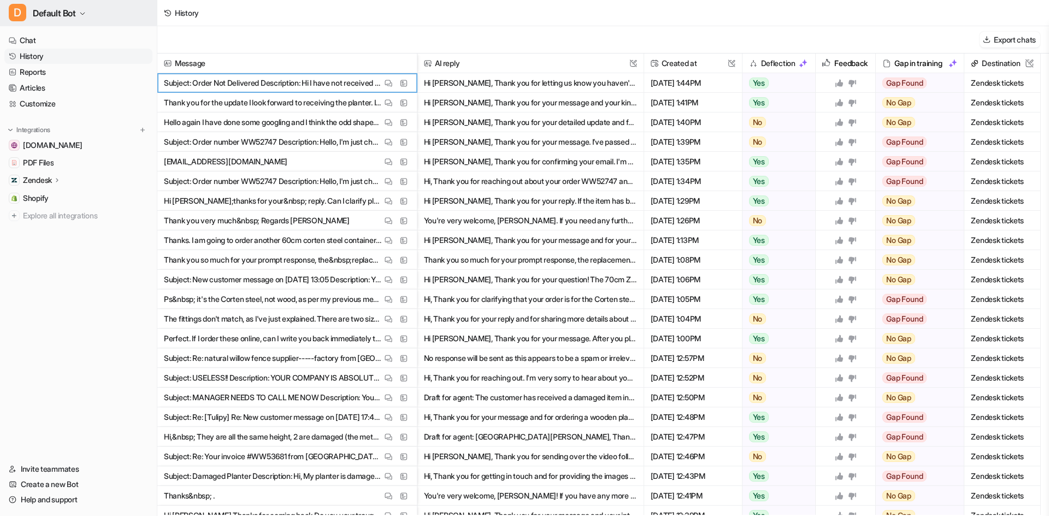
click at [76, 10] on span "Default Bot" at bounding box center [54, 12] width 43 height 15
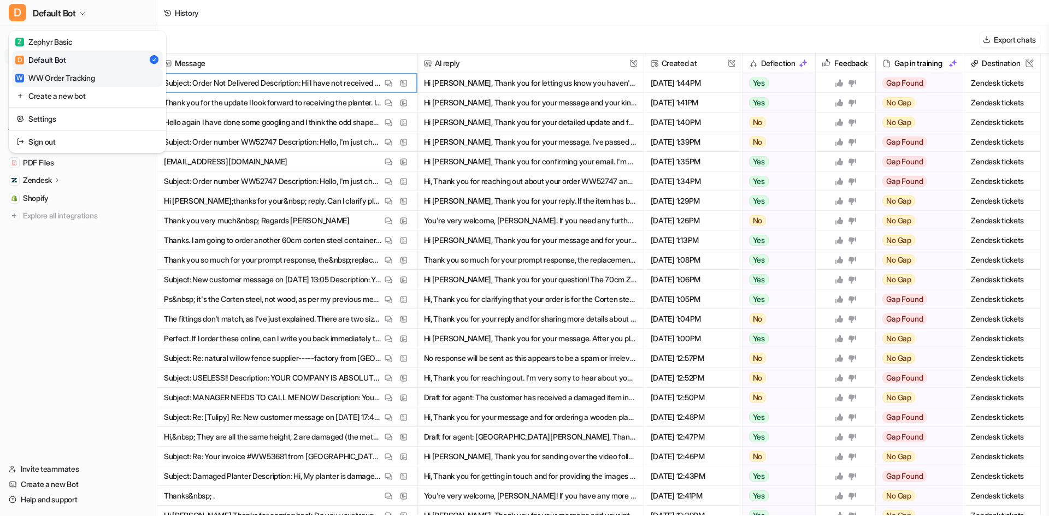
click at [93, 83] on div "W WW Order Tracking" at bounding box center [54, 77] width 79 height 11
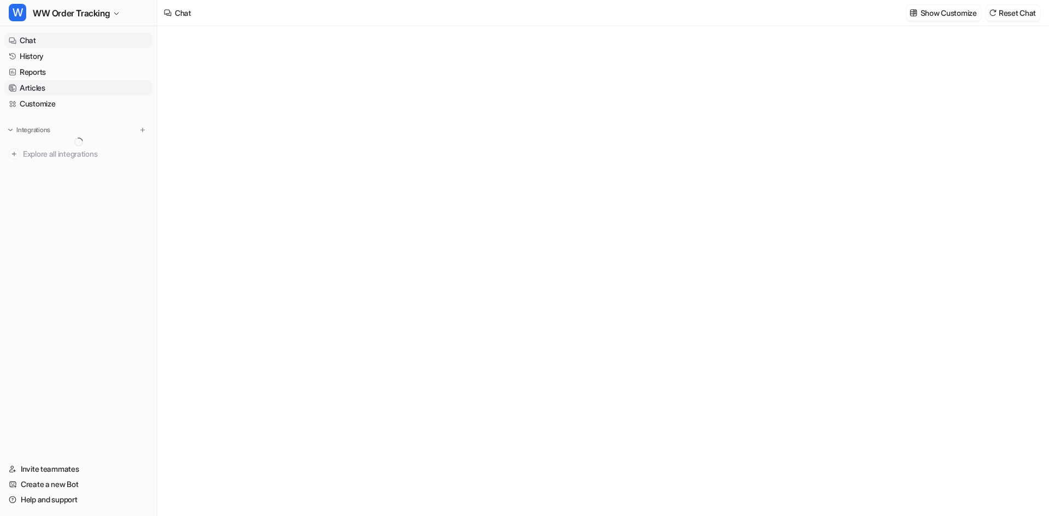
type textarea "**********"
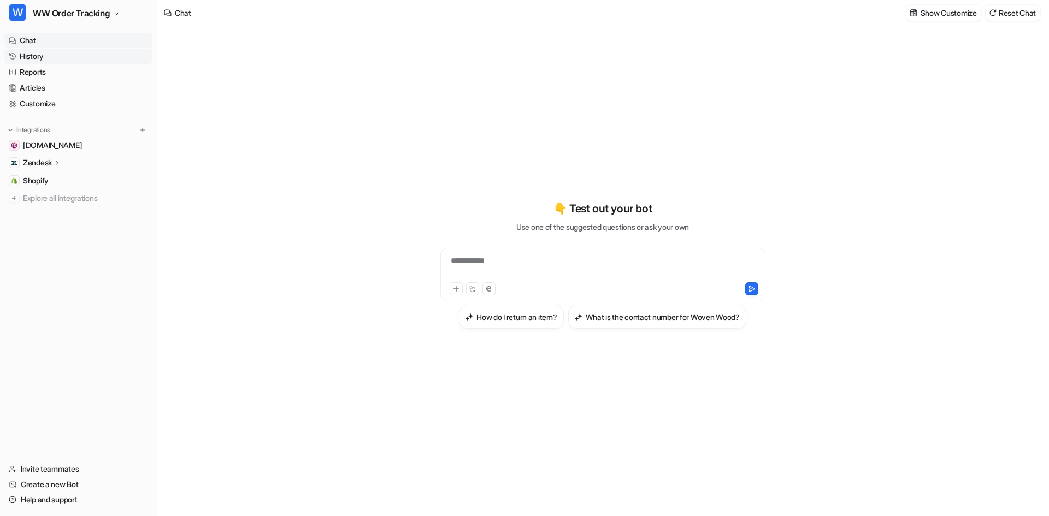
click at [98, 59] on link "History" at bounding box center [78, 56] width 148 height 15
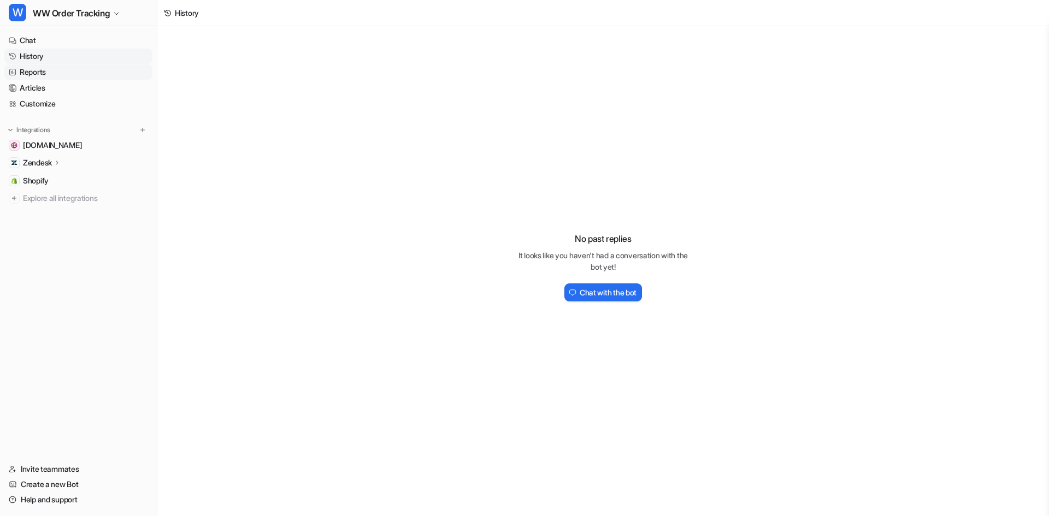
click at [90, 72] on link "Reports" at bounding box center [78, 71] width 148 height 15
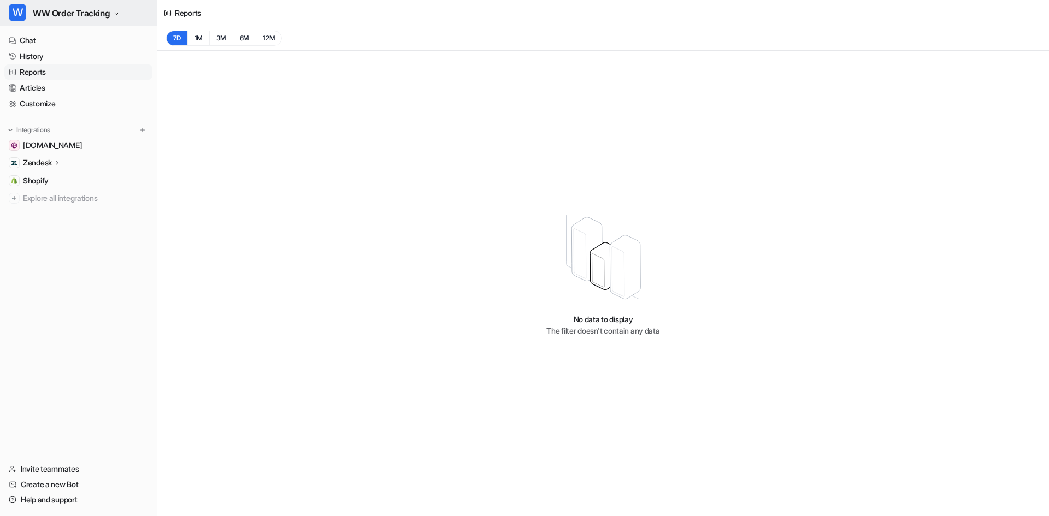
click at [65, 9] on span "WW Order Tracking" at bounding box center [71, 12] width 77 height 15
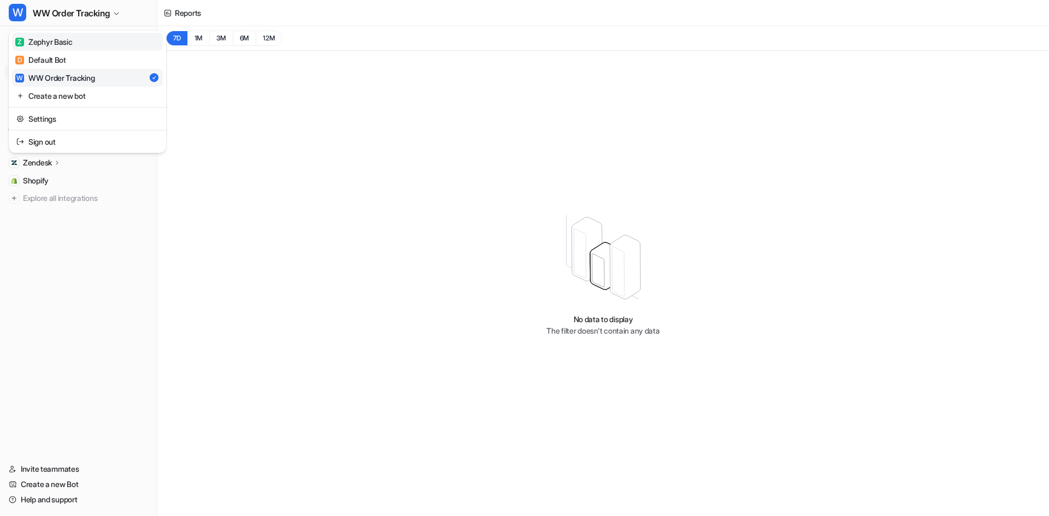
click at [76, 38] on link "Z Zephyr Basic" at bounding box center [87, 42] width 151 height 18
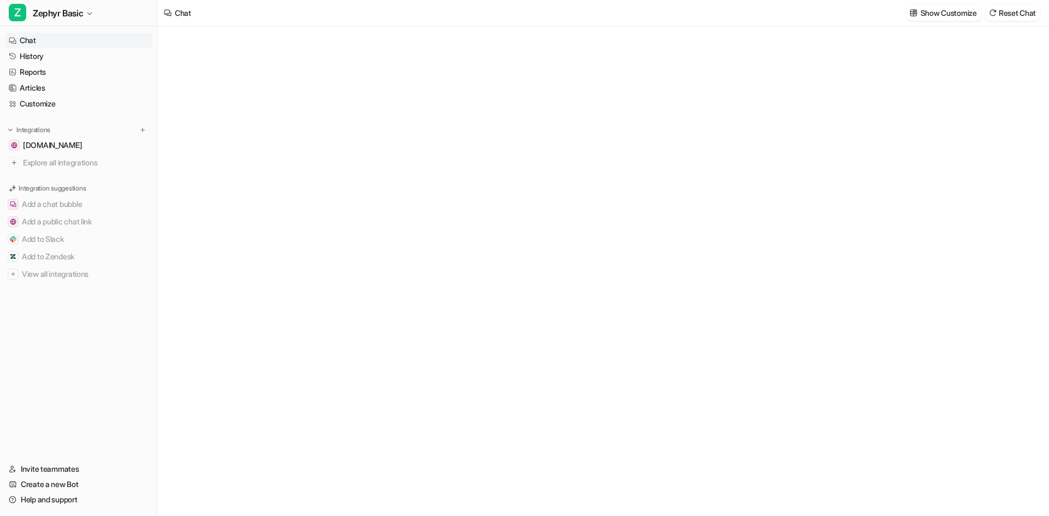
type textarea "**********"
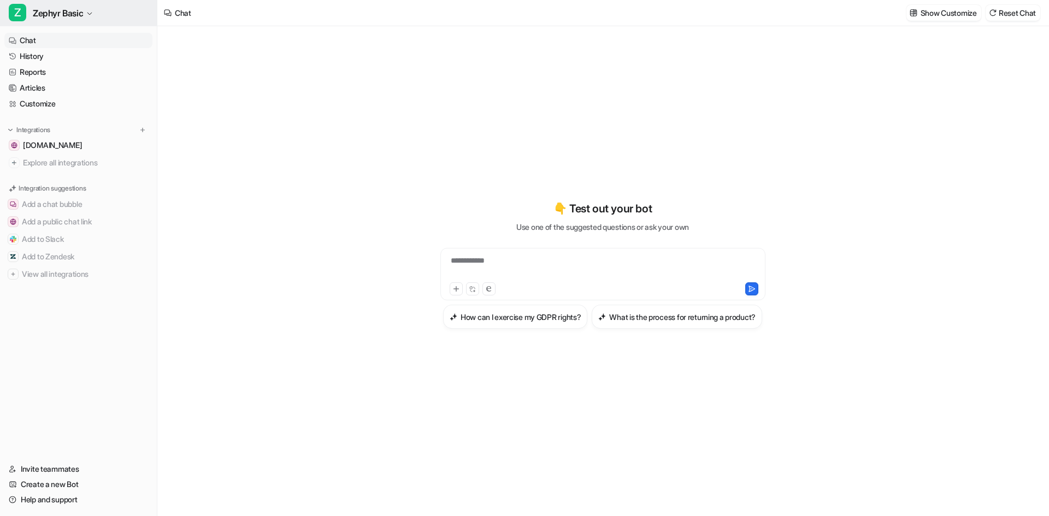
click at [83, 19] on span "Zephyr Basic" at bounding box center [58, 12] width 50 height 15
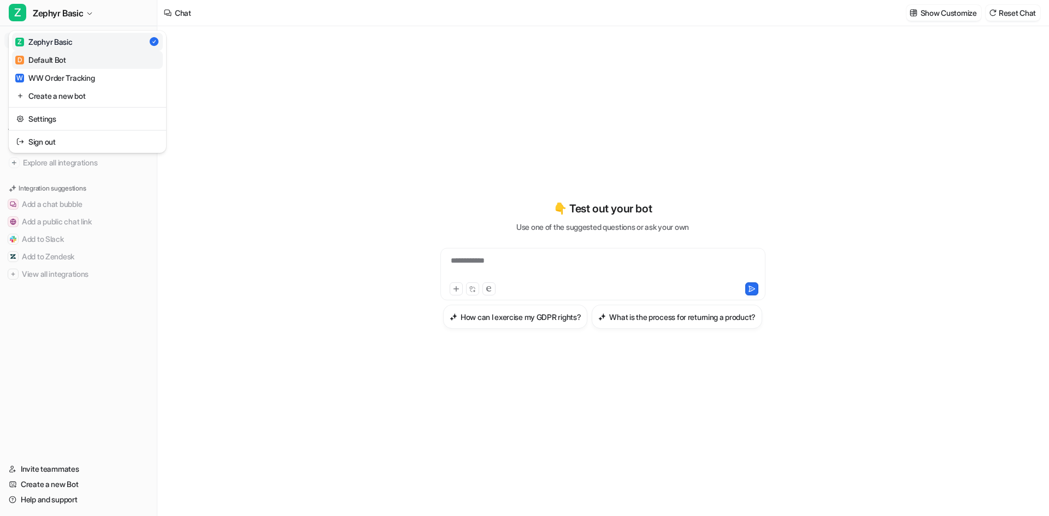
click at [78, 61] on link "D Default Bot" at bounding box center [87, 60] width 151 height 18
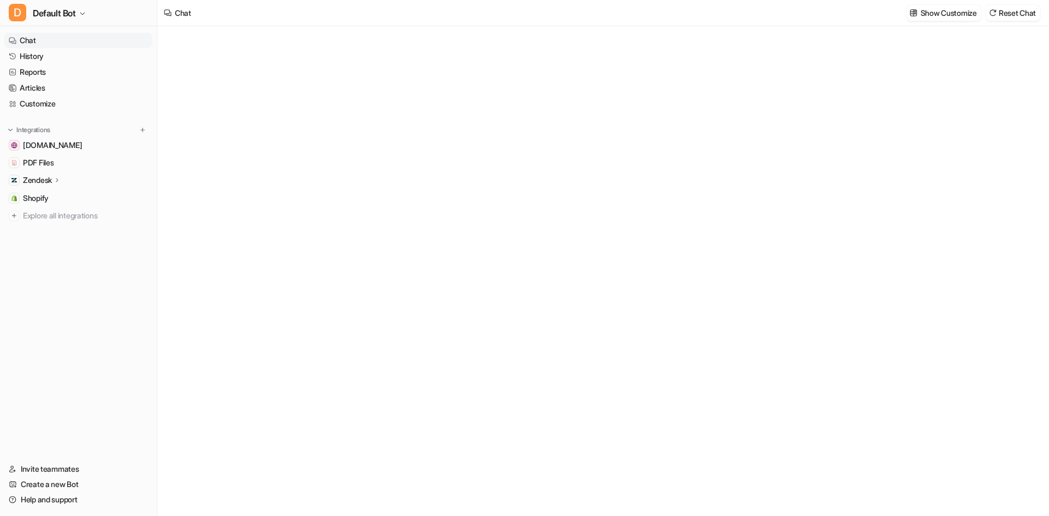
type textarea "**********"
click at [78, 61] on link "History" at bounding box center [78, 56] width 148 height 15
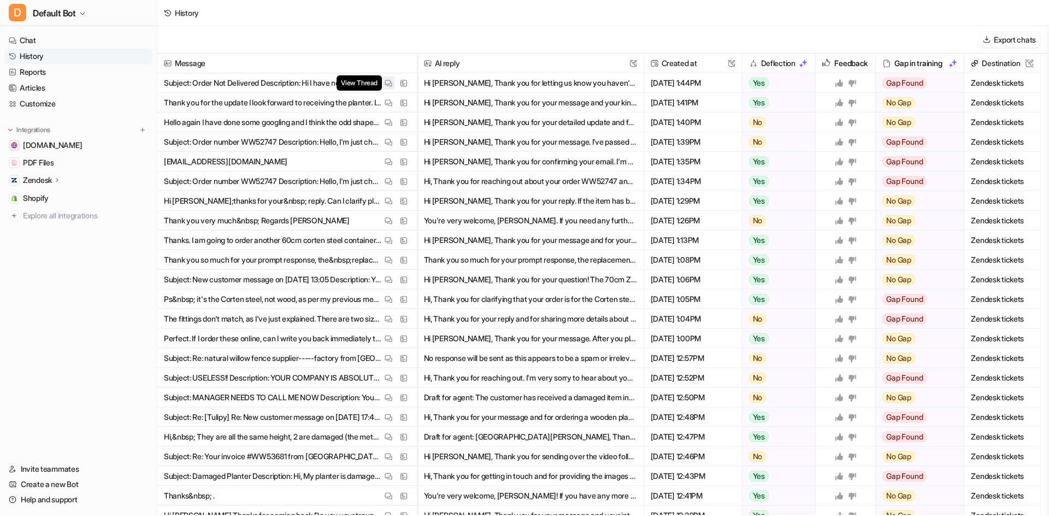
click at [391, 79] on img at bounding box center [389, 83] width 8 height 8
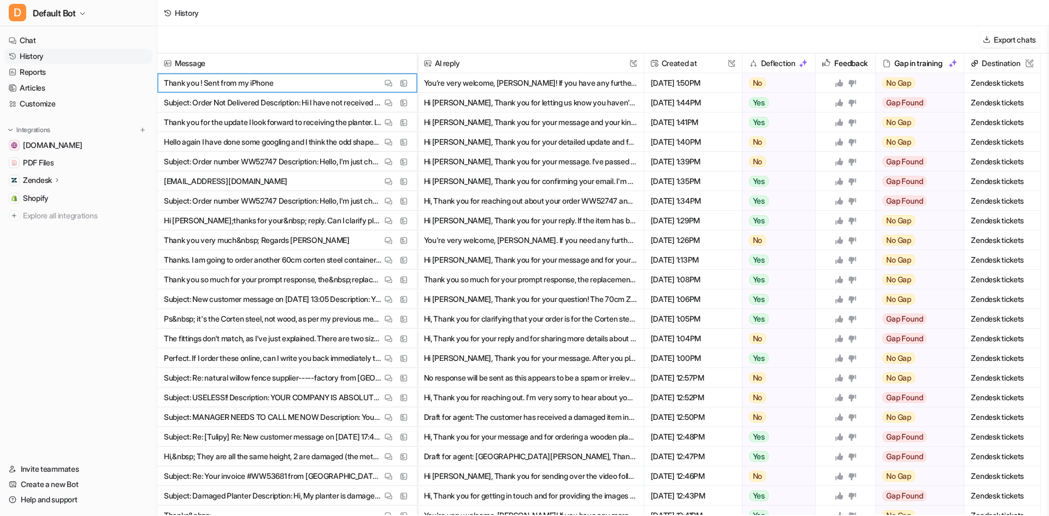
click at [491, 81] on button "You’re very welcome, [PERSON_NAME]! If you have any further questions, please d…" at bounding box center [530, 83] width 213 height 20
click at [391, 85] on img at bounding box center [389, 83] width 8 height 8
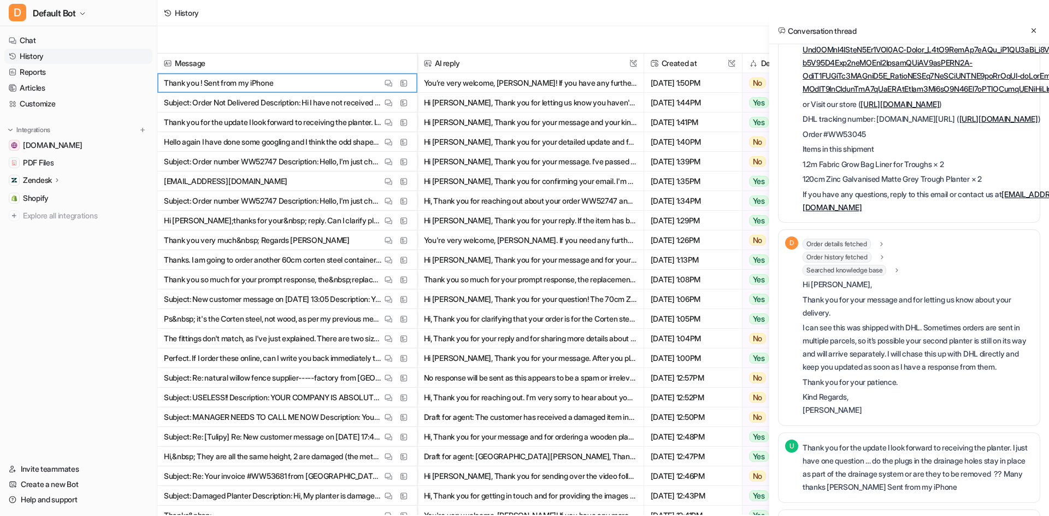
scroll to position [328, 0]
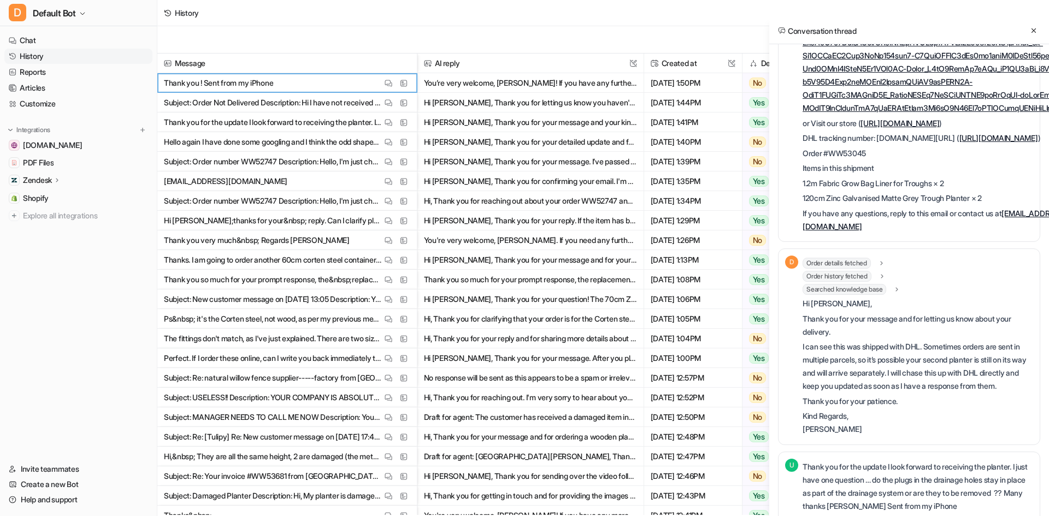
drag, startPoint x: 1039, startPoint y: 268, endPoint x: 982, endPoint y: 270, distance: 56.9
click at [982, 145] on p "DHL tracking number: [DOMAIN_NAME][URL] ( [URL][DOMAIN_NAME] )" at bounding box center [963, 138] width 320 height 13
copy p "60120210919292"
click at [56, 52] on link "History" at bounding box center [78, 56] width 148 height 15
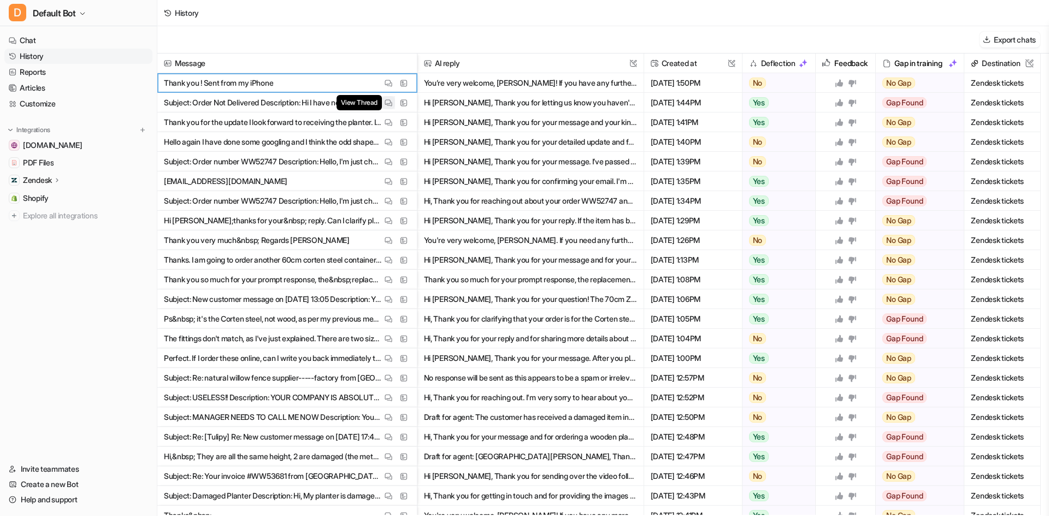
click at [385, 100] on img at bounding box center [389, 103] width 8 height 8
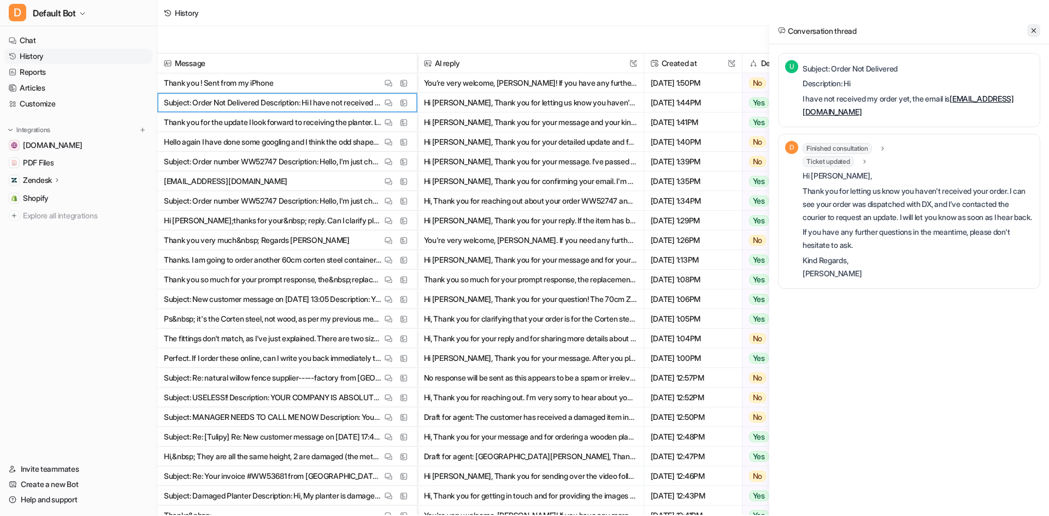
click at [1033, 31] on icon at bounding box center [1034, 31] width 8 height 8
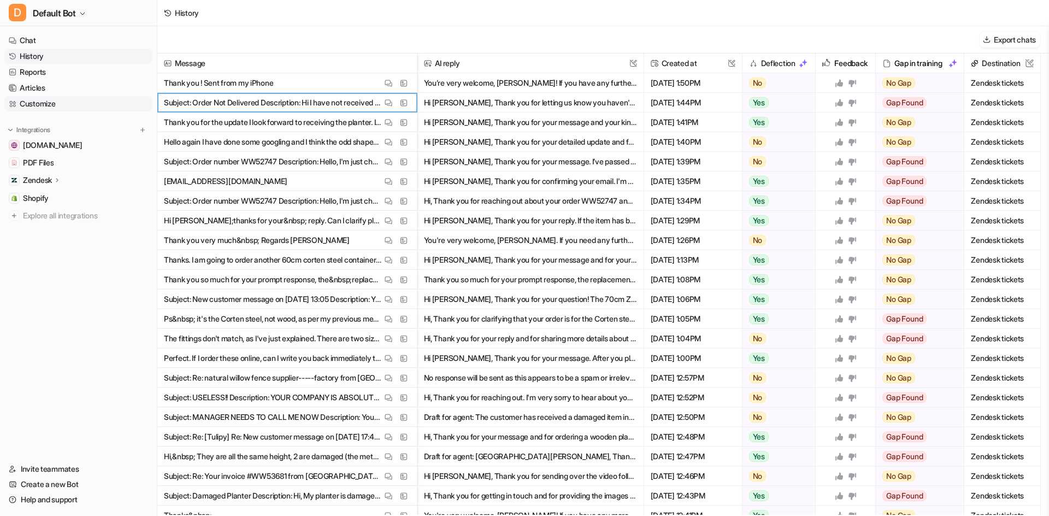
click at [62, 109] on link "Customize" at bounding box center [78, 103] width 148 height 15
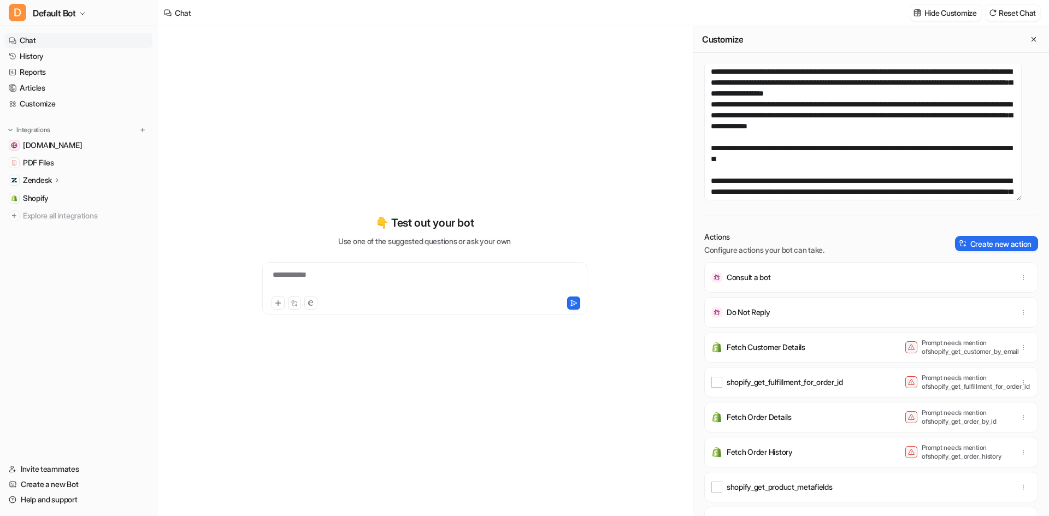
scroll to position [55, 0]
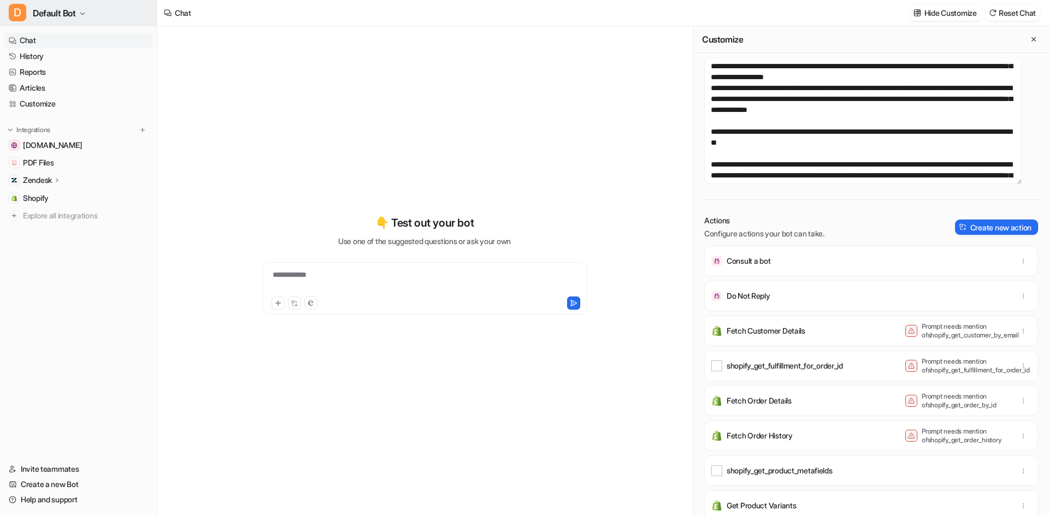
click at [31, 17] on button "D Default Bot" at bounding box center [78, 13] width 157 height 26
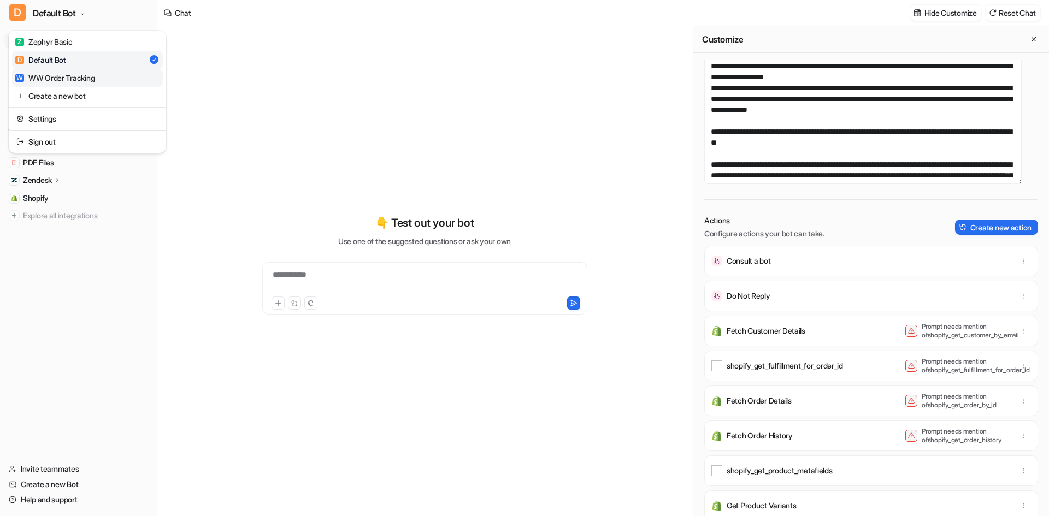
click at [91, 79] on div "W WW Order Tracking" at bounding box center [54, 77] width 79 height 11
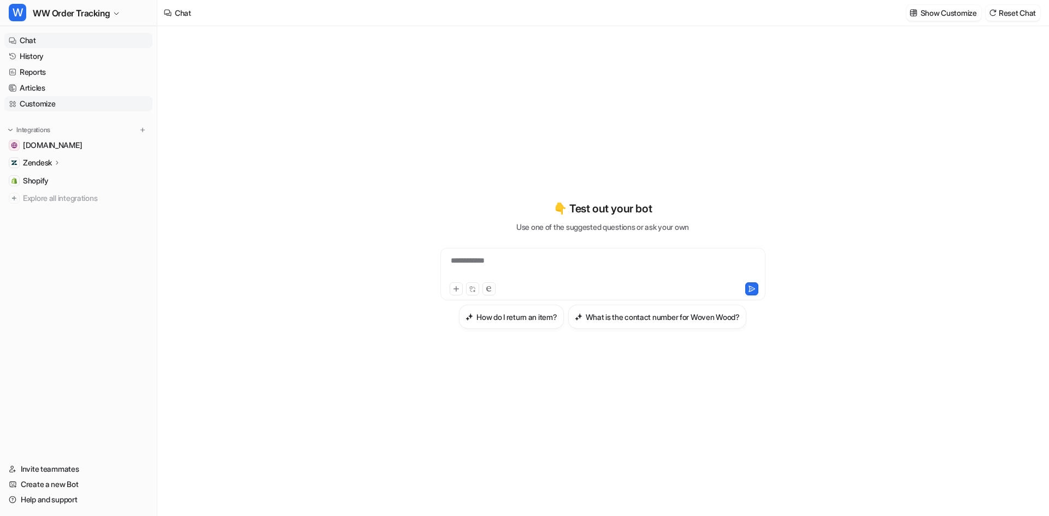
click at [34, 105] on link "Customize" at bounding box center [78, 103] width 148 height 15
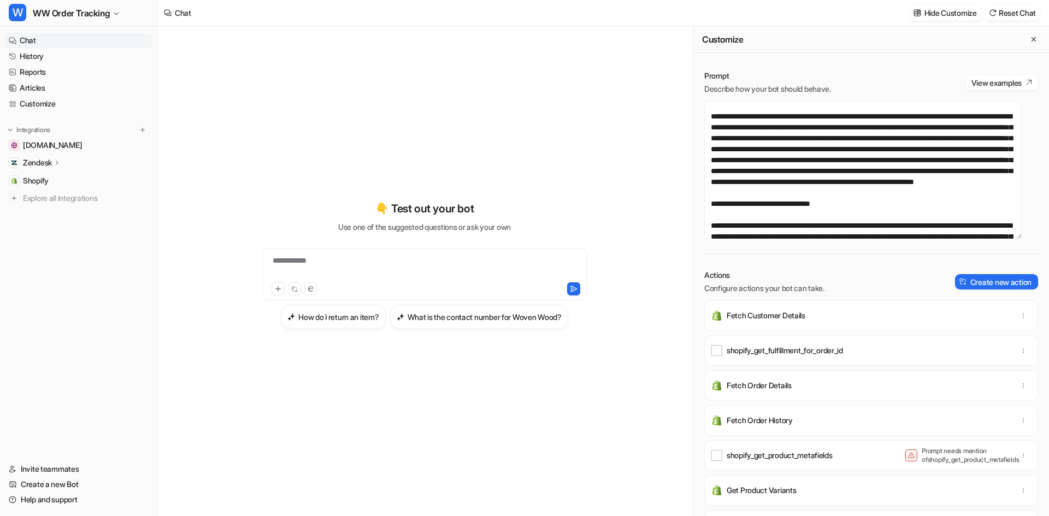
scroll to position [896, 0]
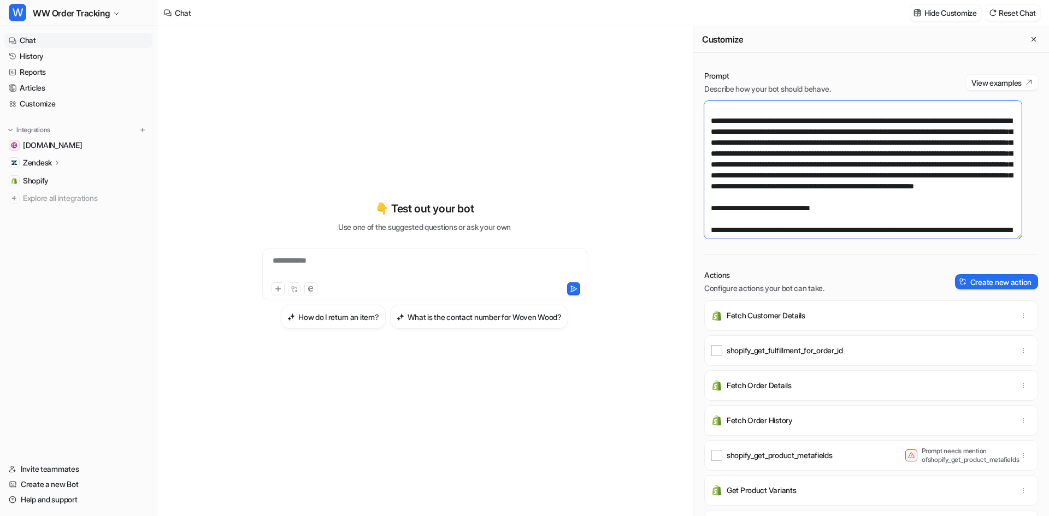
click at [780, 219] on textarea at bounding box center [862, 170] width 317 height 138
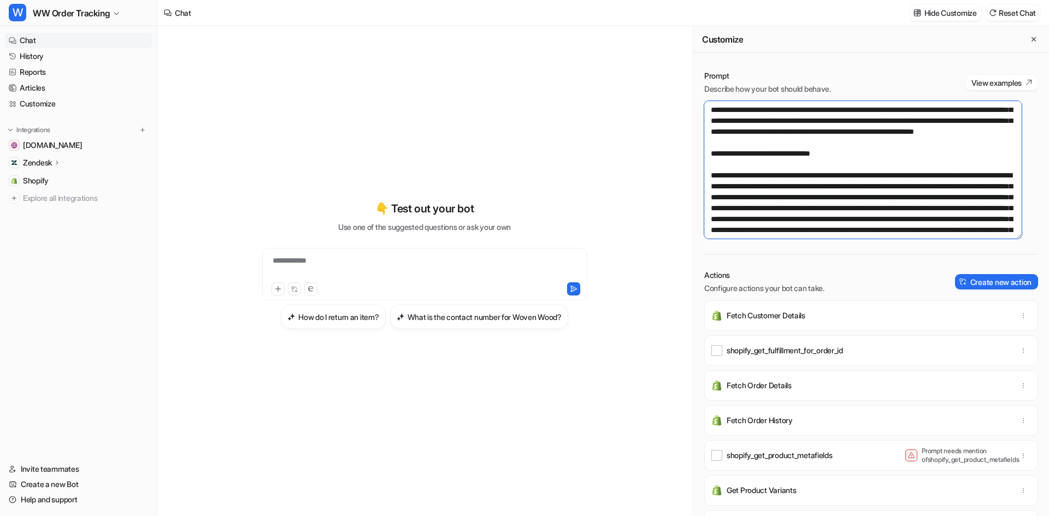
drag, startPoint x: 1008, startPoint y: 183, endPoint x: 712, endPoint y: 186, distance: 295.6
click at [712, 186] on textarea at bounding box center [862, 170] width 317 height 138
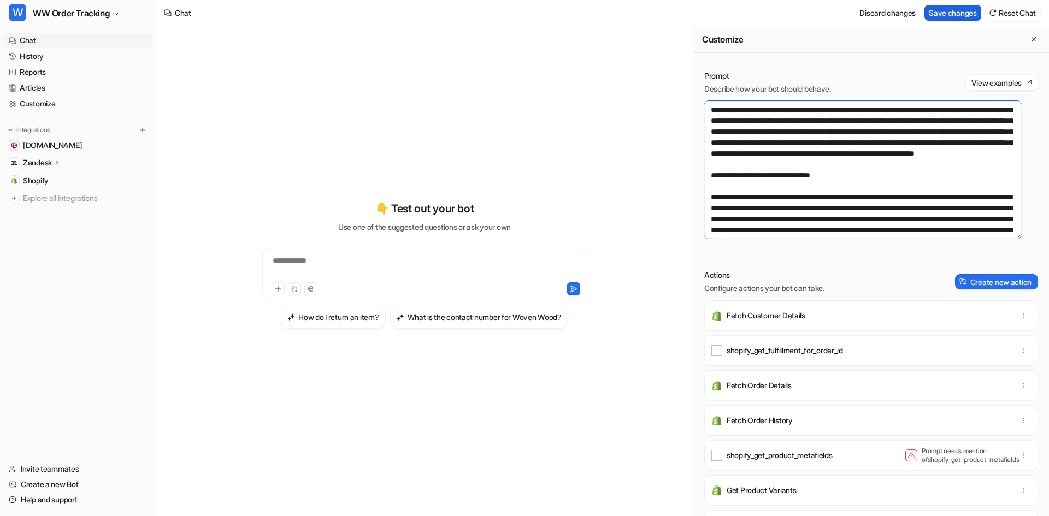
type textarea "**********"
click at [955, 6] on button "Save changes" at bounding box center [953, 13] width 57 height 16
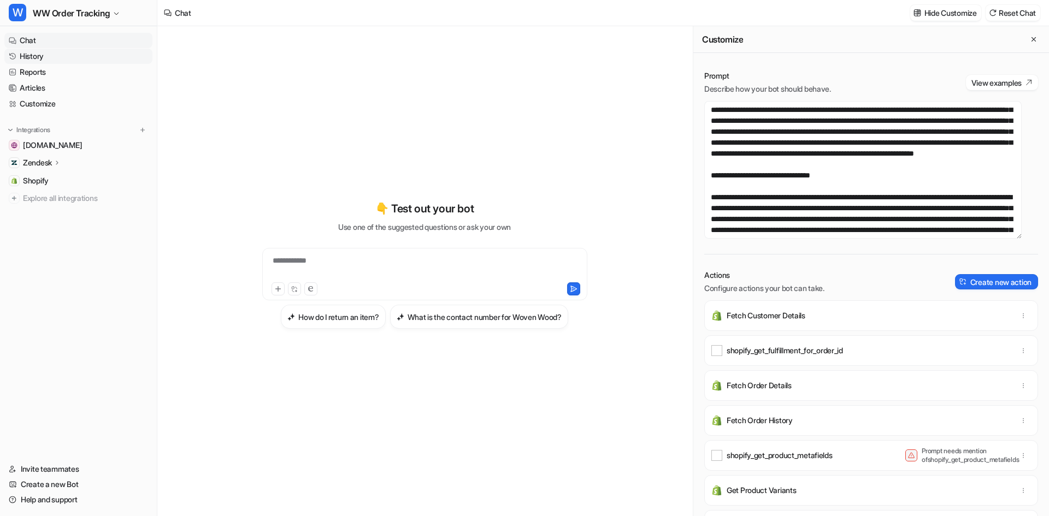
click at [120, 63] on link "History" at bounding box center [78, 56] width 148 height 15
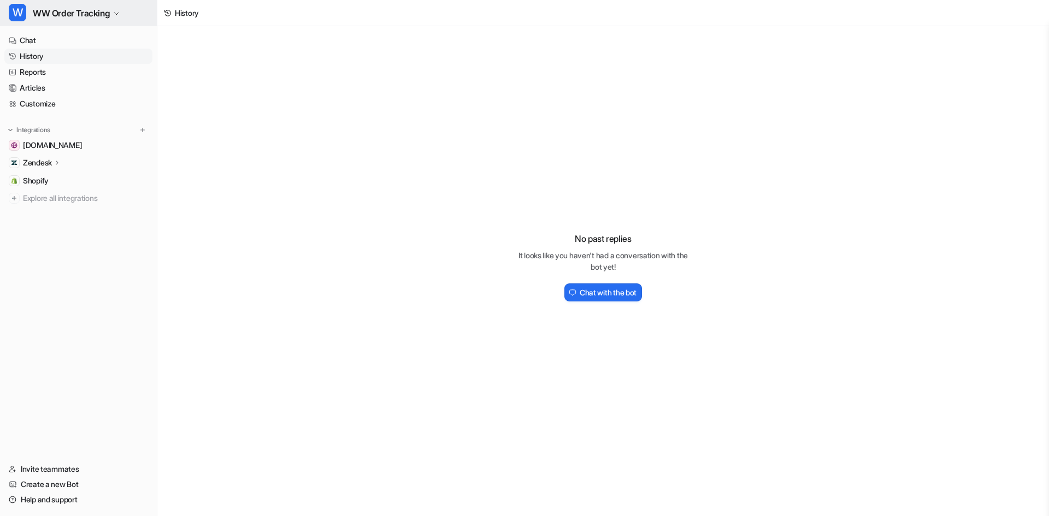
click at [34, 14] on span "WW Order Tracking" at bounding box center [71, 12] width 77 height 15
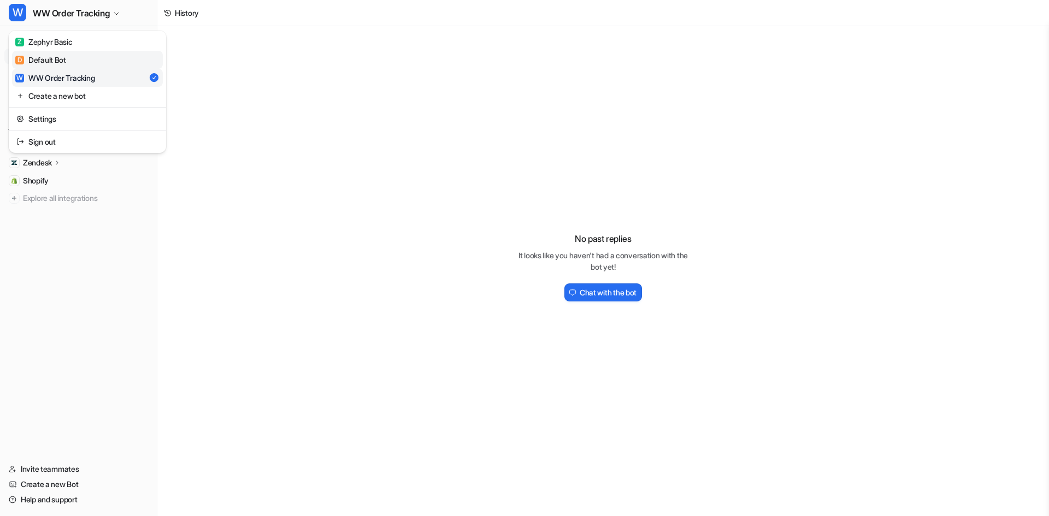
click at [77, 56] on link "D Default Bot" at bounding box center [87, 60] width 151 height 18
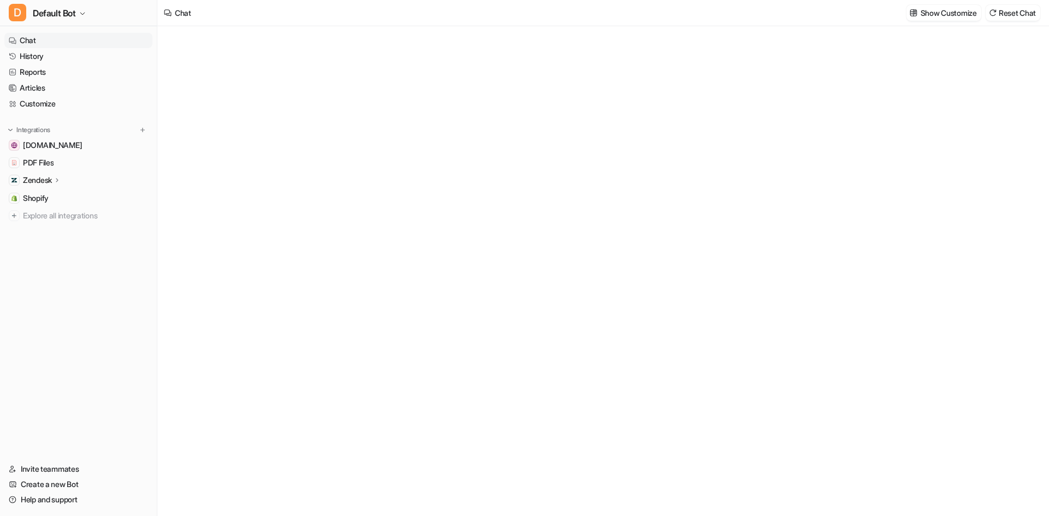
type textarea "**********"
click at [103, 48] on link "Chat" at bounding box center [78, 40] width 148 height 15
click at [99, 63] on link "History" at bounding box center [78, 56] width 148 height 15
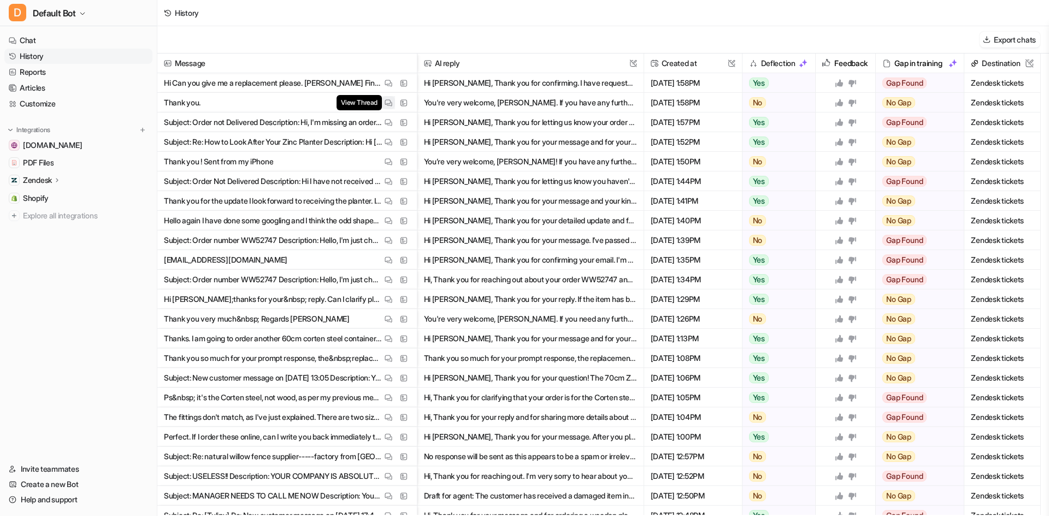
click at [389, 101] on img at bounding box center [389, 103] width 8 height 8
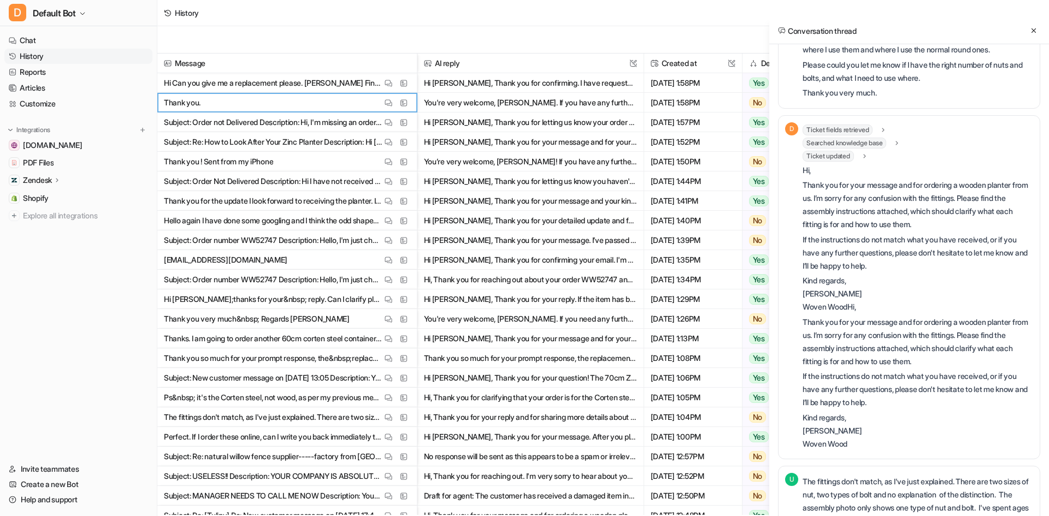
scroll to position [437, 0]
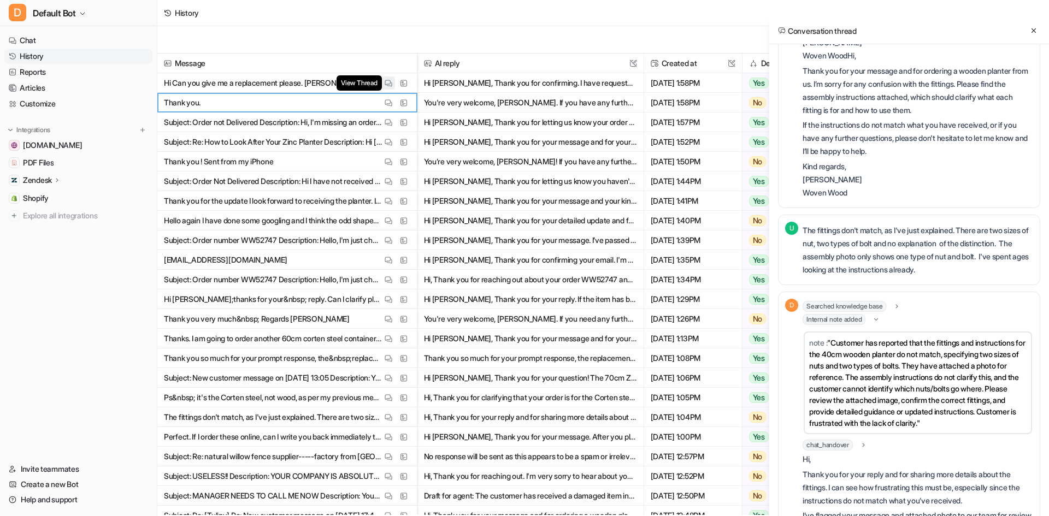
click at [387, 80] on img at bounding box center [389, 83] width 8 height 8
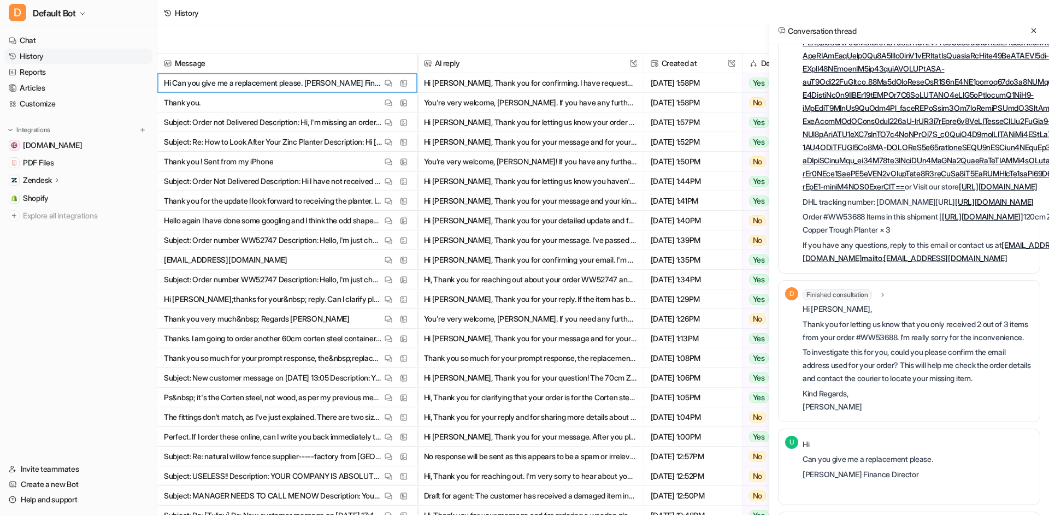
scroll to position [273, 0]
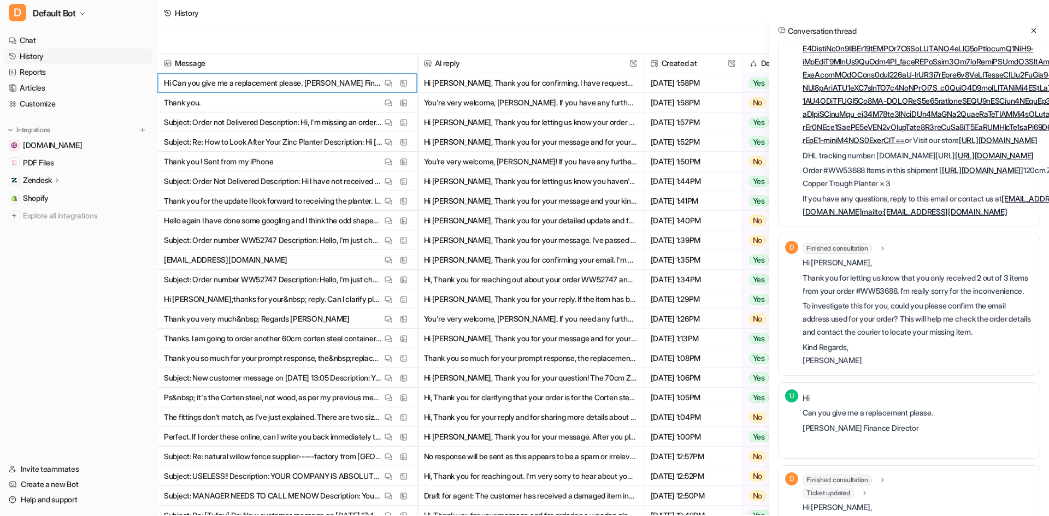
click at [863, 162] on p "DHL tracking number: [DOMAIN_NAME][URL] [URL][DOMAIN_NAME]" at bounding box center [963, 155] width 320 height 13
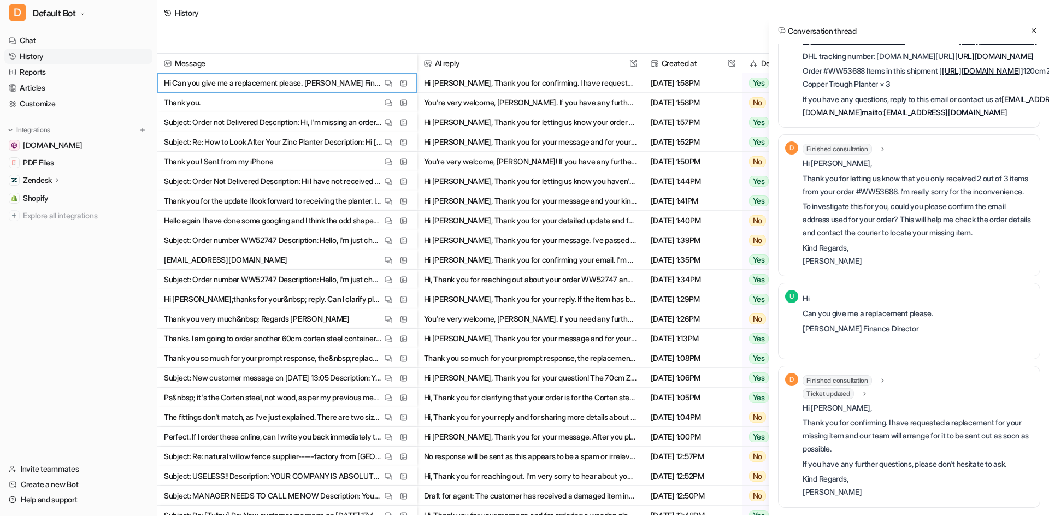
scroll to position [601, 0]
click at [883, 385] on icon at bounding box center [883, 380] width 8 height 8
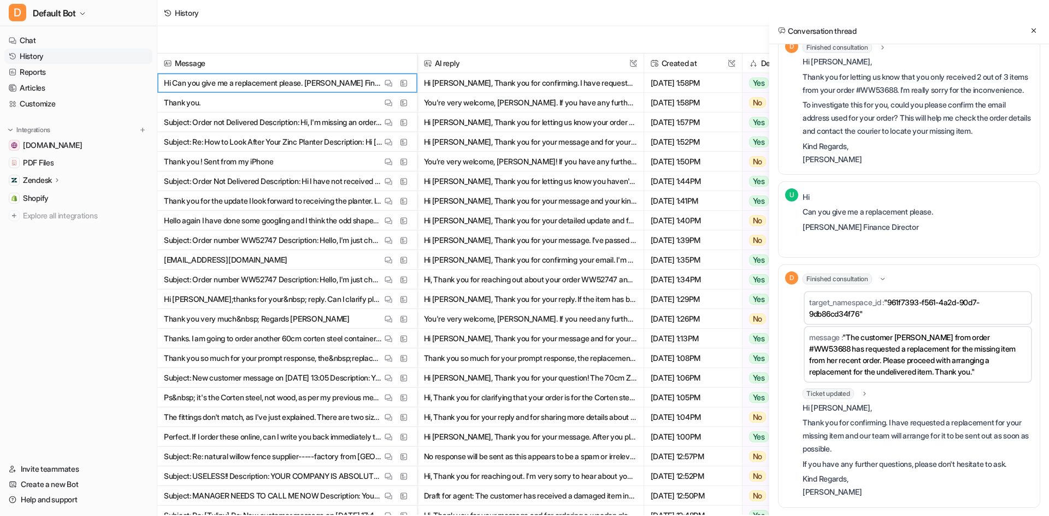
scroll to position [656, 0]
click at [881, 283] on icon at bounding box center [883, 279] width 8 height 8
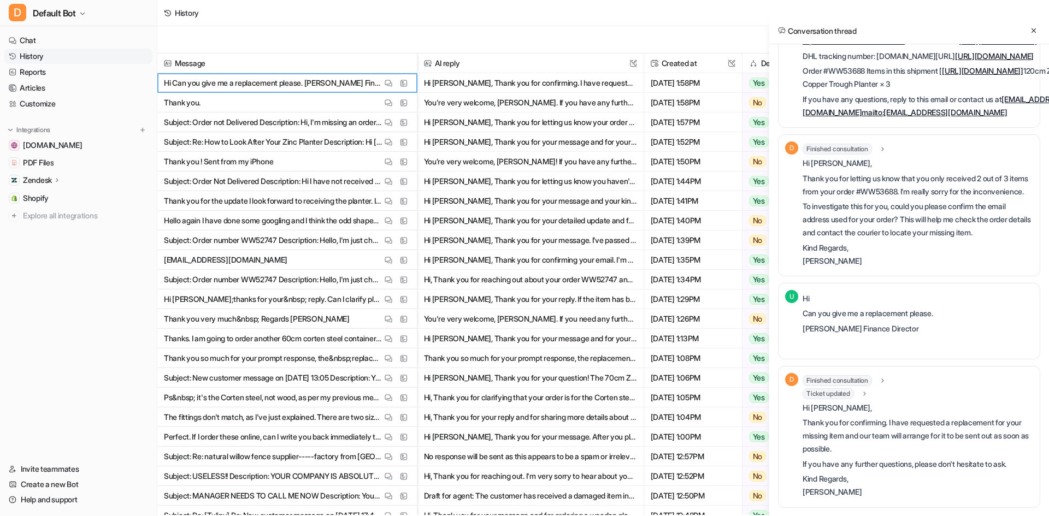
scroll to position [609, 0]
click at [880, 144] on div "Finished consultation" at bounding box center [845, 149] width 84 height 11
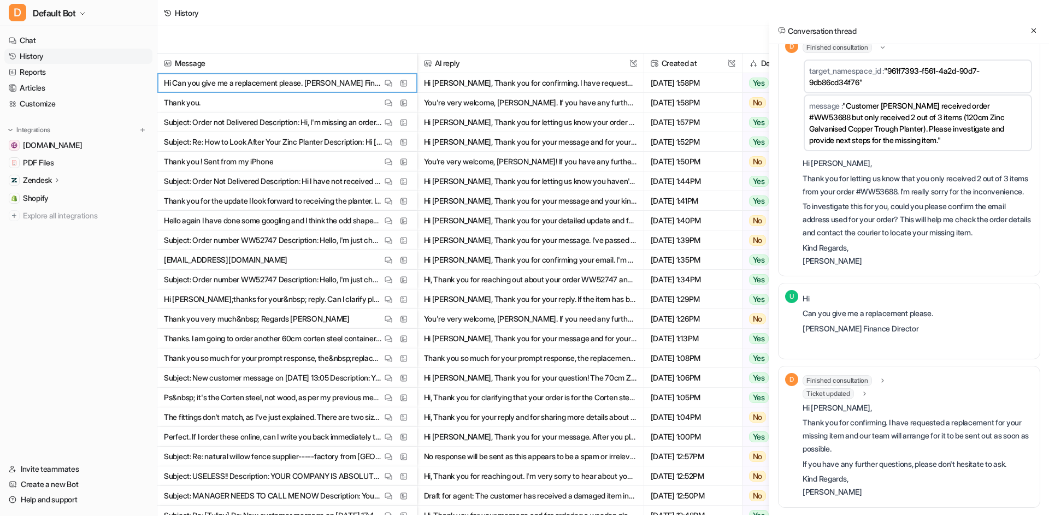
scroll to position [656, 0]
click at [879, 53] on div "Finished consultation" at bounding box center [845, 47] width 84 height 11
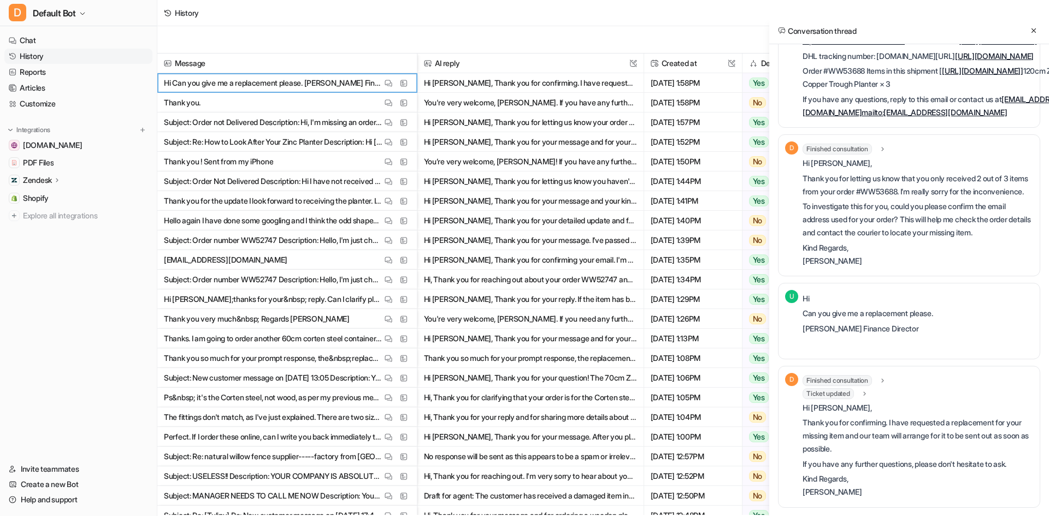
scroll to position [609, 0]
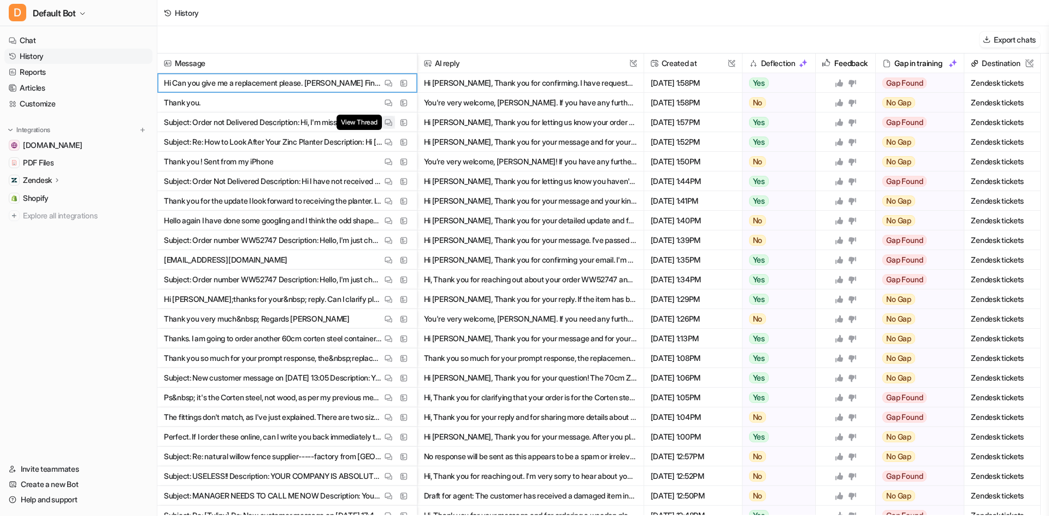
click at [380, 121] on span "View Thread" at bounding box center [359, 122] width 45 height 15
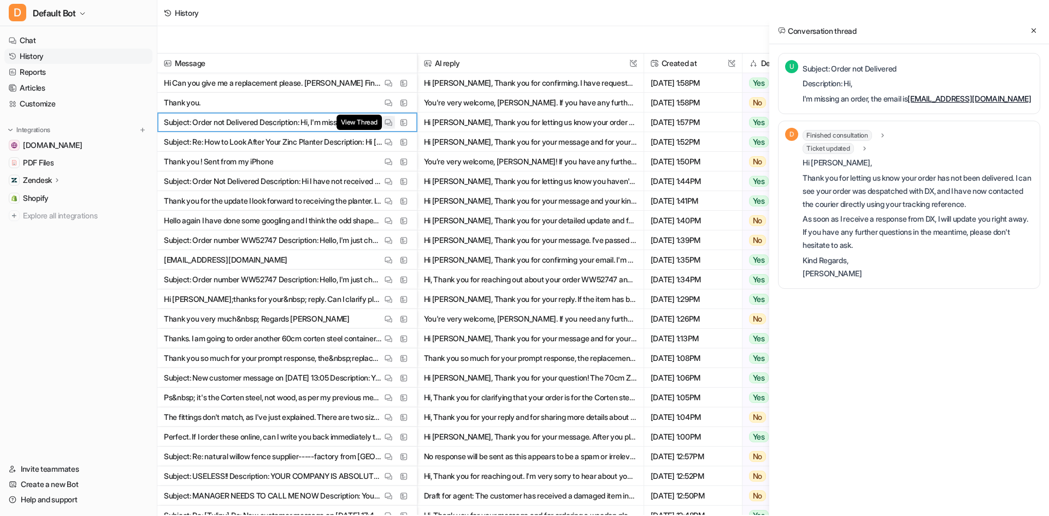
scroll to position [0, 0]
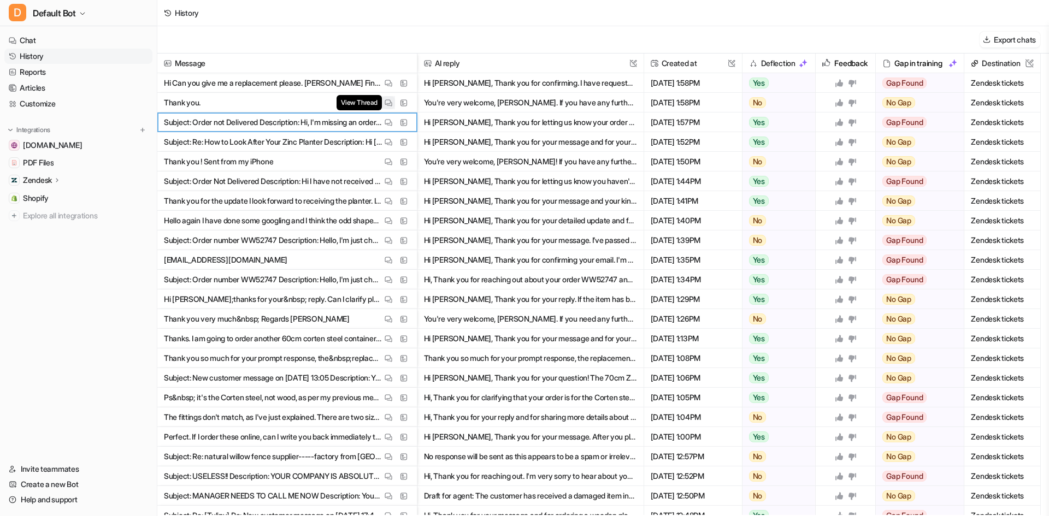
click at [389, 97] on button "View Thread" at bounding box center [388, 102] width 13 height 13
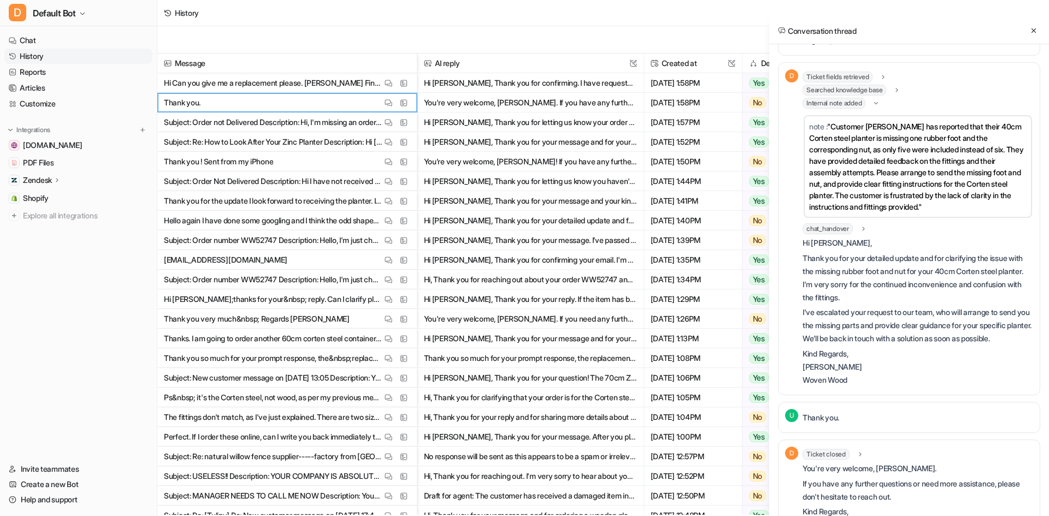
scroll to position [1575, 0]
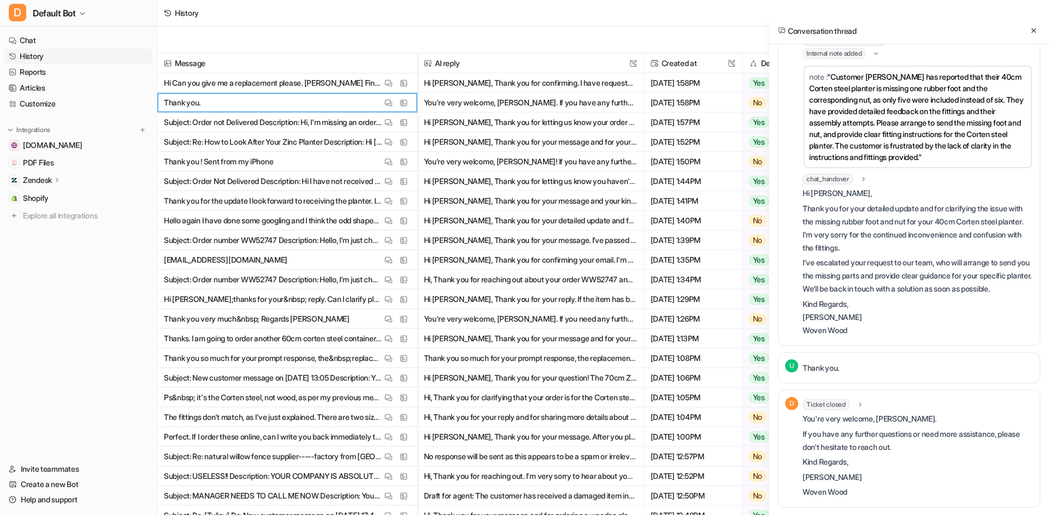
click at [858, 402] on icon at bounding box center [860, 405] width 8 height 8
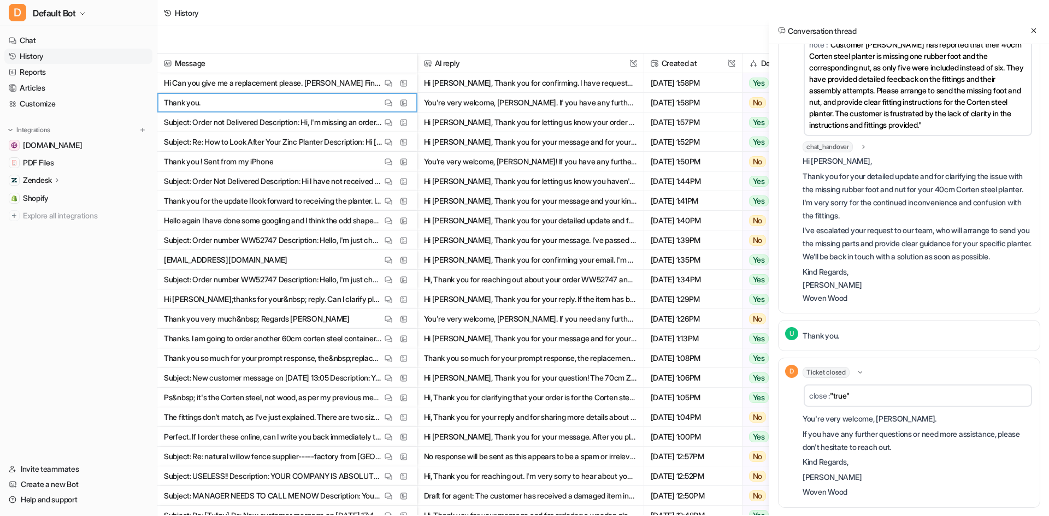
click at [858, 376] on icon at bounding box center [860, 373] width 8 height 8
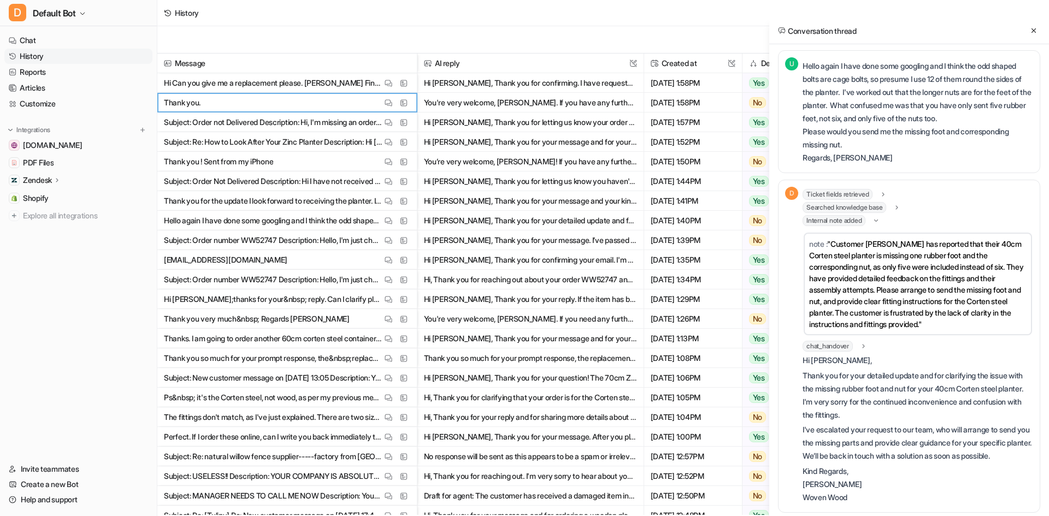
scroll to position [1357, 0]
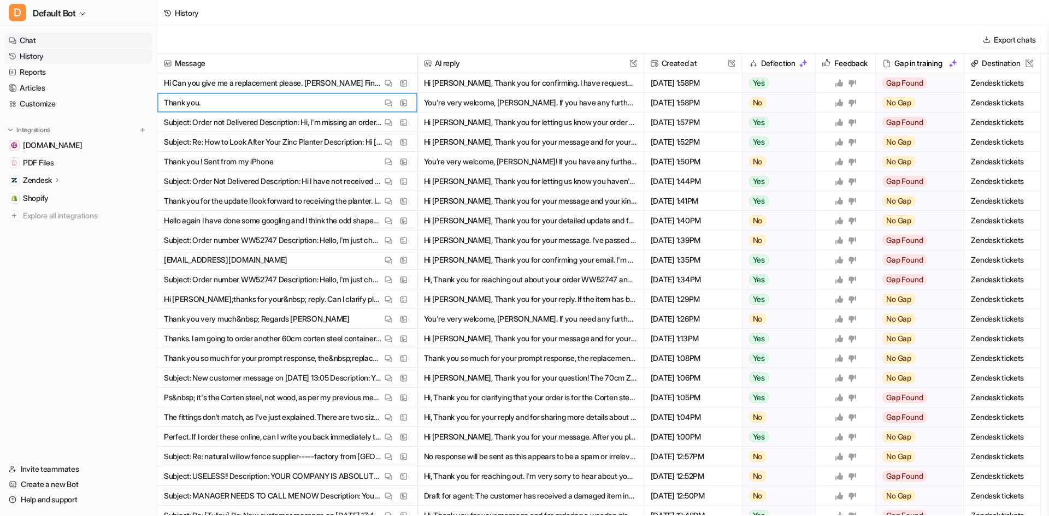
click at [73, 34] on link "Chat" at bounding box center [78, 40] width 148 height 15
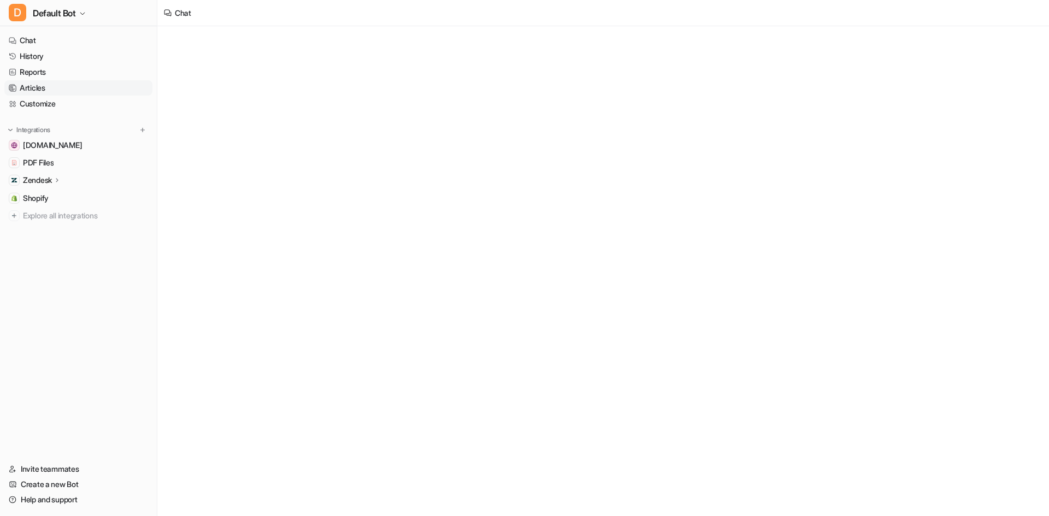
click at [59, 91] on link "Articles" at bounding box center [78, 87] width 148 height 15
click at [58, 96] on link "Customize" at bounding box center [78, 103] width 148 height 15
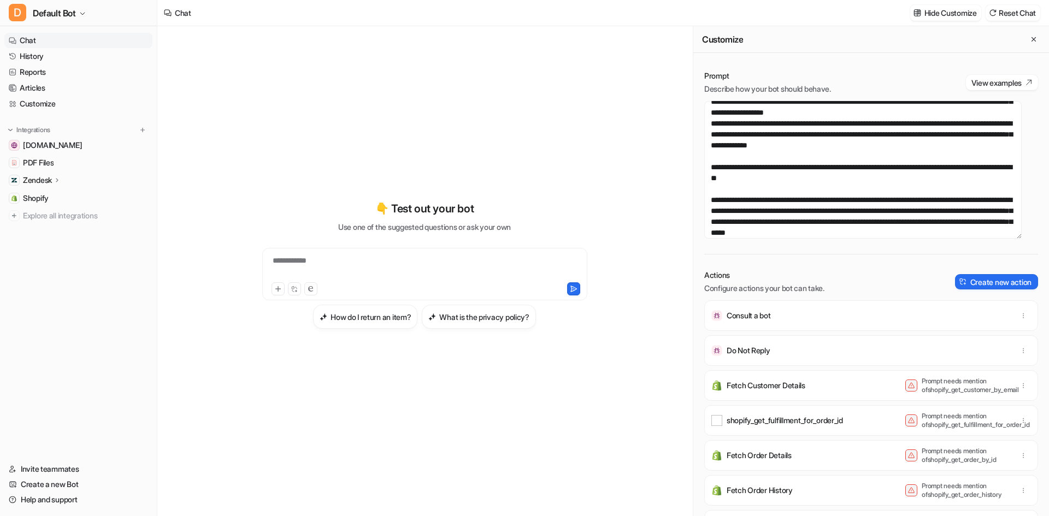
scroll to position [55, 0]
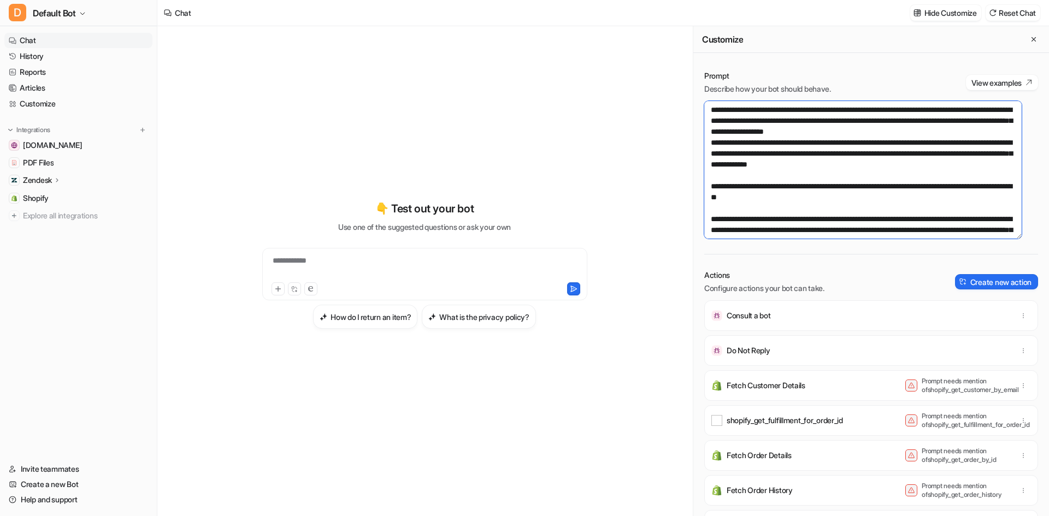
click at [843, 210] on textarea at bounding box center [862, 170] width 317 height 138
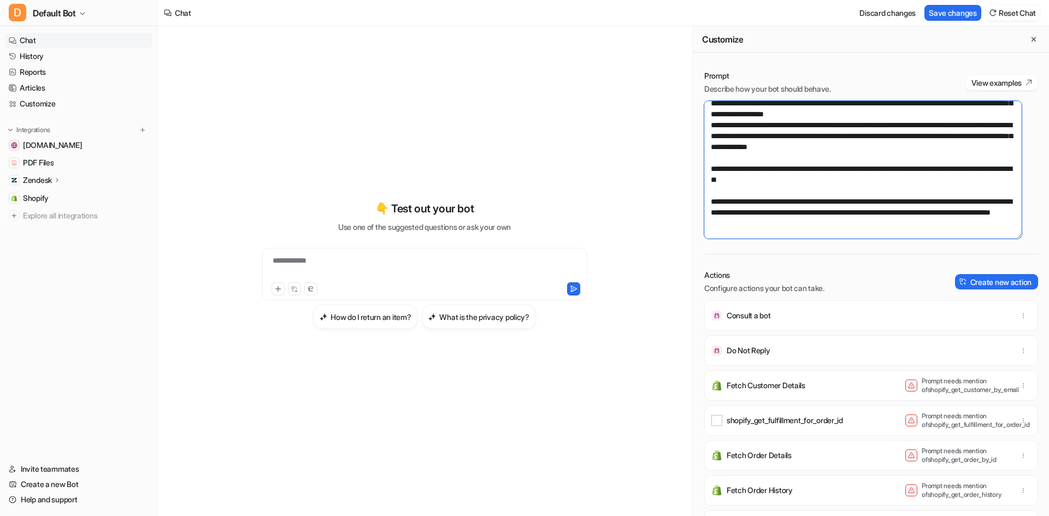
scroll to position [83, 0]
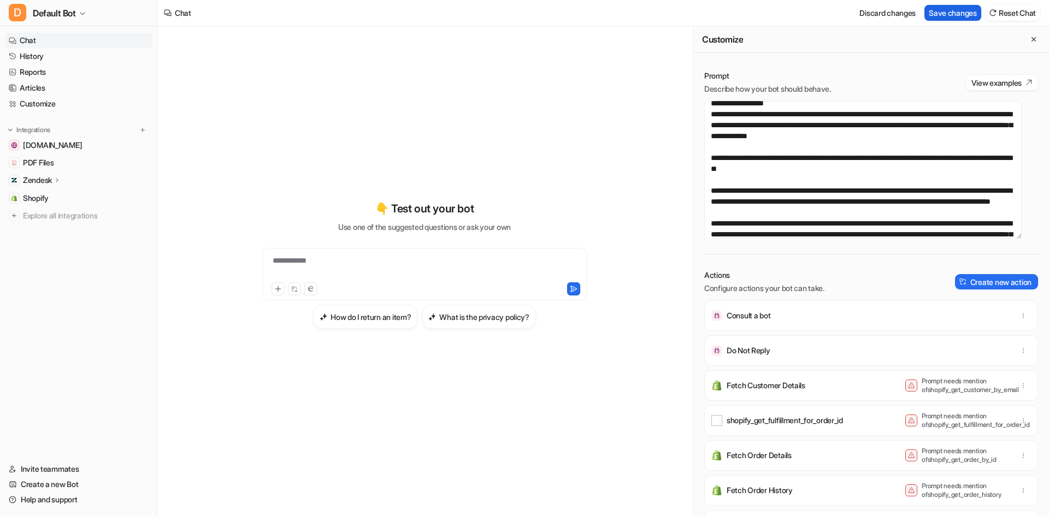
click at [949, 12] on button "Save changes" at bounding box center [953, 13] width 57 height 16
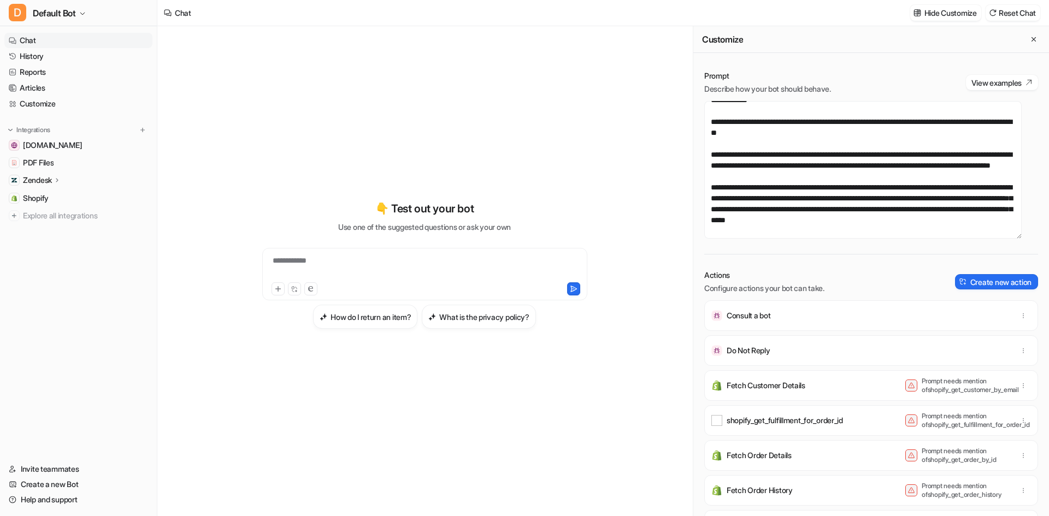
scroll to position [138, 0]
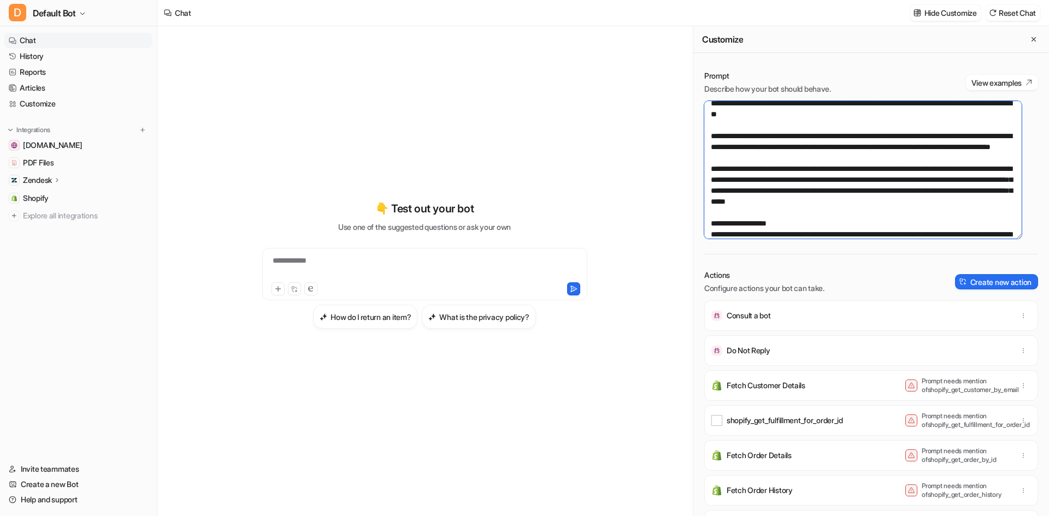
click at [849, 162] on textarea at bounding box center [862, 170] width 317 height 138
click at [888, 171] on textarea at bounding box center [862, 170] width 317 height 138
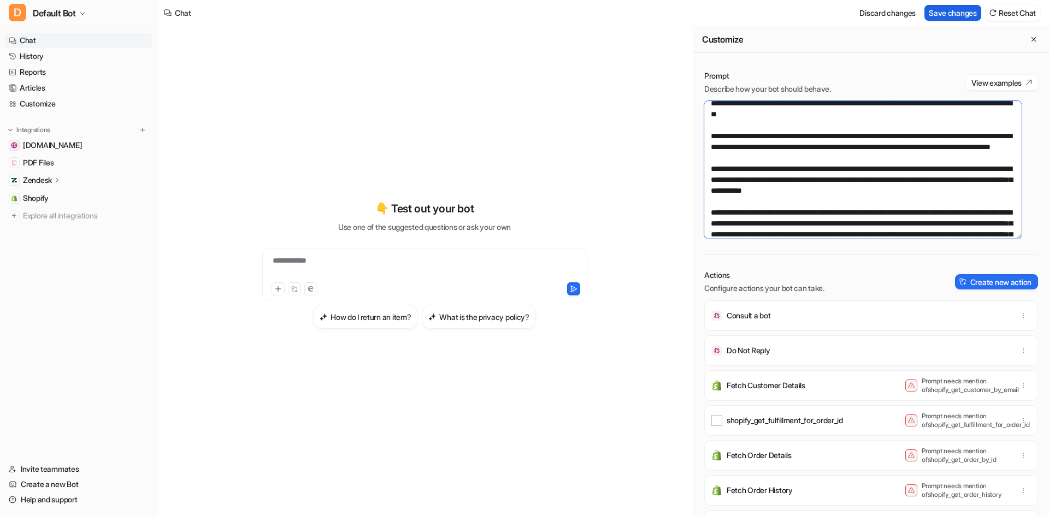
type textarea "**********"
click at [947, 18] on button "Save changes" at bounding box center [953, 13] width 57 height 16
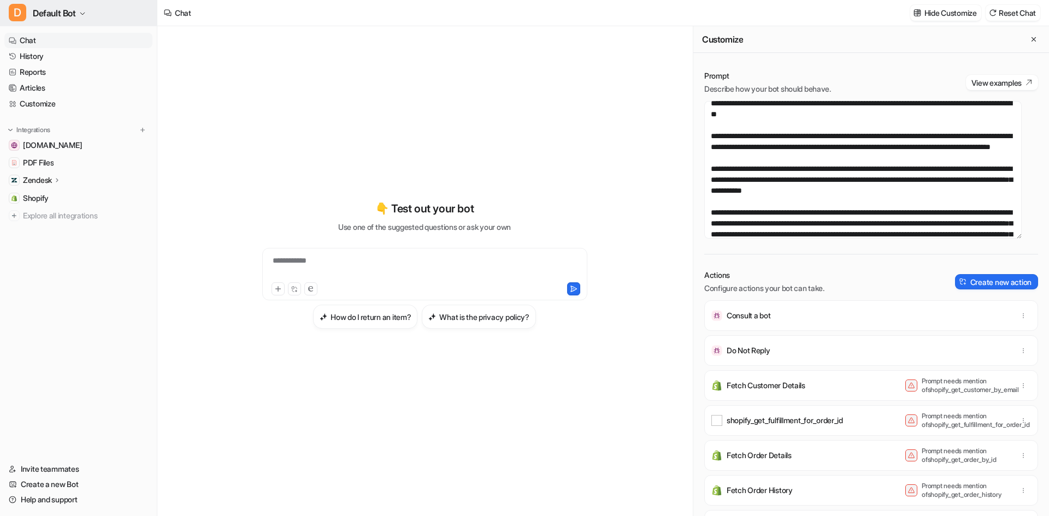
click at [60, 7] on span "Default Bot" at bounding box center [54, 12] width 43 height 15
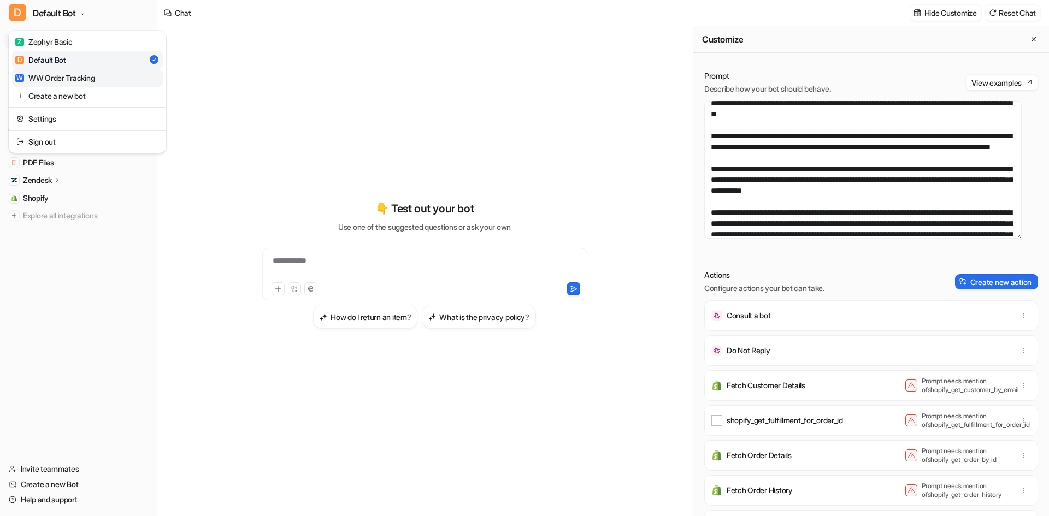
click at [64, 76] on div "W WW Order Tracking" at bounding box center [54, 77] width 79 height 11
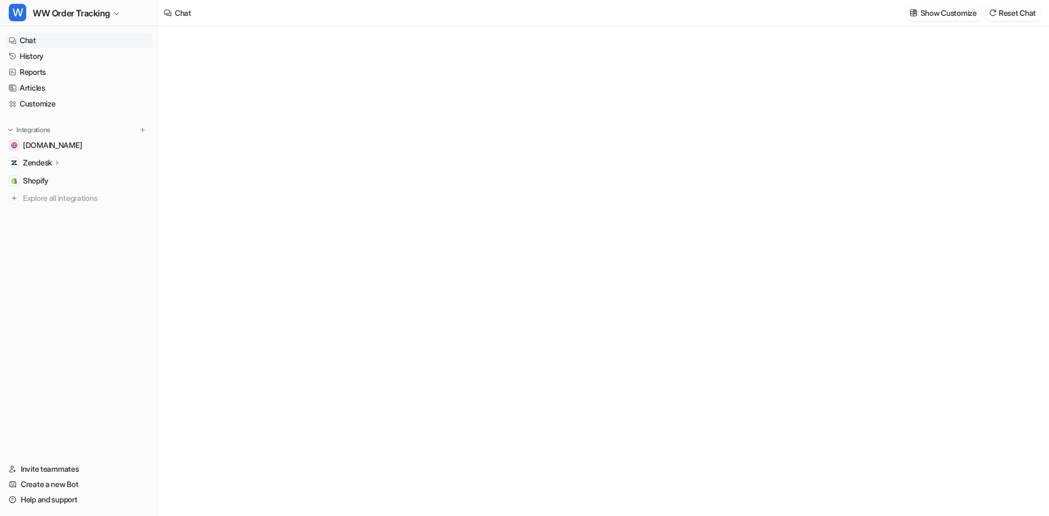
type textarea "**********"
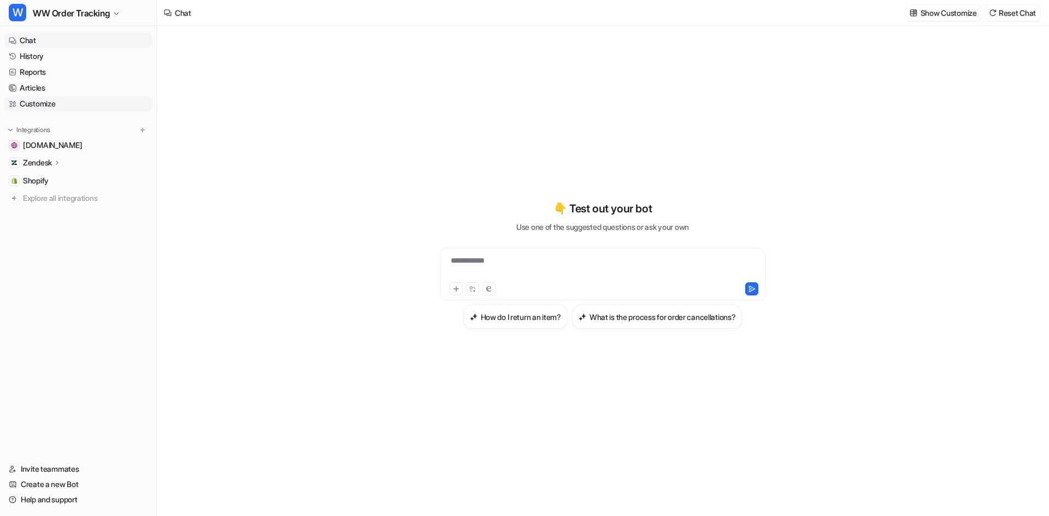
click at [45, 103] on link "Customize" at bounding box center [78, 103] width 148 height 15
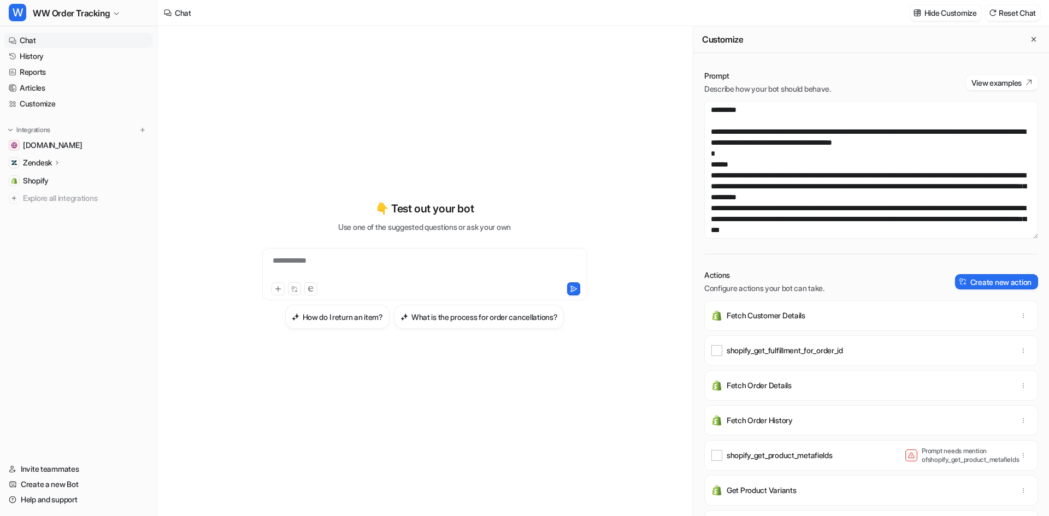
scroll to position [109, 0]
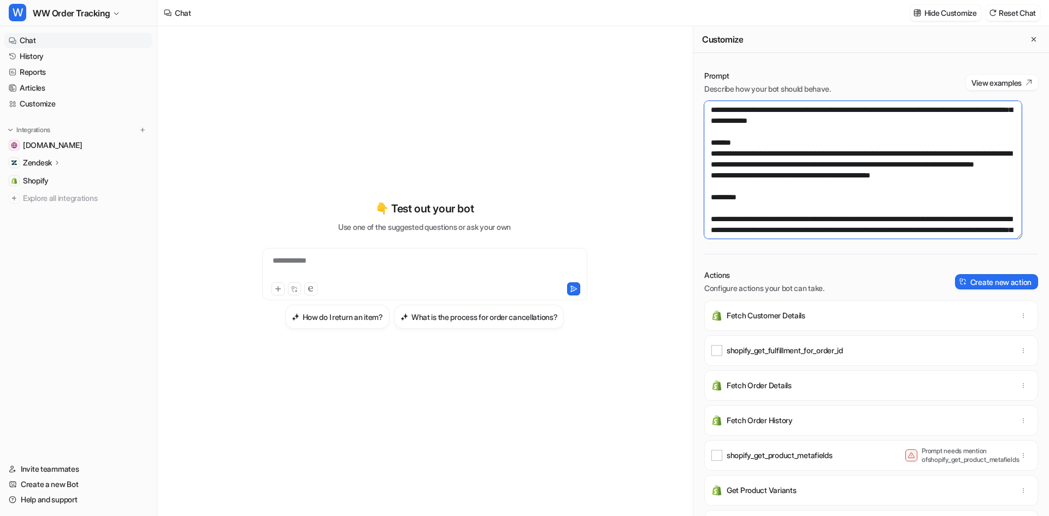
click at [773, 197] on textarea at bounding box center [862, 170] width 317 height 138
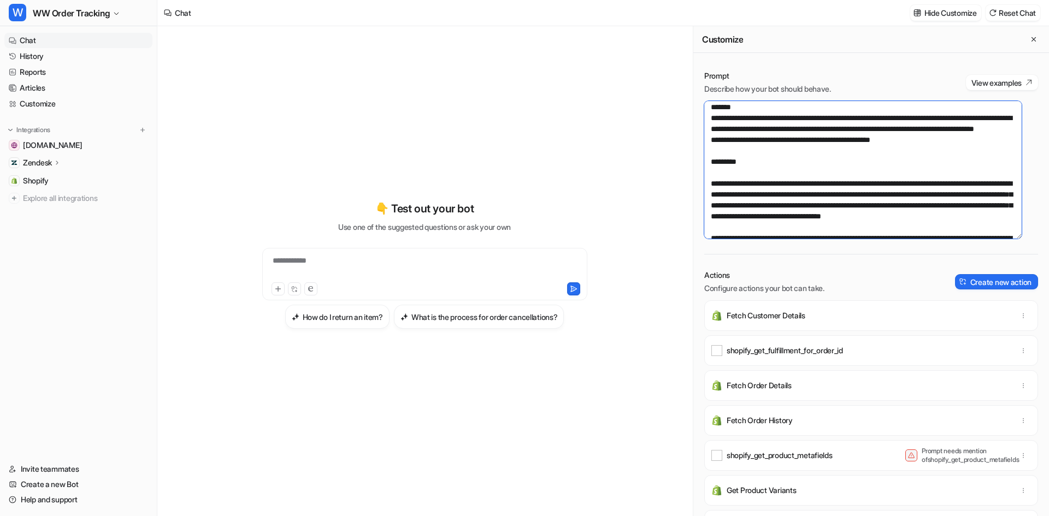
scroll to position [164, 0]
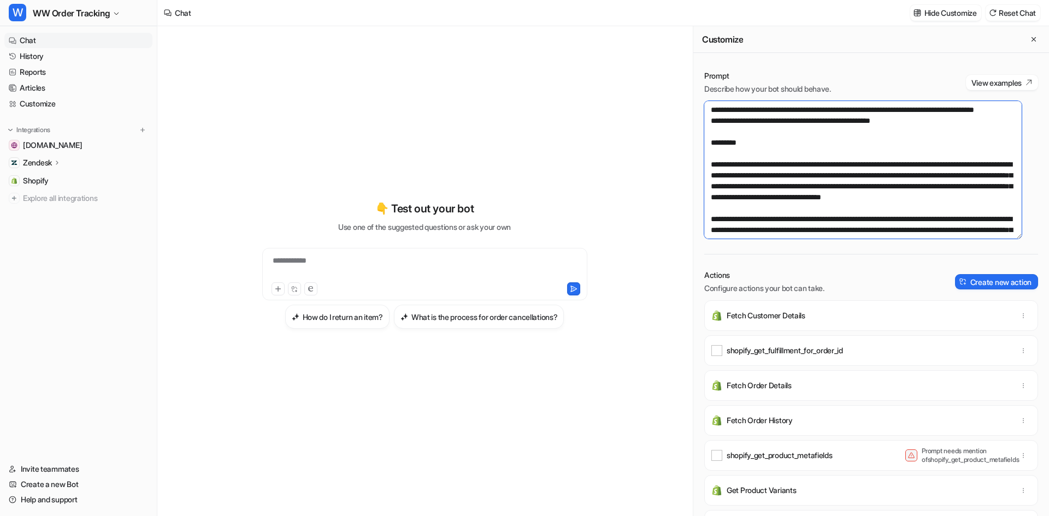
click at [885, 219] on textarea at bounding box center [862, 170] width 317 height 138
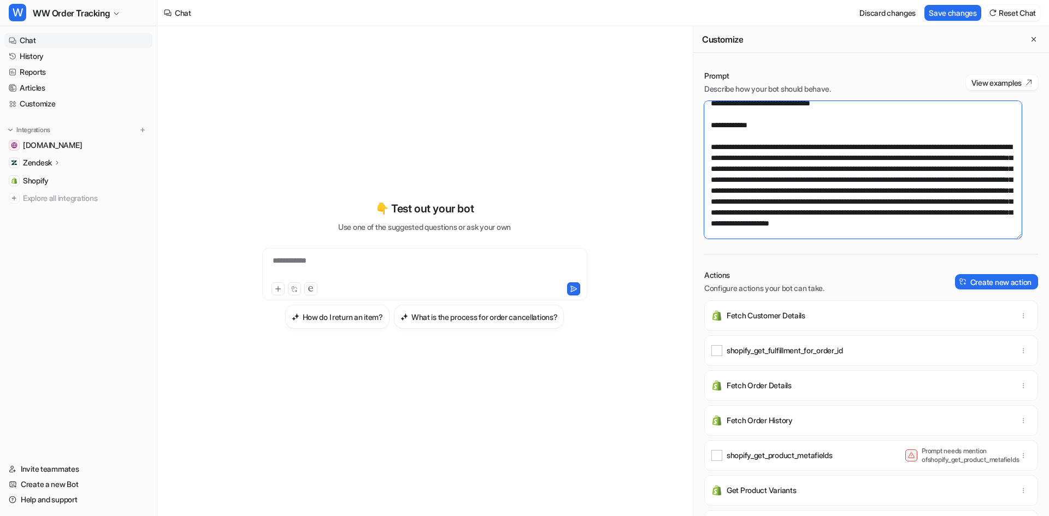
scroll to position [546, 0]
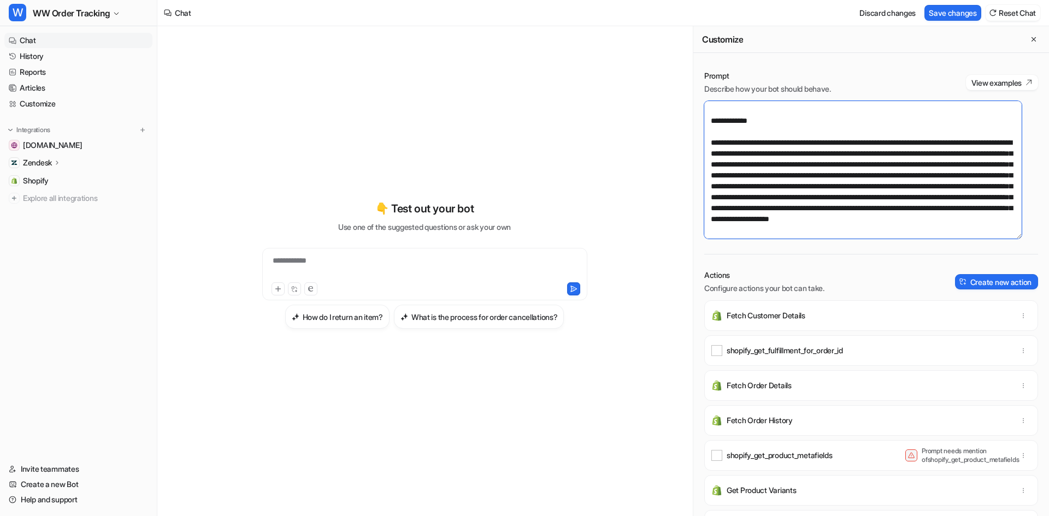
click at [900, 211] on textarea at bounding box center [862, 170] width 317 height 138
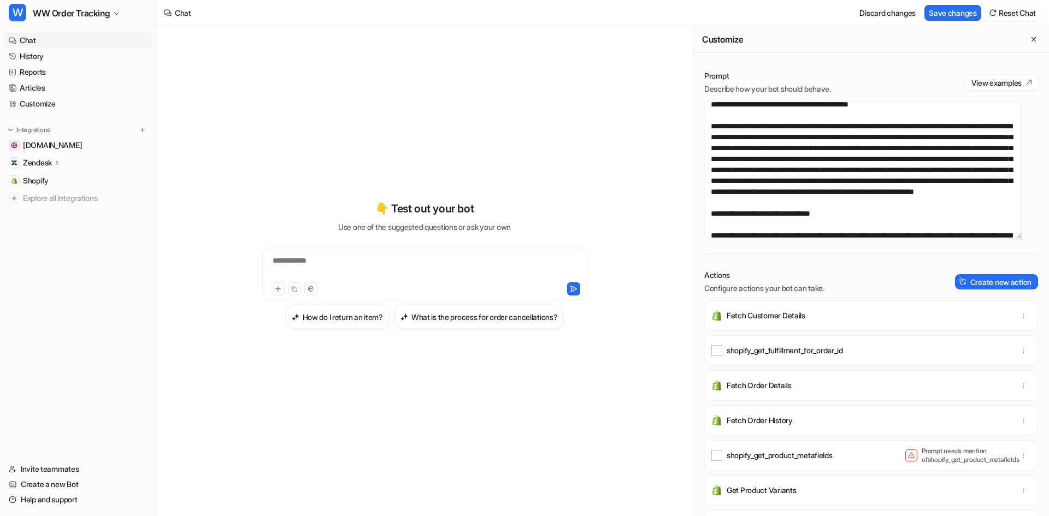
scroll to position [1426, 0]
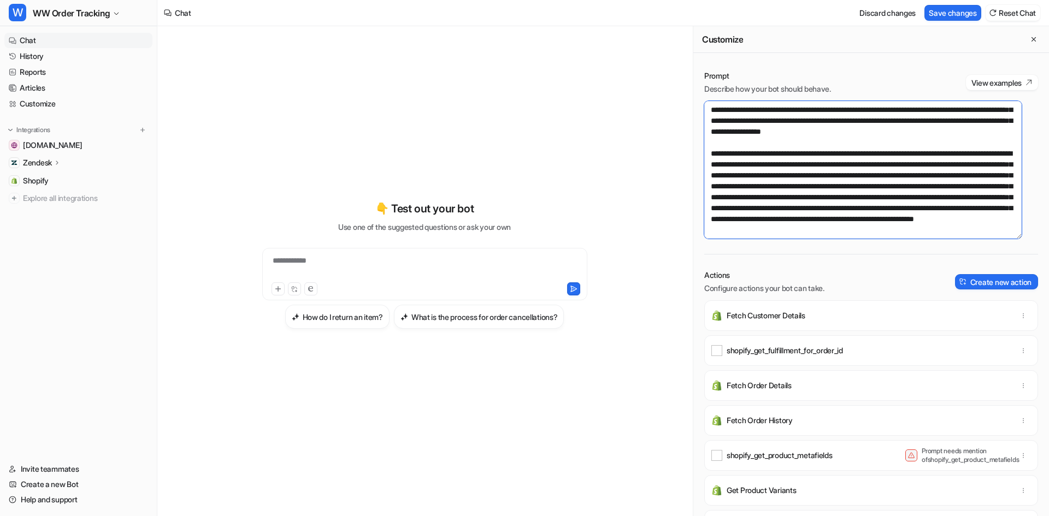
drag, startPoint x: 982, startPoint y: 169, endPoint x: 924, endPoint y: 171, distance: 58.0
click at [924, 171] on textarea at bounding box center [862, 170] width 317 height 138
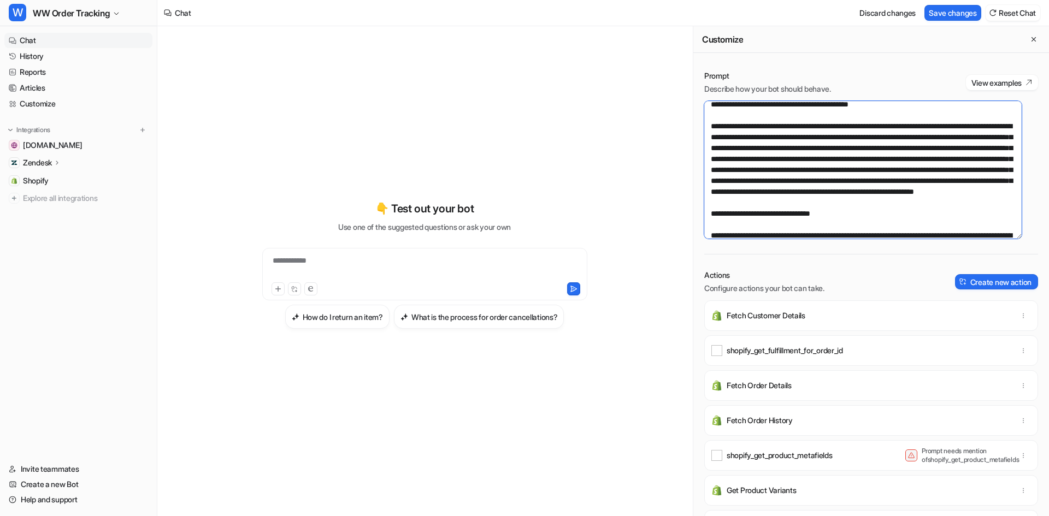
drag, startPoint x: 978, startPoint y: 168, endPoint x: 921, endPoint y: 170, distance: 56.9
click at [921, 170] on textarea at bounding box center [862, 170] width 317 height 138
type textarea "**********"
click at [967, 11] on button "Save changes" at bounding box center [953, 13] width 57 height 16
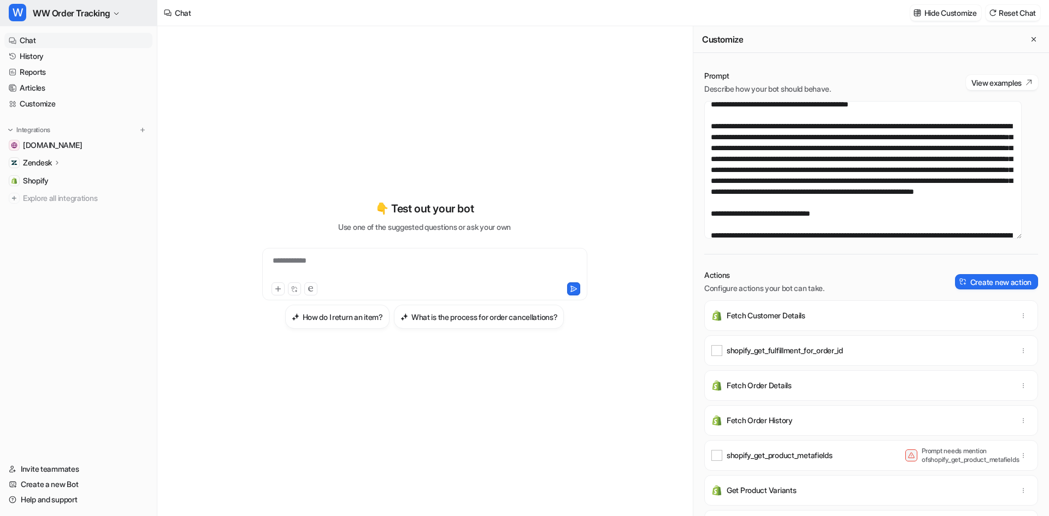
click at [72, 13] on span "WW Order Tracking" at bounding box center [71, 12] width 77 height 15
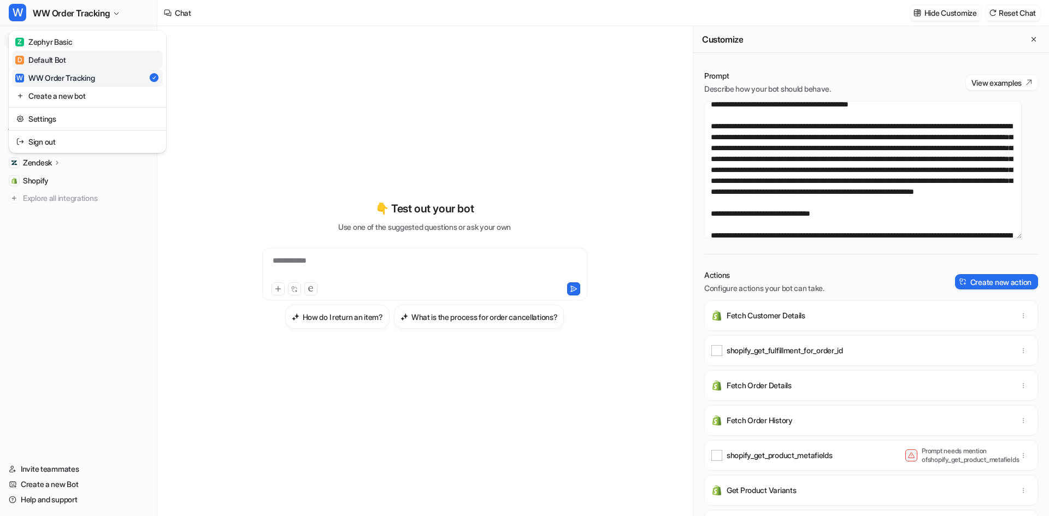
click at [74, 63] on link "D Default Bot" at bounding box center [87, 60] width 151 height 18
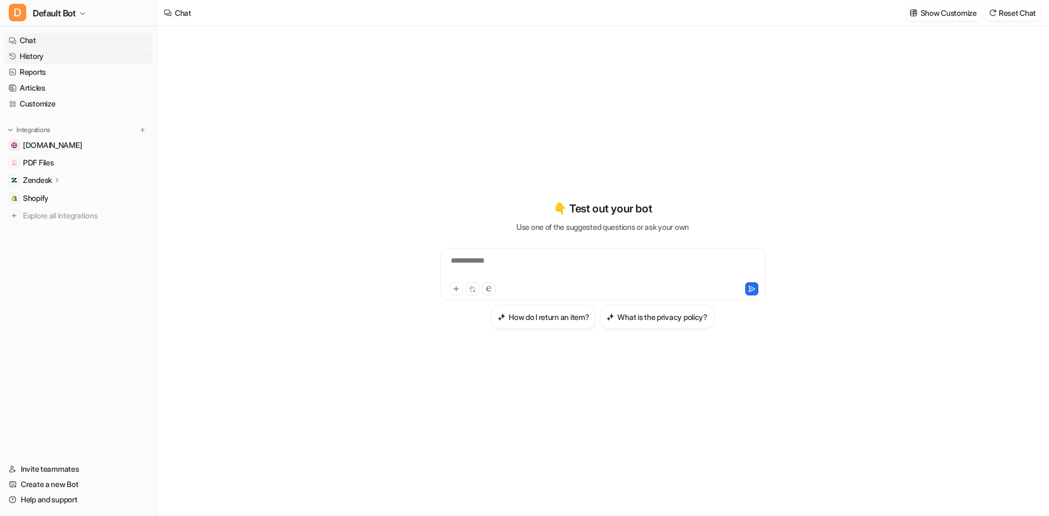
click at [45, 61] on link "History" at bounding box center [78, 56] width 148 height 15
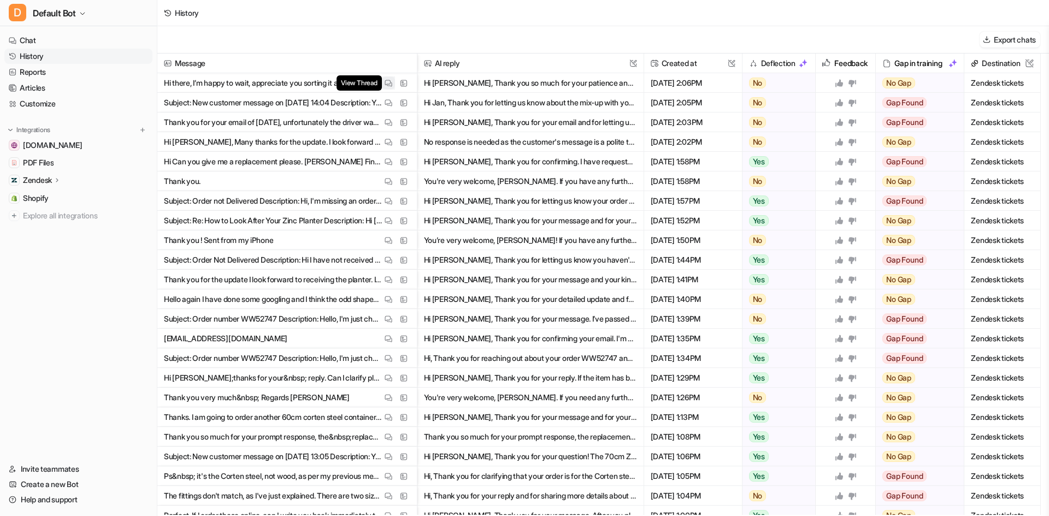
click at [392, 81] on img at bounding box center [389, 83] width 8 height 8
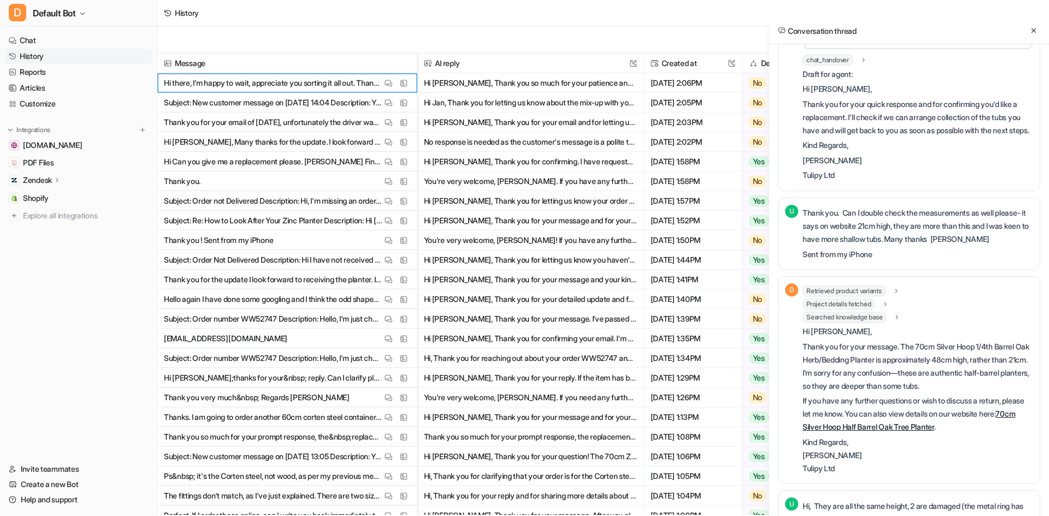
scroll to position [876, 0]
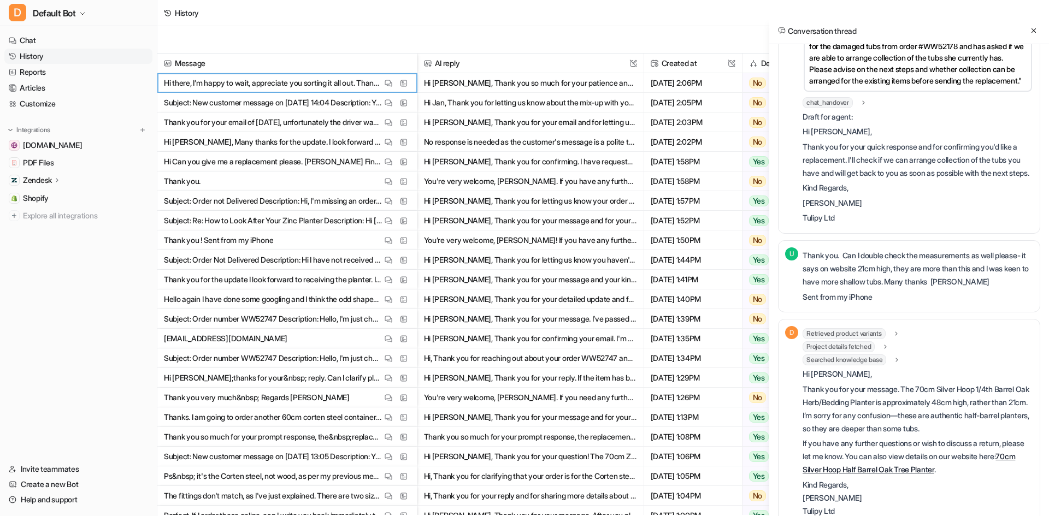
click at [876, 15] on icon at bounding box center [876, 12] width 8 height 8
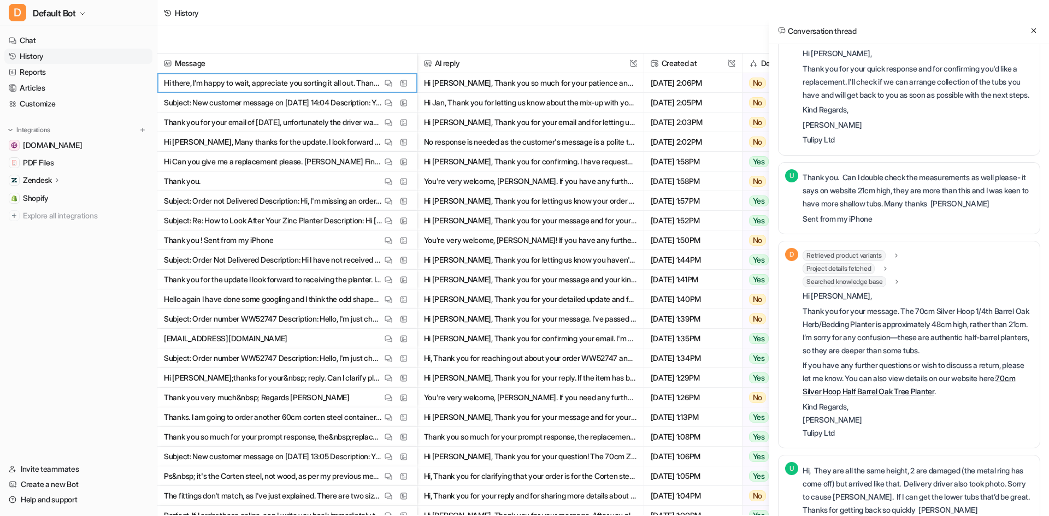
click at [876, 15] on icon at bounding box center [877, 11] width 8 height 8
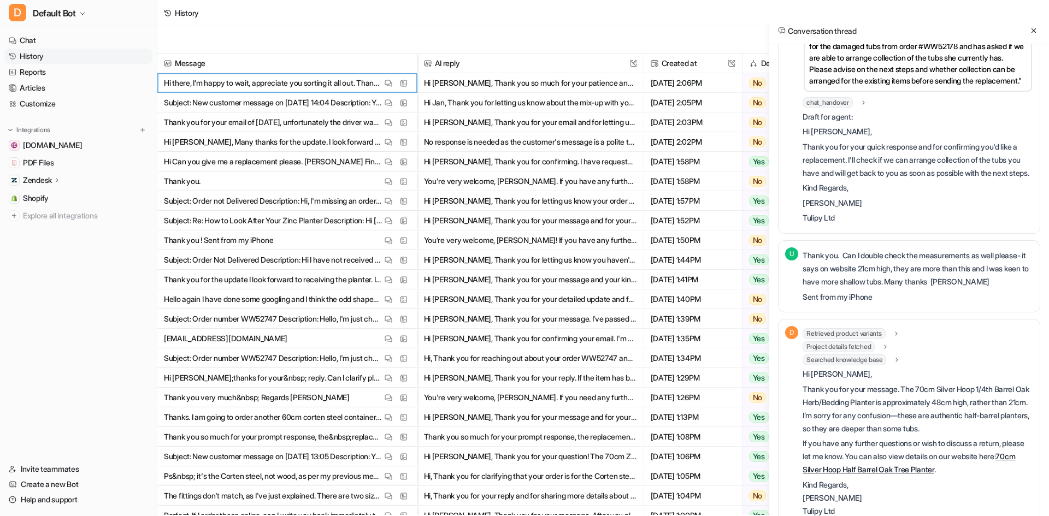
click at [876, 15] on icon at bounding box center [876, 12] width 8 height 8
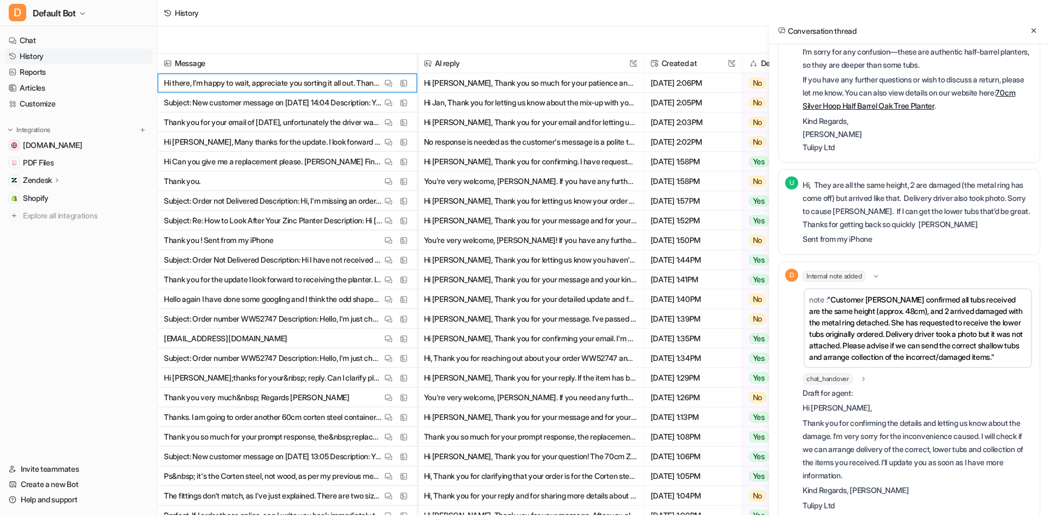
scroll to position [1204, 0]
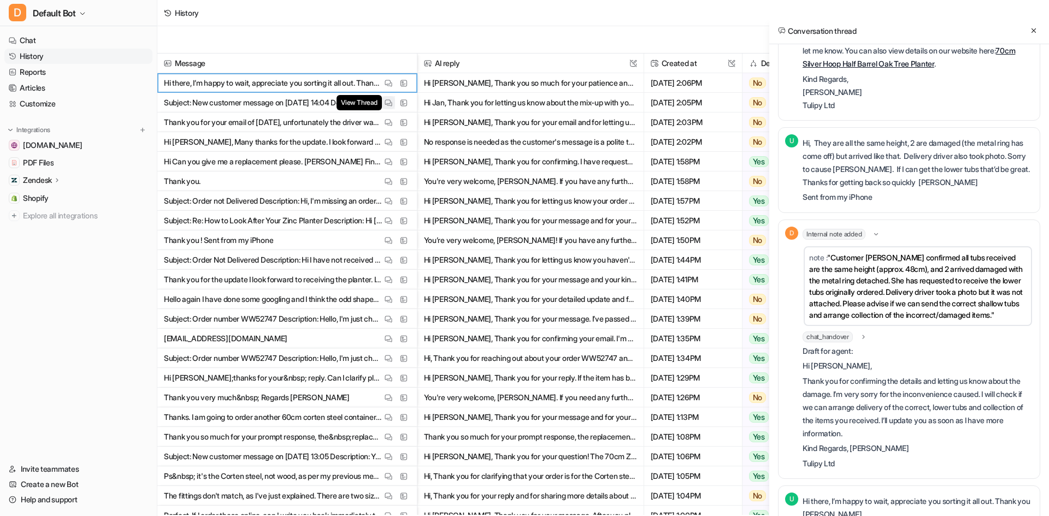
click at [386, 99] on img at bounding box center [389, 103] width 8 height 8
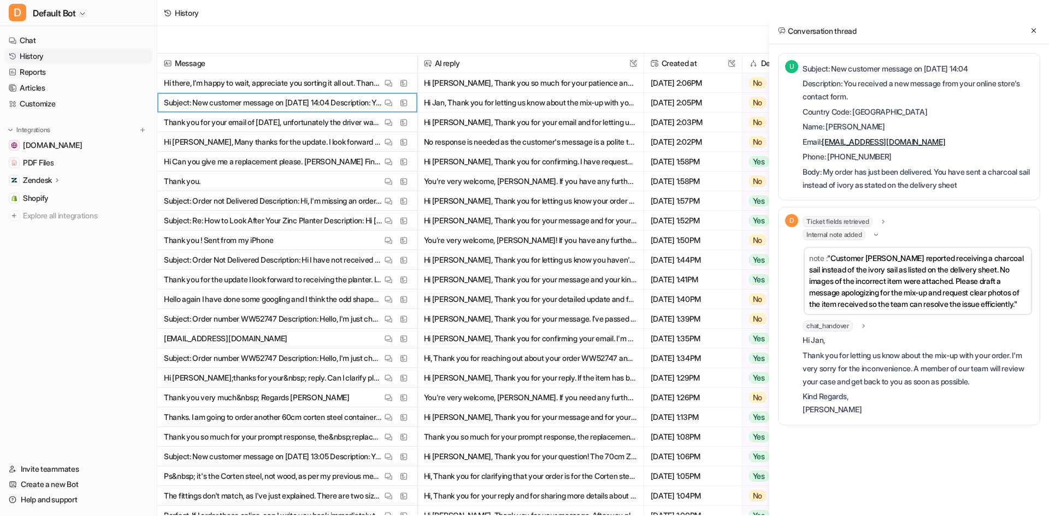
scroll to position [0, 0]
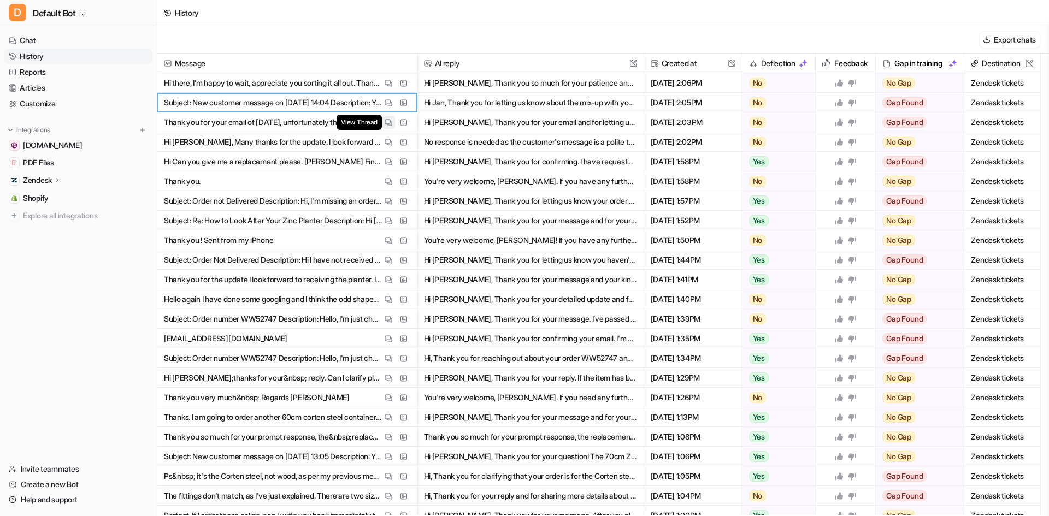
click at [386, 122] on img at bounding box center [389, 123] width 8 height 8
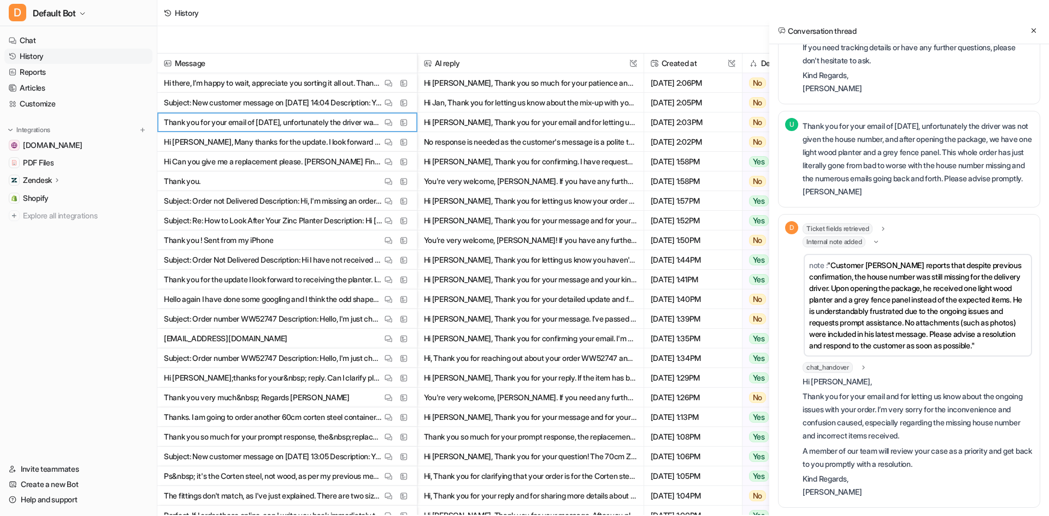
scroll to position [572, 0]
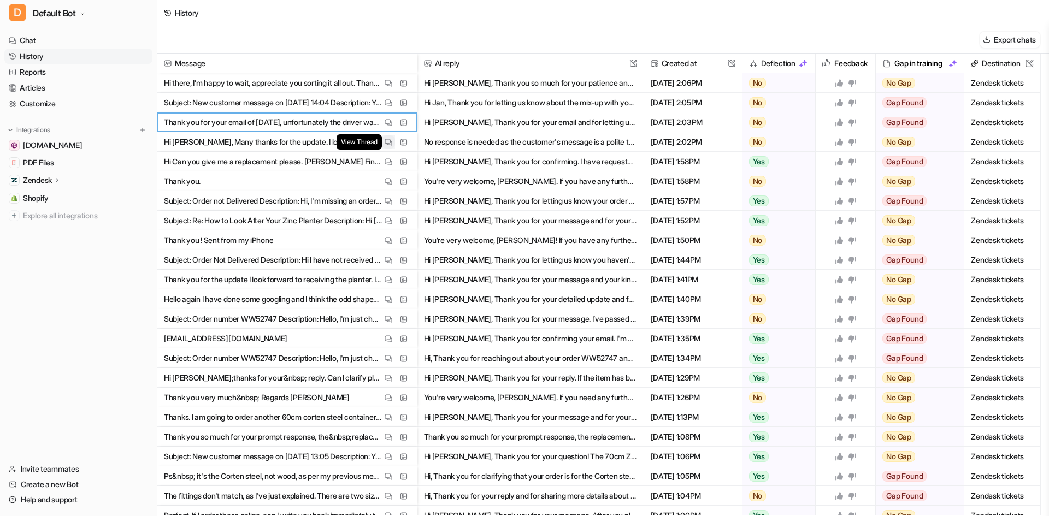
click at [391, 144] on img at bounding box center [389, 142] width 8 height 8
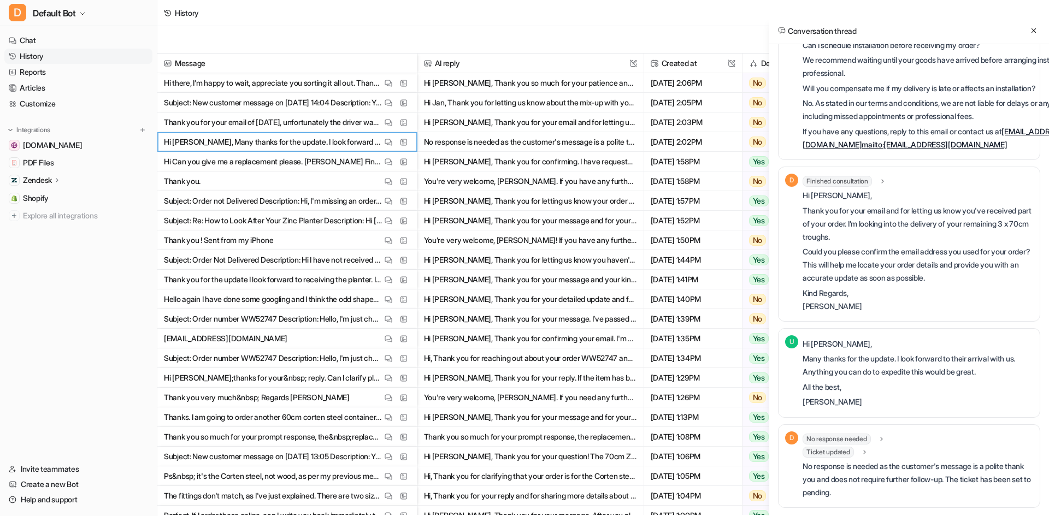
scroll to position [1279, 0]
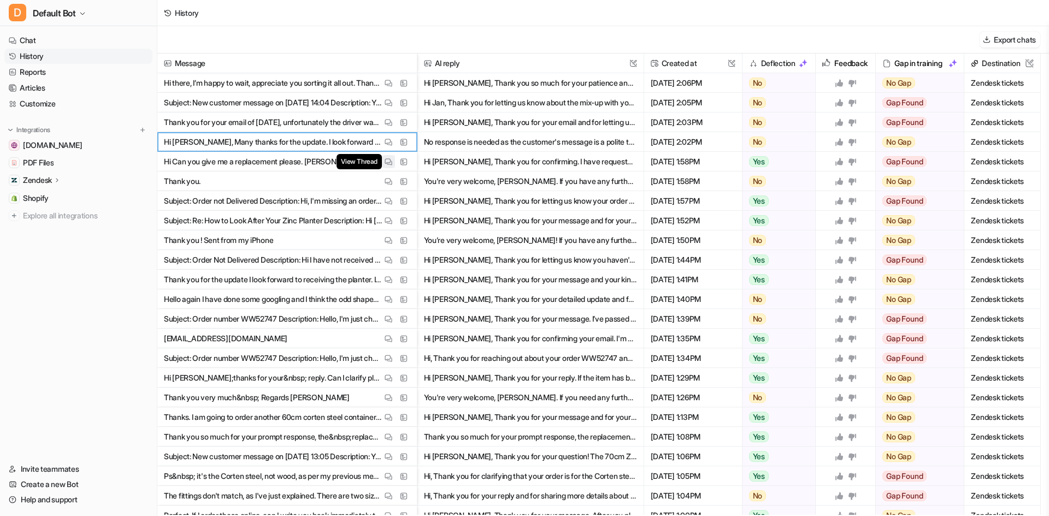
click at [393, 163] on button "View Thread" at bounding box center [388, 161] width 13 height 13
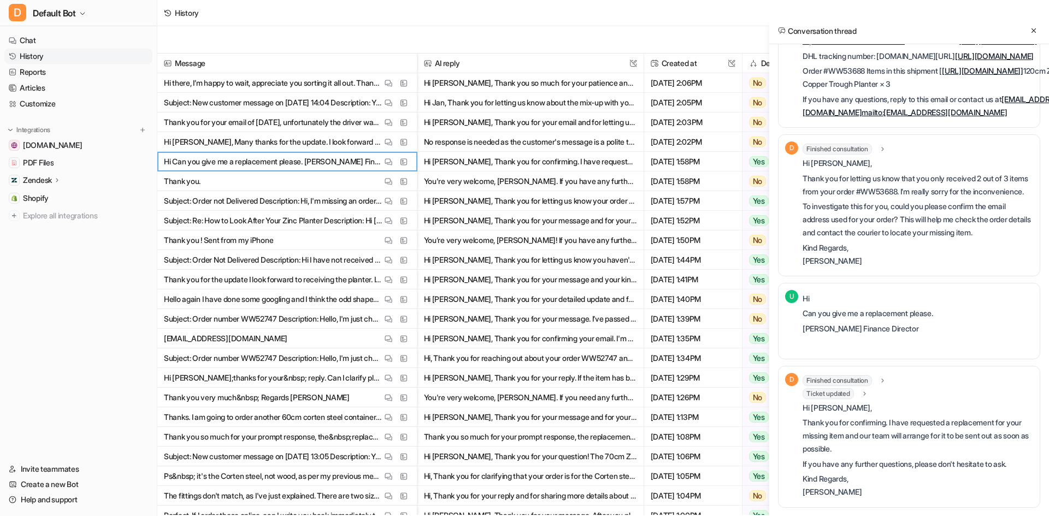
scroll to position [609, 0]
click at [876, 381] on div "Finished consultation" at bounding box center [845, 380] width 84 height 11
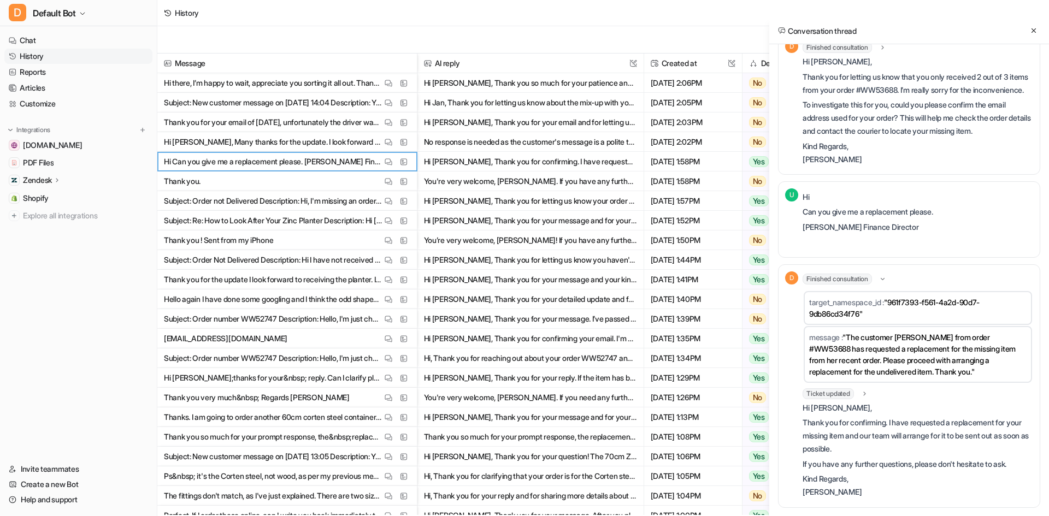
click at [876, 285] on div "Finished consultation" at bounding box center [845, 279] width 84 height 11
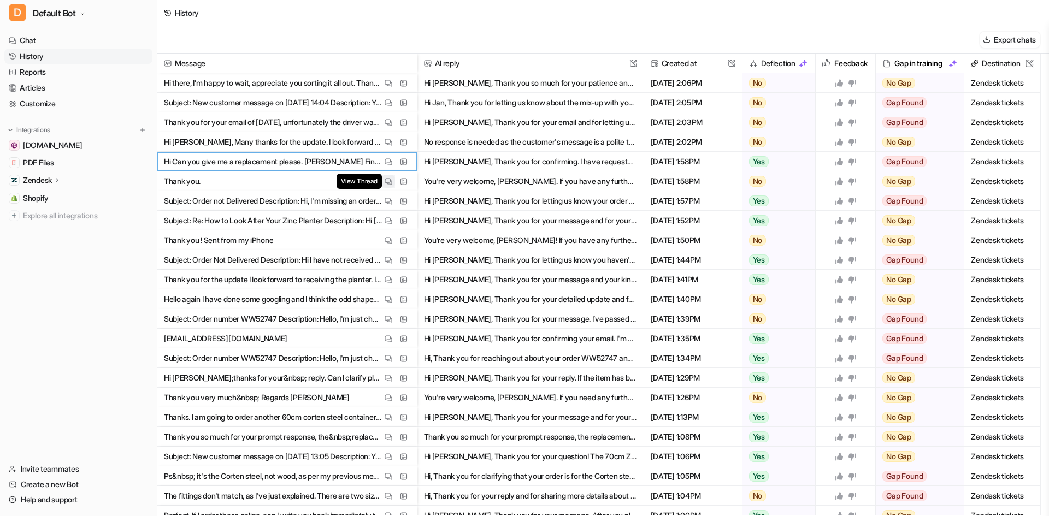
click at [389, 183] on img at bounding box center [389, 182] width 8 height 8
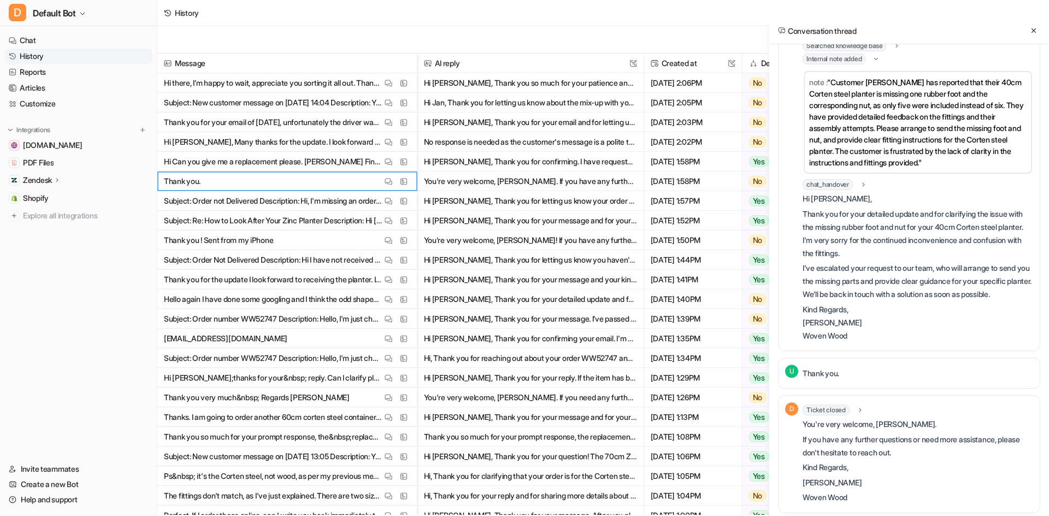
scroll to position [1466, 0]
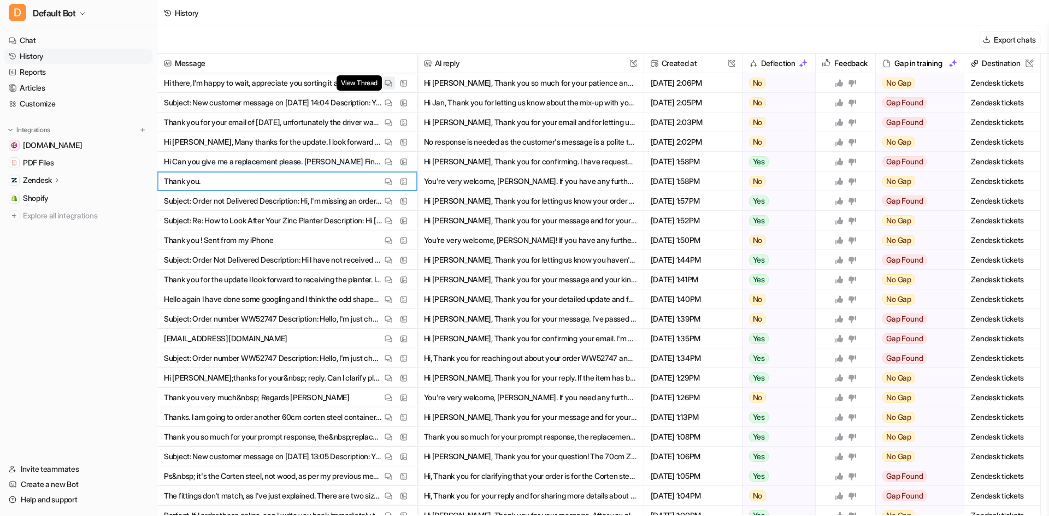
click at [388, 84] on img at bounding box center [389, 83] width 8 height 8
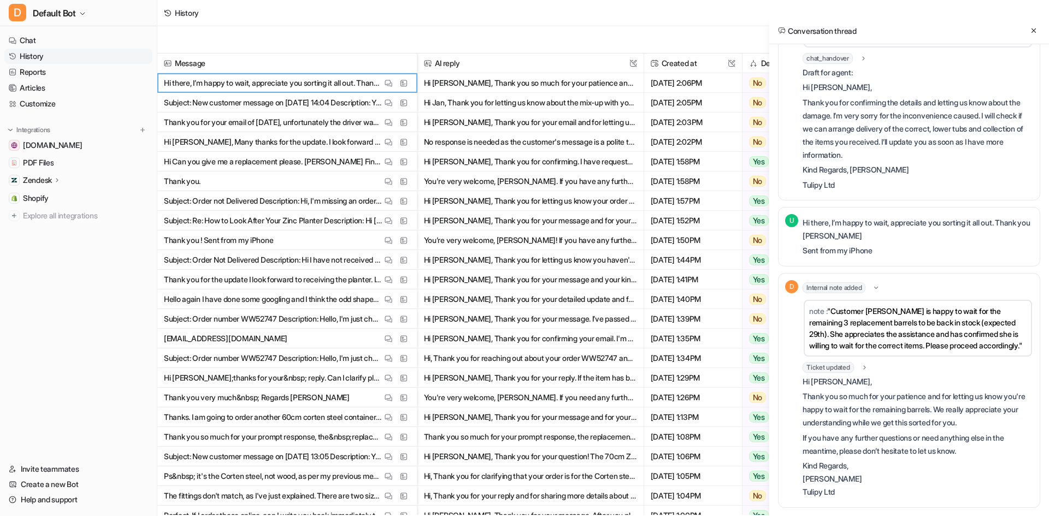
scroll to position [1805, 0]
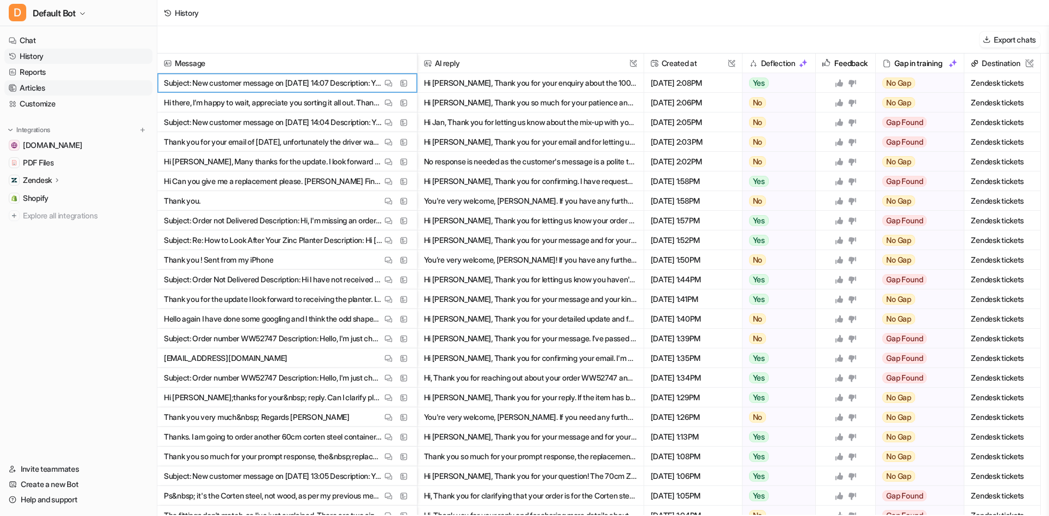
click at [51, 88] on link "Articles" at bounding box center [78, 87] width 148 height 15
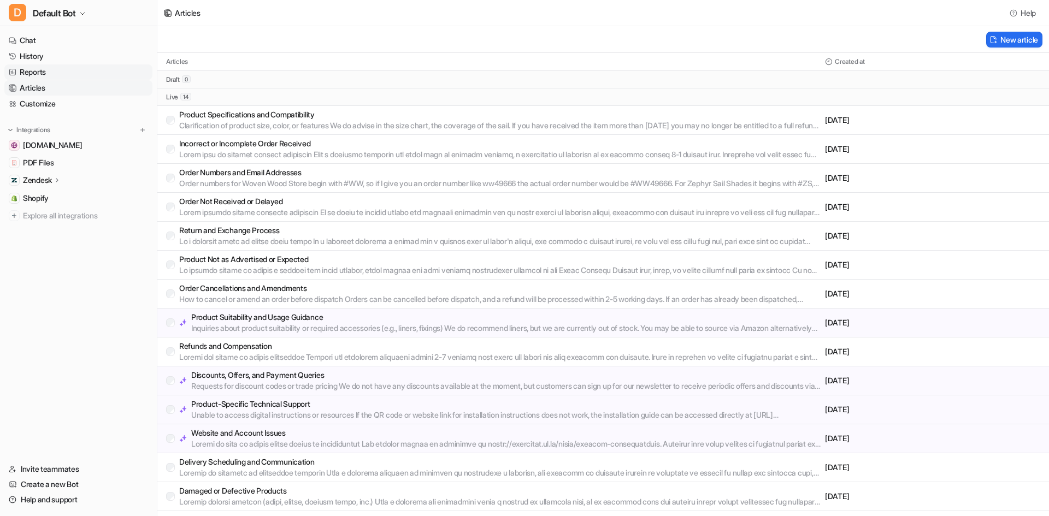
click at [57, 69] on link "Reports" at bounding box center [78, 71] width 148 height 15
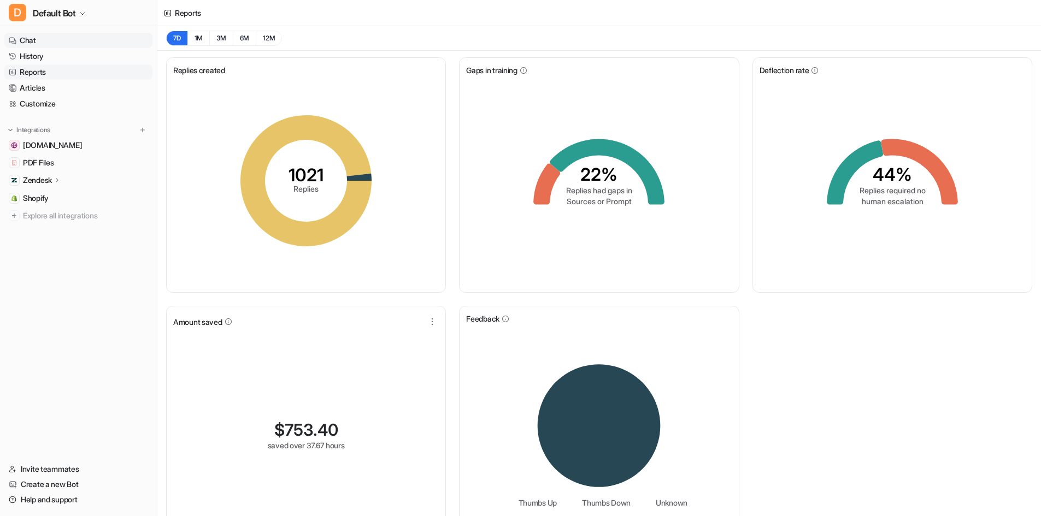
click at [58, 42] on link "Chat" at bounding box center [78, 40] width 148 height 15
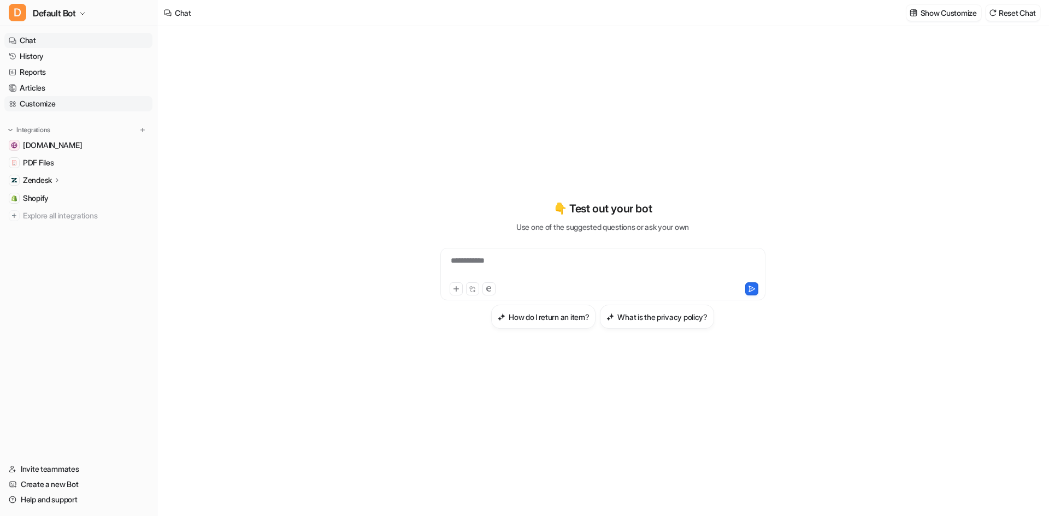
click at [41, 101] on link "Customize" at bounding box center [78, 103] width 148 height 15
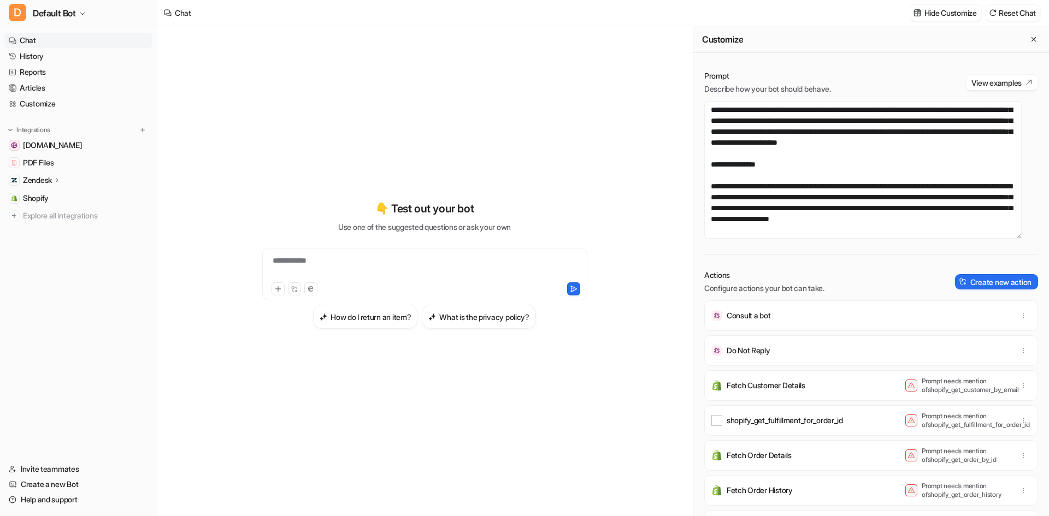
scroll to position [1147, 0]
drag, startPoint x: 913, startPoint y: 162, endPoint x: 732, endPoint y: 163, distance: 180.9
click at [732, 163] on textarea at bounding box center [862, 170] width 317 height 138
drag, startPoint x: 732, startPoint y: 163, endPoint x: 783, endPoint y: 167, distance: 51.5
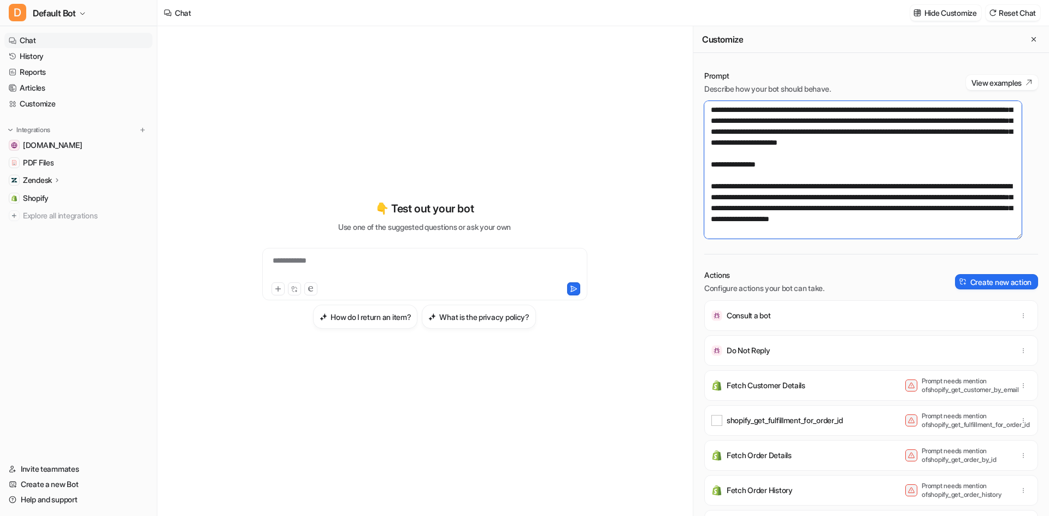
click at [783, 167] on textarea at bounding box center [862, 170] width 317 height 138
click at [848, 175] on textarea at bounding box center [862, 170] width 317 height 138
type textarea "**********"
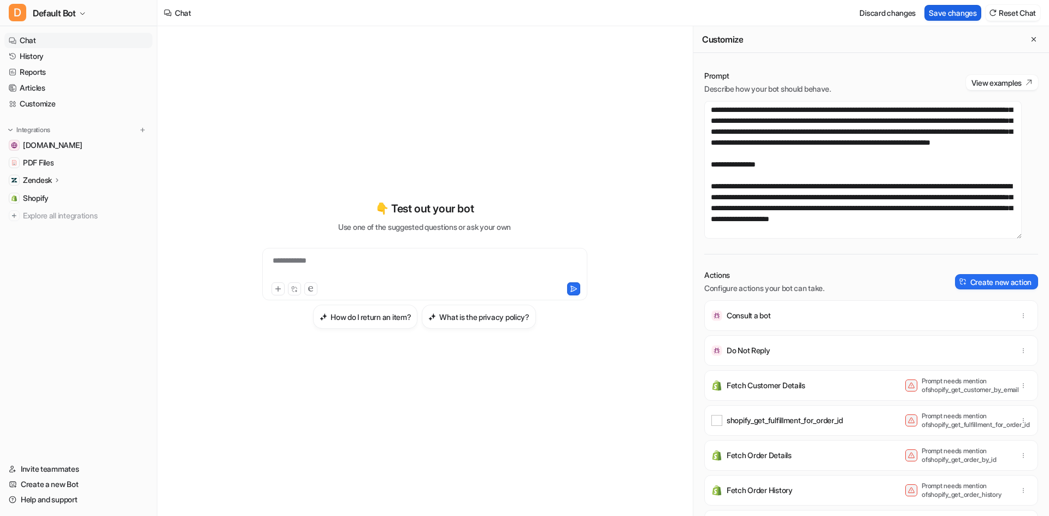
click at [961, 14] on button "Save changes" at bounding box center [953, 13] width 57 height 16
click at [89, 54] on link "History" at bounding box center [78, 56] width 148 height 15
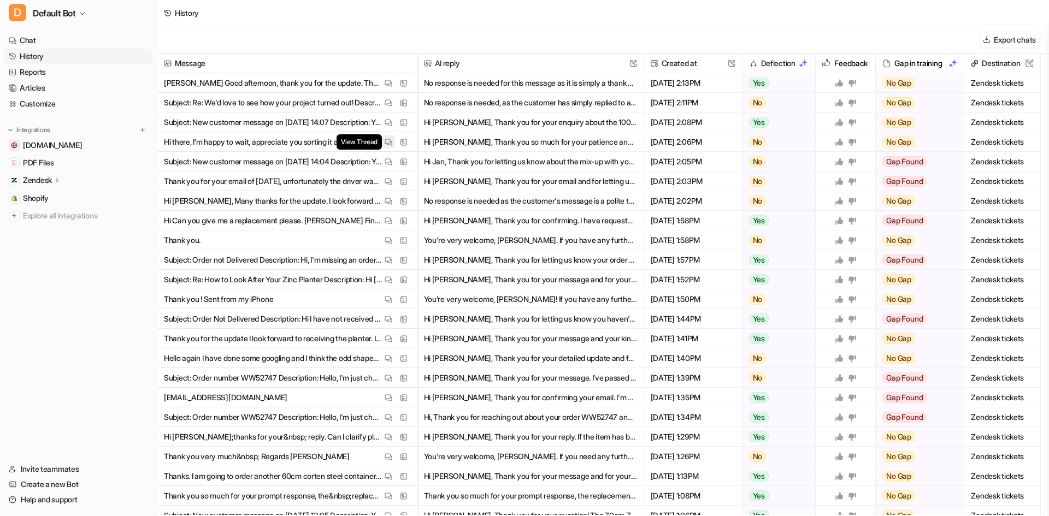
click at [385, 140] on img at bounding box center [389, 142] width 8 height 8
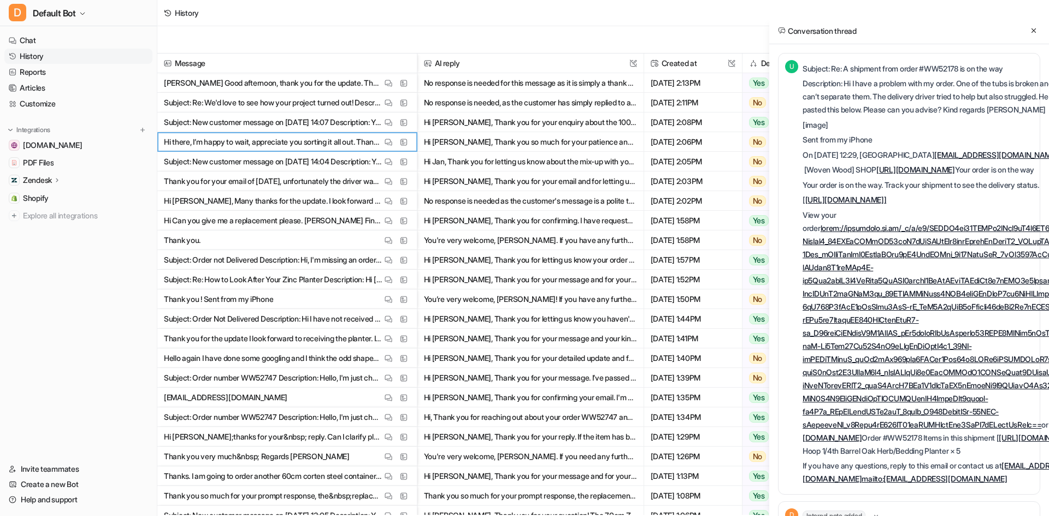
click at [52, 57] on link "History" at bounding box center [78, 56] width 148 height 15
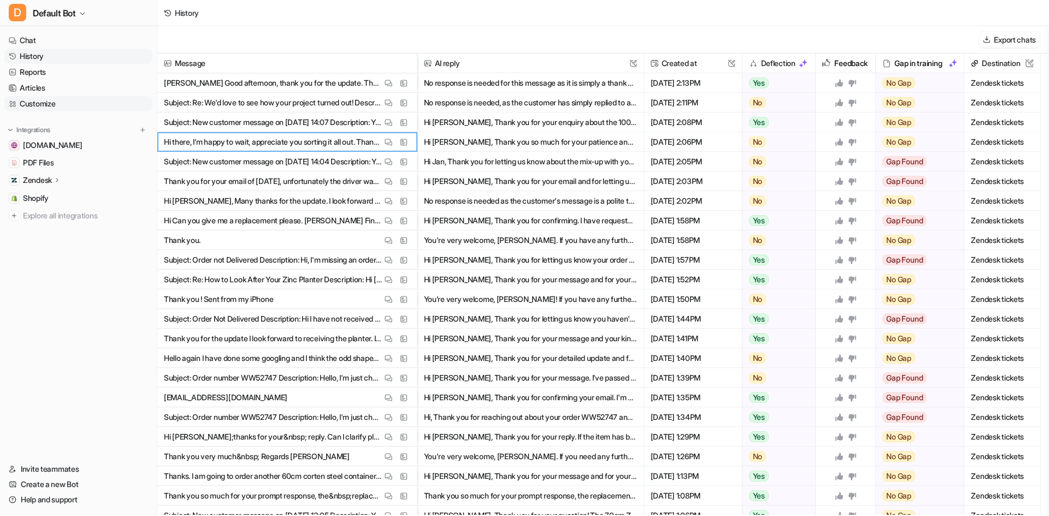
click at [49, 108] on link "Customize" at bounding box center [78, 103] width 148 height 15
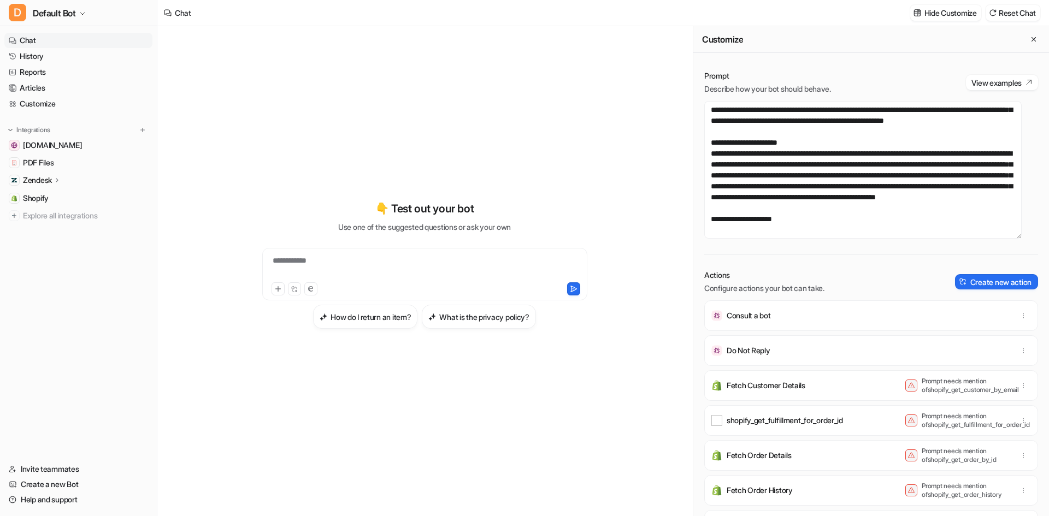
scroll to position [219, 0]
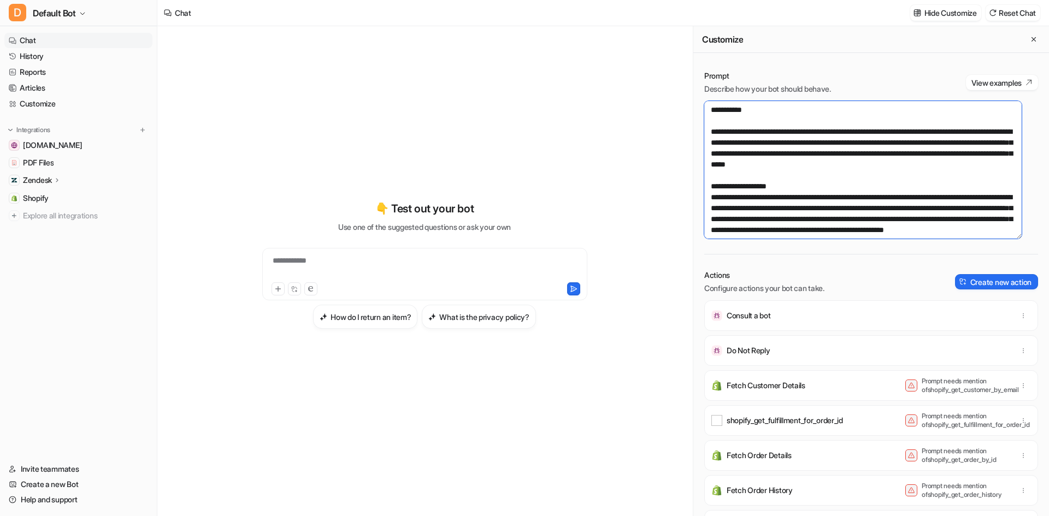
click at [851, 200] on textarea at bounding box center [862, 170] width 317 height 138
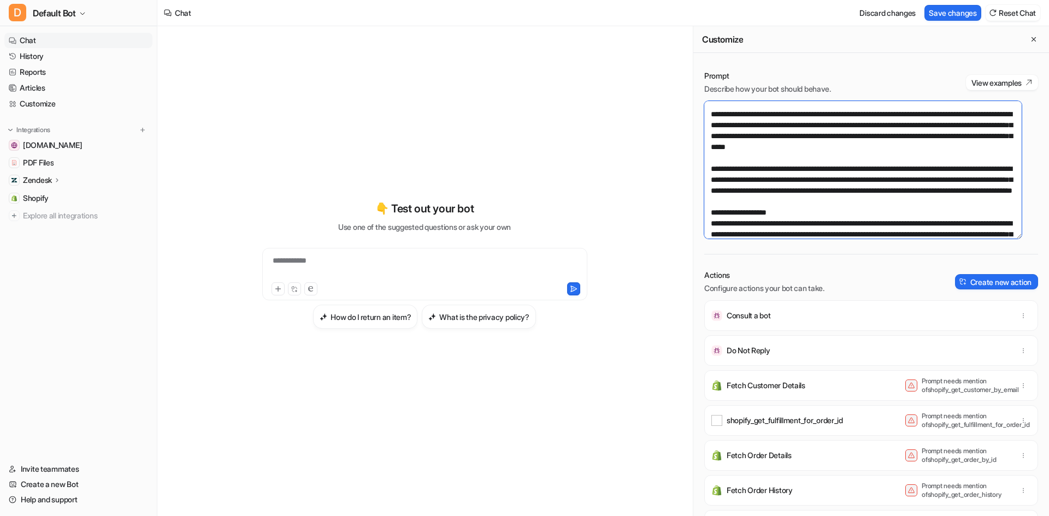
scroll to position [247, 0]
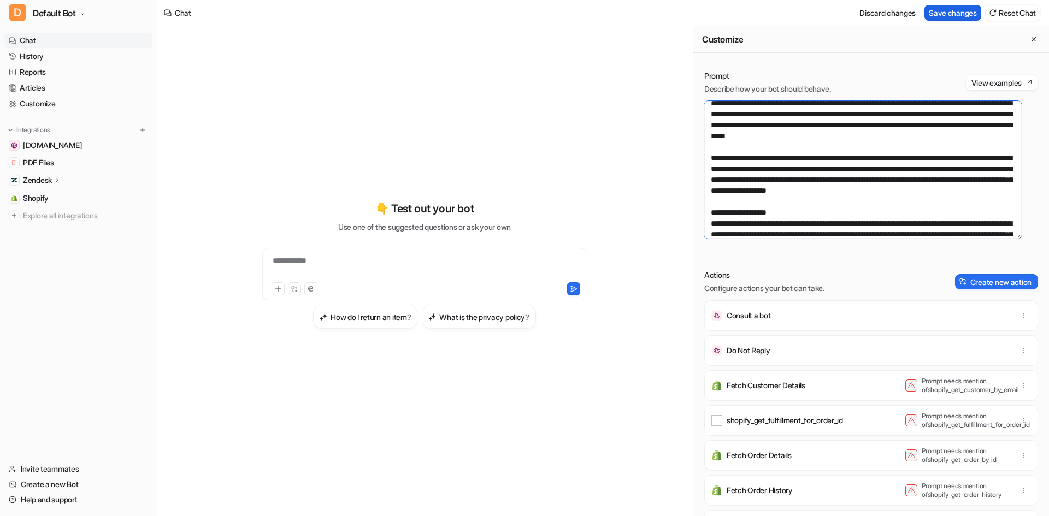
type textarea "**********"
click at [940, 15] on button "Save changes" at bounding box center [953, 13] width 57 height 16
click at [60, 62] on link "History" at bounding box center [78, 56] width 148 height 15
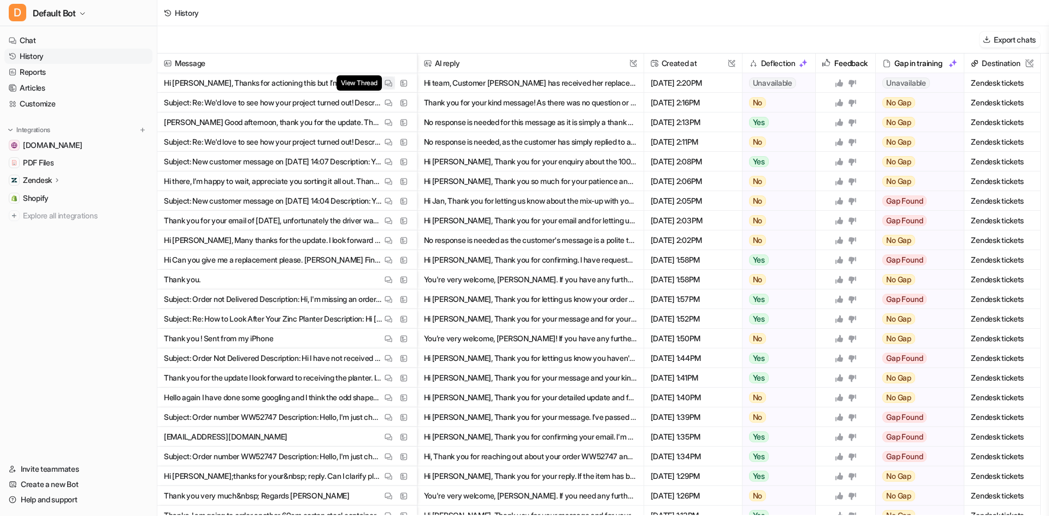
click at [387, 86] on img at bounding box center [389, 83] width 8 height 8
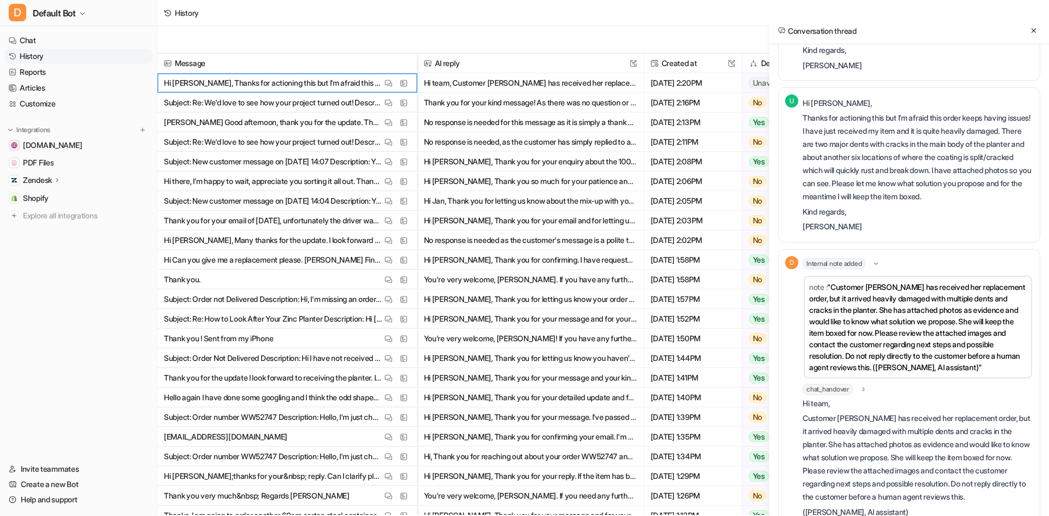
scroll to position [1629, 0]
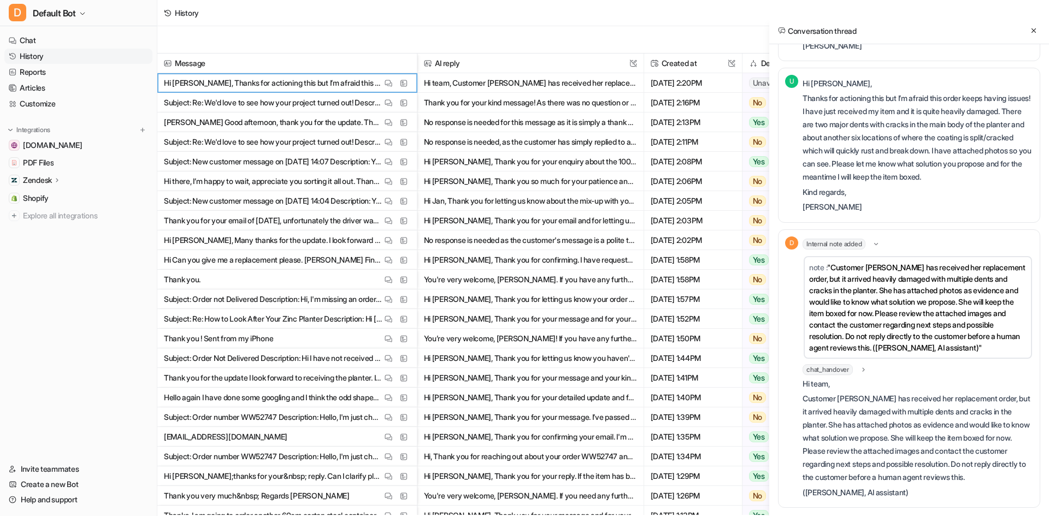
click at [863, 365] on div "chat_handover" at bounding box center [835, 369] width 65 height 11
click at [863, 365] on div "chat_handover" at bounding box center [835, 366] width 65 height 11
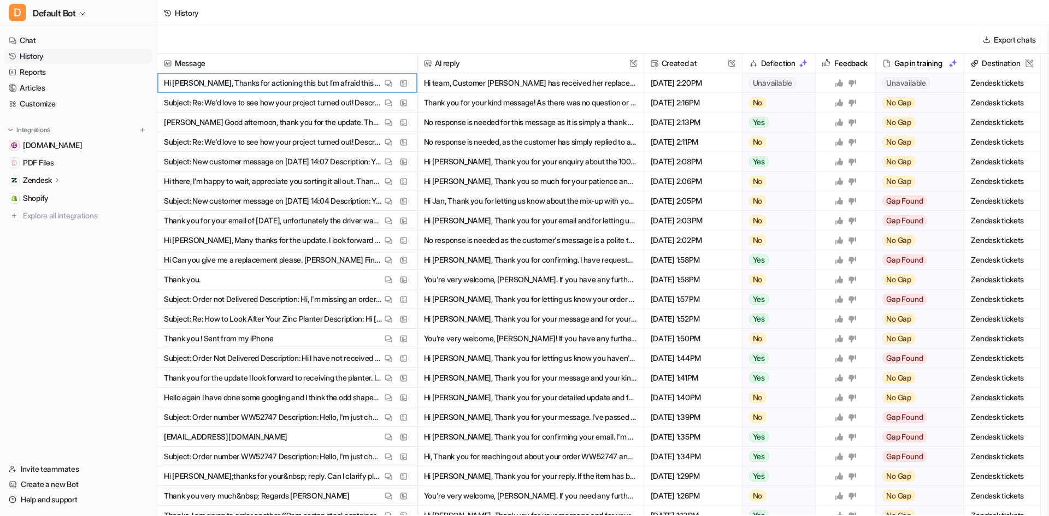
click at [74, 56] on link "History" at bounding box center [78, 56] width 148 height 15
click at [63, 89] on link "Articles" at bounding box center [78, 87] width 148 height 15
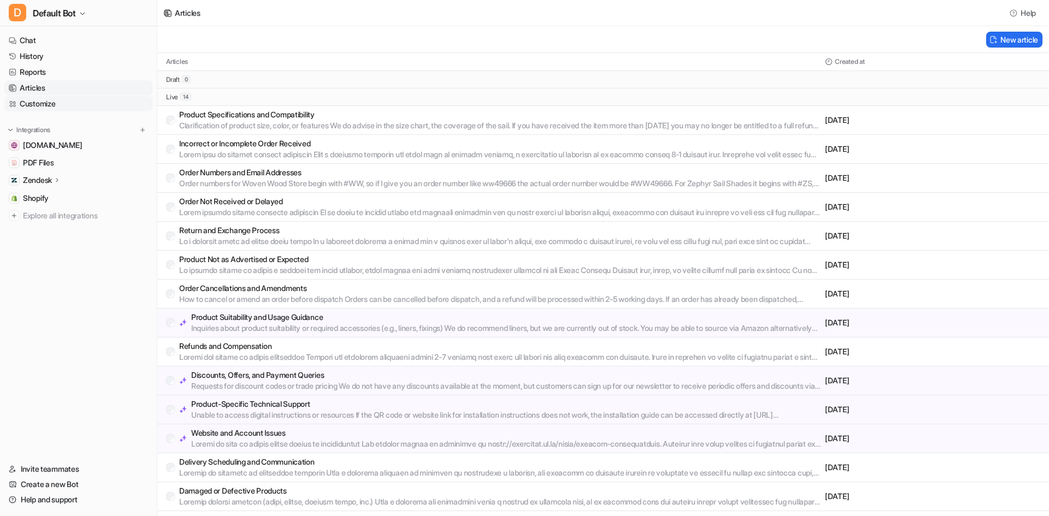
click at [64, 101] on link "Customize" at bounding box center [78, 103] width 148 height 15
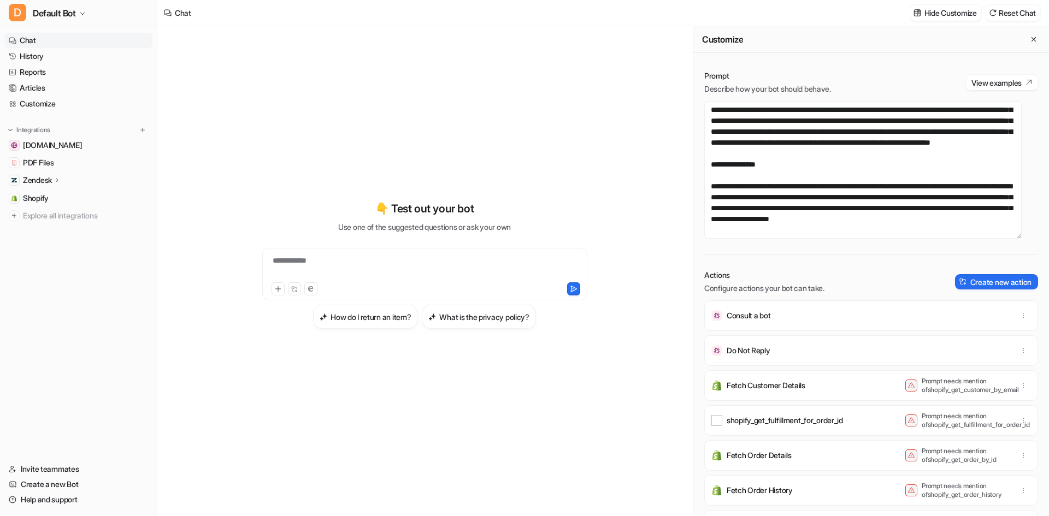
scroll to position [1158, 0]
drag, startPoint x: 796, startPoint y: 178, endPoint x: 764, endPoint y: 170, distance: 32.1
click at [764, 170] on textarea at bounding box center [862, 170] width 317 height 138
click at [948, 190] on textarea at bounding box center [862, 170] width 317 height 138
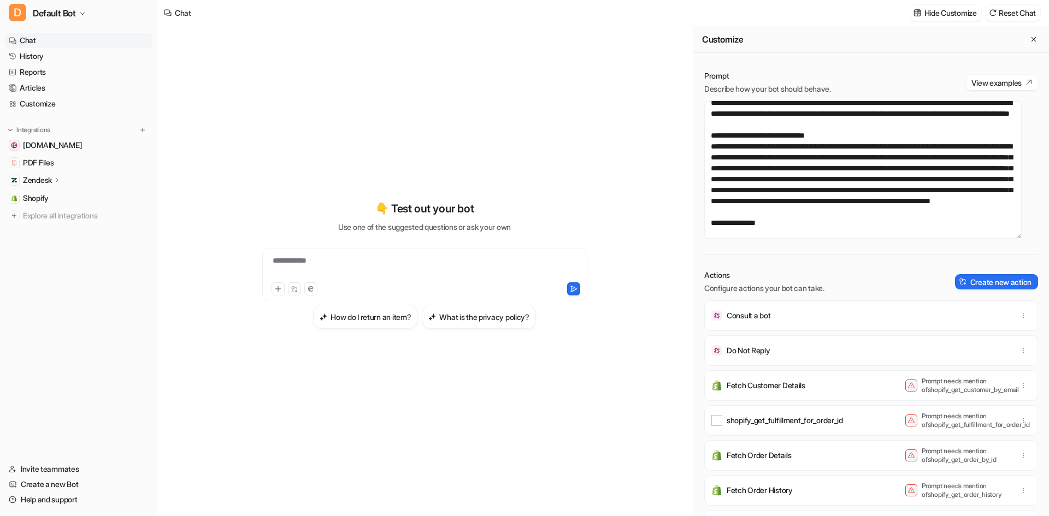
scroll to position [994, 0]
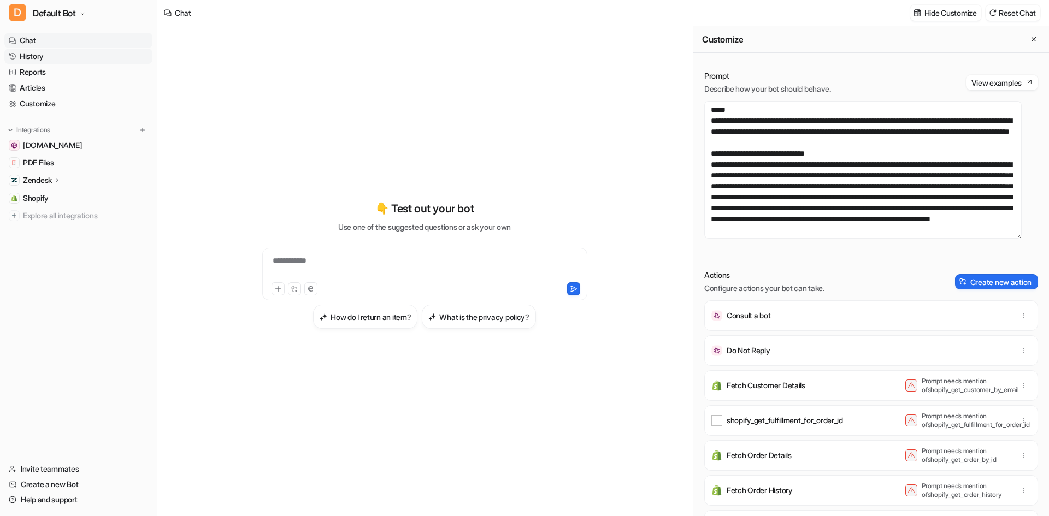
click at [58, 58] on link "History" at bounding box center [78, 56] width 148 height 15
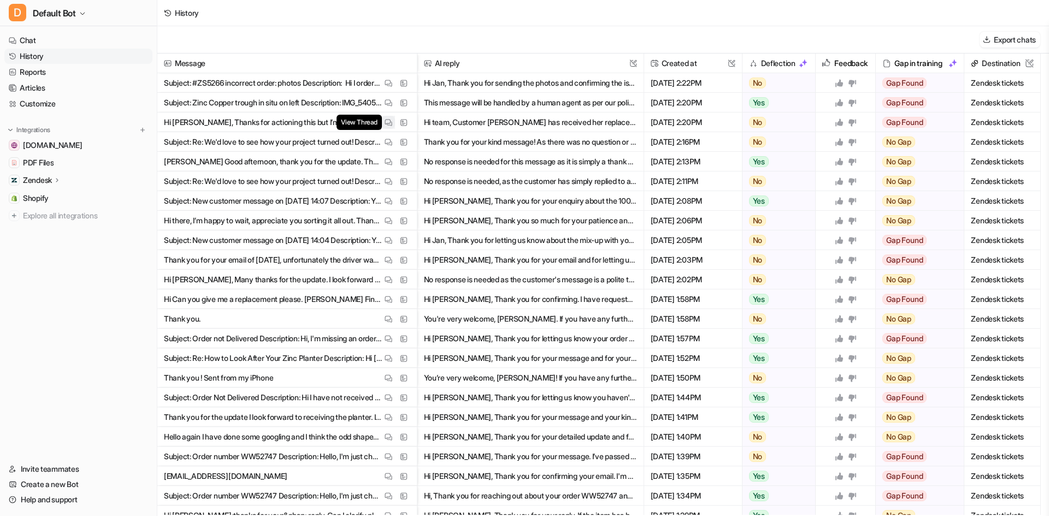
click at [385, 126] on img at bounding box center [389, 123] width 8 height 8
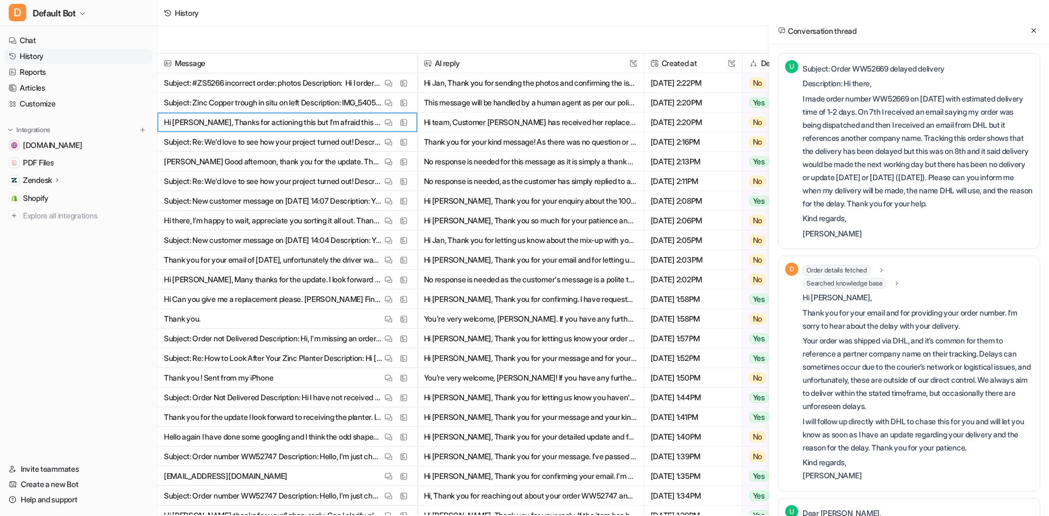
click at [1026, 31] on div "Conversation thread" at bounding box center [909, 30] width 280 height 27
click at [1033, 38] on div "Conversation thread" at bounding box center [909, 30] width 280 height 27
click at [1033, 34] on button at bounding box center [1033, 30] width 13 height 13
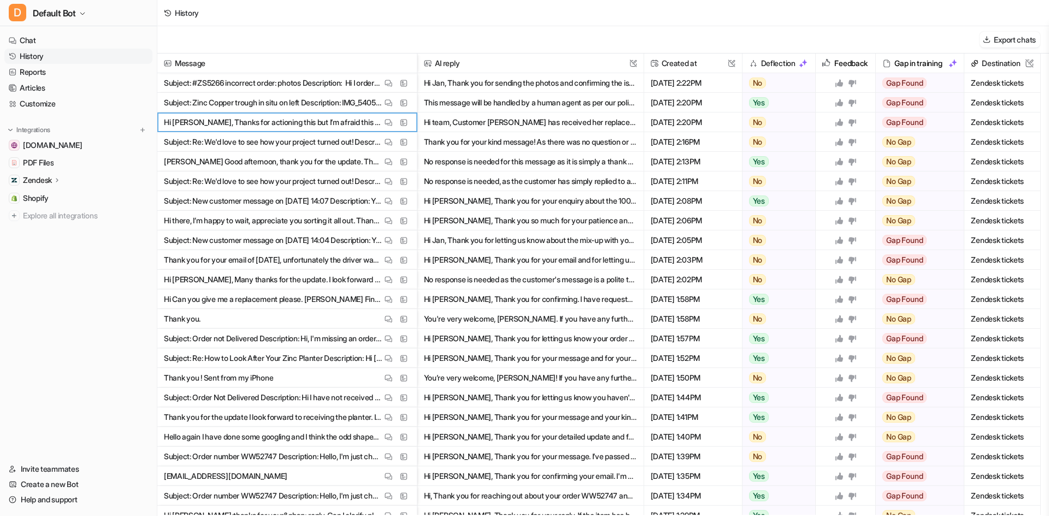
click at [855, 126] on icon at bounding box center [852, 122] width 9 height 9
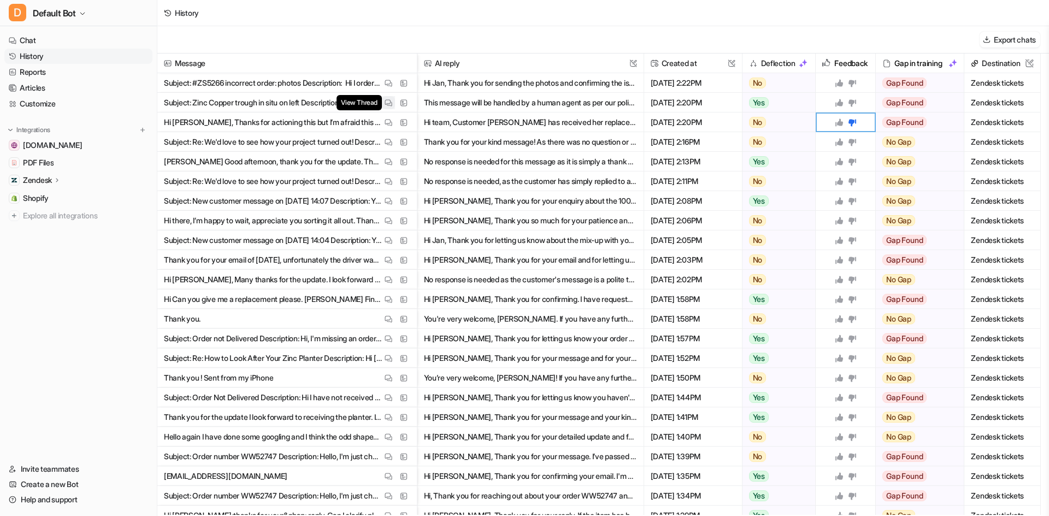
click at [386, 104] on img at bounding box center [389, 103] width 8 height 8
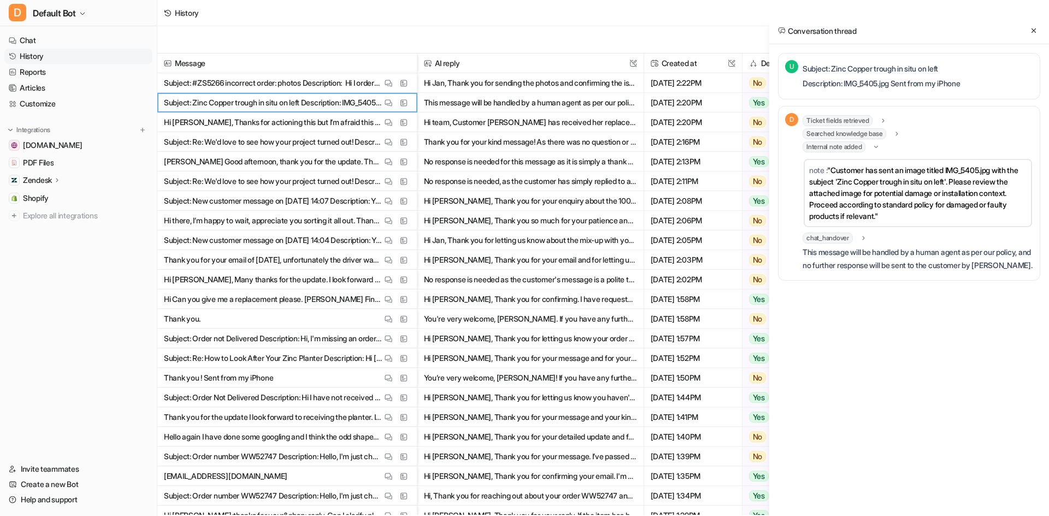
click at [1018, 266] on p "This message will be handled by a human agent as per our policy, and no further…" at bounding box center [918, 259] width 231 height 26
click at [936, 68] on p "Subject: Zinc Copper trough in situ on left" at bounding box center [881, 68] width 157 height 13
click at [1049, 70] on html "D Default Bot Chat History Reports Articles Customize Integrations [DOMAIN_NAME…" at bounding box center [524, 258] width 1049 height 516
click at [974, 402] on div "Conversation thread U Subject: Zinc Copper trough in situ on left Description: …" at bounding box center [909, 275] width 280 height 516
click at [1034, 30] on icon at bounding box center [1034, 31] width 8 height 8
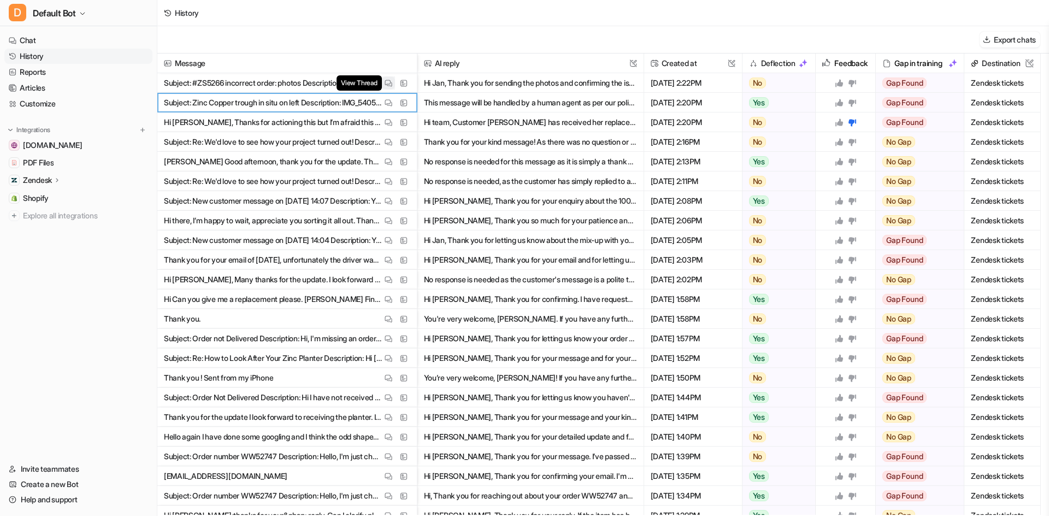
click at [387, 85] on img at bounding box center [389, 83] width 8 height 8
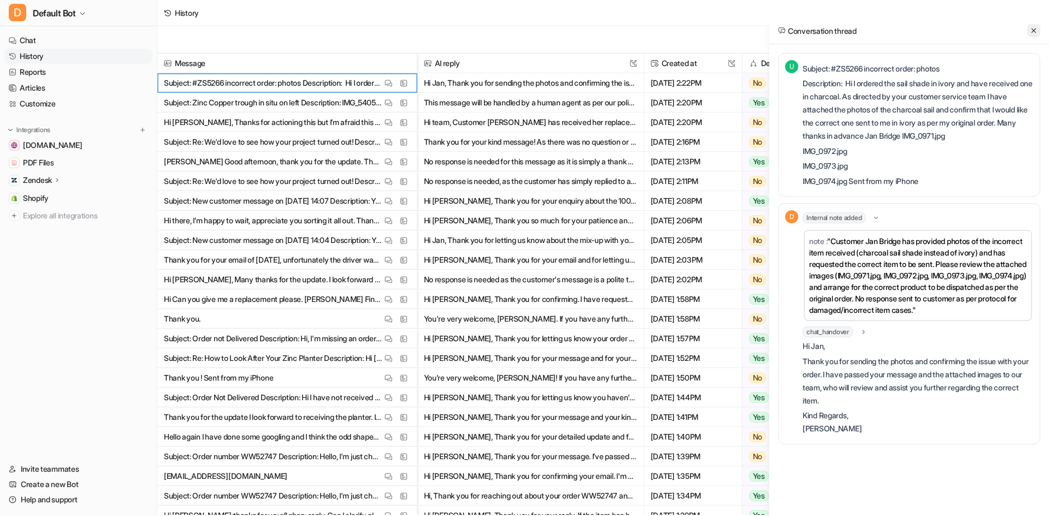
click at [1029, 37] on button at bounding box center [1033, 30] width 13 height 13
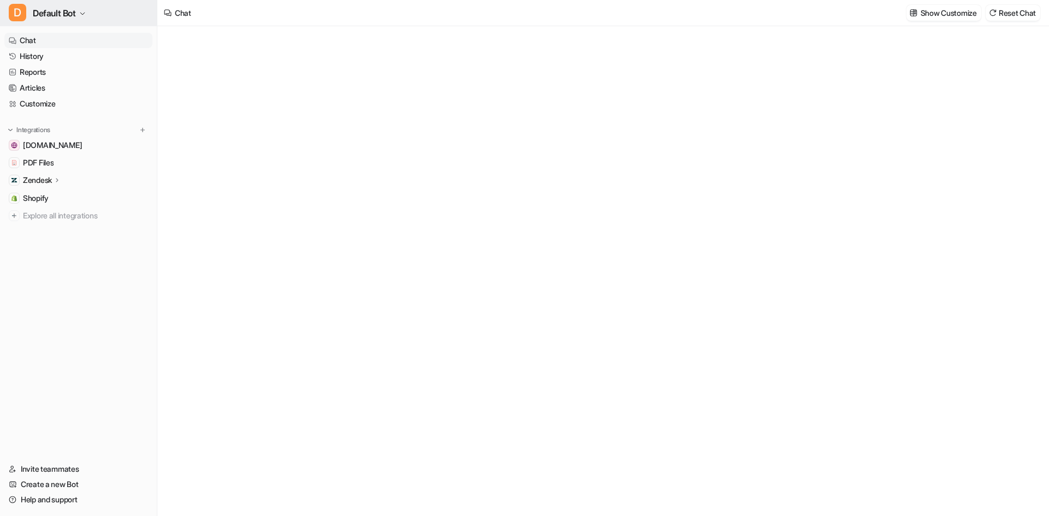
drag, startPoint x: 406, startPoint y: 195, endPoint x: 55, endPoint y: 1, distance: 400.6
